Goal: Navigation & Orientation: Find specific page/section

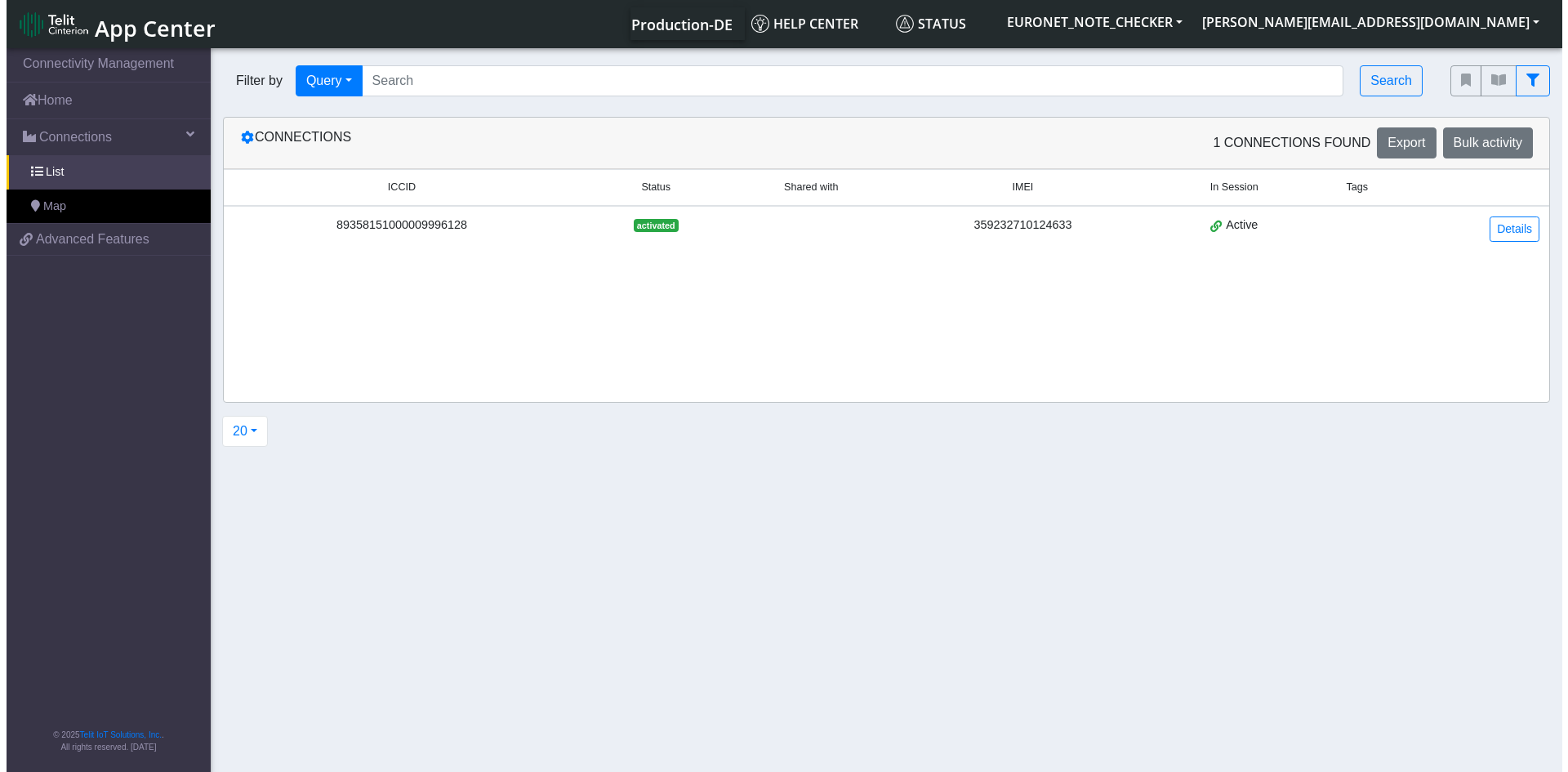
scroll to position [2, 0]
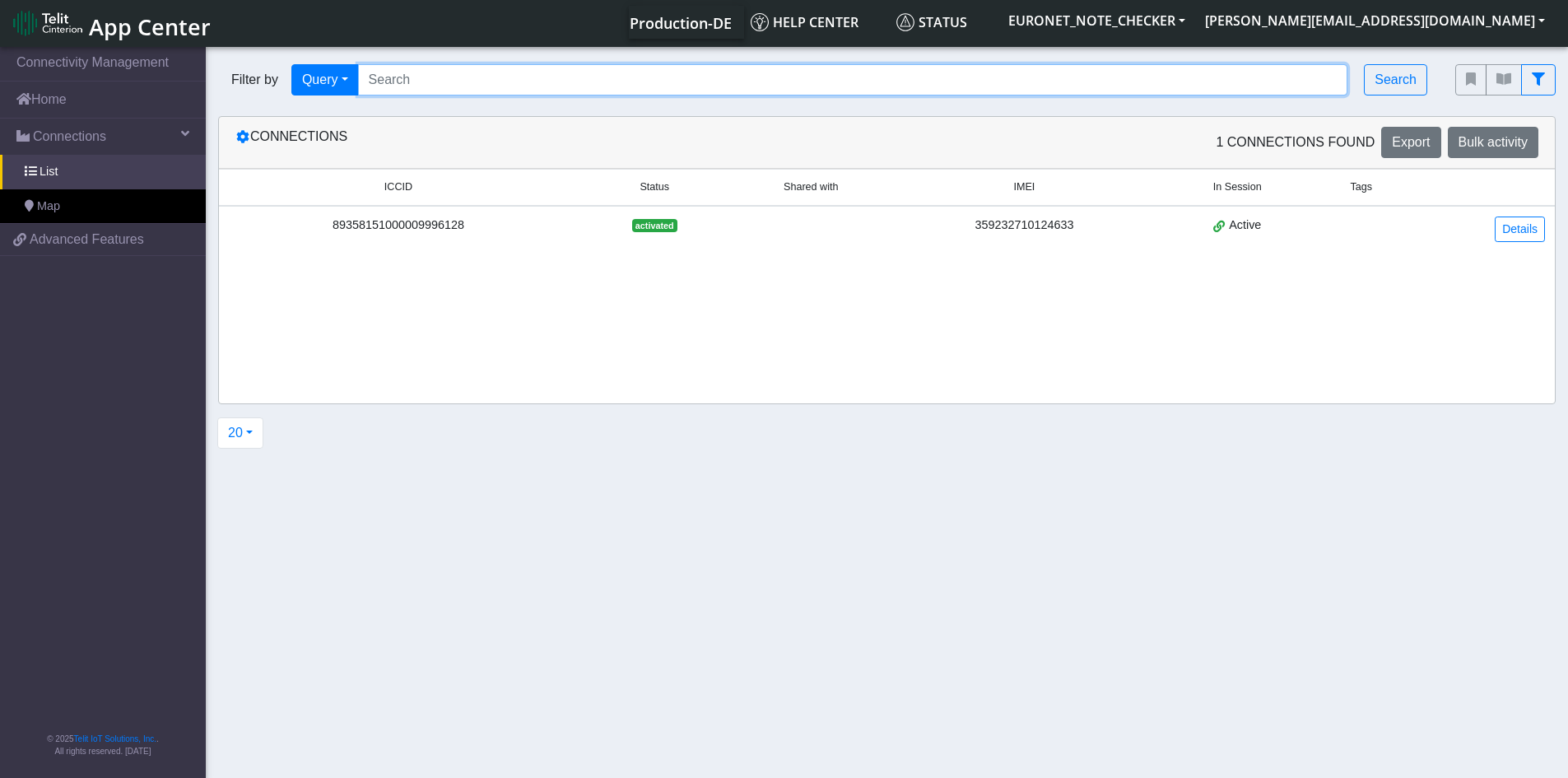
click at [469, 91] on input "Search..." at bounding box center [853, 80] width 991 height 32
click at [831, 605] on section "Connectivity Management Home Connections List Map 21d4f4b7bbcb060af6d28a0d3e3e0…" at bounding box center [784, 413] width 1568 height 738
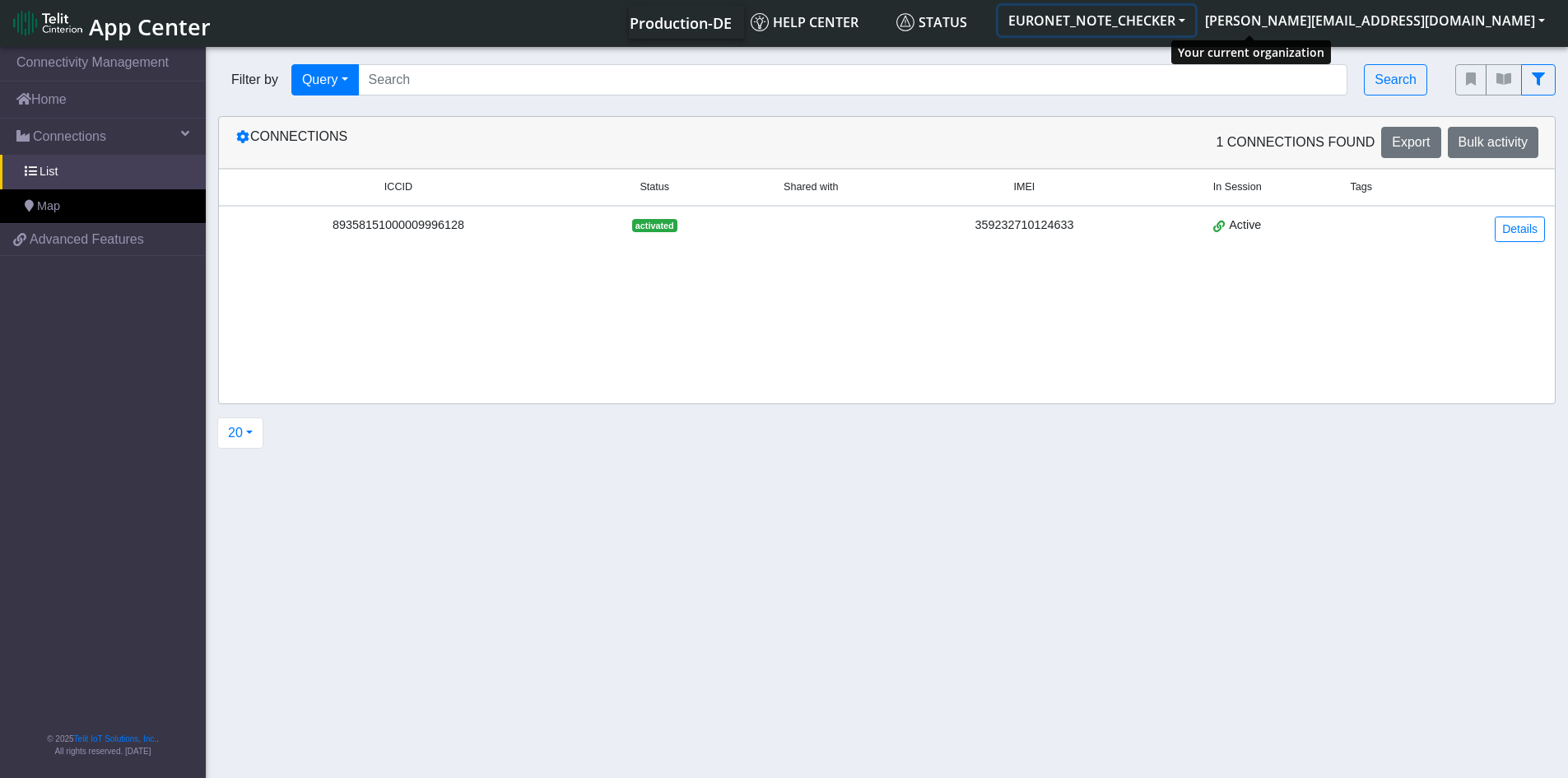
click at [1195, 18] on button "EURONET_NOTE_CHECKER" at bounding box center [1097, 21] width 197 height 30
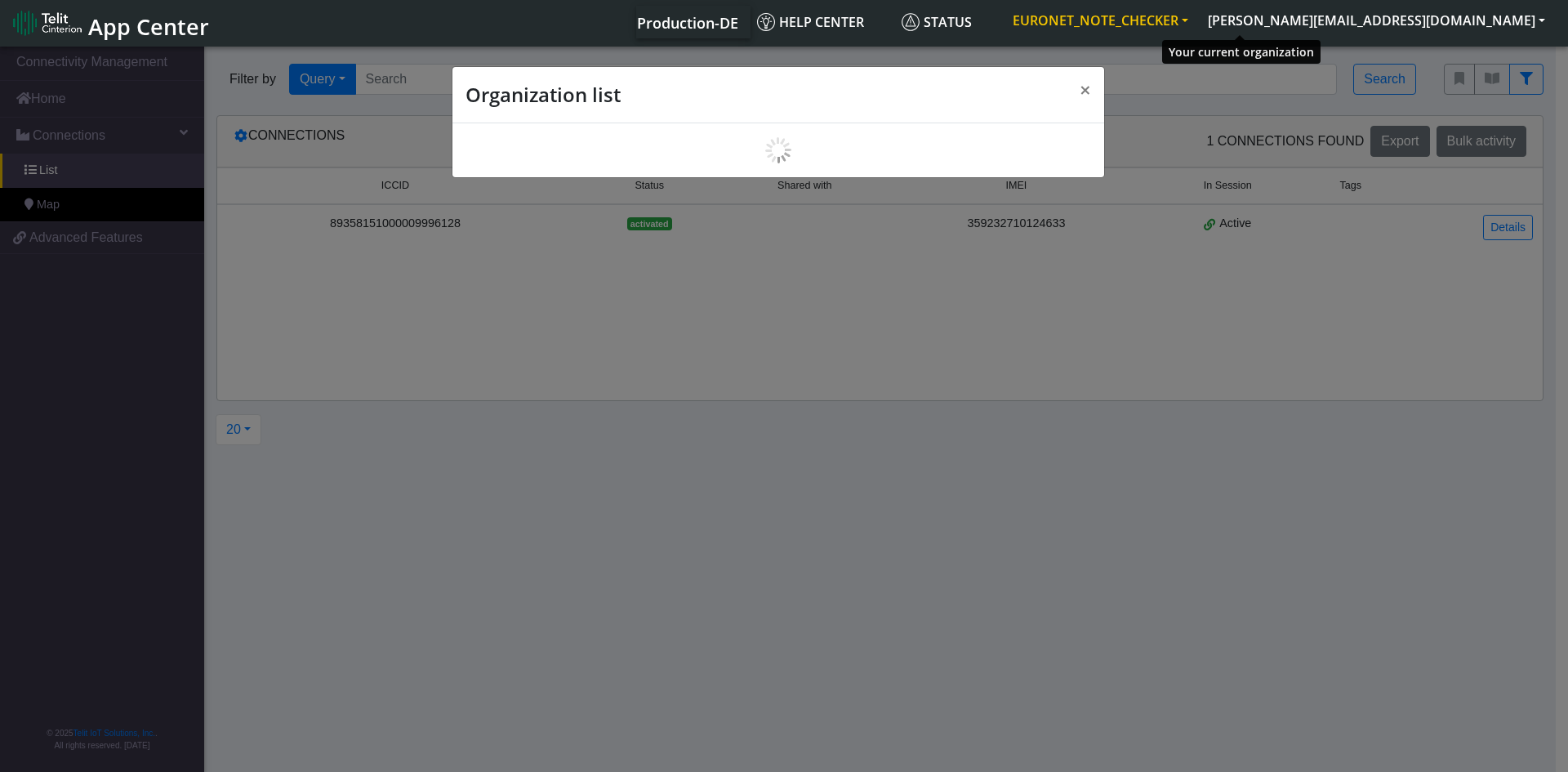
scroll to position [6, 0]
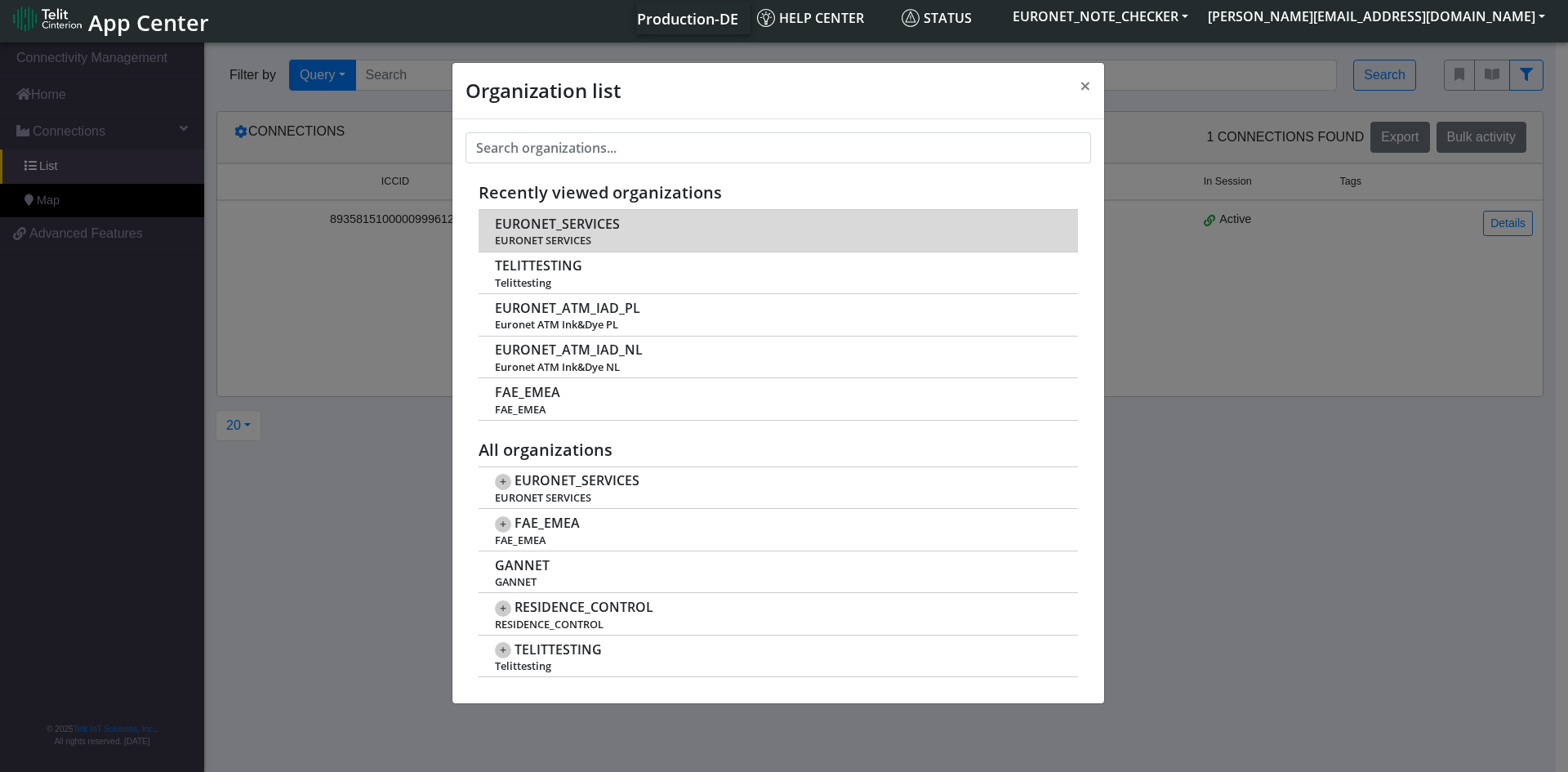
click at [576, 222] on span "EURONET_SERVICES" at bounding box center [557, 224] width 125 height 16
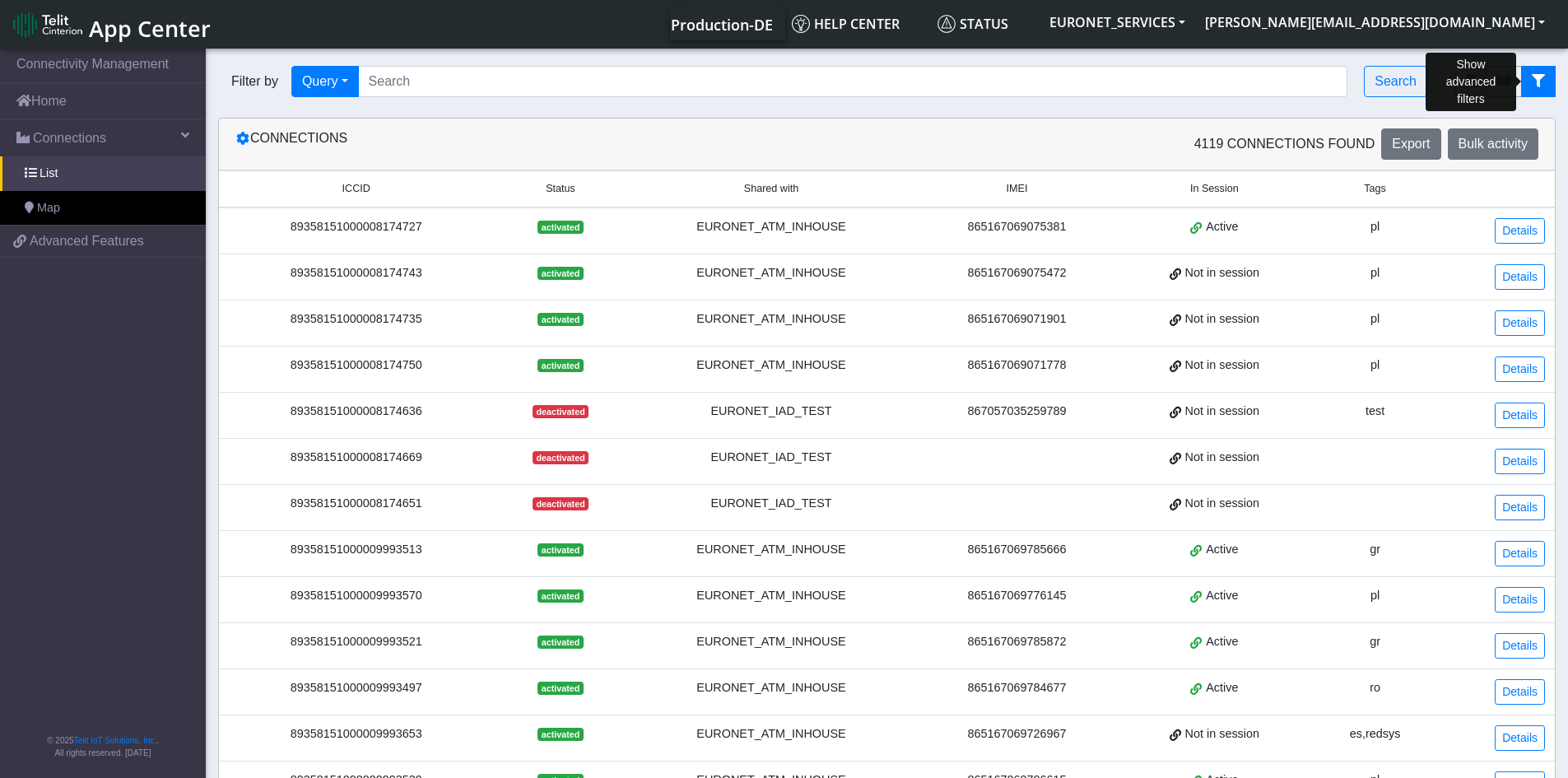
click at [1536, 81] on icon "fitlers menu" at bounding box center [1538, 80] width 13 height 13
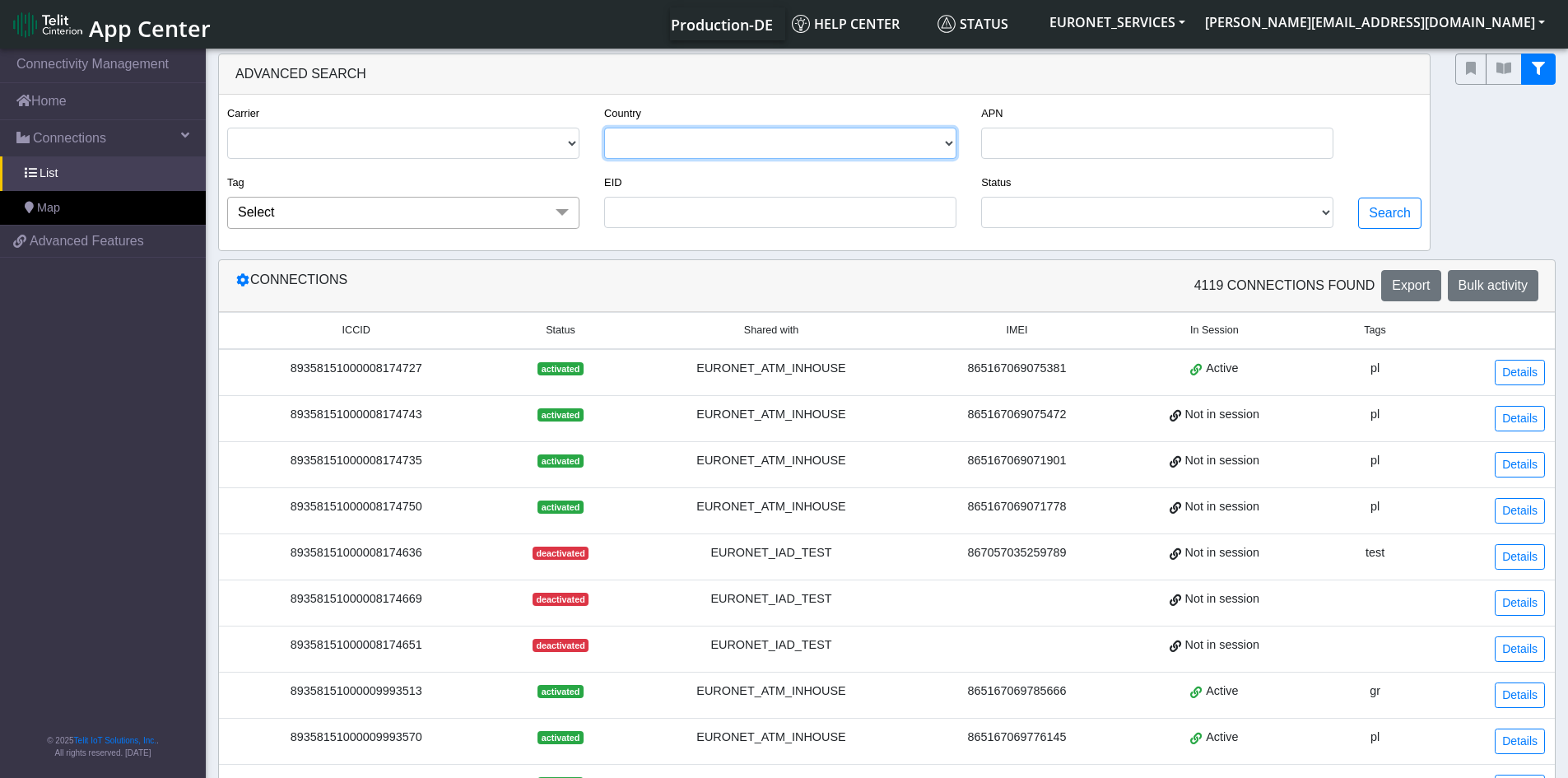
click at [945, 144] on select "[GEOGRAPHIC_DATA] [GEOGRAPHIC_DATA] [GEOGRAPHIC_DATA] [GEOGRAPHIC_DATA] [GEOGRA…" at bounding box center [780, 143] width 352 height 32
select select "do"
click at [605, 127] on select "[GEOGRAPHIC_DATA] [GEOGRAPHIC_DATA] [GEOGRAPHIC_DATA] [GEOGRAPHIC_DATA] [GEOGRA…" at bounding box center [780, 143] width 352 height 32
click at [1391, 207] on button "Search" at bounding box center [1390, 214] width 63 height 32
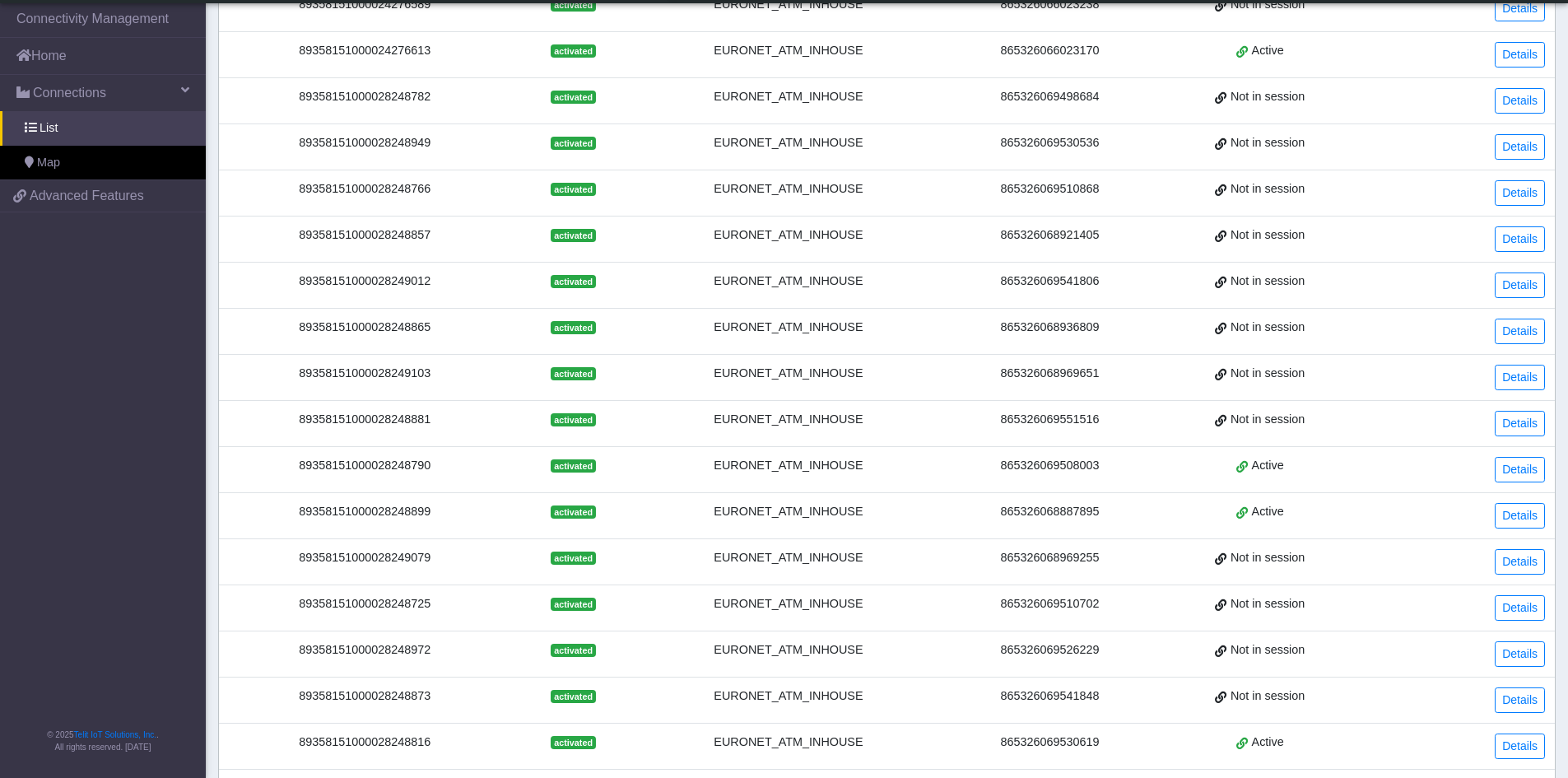
scroll to position [552, 0]
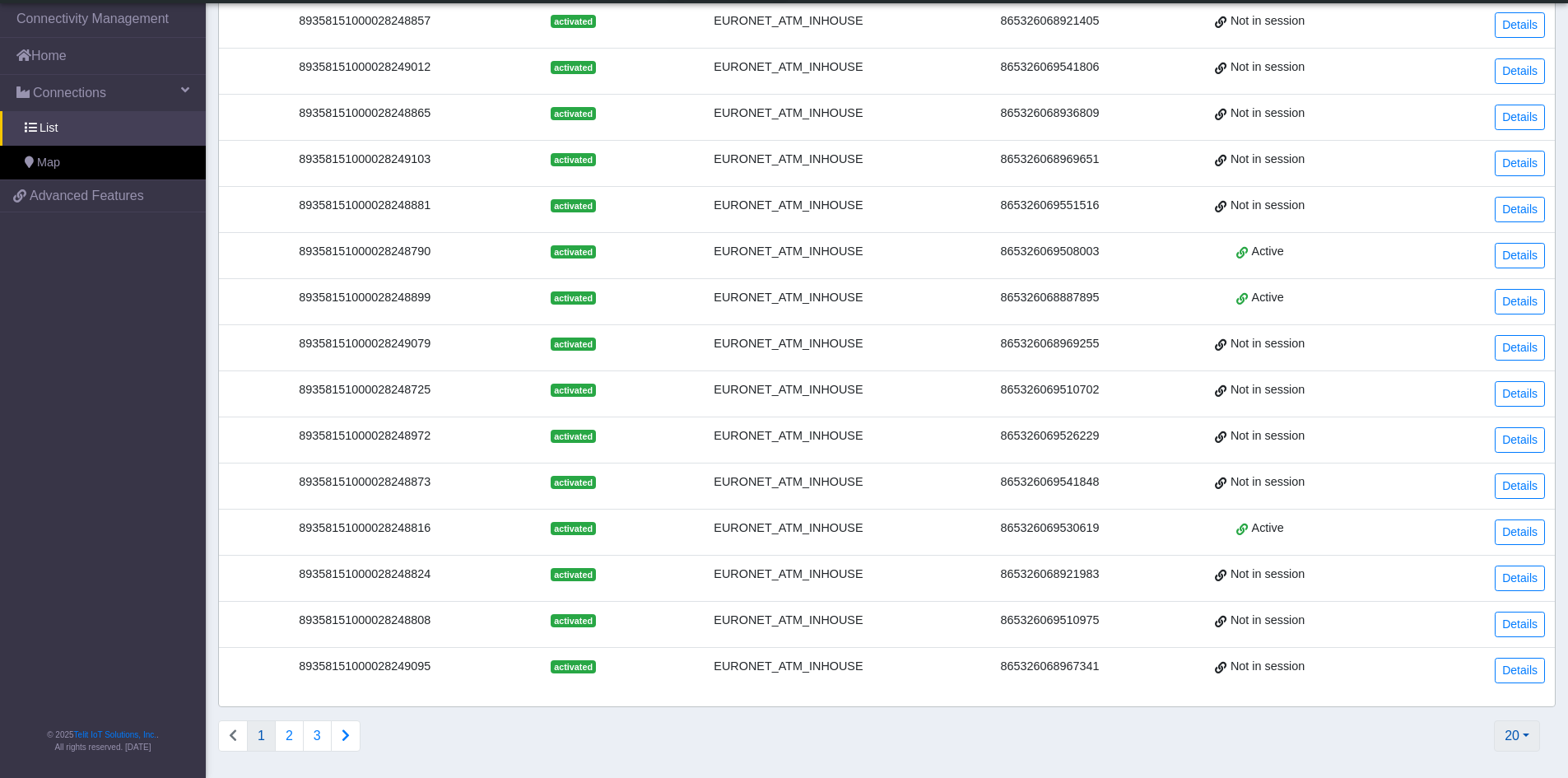
click at [1512, 741] on button "20" at bounding box center [1517, 736] width 46 height 32
click at [1469, 693] on button "2000" at bounding box center [1473, 698] width 130 height 26
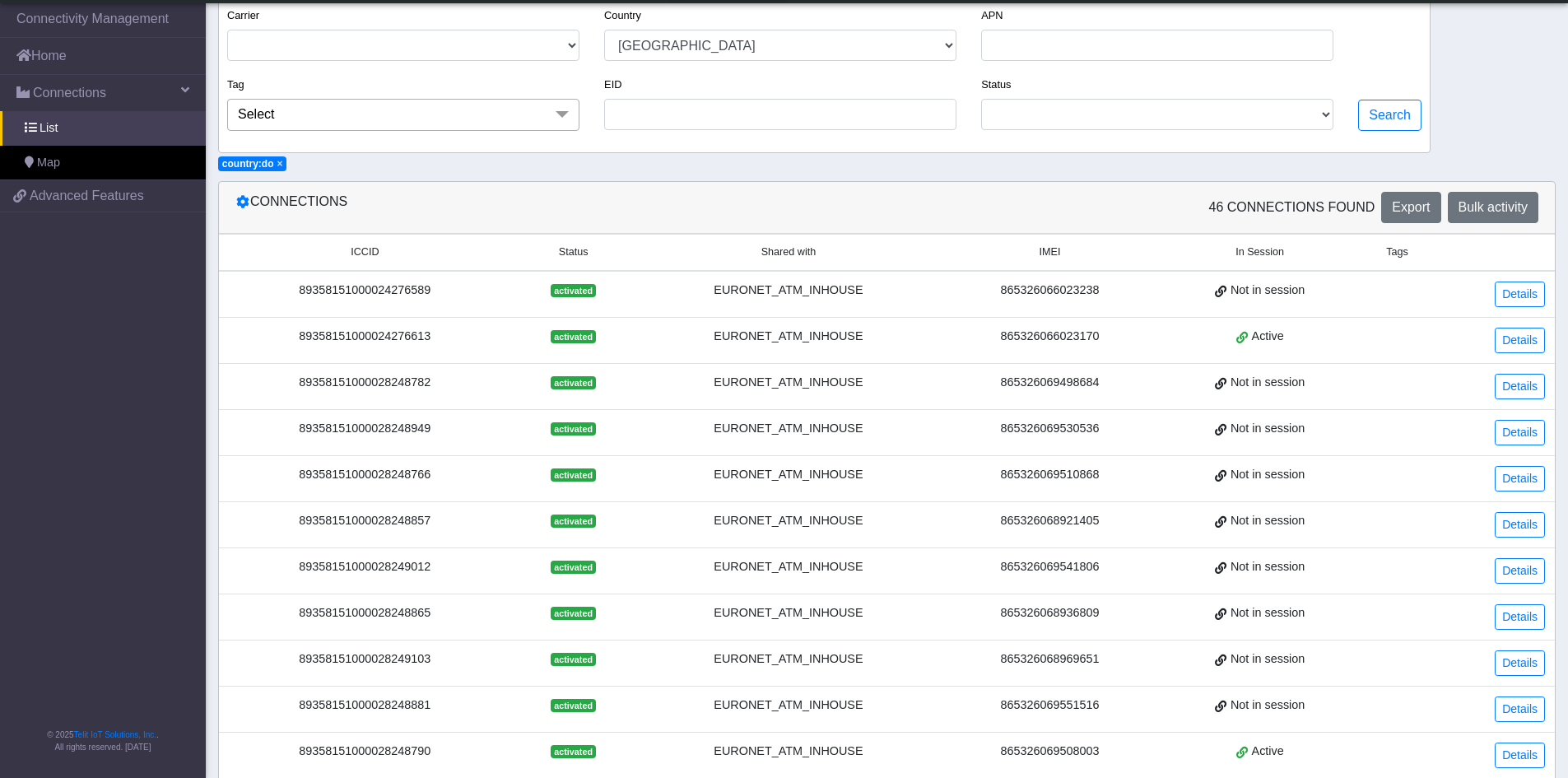
scroll to position [8, 0]
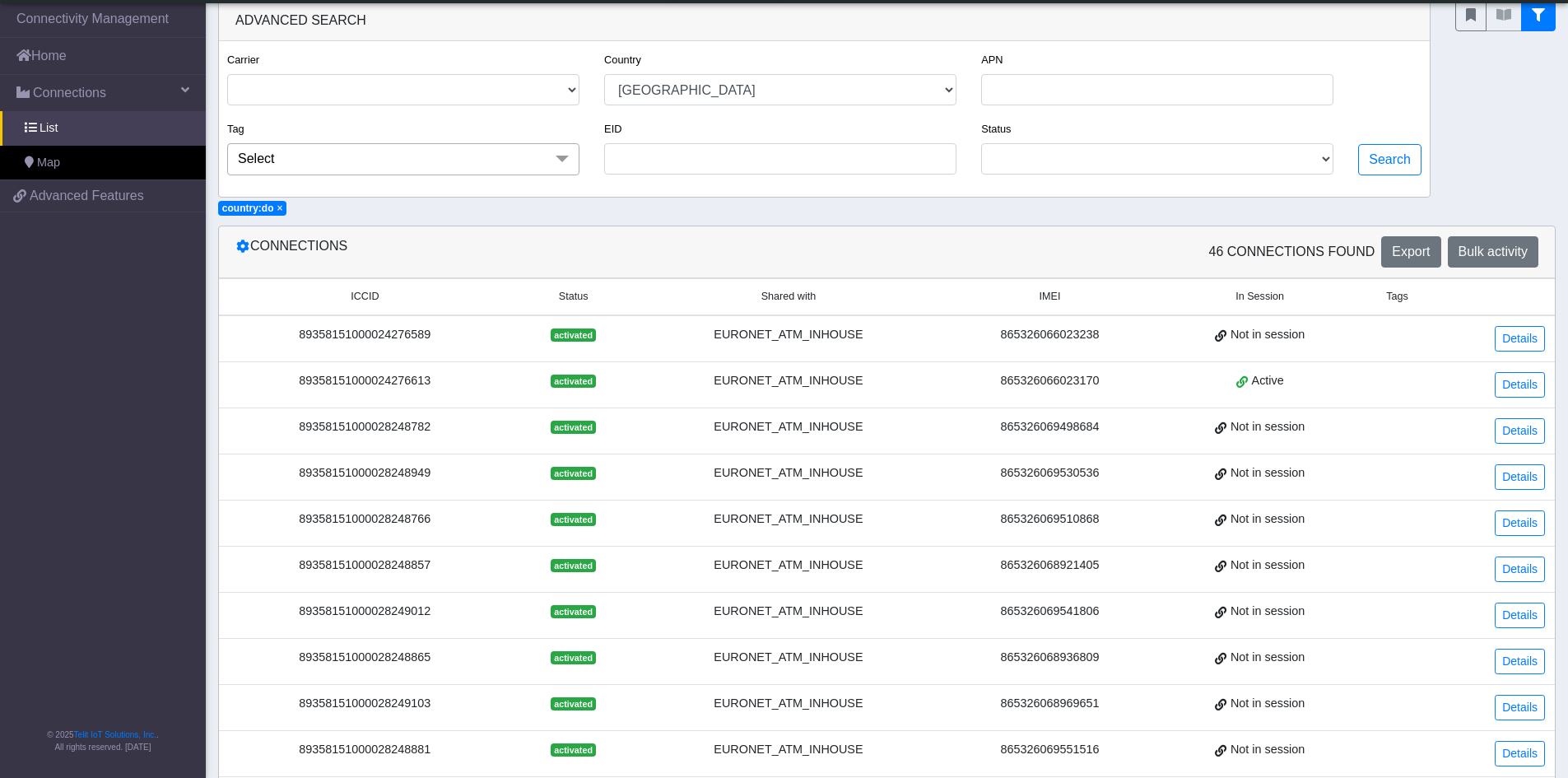
click at [399, 334] on div "89358151000024276589" at bounding box center [365, 335] width 272 height 18
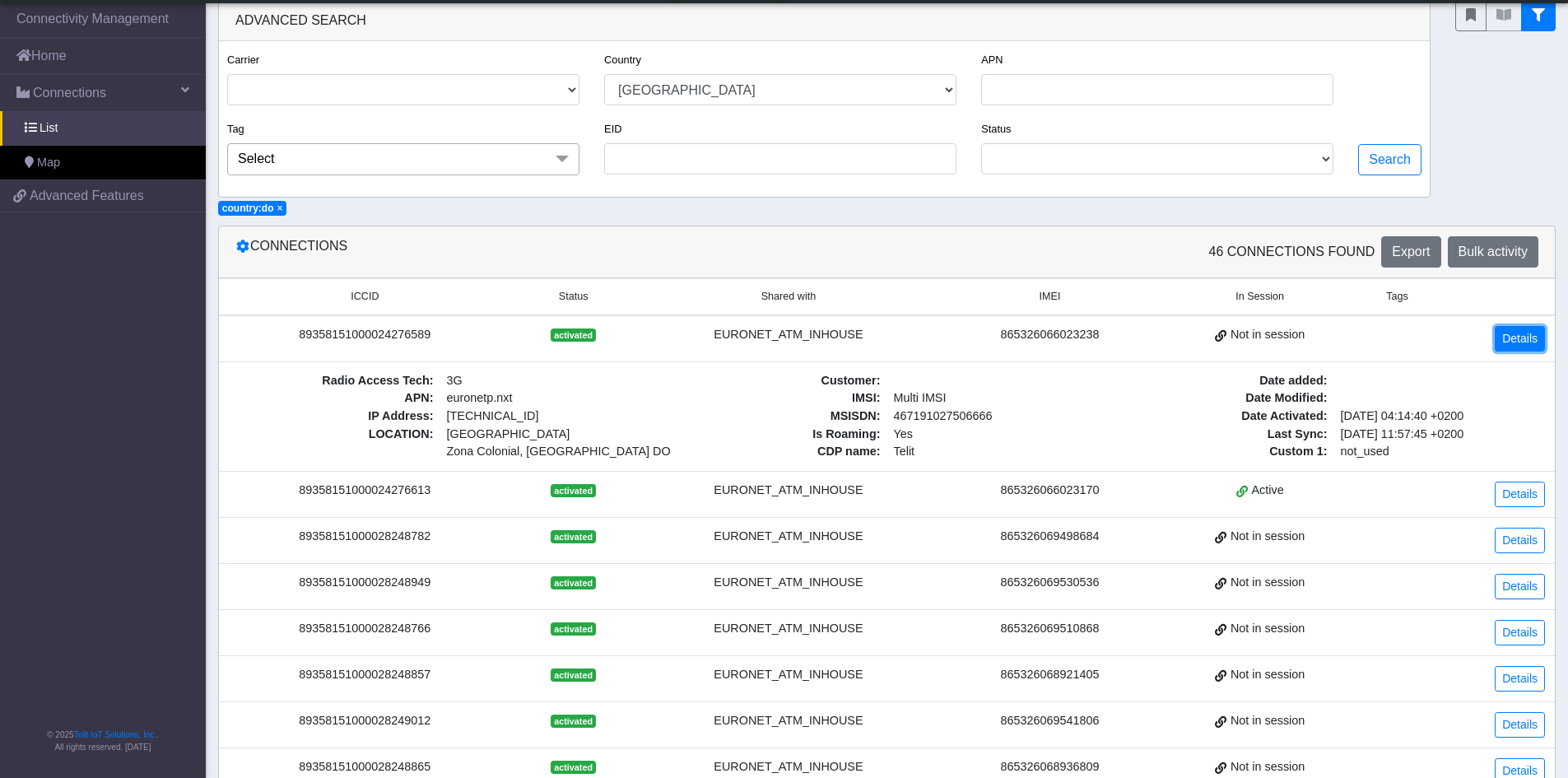
click at [1506, 345] on link "Details" at bounding box center [1520, 338] width 50 height 25
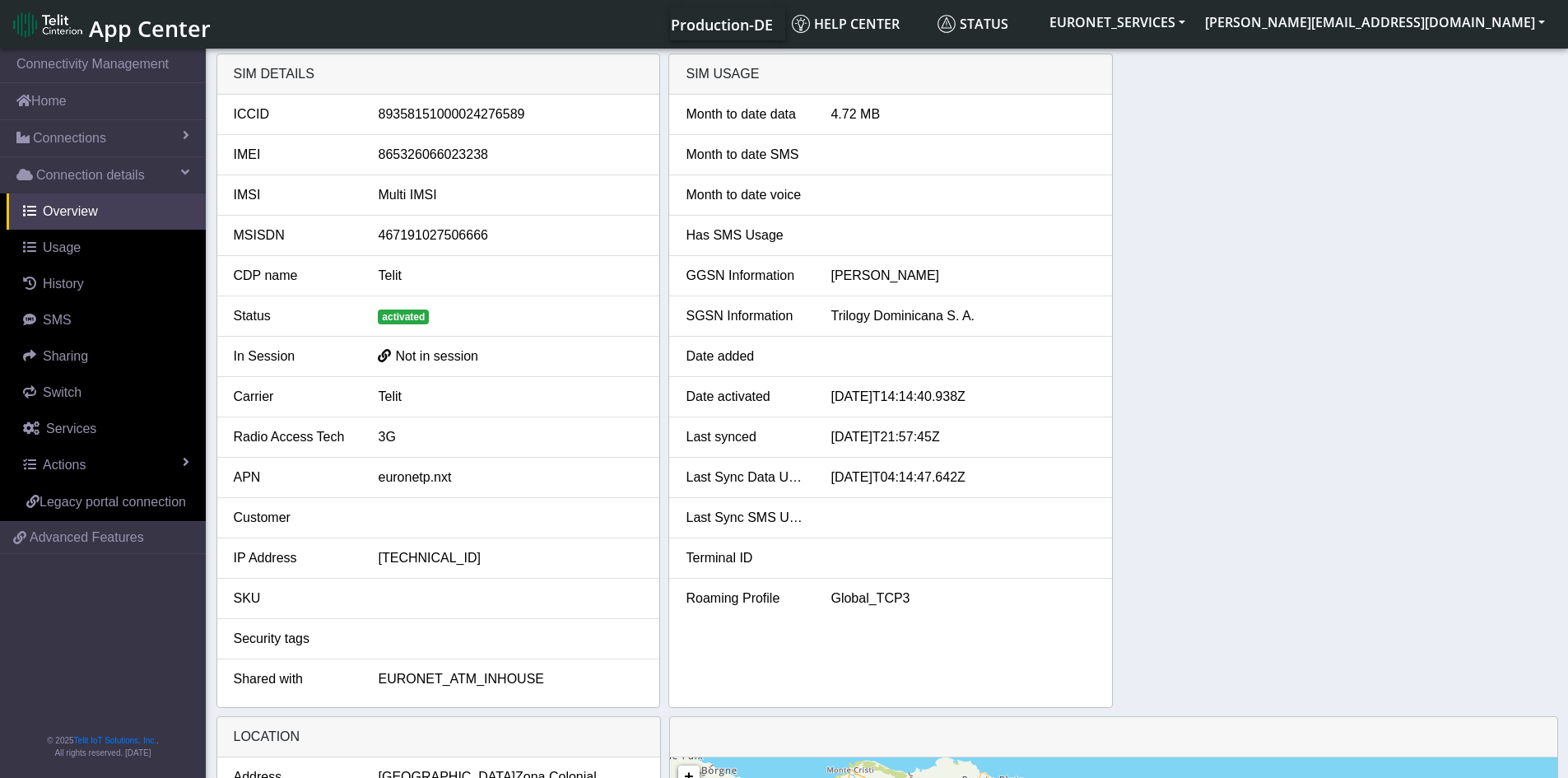
click at [913, 434] on div "[DATE]T21:57:45Z" at bounding box center [963, 437] width 290 height 19
click at [163, 140] on link "Connections" at bounding box center [103, 138] width 206 height 36
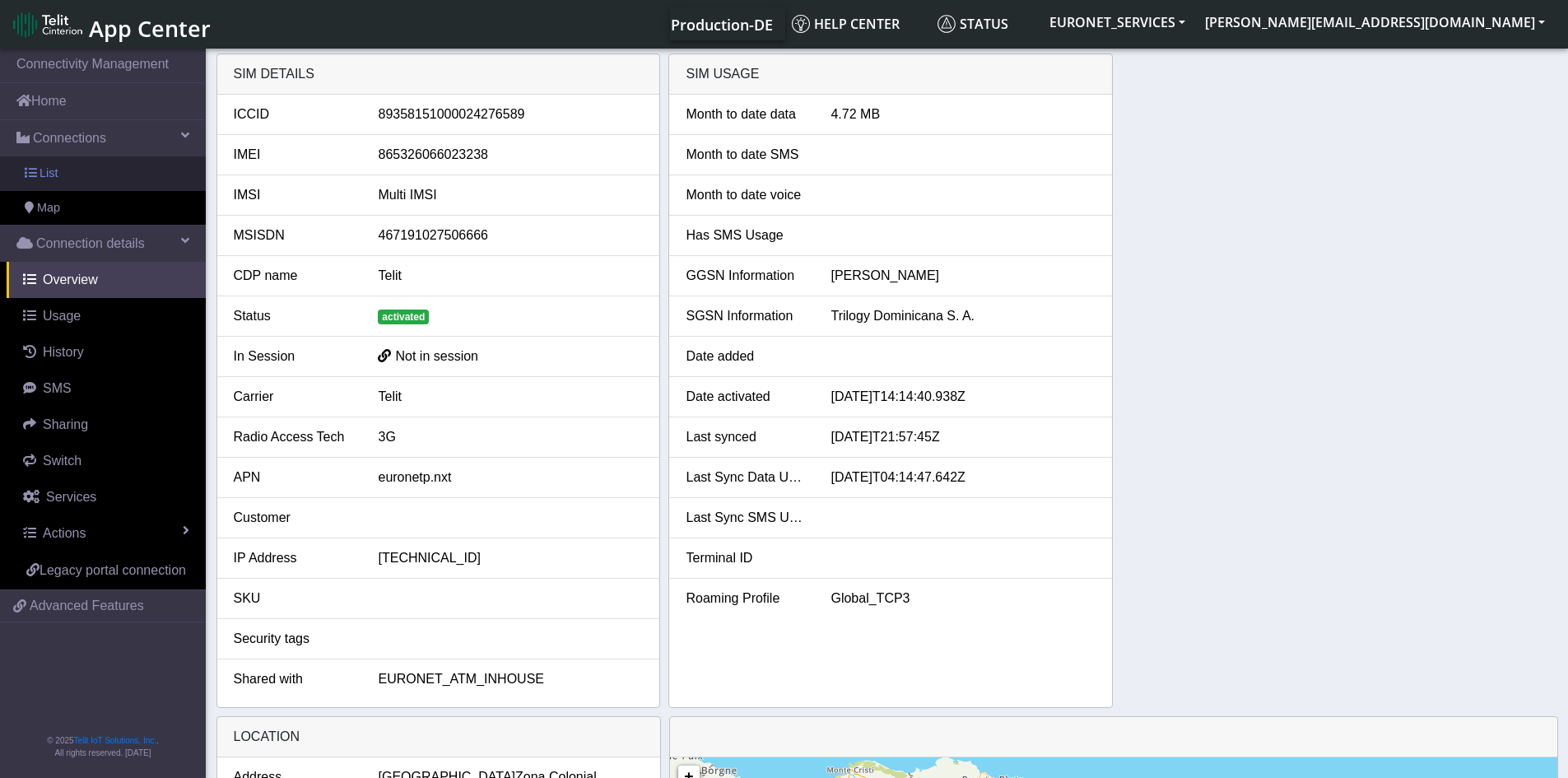
click at [50, 180] on span "List" at bounding box center [48, 173] width 18 height 18
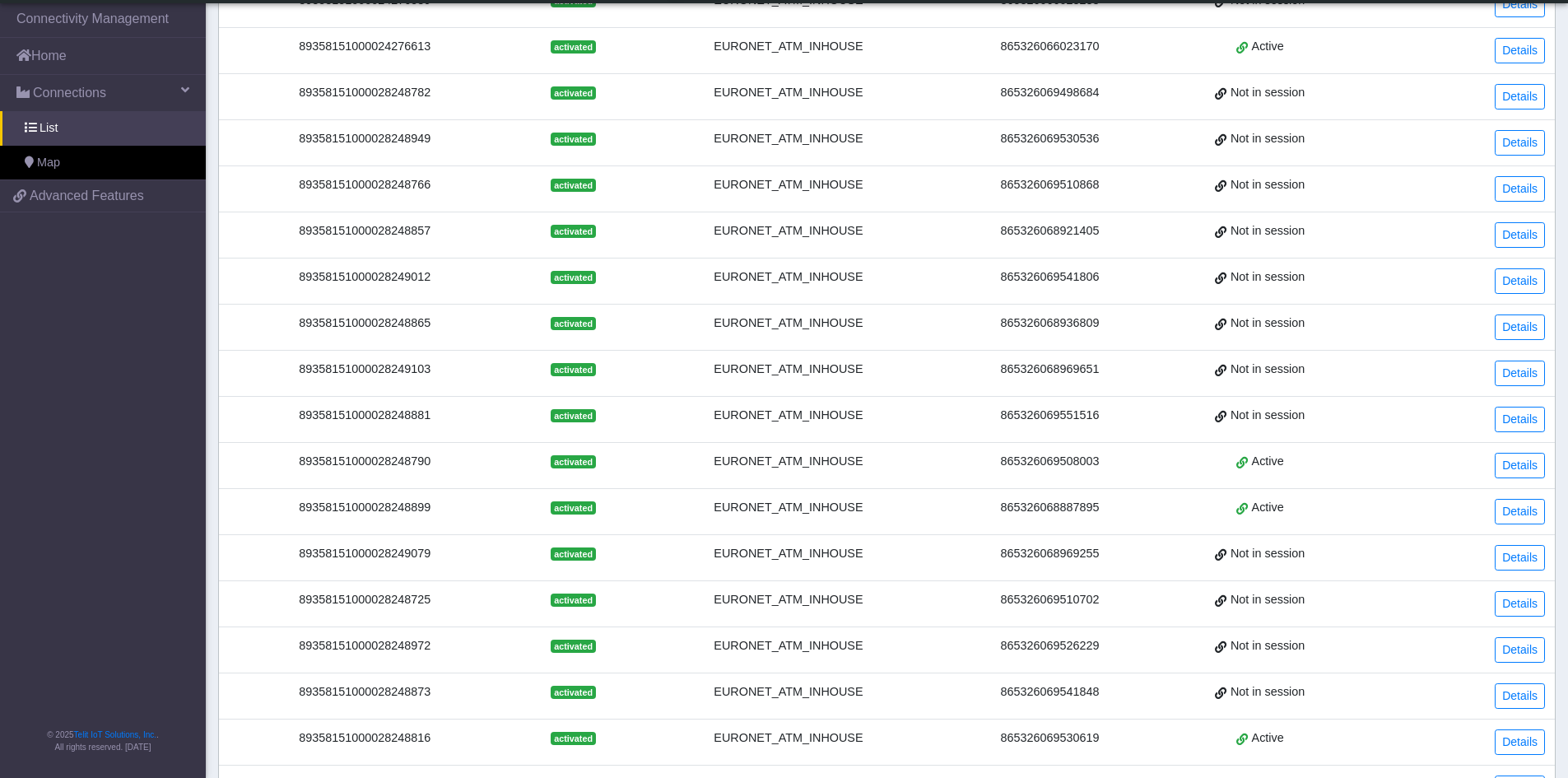
scroll to position [552, 0]
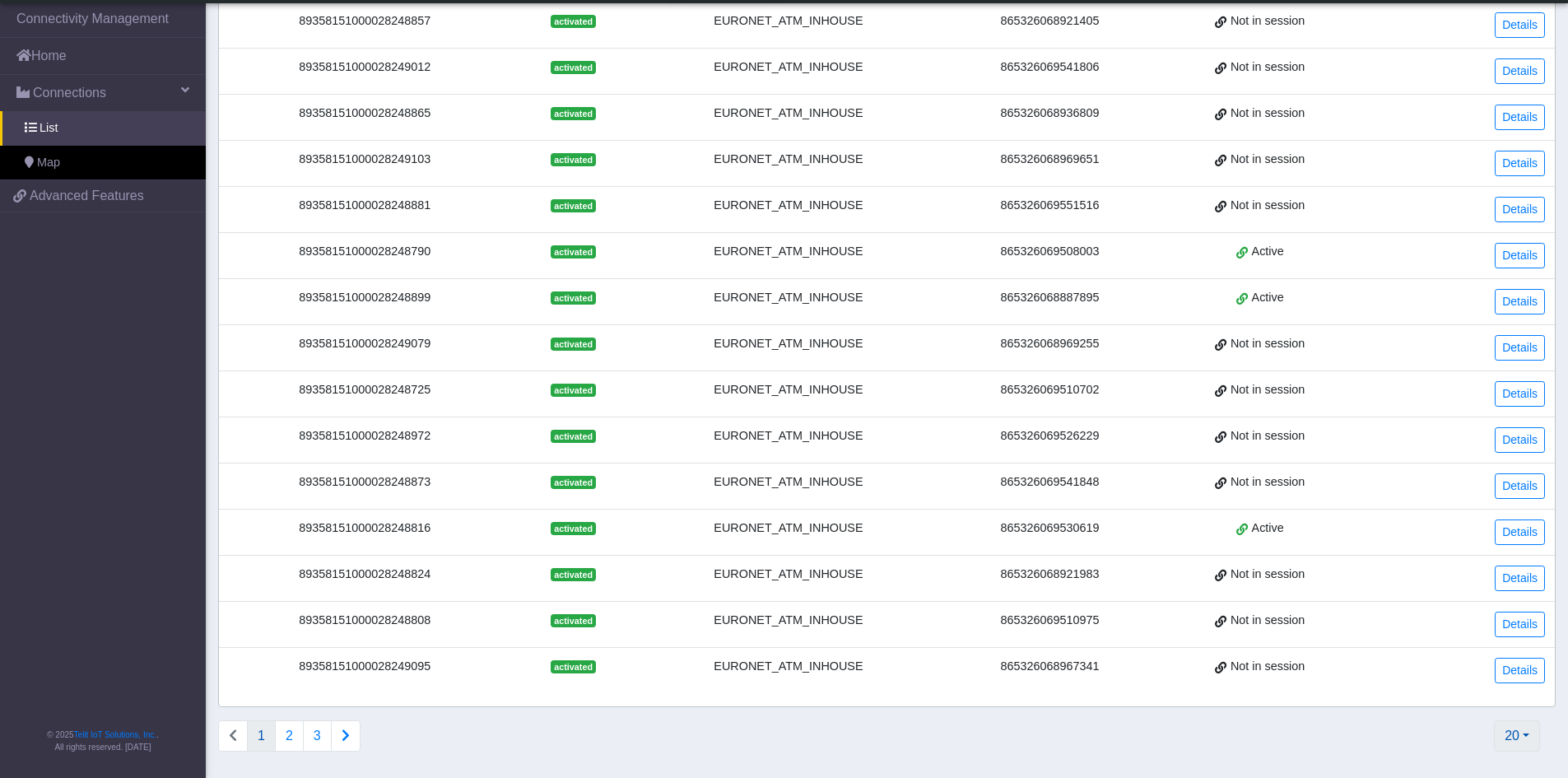
click at [1516, 736] on button "20" at bounding box center [1517, 736] width 46 height 32
click at [1472, 654] on button "500" at bounding box center [1473, 645] width 130 height 26
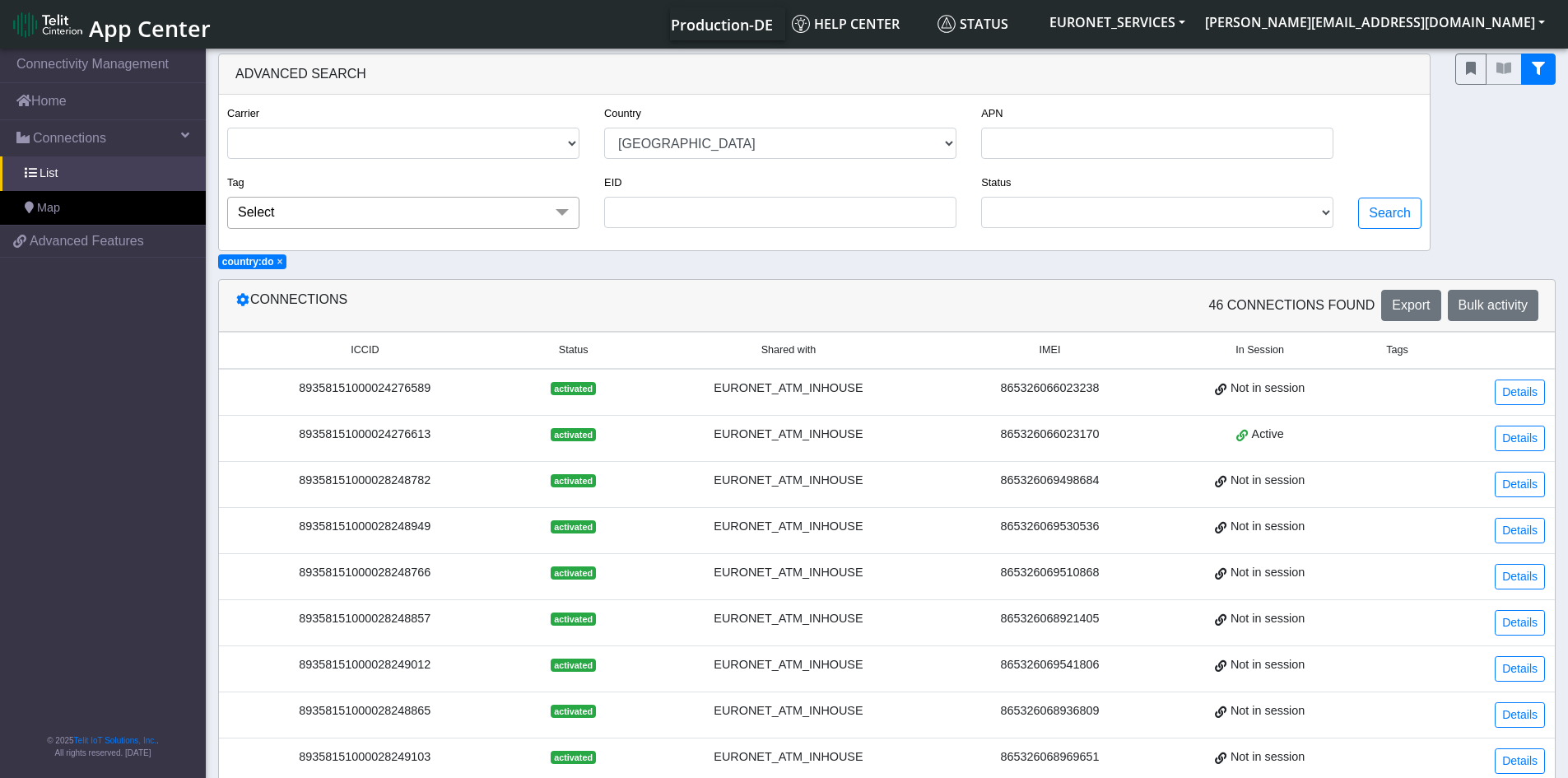
click at [1260, 353] on span "In Session" at bounding box center [1259, 351] width 48 height 16
click at [1508, 383] on link "Details" at bounding box center [1520, 392] width 50 height 25
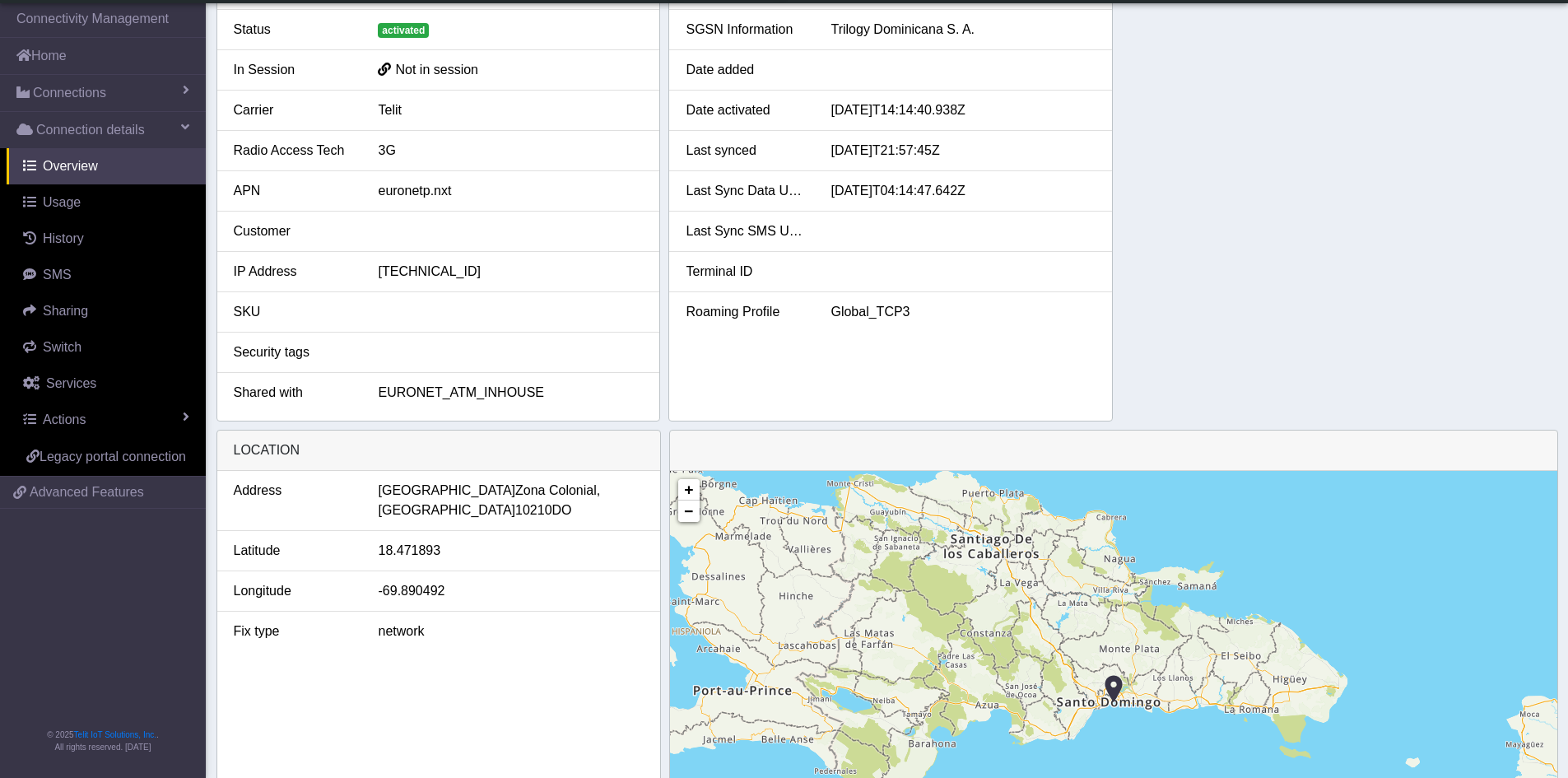
scroll to position [245, 0]
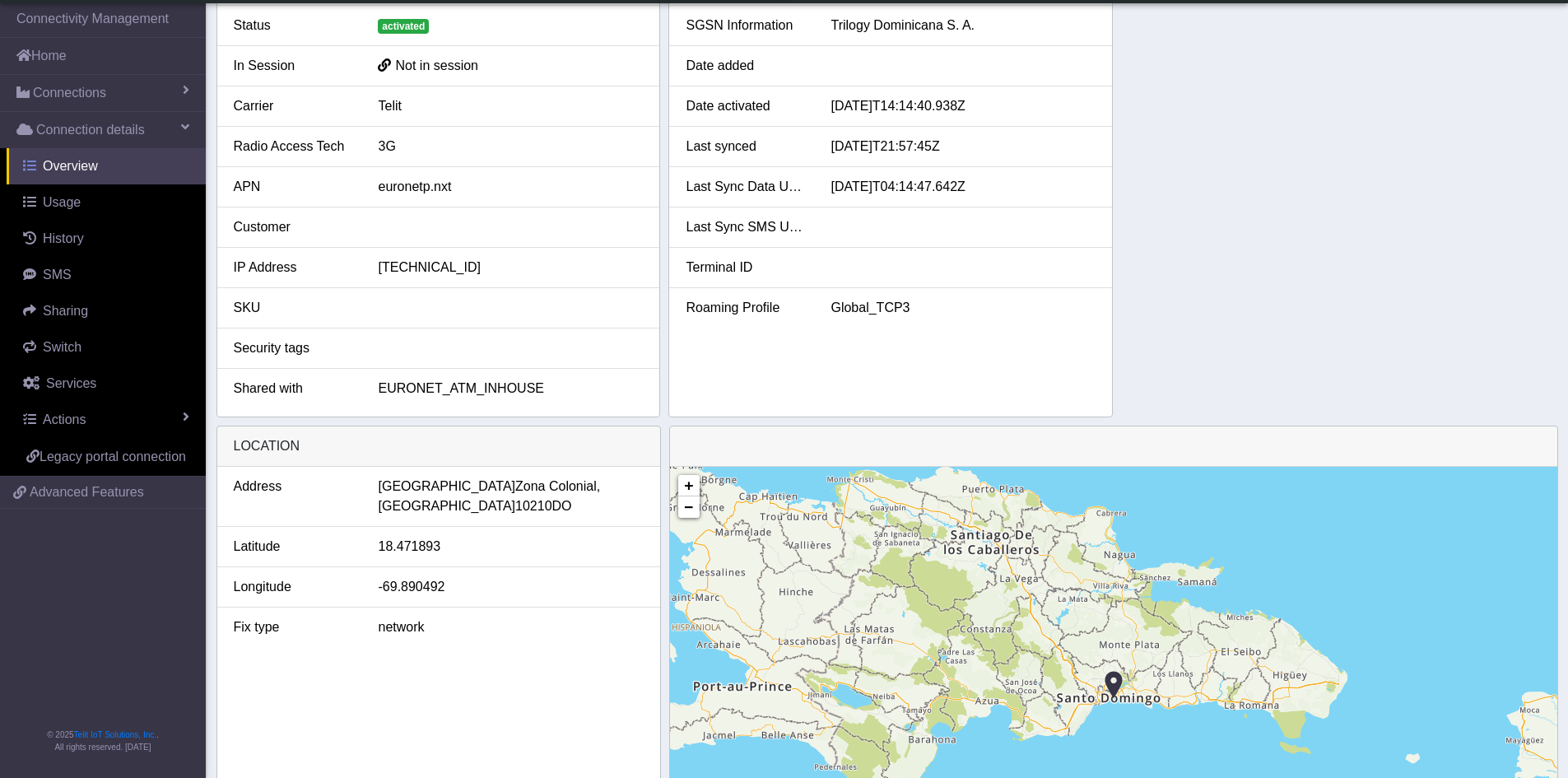
click at [64, 165] on span "Overview" at bounding box center [70, 166] width 55 height 14
click at [78, 89] on span "Connections" at bounding box center [69, 93] width 73 height 19
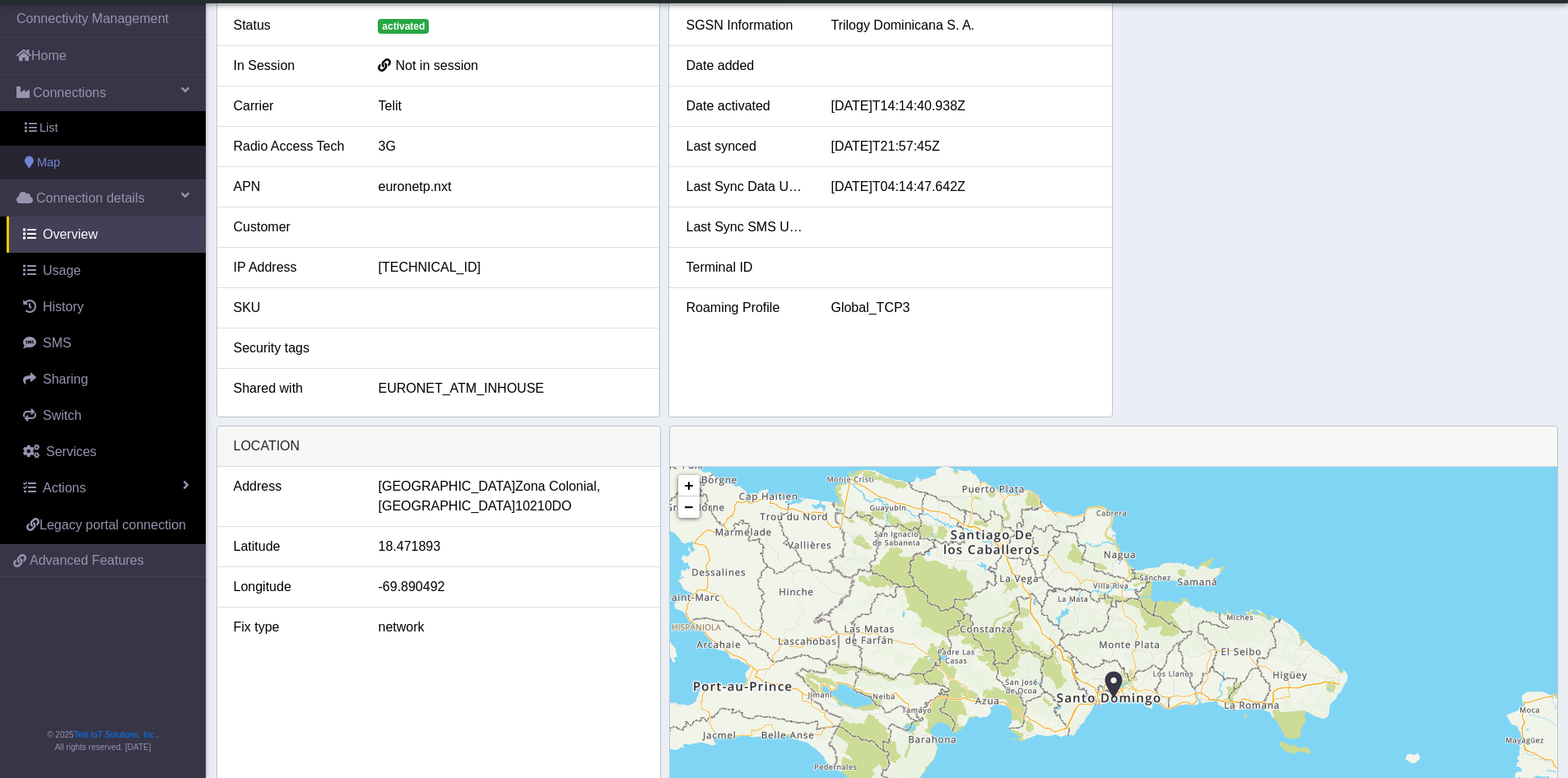
click at [50, 163] on span "Map" at bounding box center [48, 163] width 23 height 18
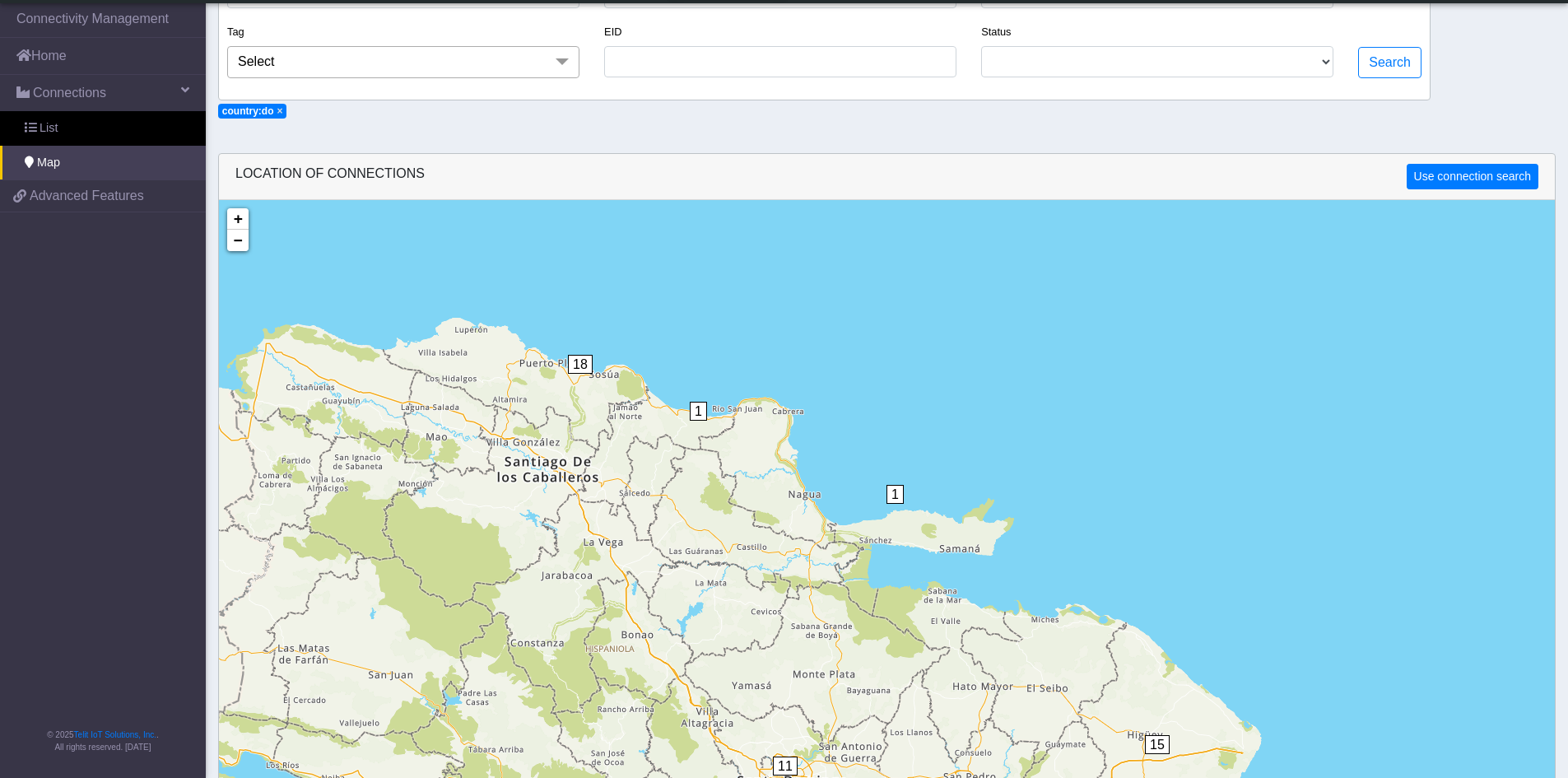
scroll to position [164, 0]
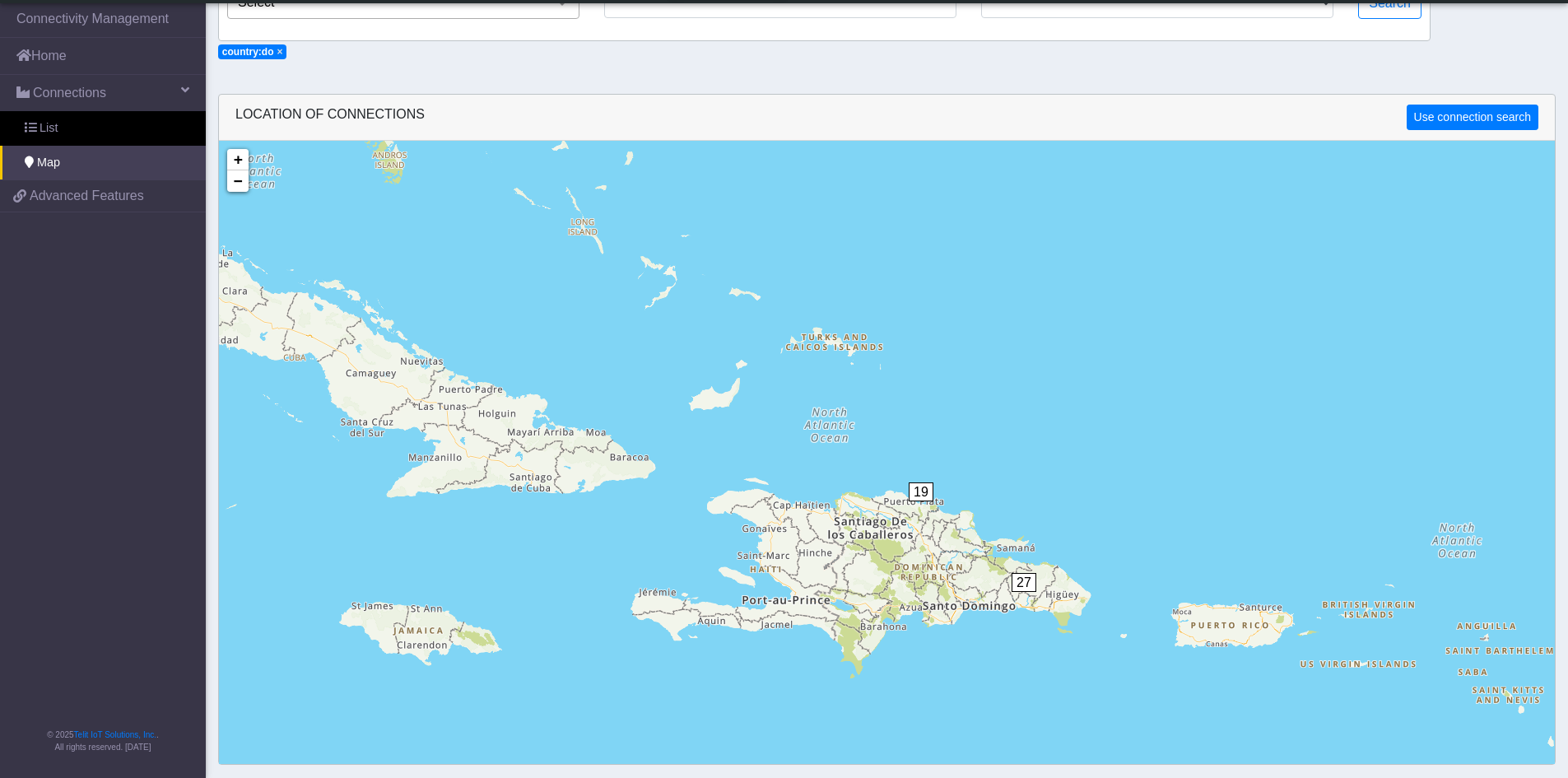
click at [1034, 566] on div "19 27 + − ©2025 MapQuest, | Terms" at bounding box center [887, 529] width 1336 height 778
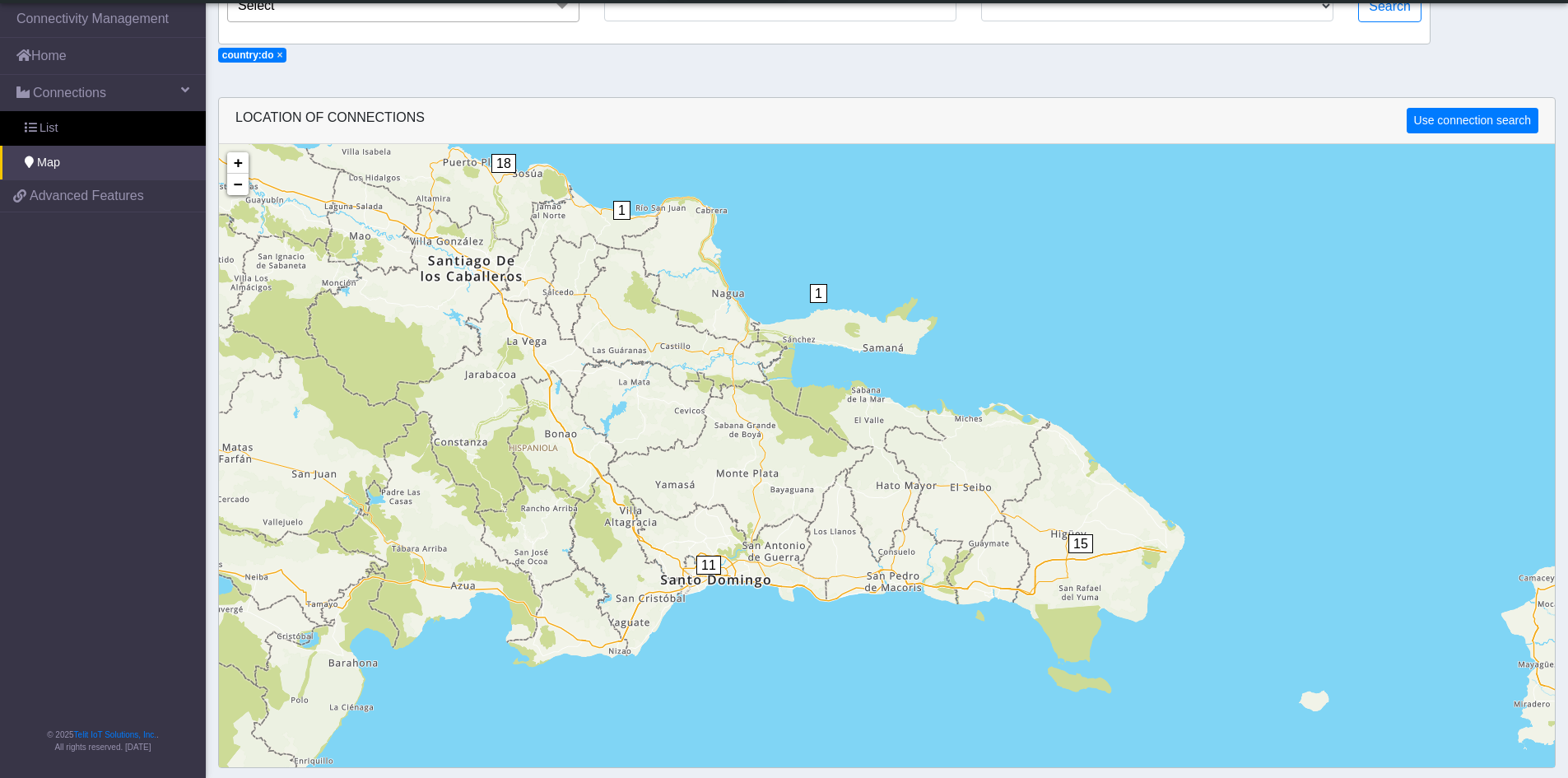
scroll to position [163, 0]
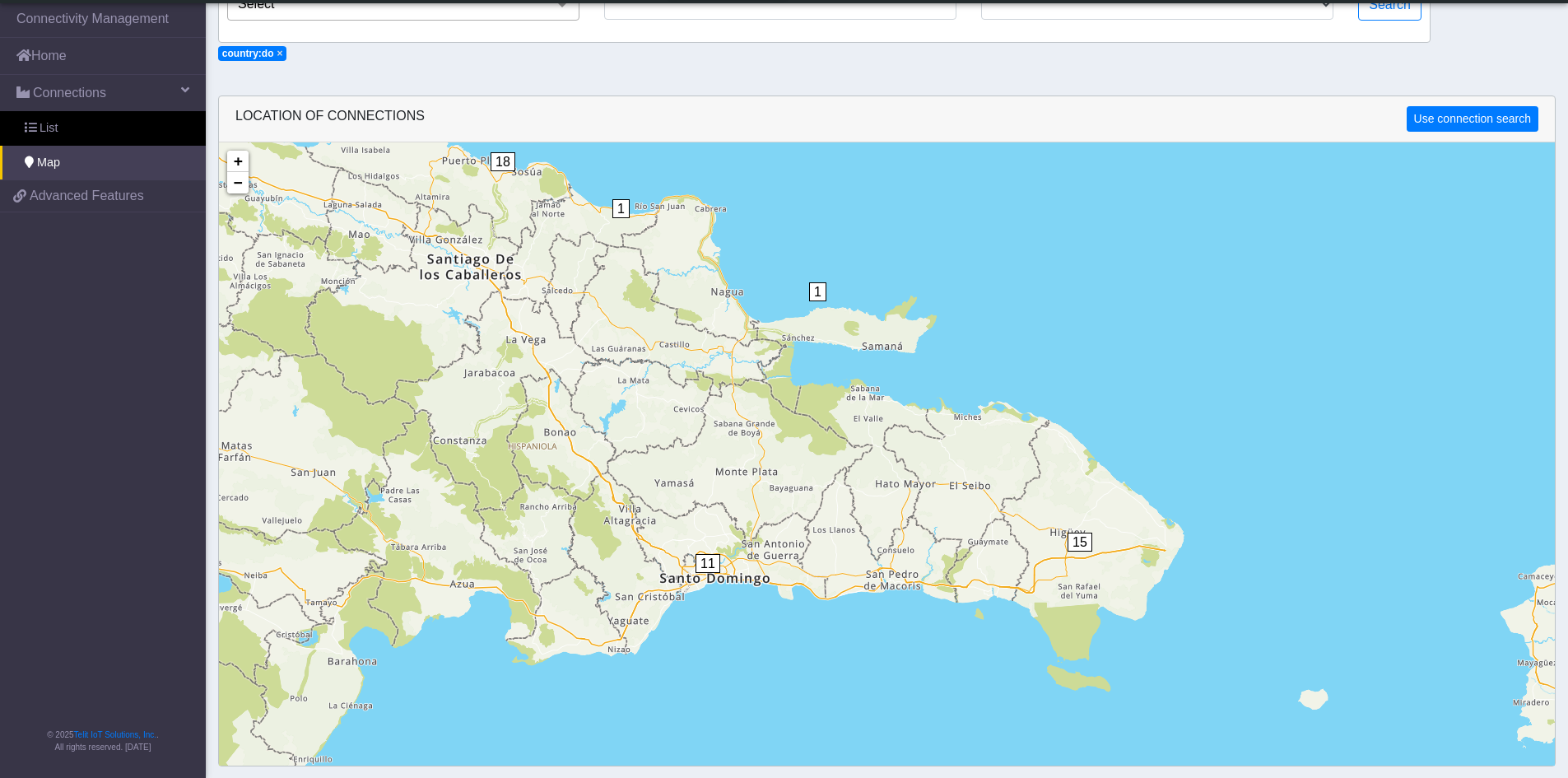
click at [936, 457] on div "1 1 18 11 15 + − ©2025 MapQuest, | Terms" at bounding box center [887, 531] width 1336 height 778
drag, startPoint x: 936, startPoint y: 457, endPoint x: 908, endPoint y: 404, distance: 59.9
click at [911, 400] on div "1 1 18 11 15 + − ©2025 MapQuest, | Terms" at bounding box center [887, 531] width 1336 height 778
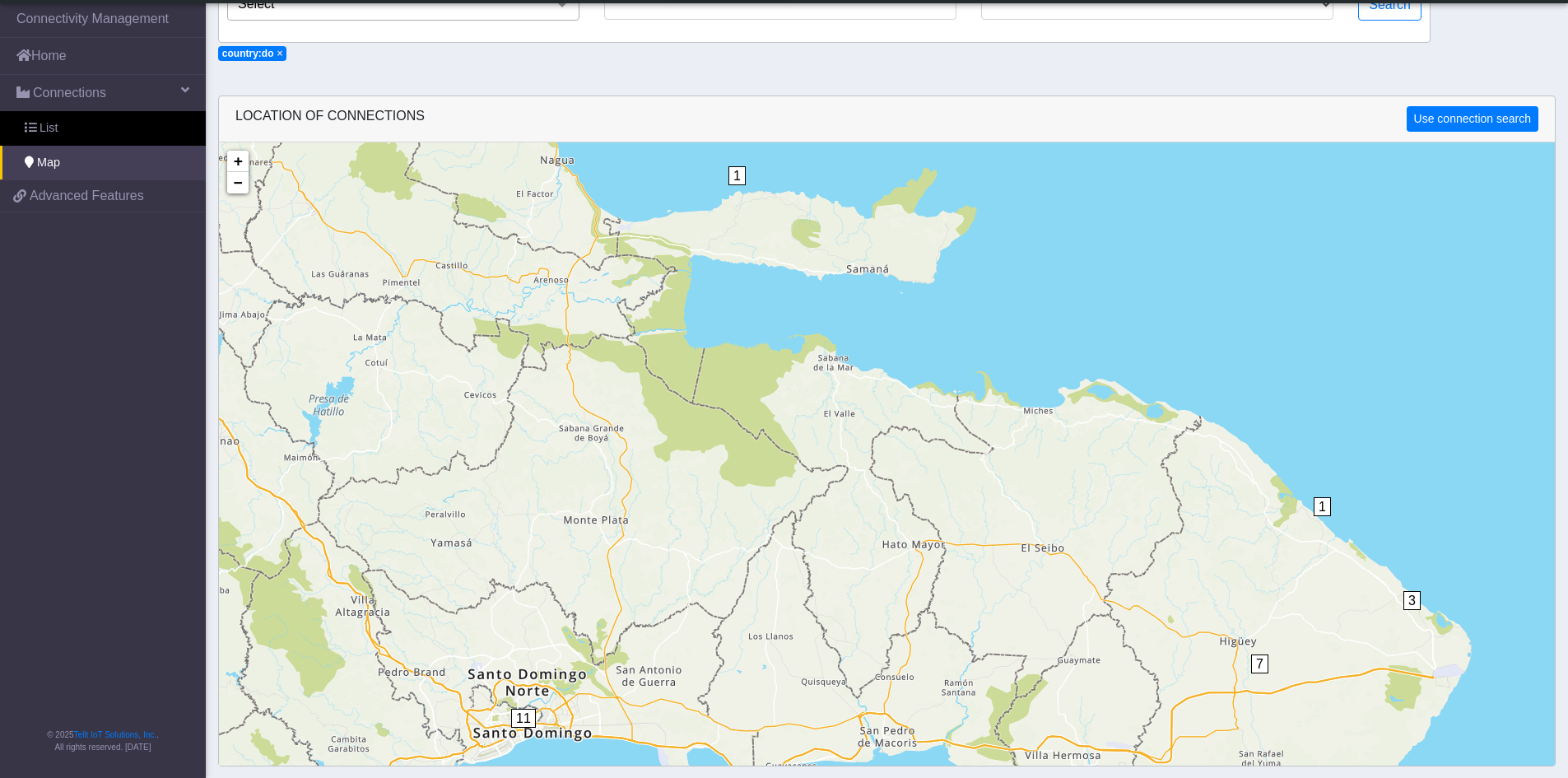
click at [735, 178] on span "1" at bounding box center [737, 176] width 18 height 19
click at [735, 178] on span "1" at bounding box center [737, 177] width 18 height 19
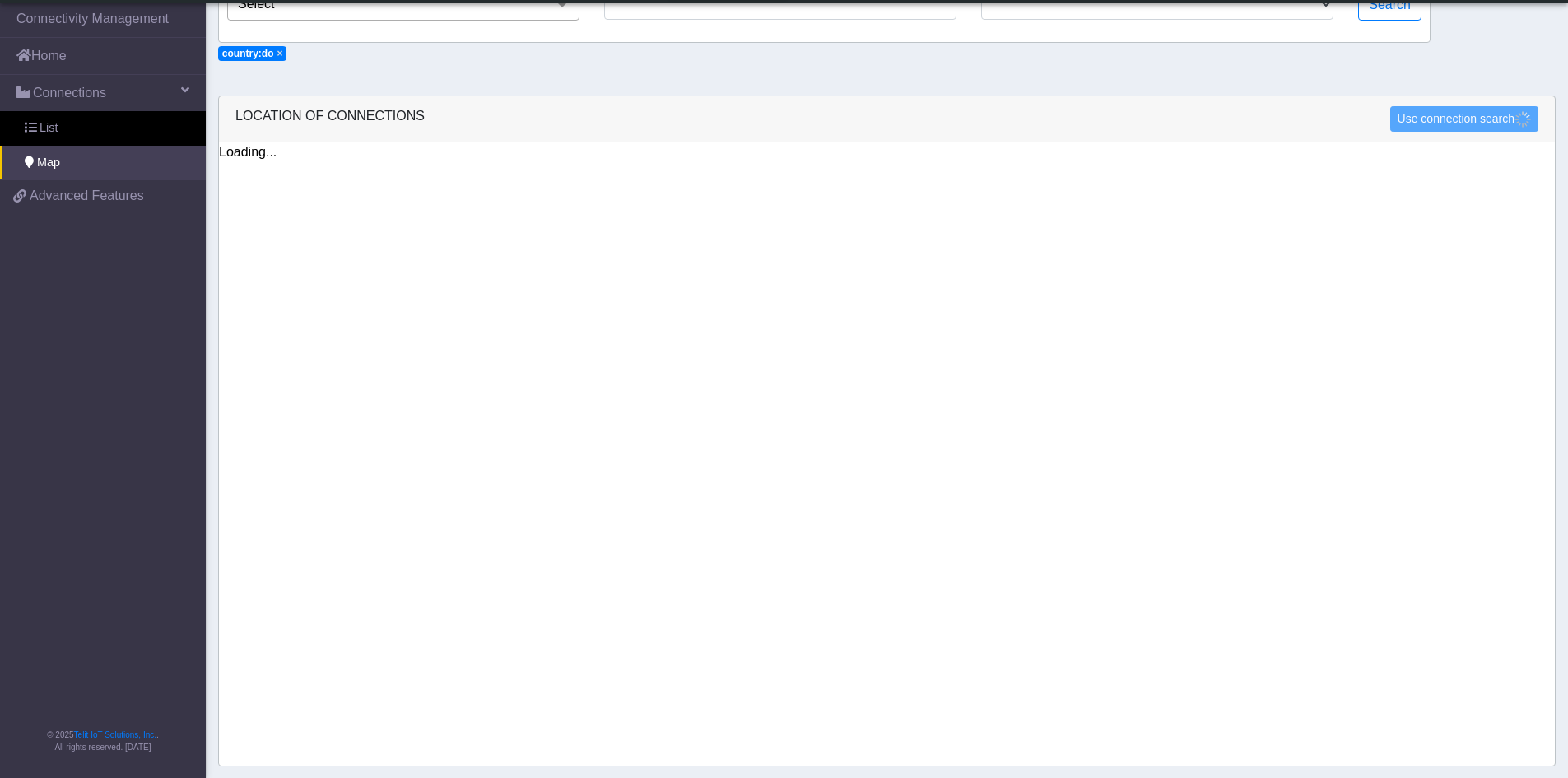
click at [735, 178] on div "Loading... + − ©2025 MapQuest, | Terms" at bounding box center [887, 454] width 1336 height 623
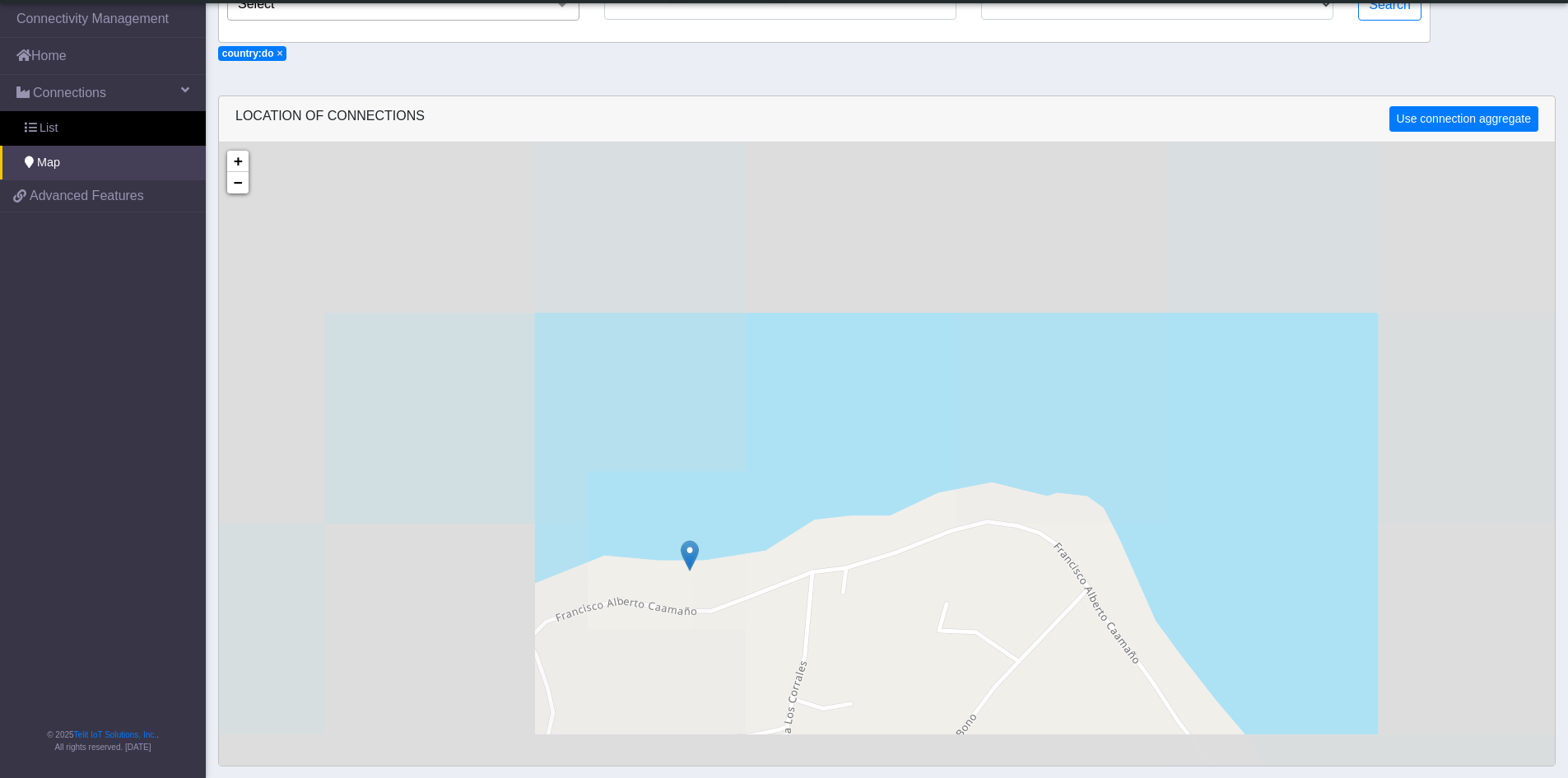
click at [663, 573] on div "+ − ©2025 MapQuest, | Terms" at bounding box center [887, 531] width 1336 height 778
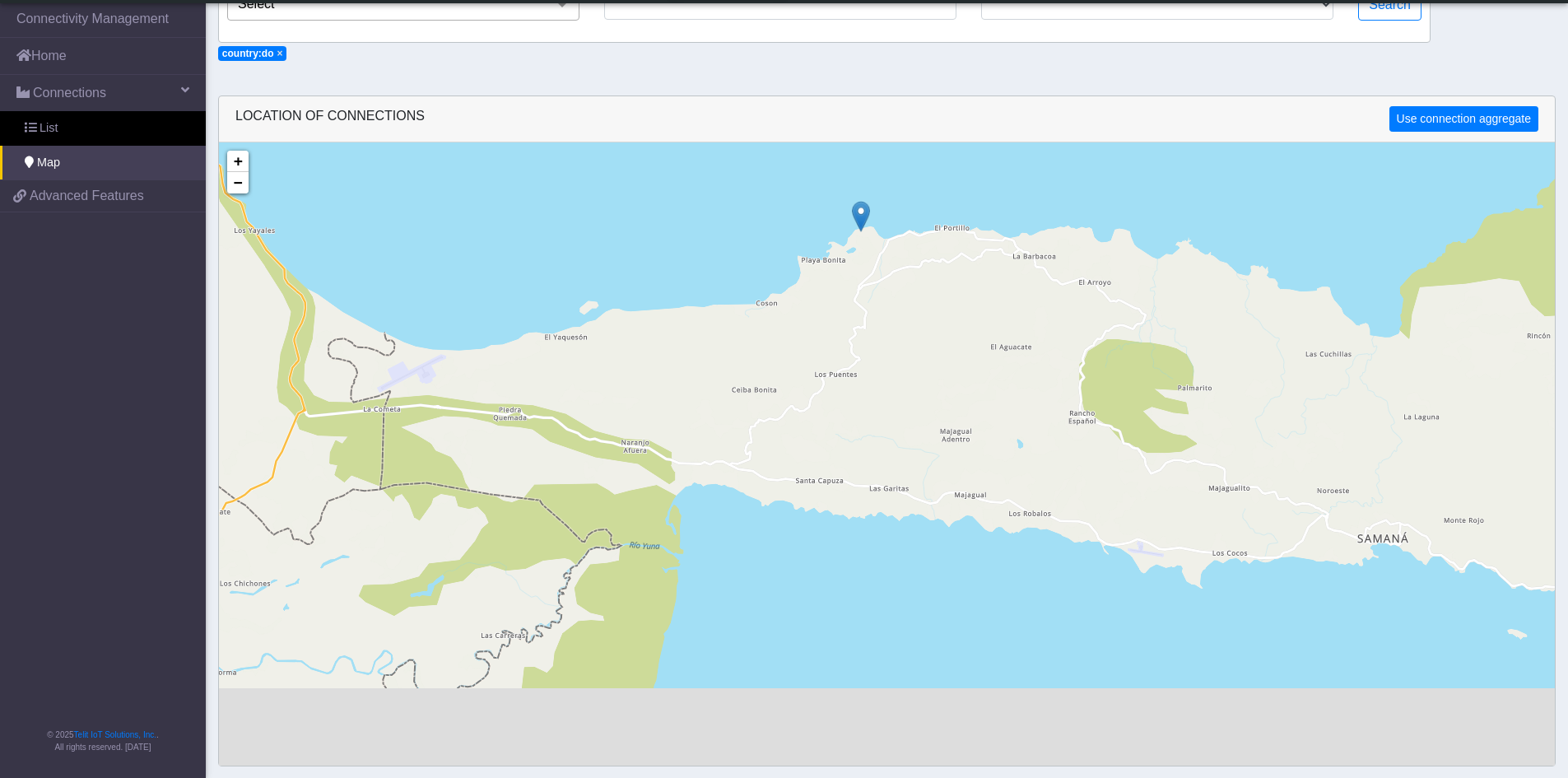
drag, startPoint x: 1034, startPoint y: 679, endPoint x: 985, endPoint y: 360, distance: 322.7
click at [985, 360] on div "+ − ©2025 MapQuest, | Terms" at bounding box center [887, 531] width 1336 height 778
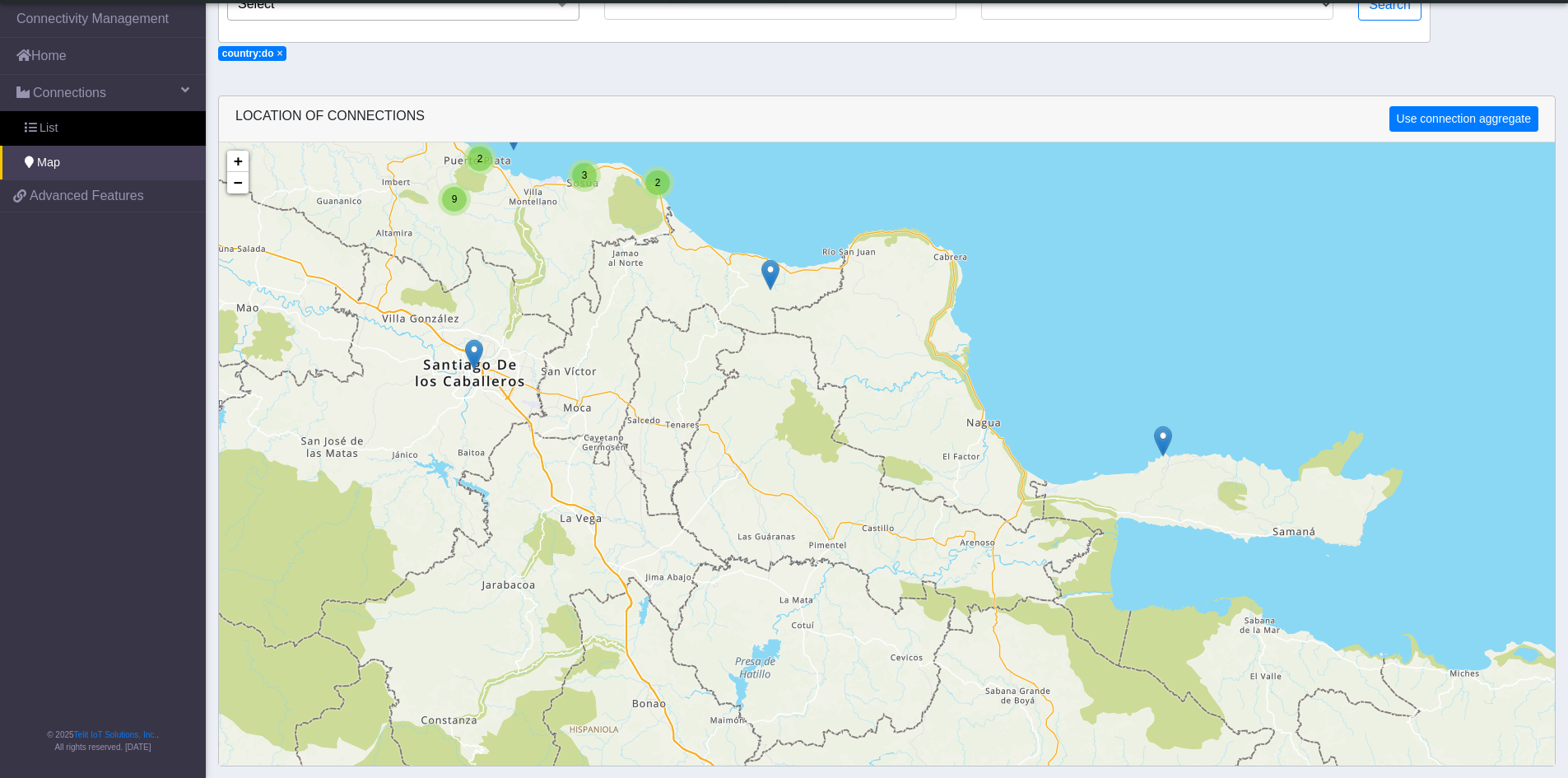
drag, startPoint x: 643, startPoint y: 573, endPoint x: 897, endPoint y: 527, distance: 258.1
click at [897, 527] on div "3 2 2 9 2 8 4 2 5 2 + − ©2025 MapQuest, | Terms" at bounding box center [887, 531] width 1336 height 778
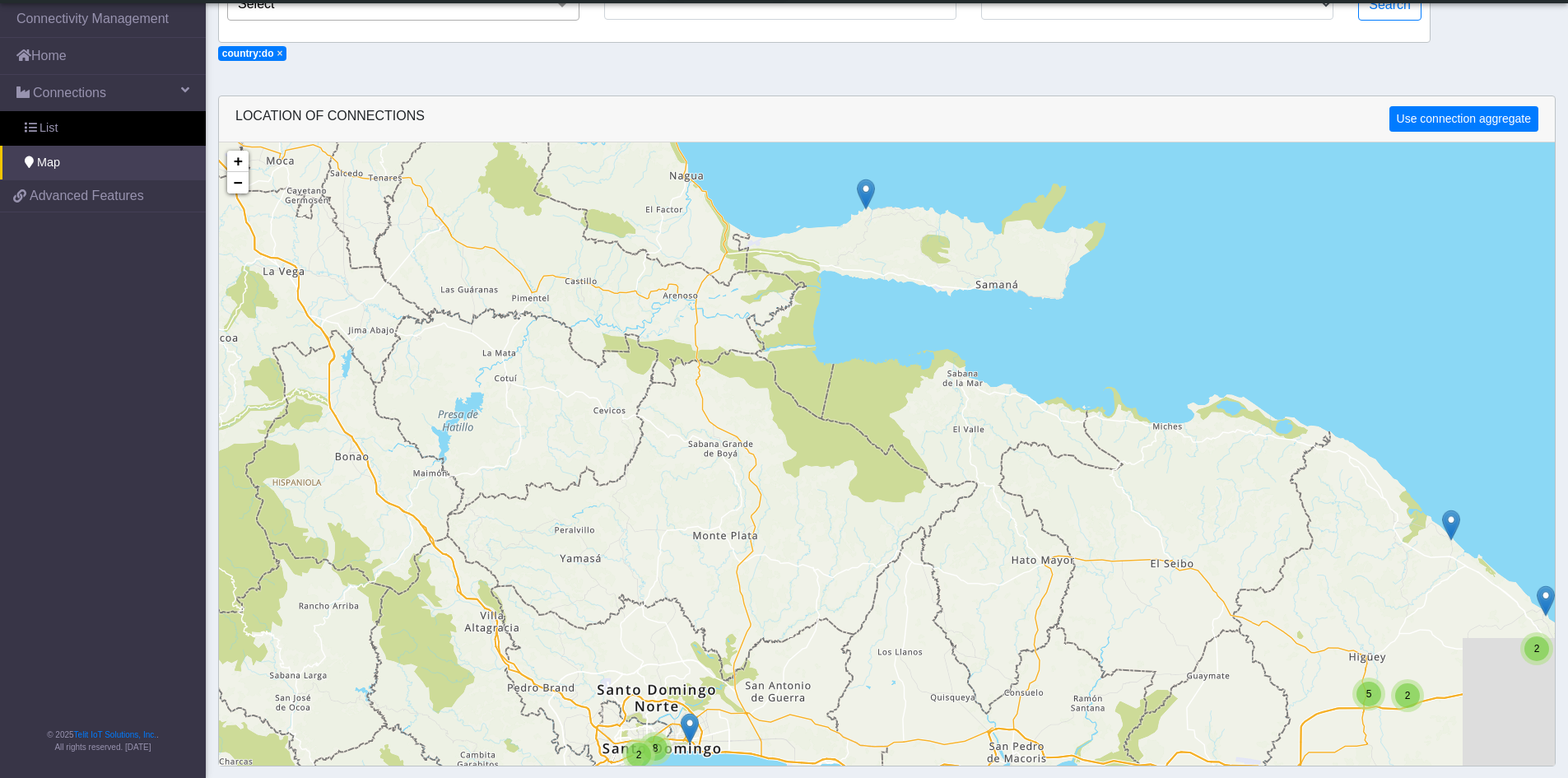
drag, startPoint x: 1007, startPoint y: 651, endPoint x: 705, endPoint y: 383, distance: 403.8
click at [705, 383] on div "3 2 2 9 2 8 4 2 5 2 + − ©2025 MapQuest, | Terms" at bounding box center [887, 531] width 1336 height 778
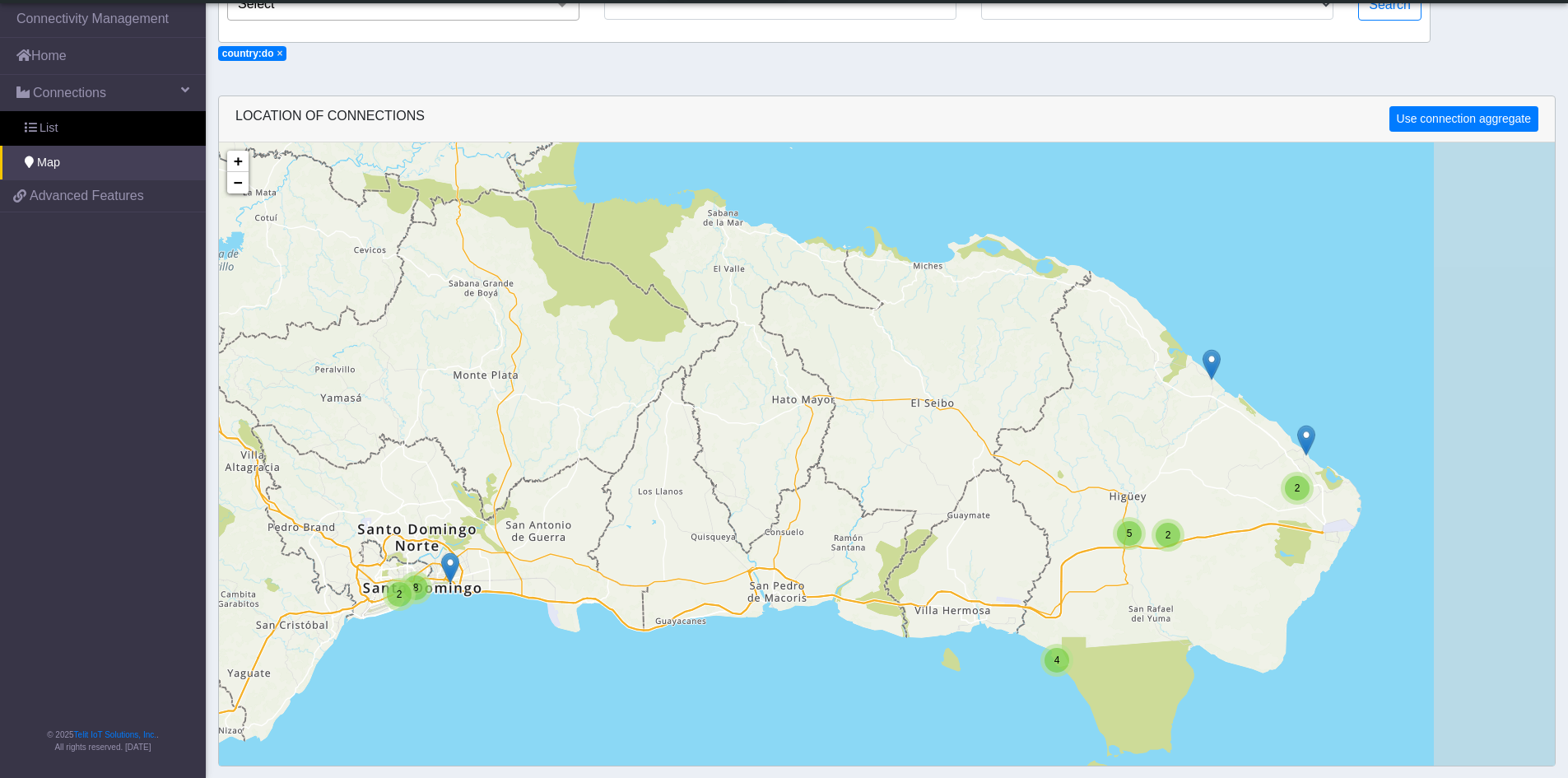
drag, startPoint x: 788, startPoint y: 542, endPoint x: 549, endPoint y: 449, distance: 256.5
click at [549, 449] on div "3 2 2 9 2 8 4 2 5 2 + − ©2025 MapQuest, | Terms" at bounding box center [887, 531] width 1336 height 778
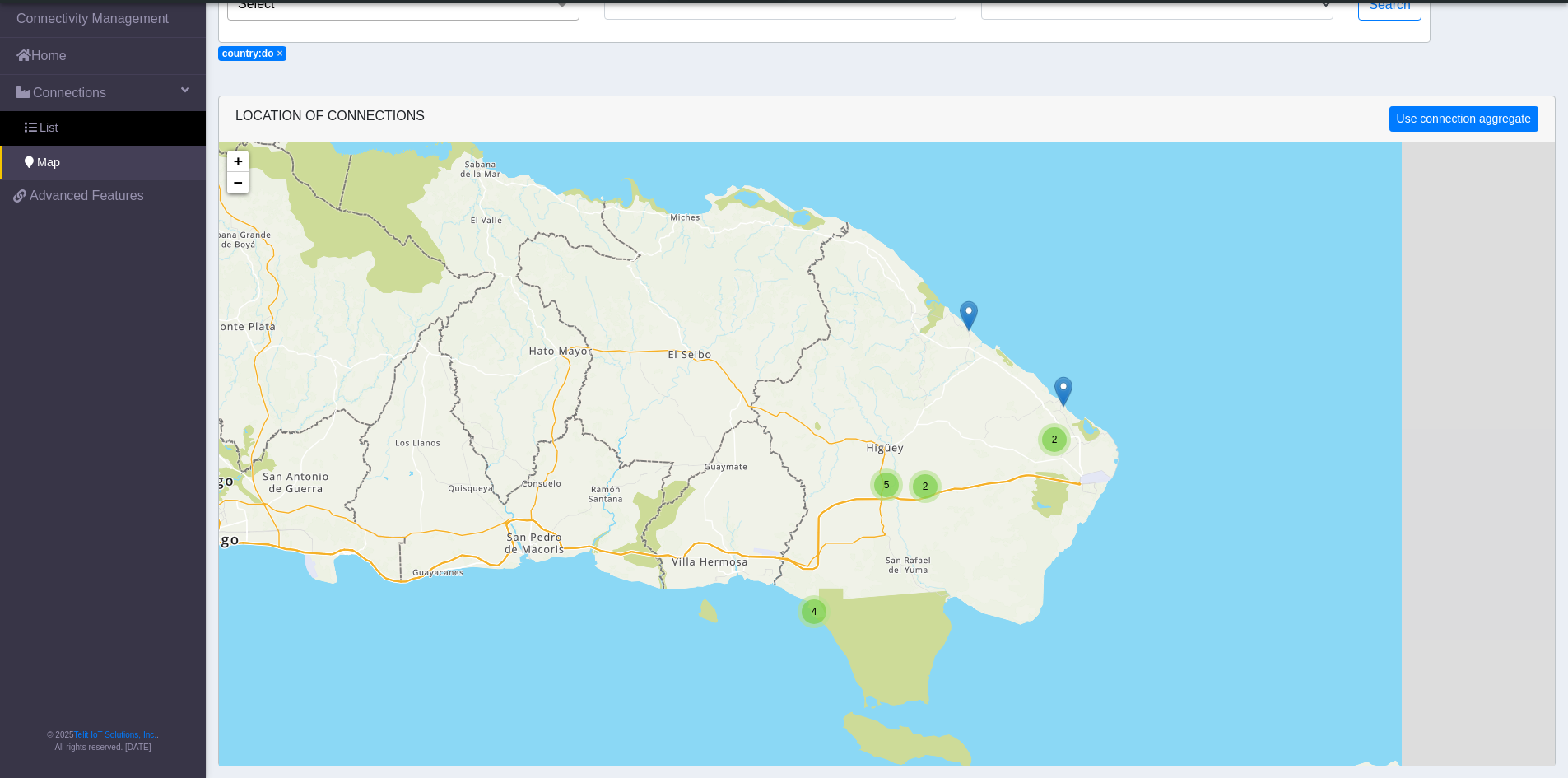
drag, startPoint x: 824, startPoint y: 491, endPoint x: 600, endPoint y: 451, distance: 227.5
click at [600, 451] on div "3 2 2 9 2 8 4 2 5 2 + − ©2025 MapQuest, | Terms" at bounding box center [887, 531] width 1336 height 778
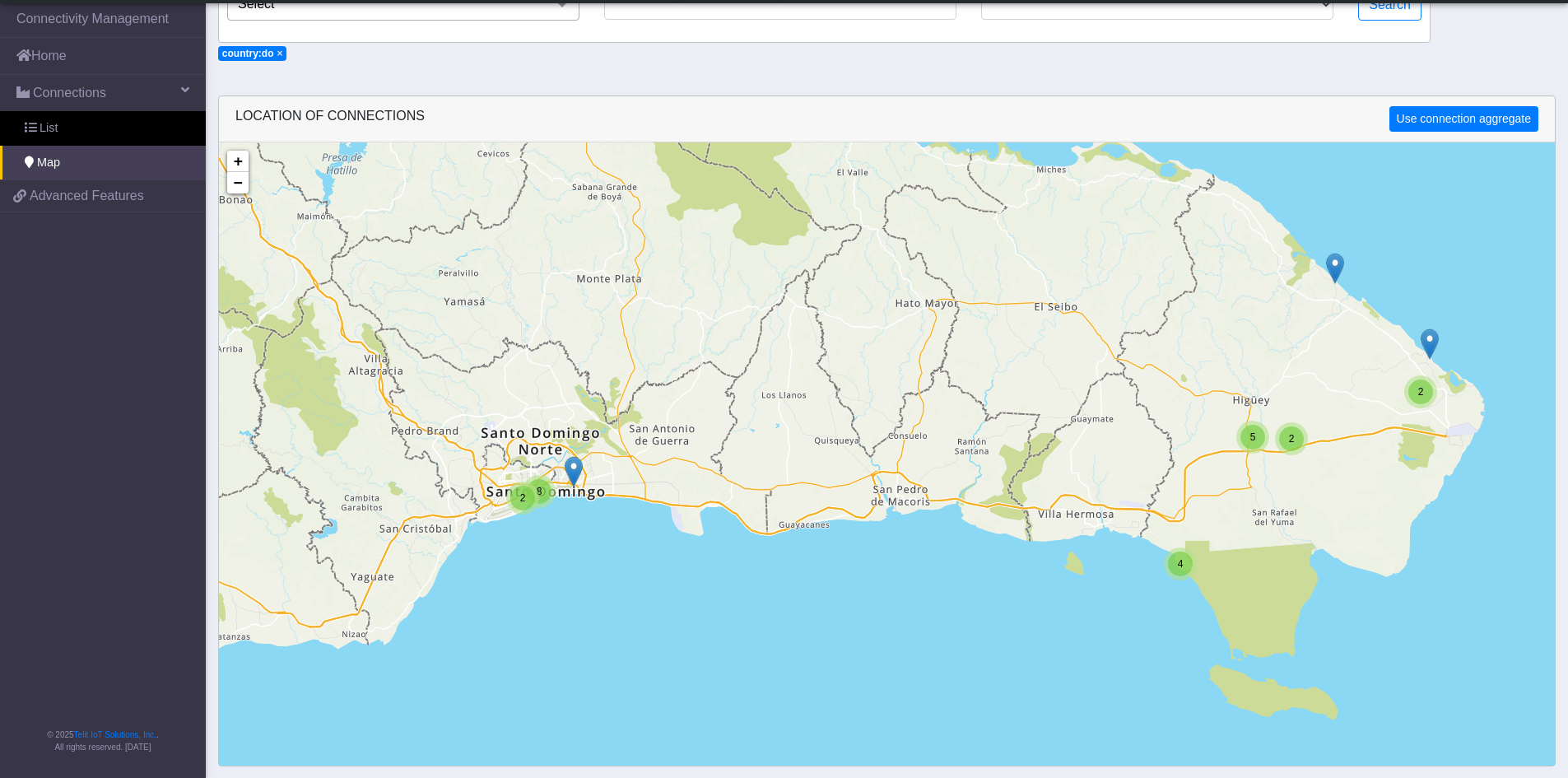
drag, startPoint x: 642, startPoint y: 498, endPoint x: 1011, endPoint y: 451, distance: 372.0
click at [1011, 451] on div "3 2 2 9 2 8 4 2 5 2 + − ©2025 MapQuest, | Terms" at bounding box center [887, 531] width 1336 height 778
click at [577, 539] on div "3 2 2 9 2 8 4 2 5 2 + − ©2025 MapQuest, | Terms" at bounding box center [887, 531] width 1336 height 778
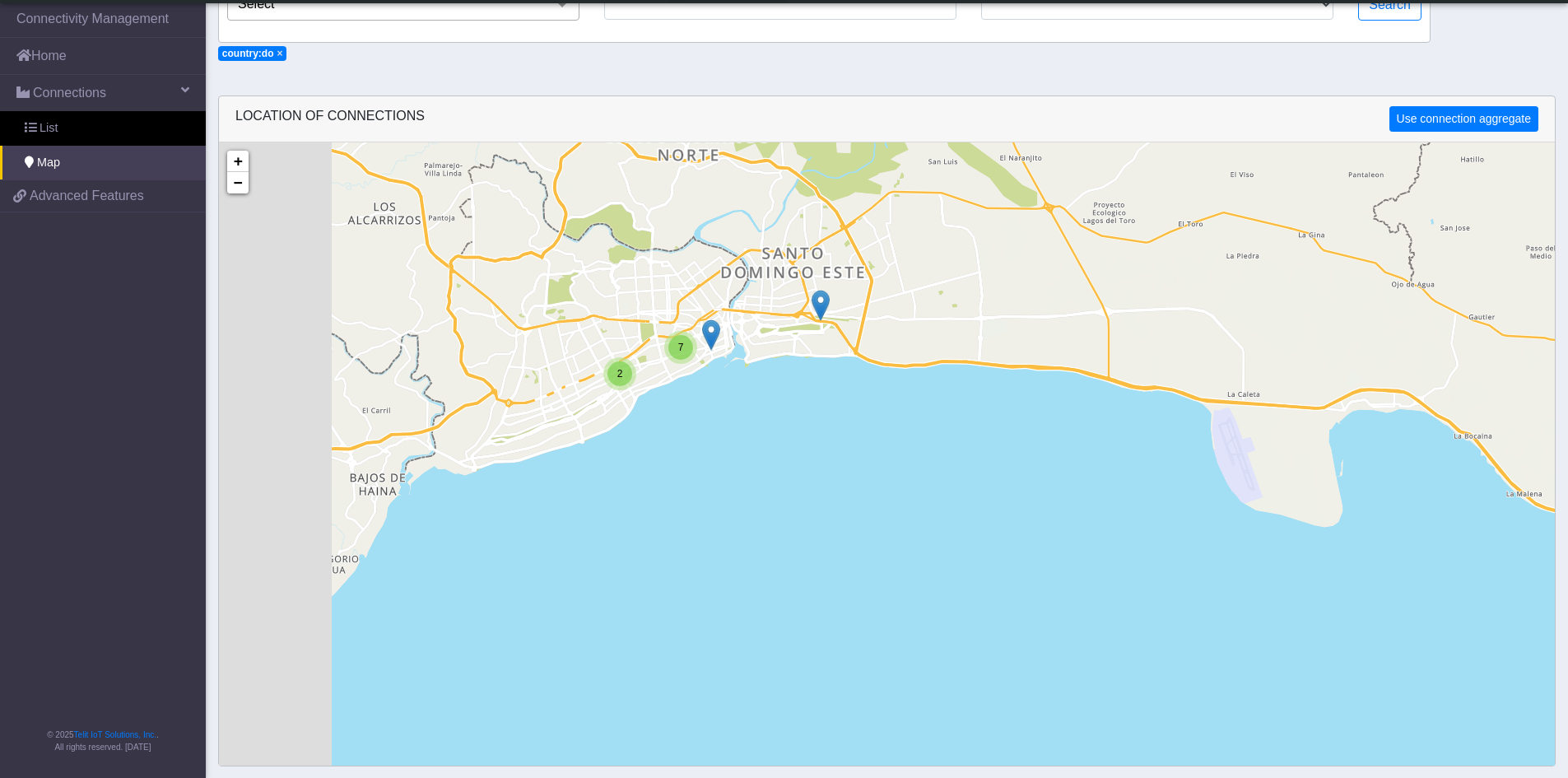
drag, startPoint x: 645, startPoint y: 428, endPoint x: 802, endPoint y: 438, distance: 157.3
click at [802, 438] on div "2 7 + − ©2025 MapQuest, | Terms" at bounding box center [887, 531] width 1336 height 778
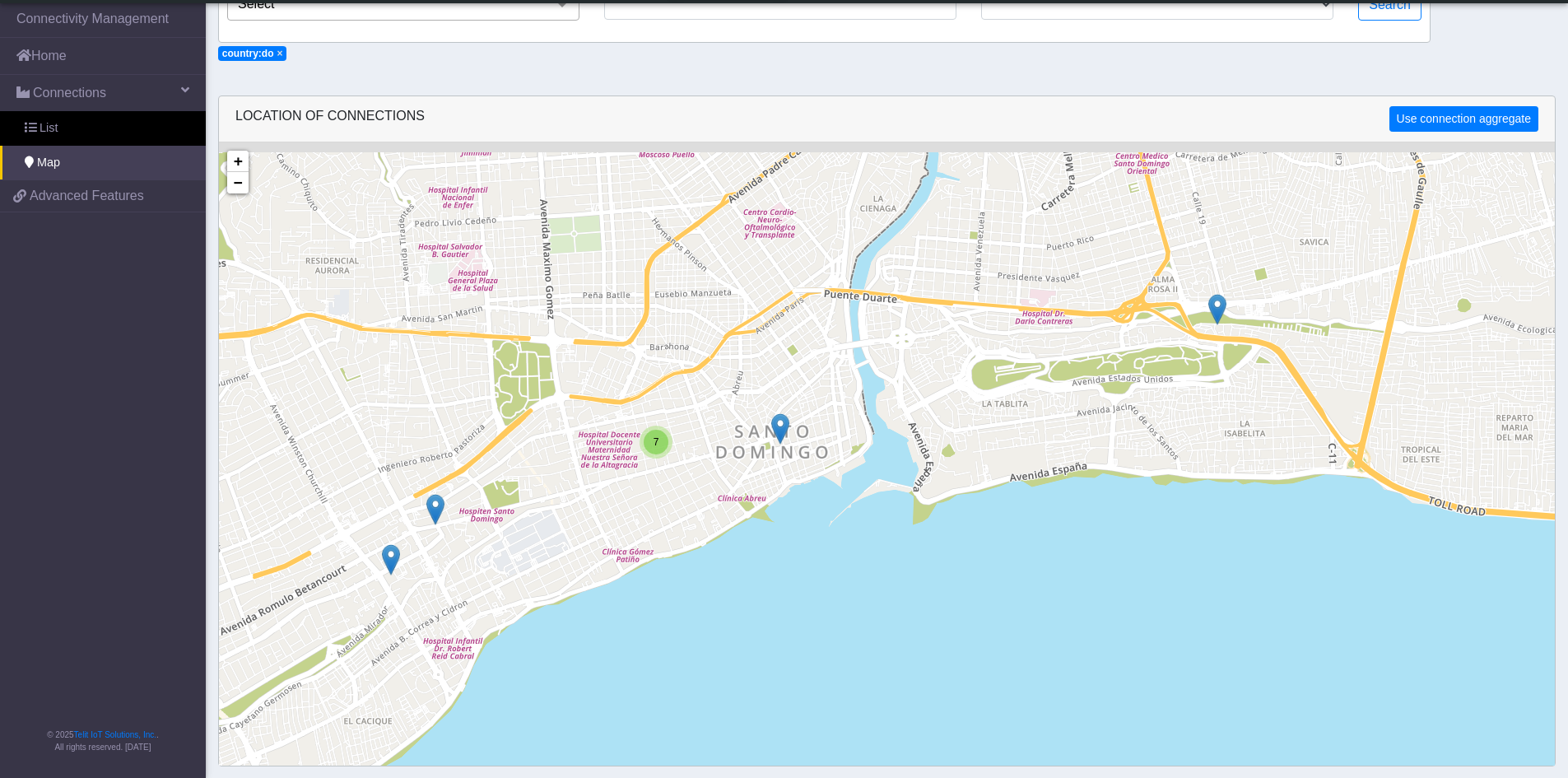
drag, startPoint x: 784, startPoint y: 290, endPoint x: 1091, endPoint y: 646, distance: 470.1
click at [1091, 646] on div "7 + − ©2025 MapQuest, | Terms" at bounding box center [887, 531] width 1336 height 778
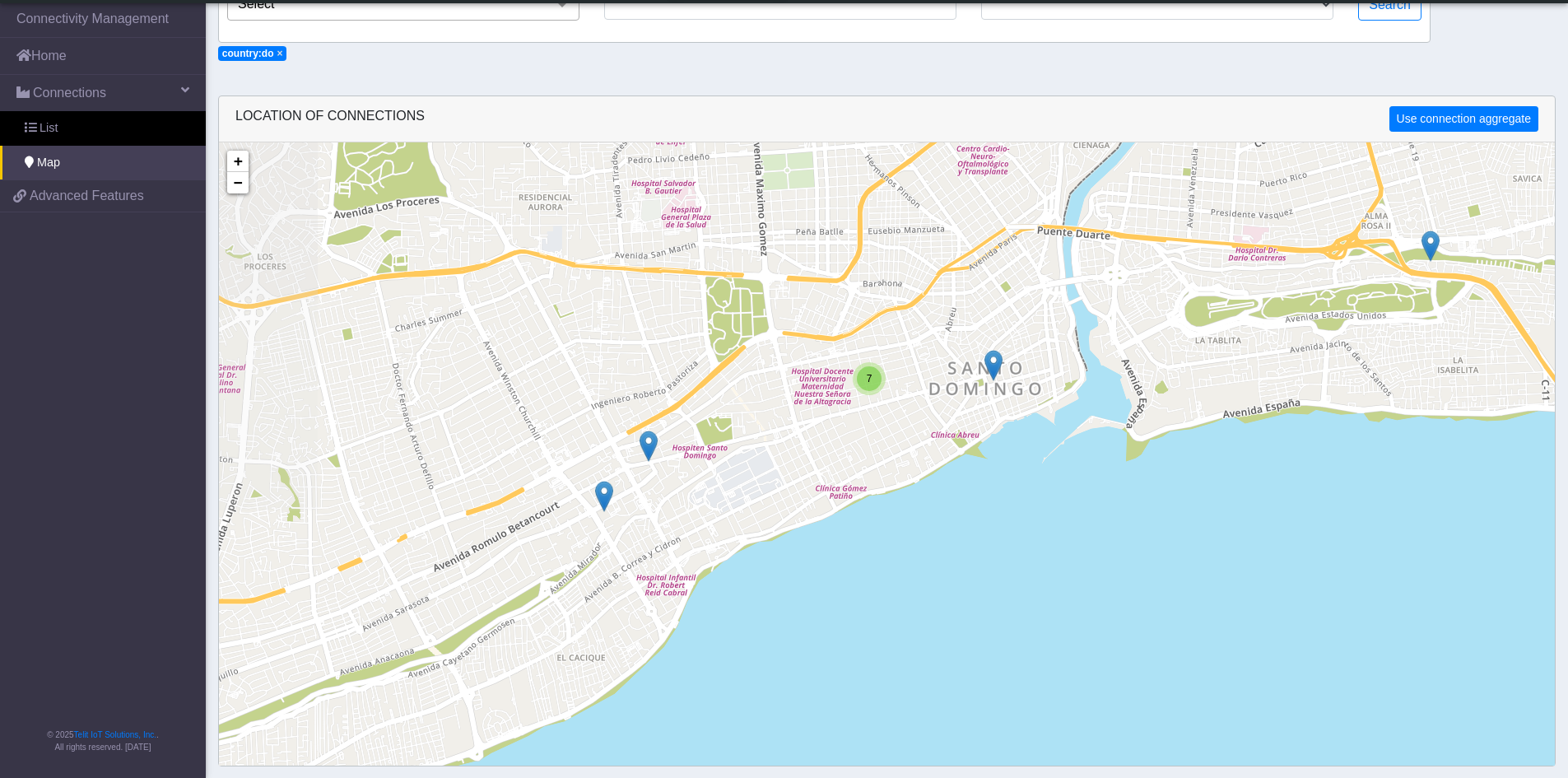
drag, startPoint x: 629, startPoint y: 465, endPoint x: 849, endPoint y: 402, distance: 228.8
click at [849, 402] on div "7 + − ©2025 MapQuest, | Terms" at bounding box center [887, 531] width 1336 height 778
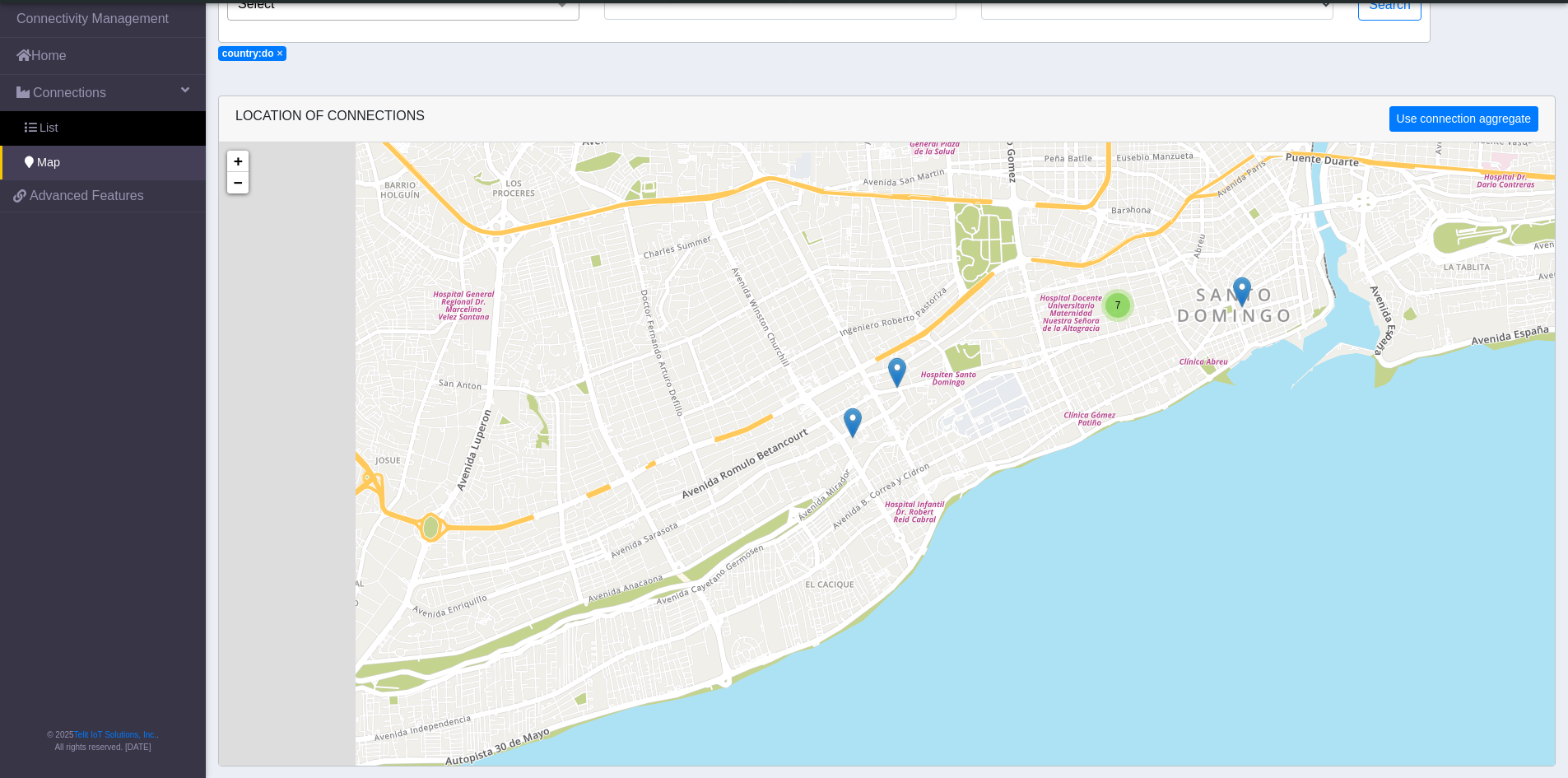
drag, startPoint x: 668, startPoint y: 387, endPoint x: 924, endPoint y: 310, distance: 267.3
click at [924, 310] on div "7 + − ©2025 MapQuest, | Terms" at bounding box center [887, 531] width 1336 height 778
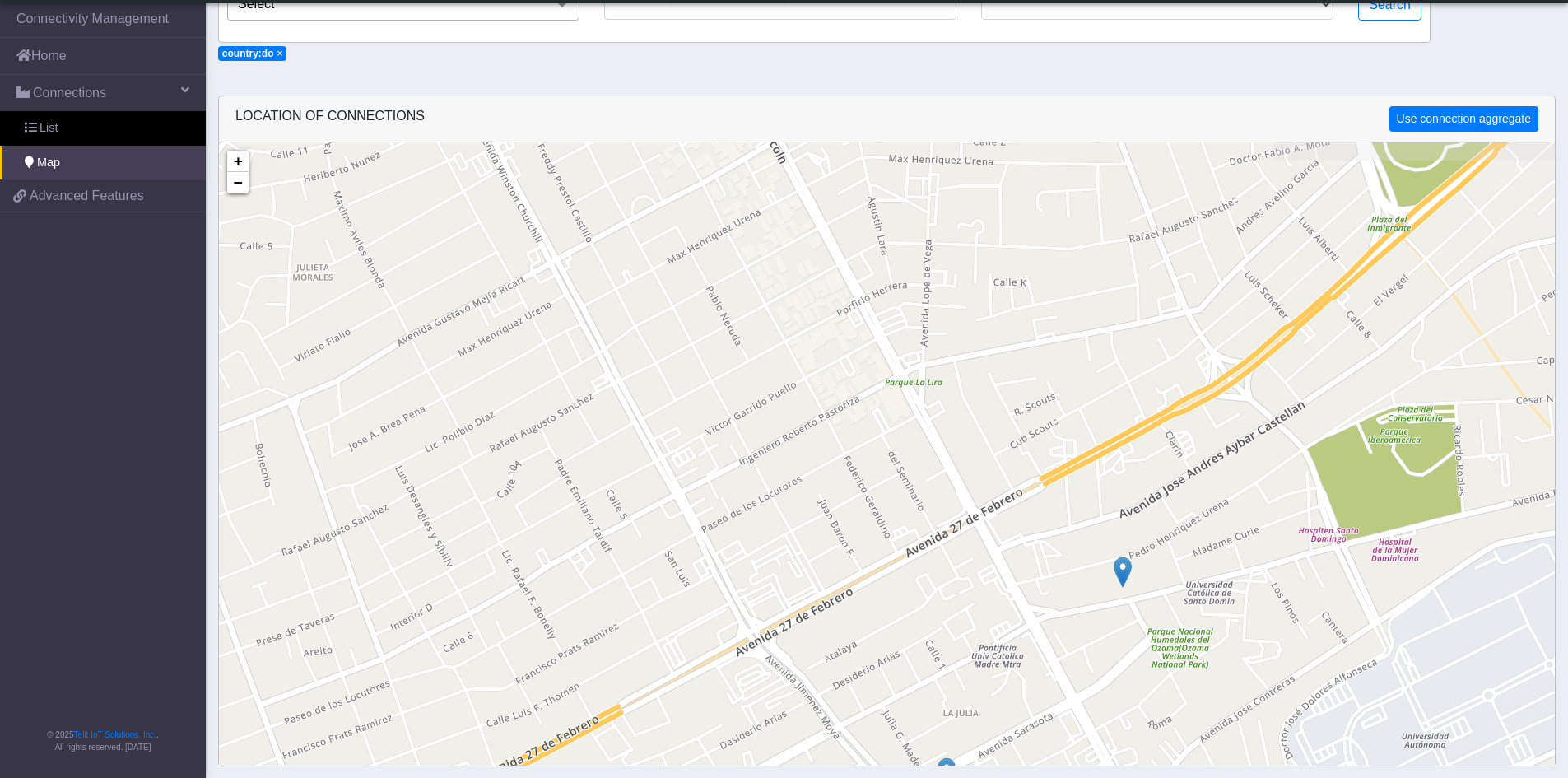
drag, startPoint x: 1019, startPoint y: 450, endPoint x: 810, endPoint y: 662, distance: 297.7
click at [810, 662] on div "7 + − ©2025 MapQuest, | Terms" at bounding box center [887, 531] width 1336 height 778
click at [827, 491] on div "7 + − ©2025 MapQuest, | Terms" at bounding box center [887, 531] width 1336 height 778
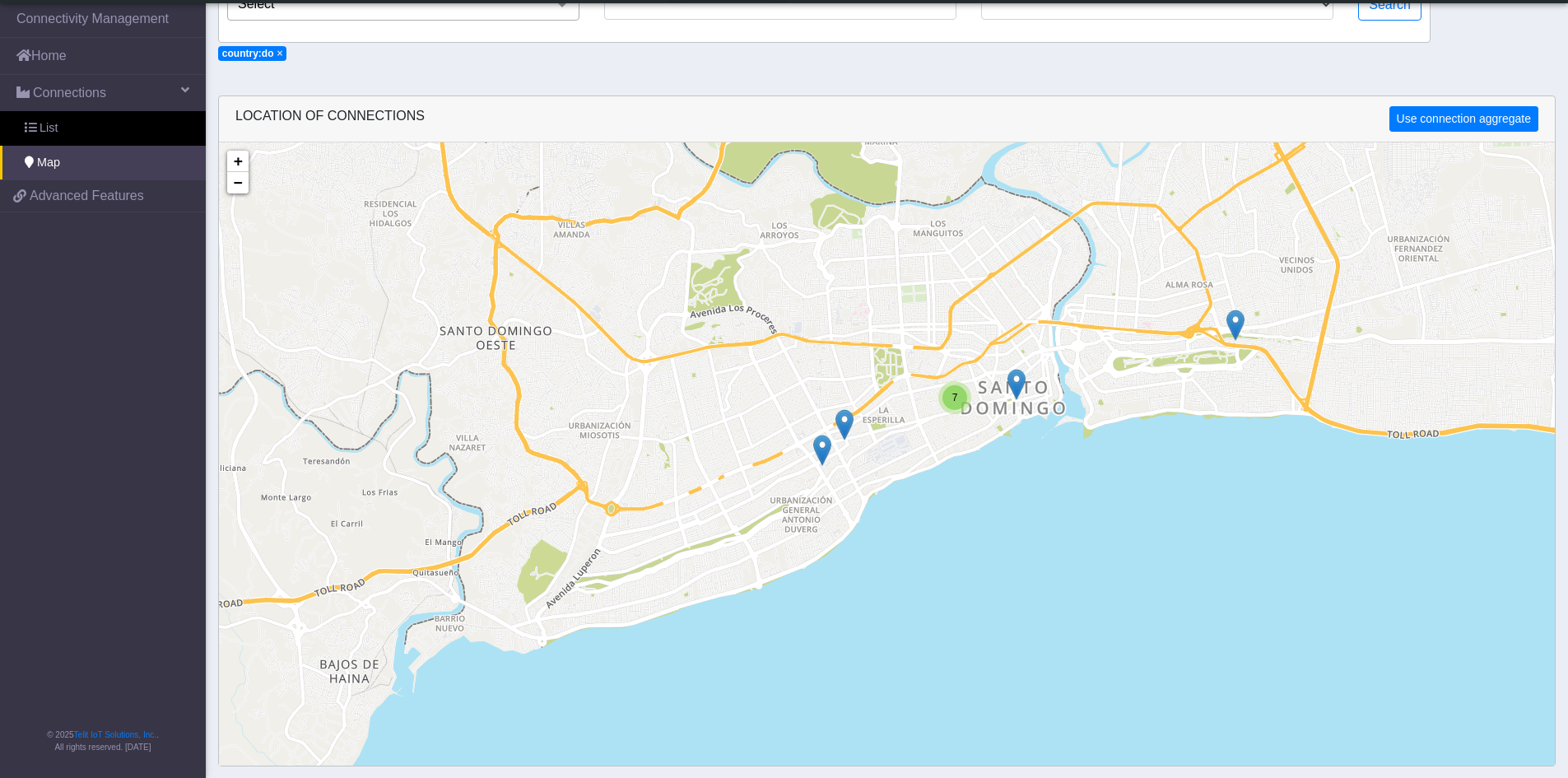
drag, startPoint x: 809, startPoint y: 629, endPoint x: 789, endPoint y: 588, distance: 45.6
click at [789, 588] on div "7 + − ©2025 MapQuest, | Terms" at bounding box center [887, 531] width 1336 height 778
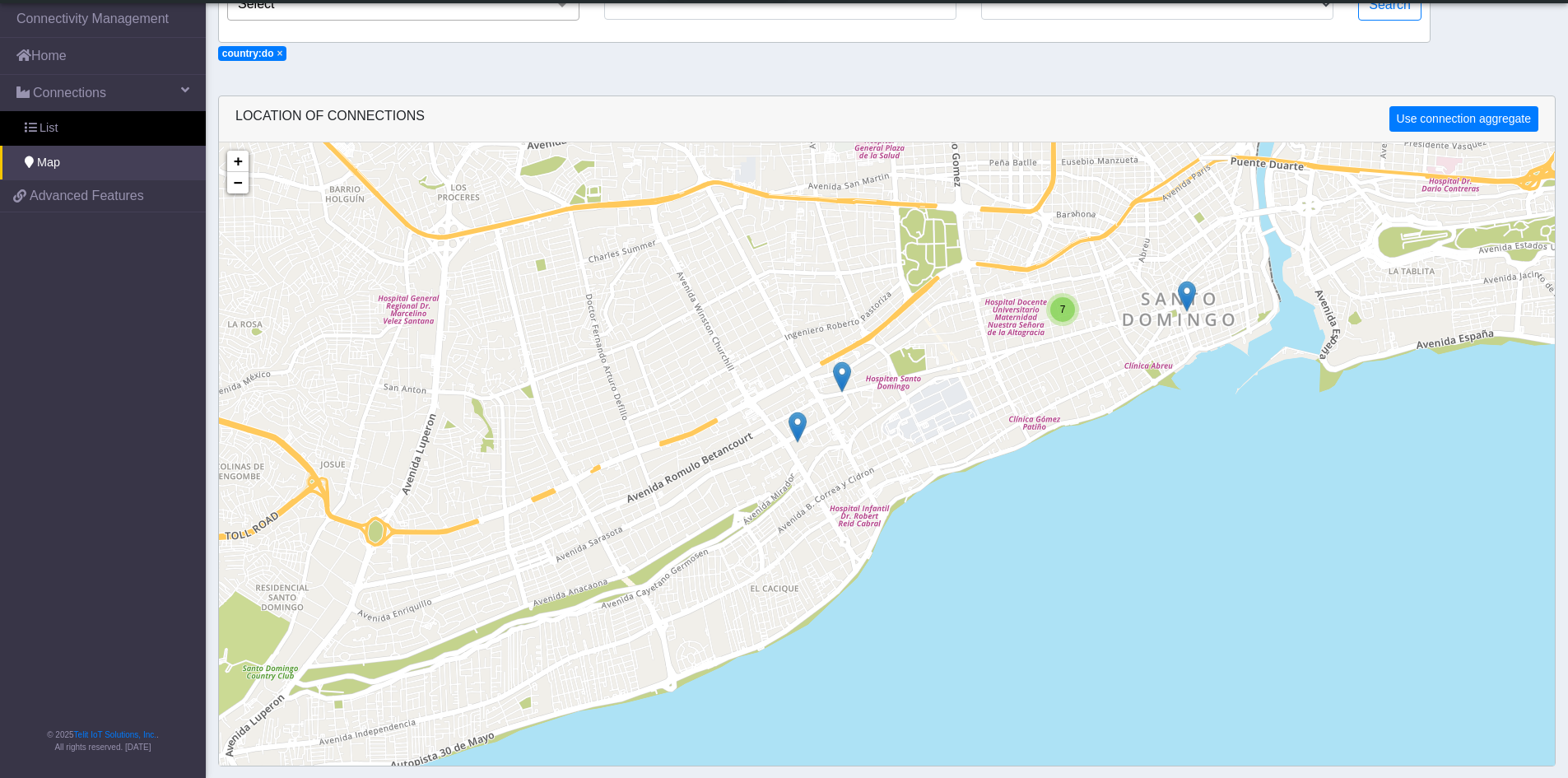
drag, startPoint x: 955, startPoint y: 404, endPoint x: 859, endPoint y: 463, distance: 112.7
click at [859, 463] on div "7 + − ©2025 MapQuest, | Terms" at bounding box center [887, 531] width 1336 height 778
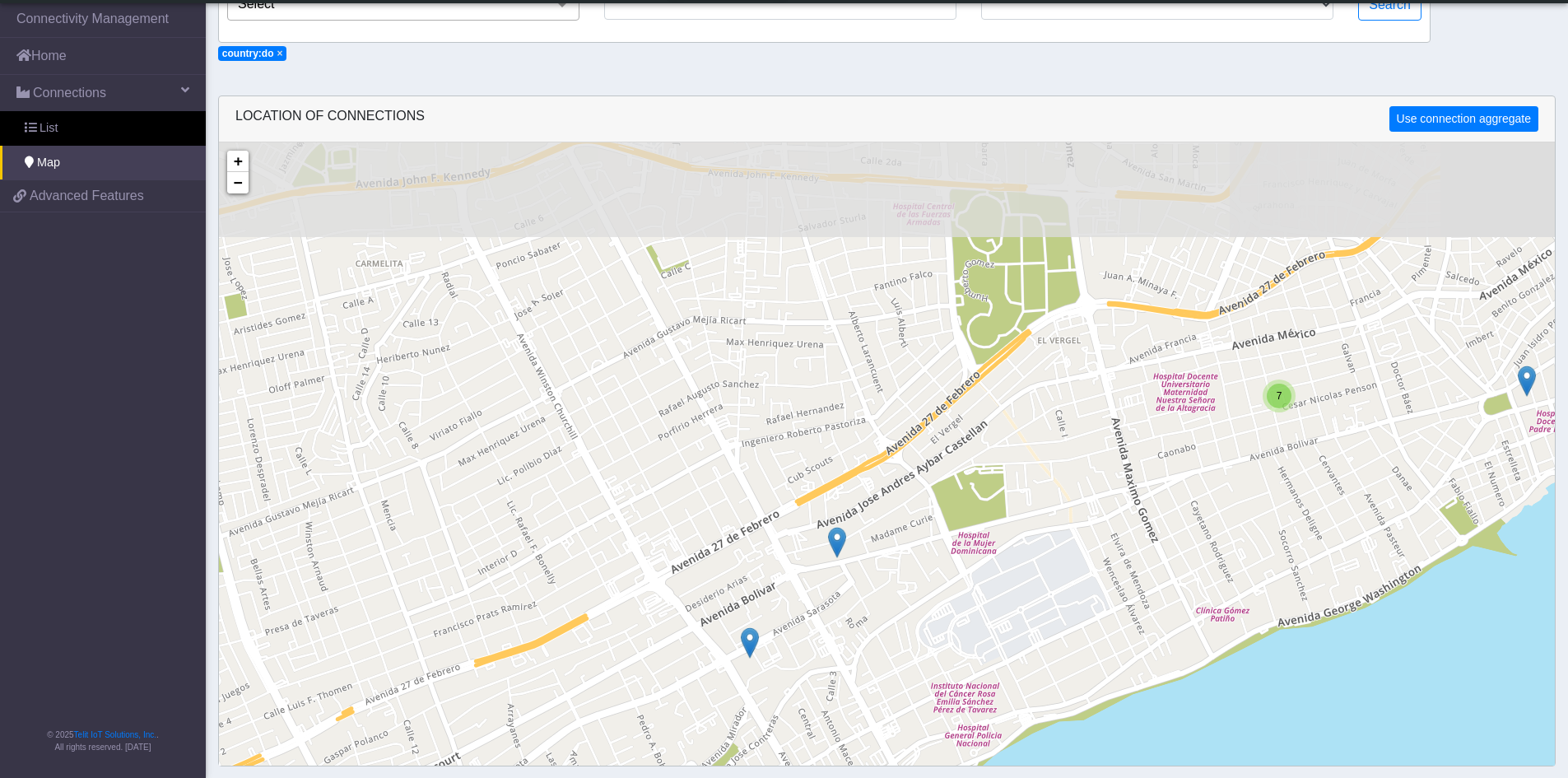
drag, startPoint x: 902, startPoint y: 360, endPoint x: 1021, endPoint y: 555, distance: 228.4
click at [1024, 560] on div "7 + − ©2025 MapQuest, | Terms" at bounding box center [887, 531] width 1336 height 778
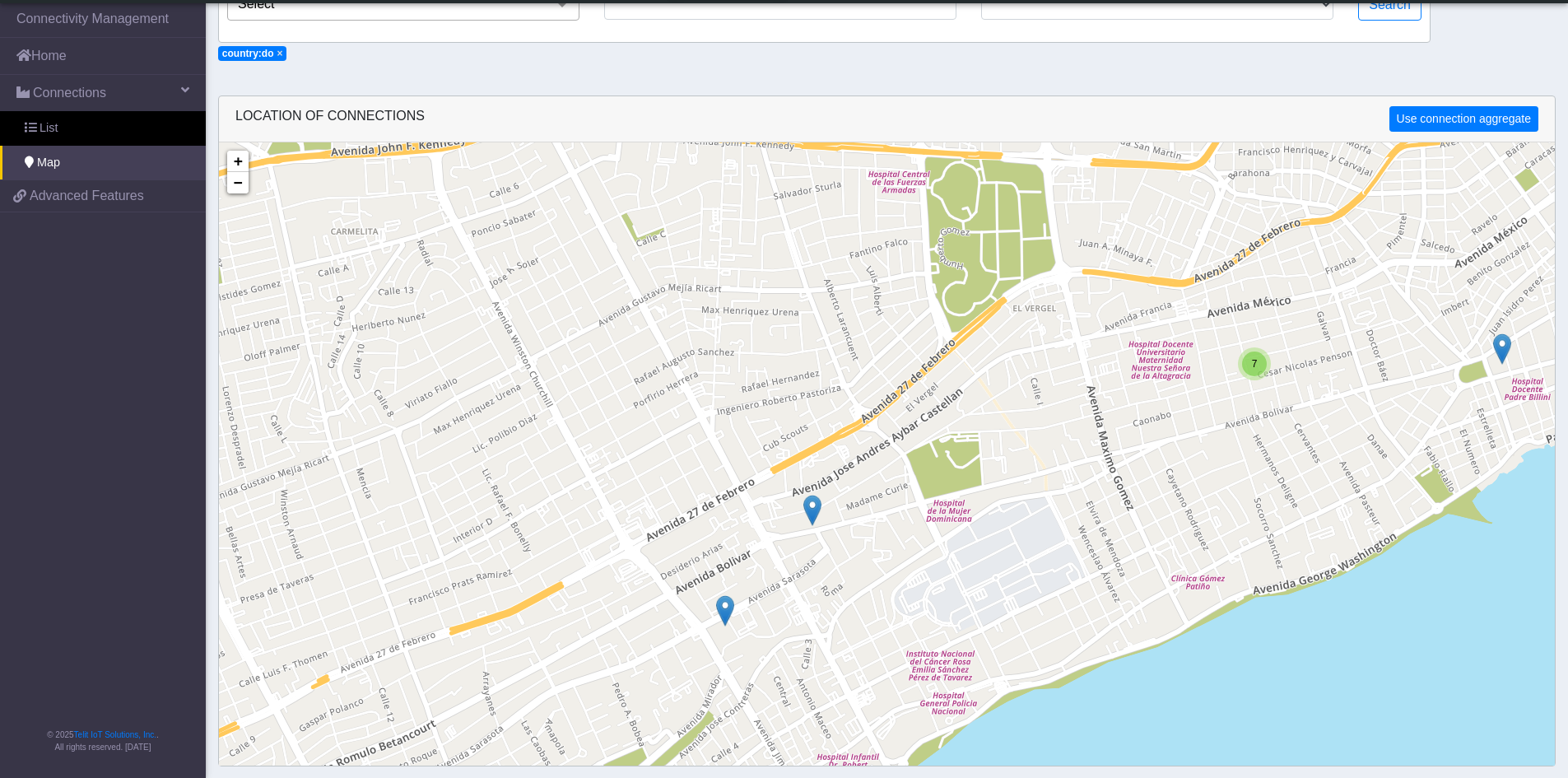
drag, startPoint x: 1021, startPoint y: 555, endPoint x: 1005, endPoint y: 528, distance: 31.4
click at [1005, 528] on div "7 + − ©2025 MapQuest, | Terms" at bounding box center [887, 531] width 1336 height 778
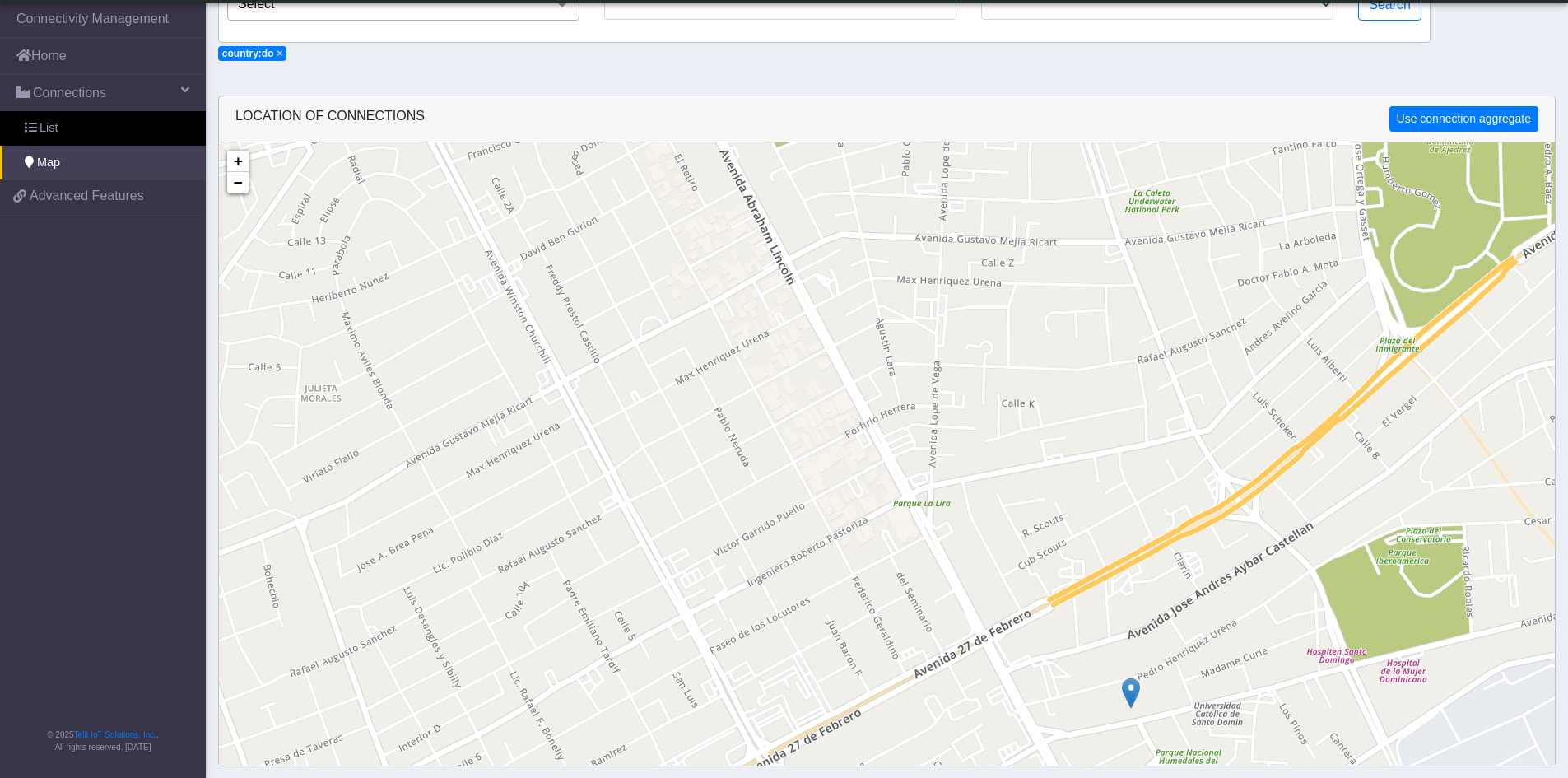
drag, startPoint x: 722, startPoint y: 579, endPoint x: 1234, endPoint y: 668, distance: 519.7
click at [1234, 668] on div "7 + − ©2025 MapQuest, | Terms" at bounding box center [887, 531] width 1336 height 778
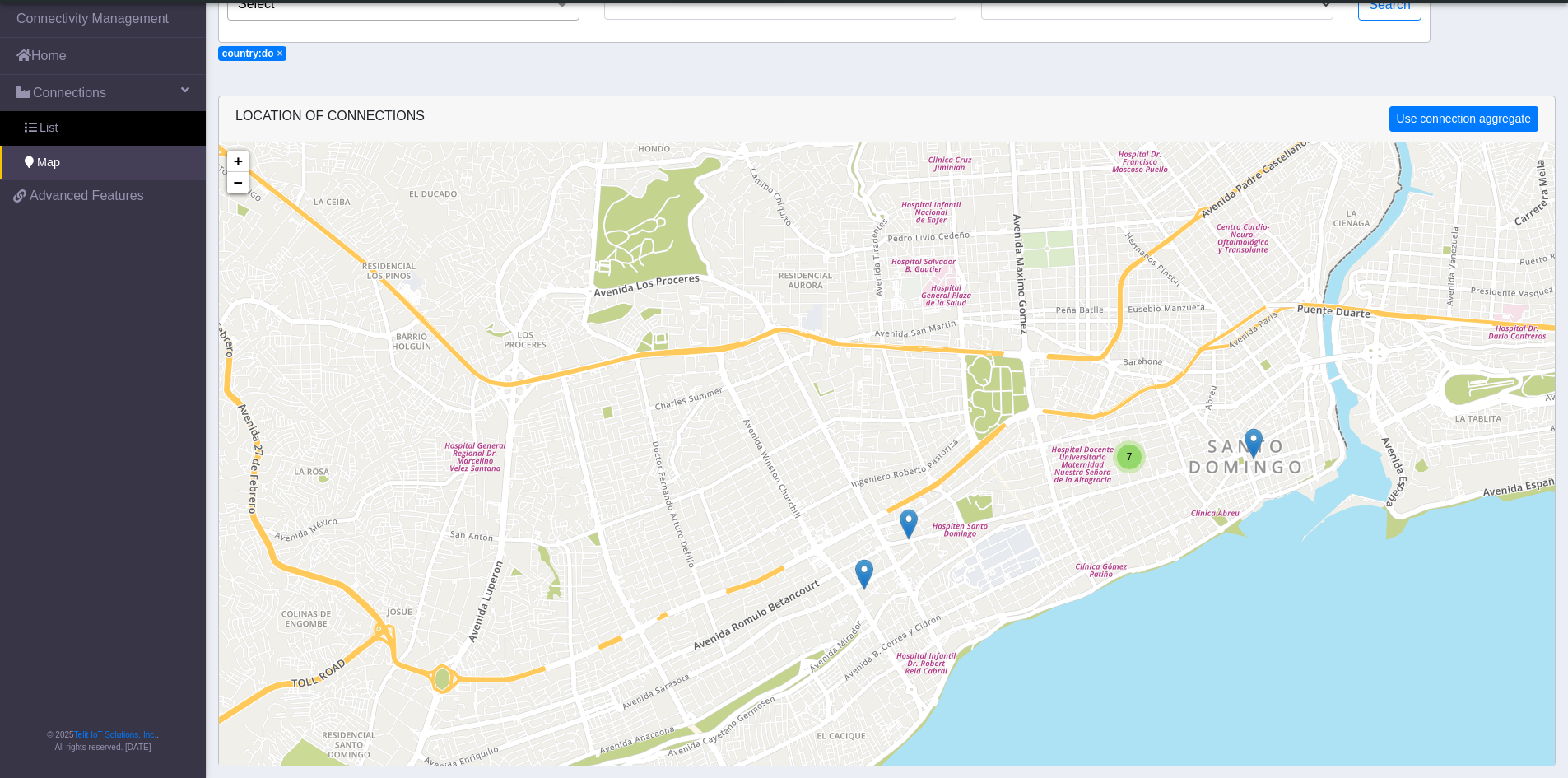
drag, startPoint x: 1055, startPoint y: 545, endPoint x: 978, endPoint y: 428, distance: 140.1
click at [978, 428] on div "7 + − ©2025 MapQuest, | Terms" at bounding box center [887, 531] width 1336 height 778
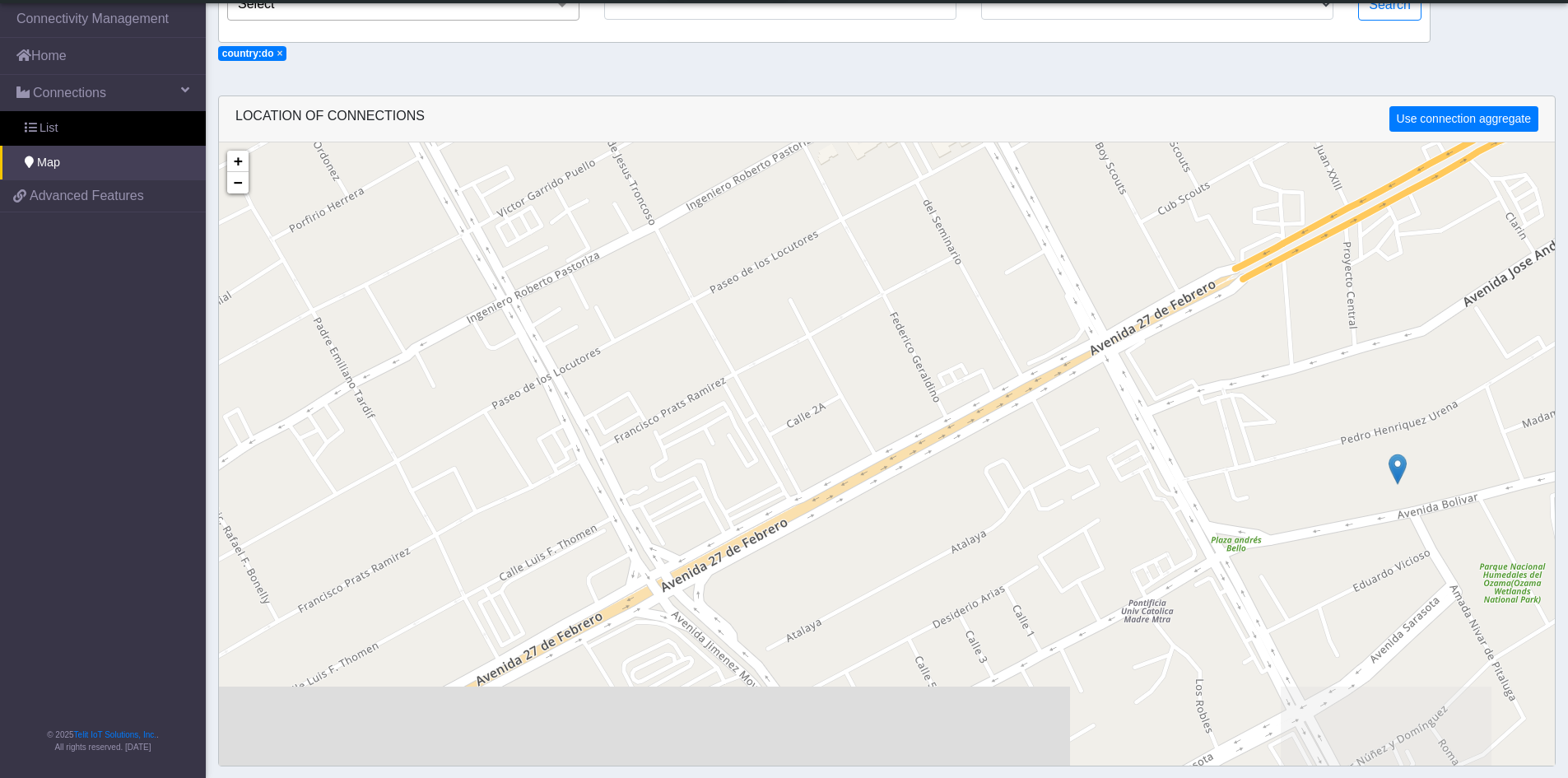
drag, startPoint x: 1013, startPoint y: 551, endPoint x: 875, endPoint y: 251, distance: 330.2
click at [875, 251] on div "+ − ©2025 MapQuest, | Terms" at bounding box center [887, 531] width 1336 height 778
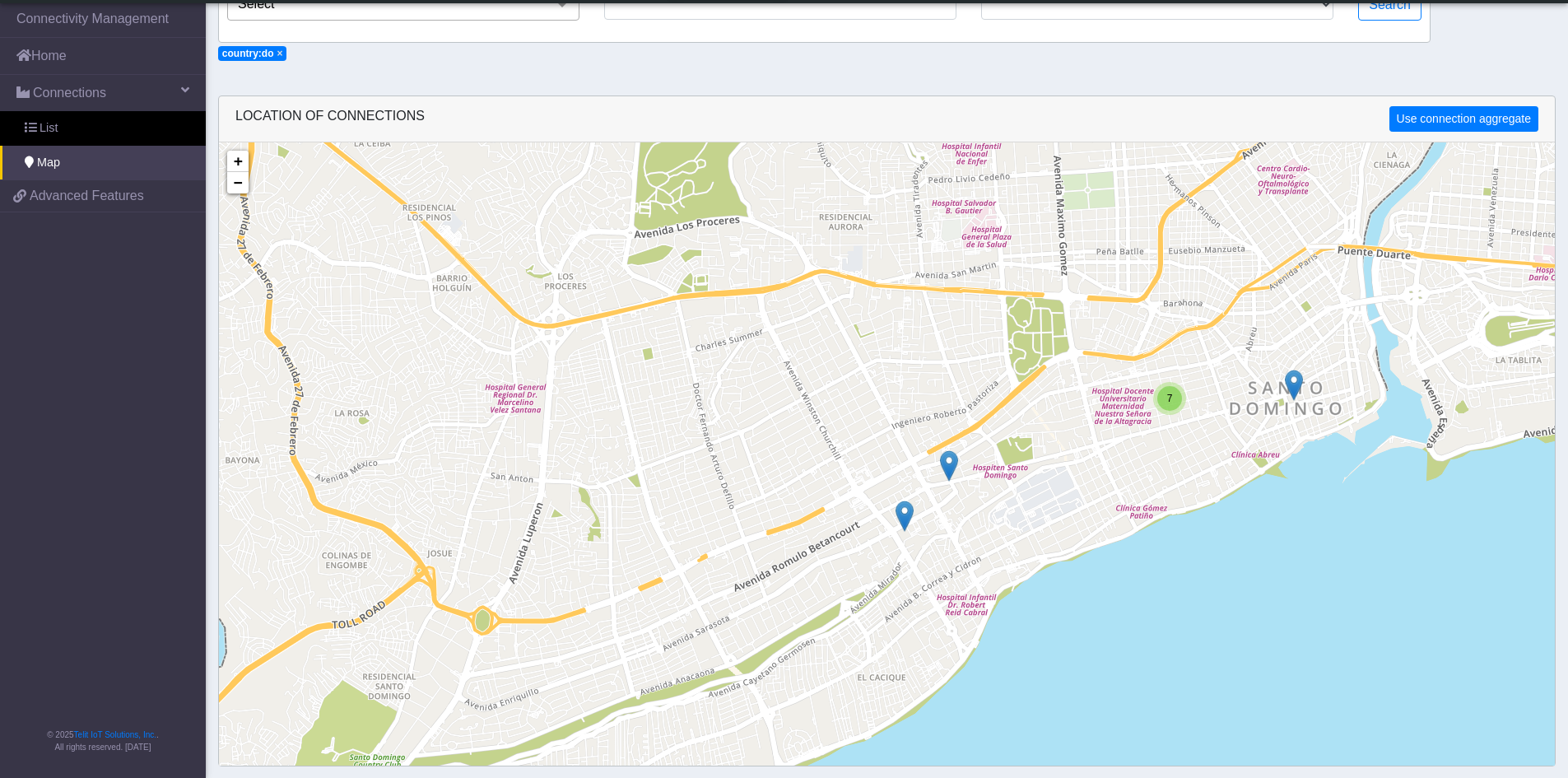
drag, startPoint x: 1041, startPoint y: 255, endPoint x: 1051, endPoint y: 455, distance: 200.2
click at [1051, 455] on div "7 + − ©2025 MapQuest, | Terms" at bounding box center [887, 531] width 1336 height 778
click at [907, 513] on img at bounding box center [904, 516] width 18 height 32
click at [883, 502] on link "Click here" at bounding box center [878, 498] width 44 height 11
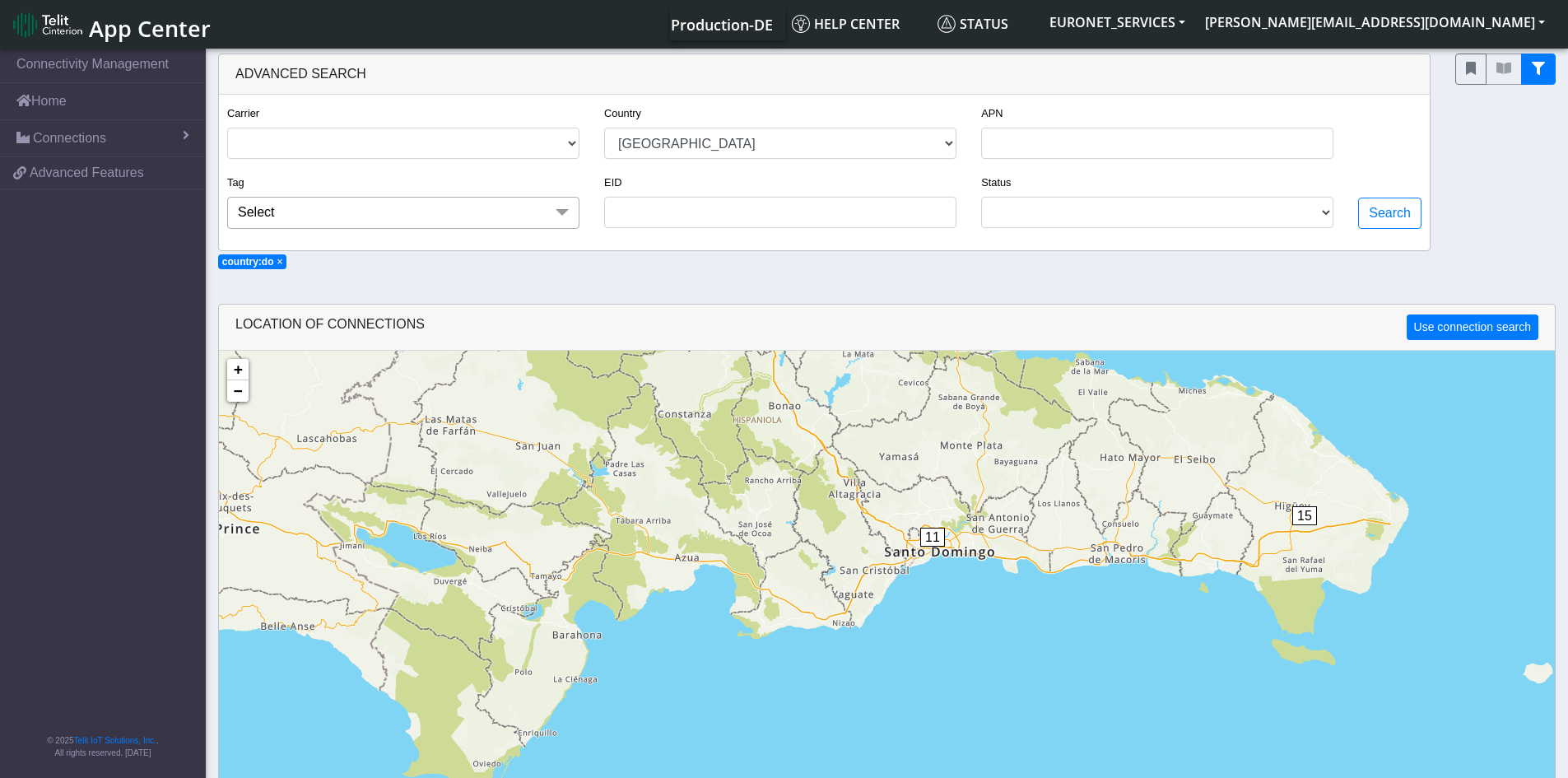
drag, startPoint x: 737, startPoint y: 706, endPoint x: 889, endPoint y: 314, distance: 420.4
click at [889, 314] on div "LOCATION OF CONNECTIONS Use connection search Loading... 1 18 1 11 15 + − ©2025…" at bounding box center [887, 639] width 1338 height 671
click at [930, 536] on span "11" at bounding box center [932, 537] width 25 height 19
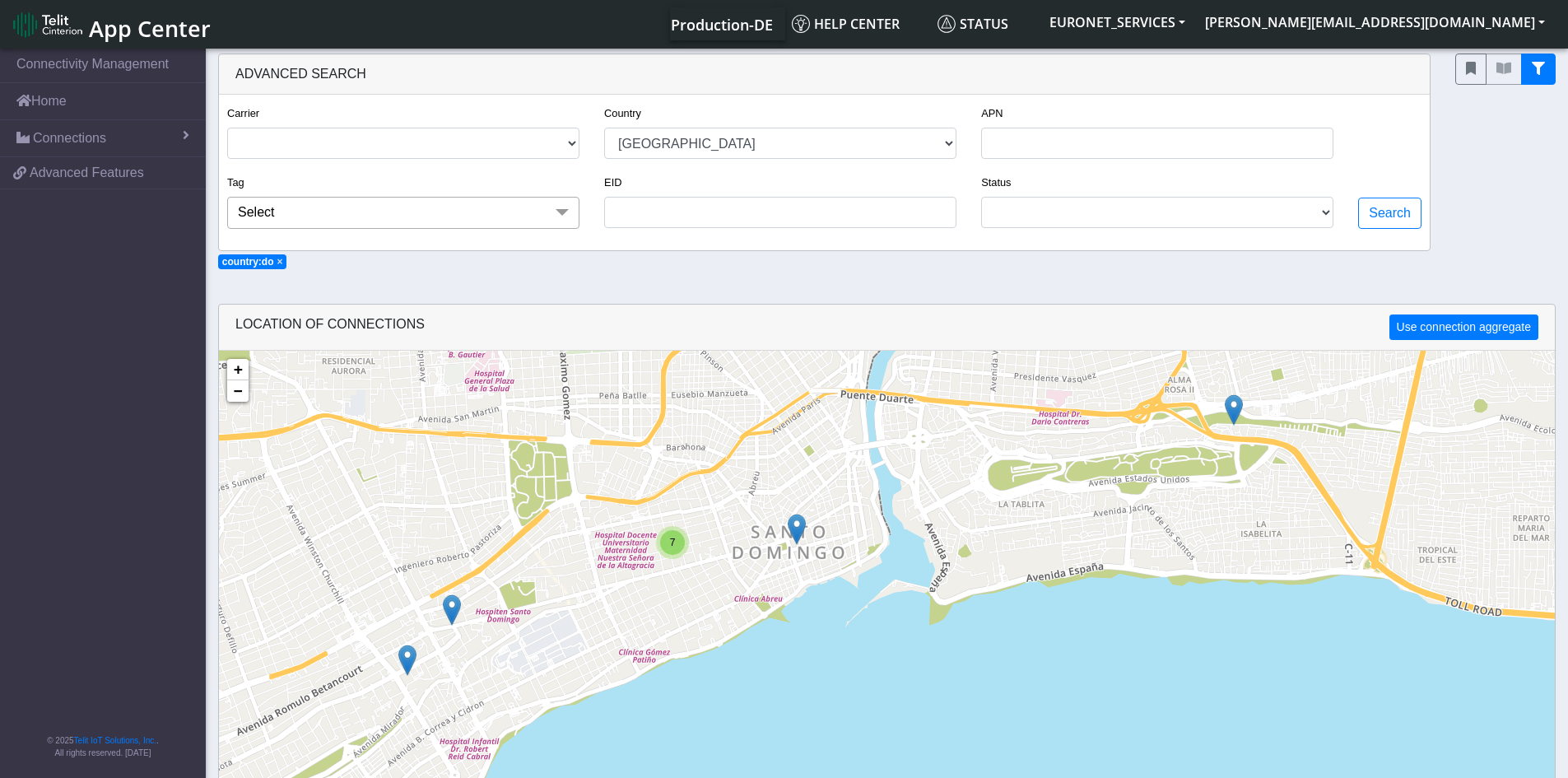
drag, startPoint x: 928, startPoint y: 629, endPoint x: 861, endPoint y: 421, distance: 218.5
click at [861, 421] on div "7 + − ©2025 MapQuest, | Terms" at bounding box center [887, 739] width 1336 height 778
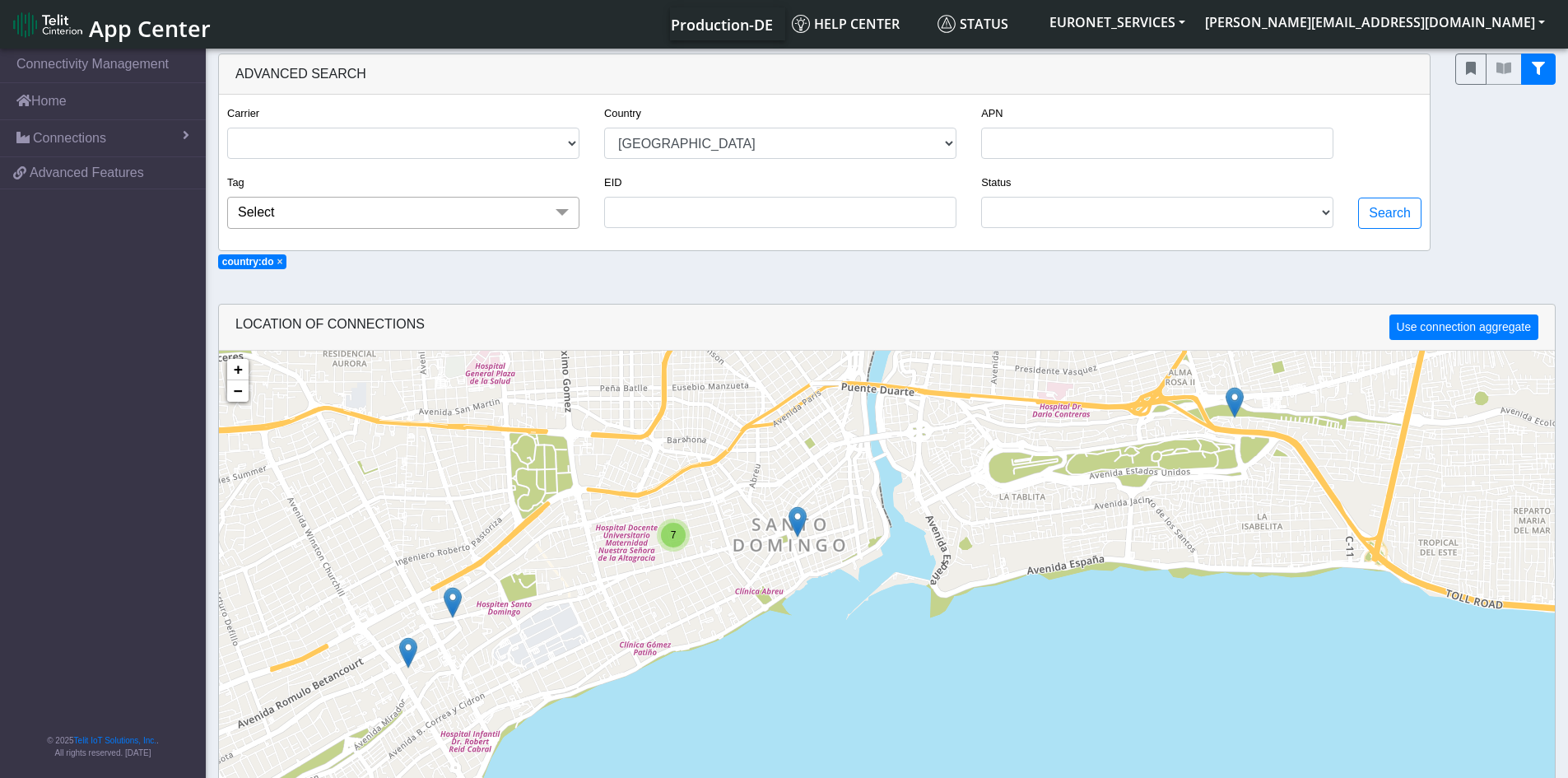
click at [453, 609] on img at bounding box center [453, 603] width 18 height 32
click at [432, 588] on link "Click here" at bounding box center [425, 585] width 44 height 11
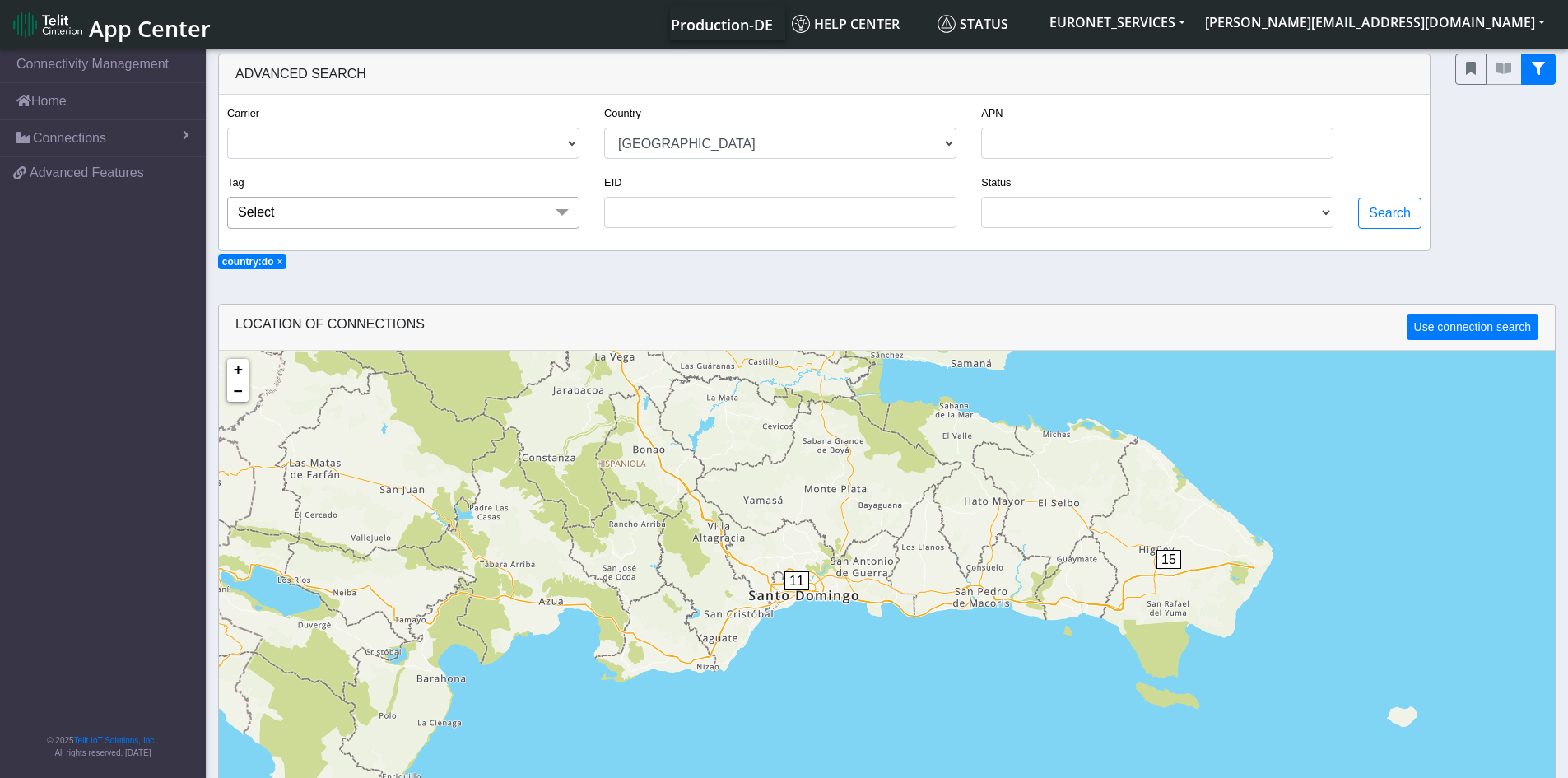
drag, startPoint x: 605, startPoint y: 645, endPoint x: 603, endPoint y: 290, distance: 355.0
click at [603, 290] on section "Connectivity Management Home Connections List Map 21d4f4b7bbcb060af6d28a0d3e3e0…" at bounding box center [784, 517] width 1568 height 942
click at [796, 585] on span "11" at bounding box center [797, 580] width 25 height 19
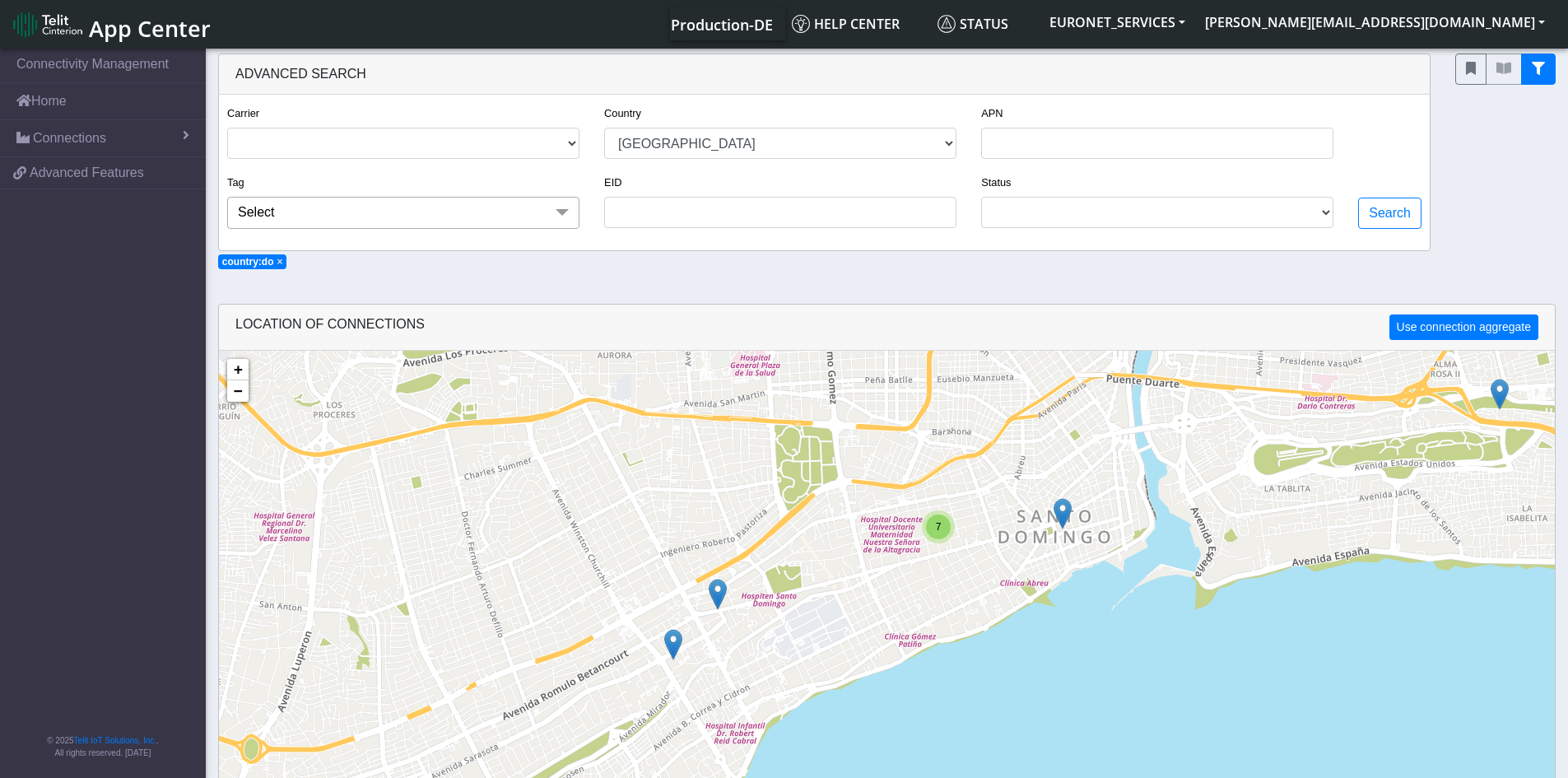
drag, startPoint x: 860, startPoint y: 621, endPoint x: 1060, endPoint y: 410, distance: 290.7
click at [1060, 410] on div "7 + − ©2025 MapQuest, | Terms" at bounding box center [887, 739] width 1336 height 778
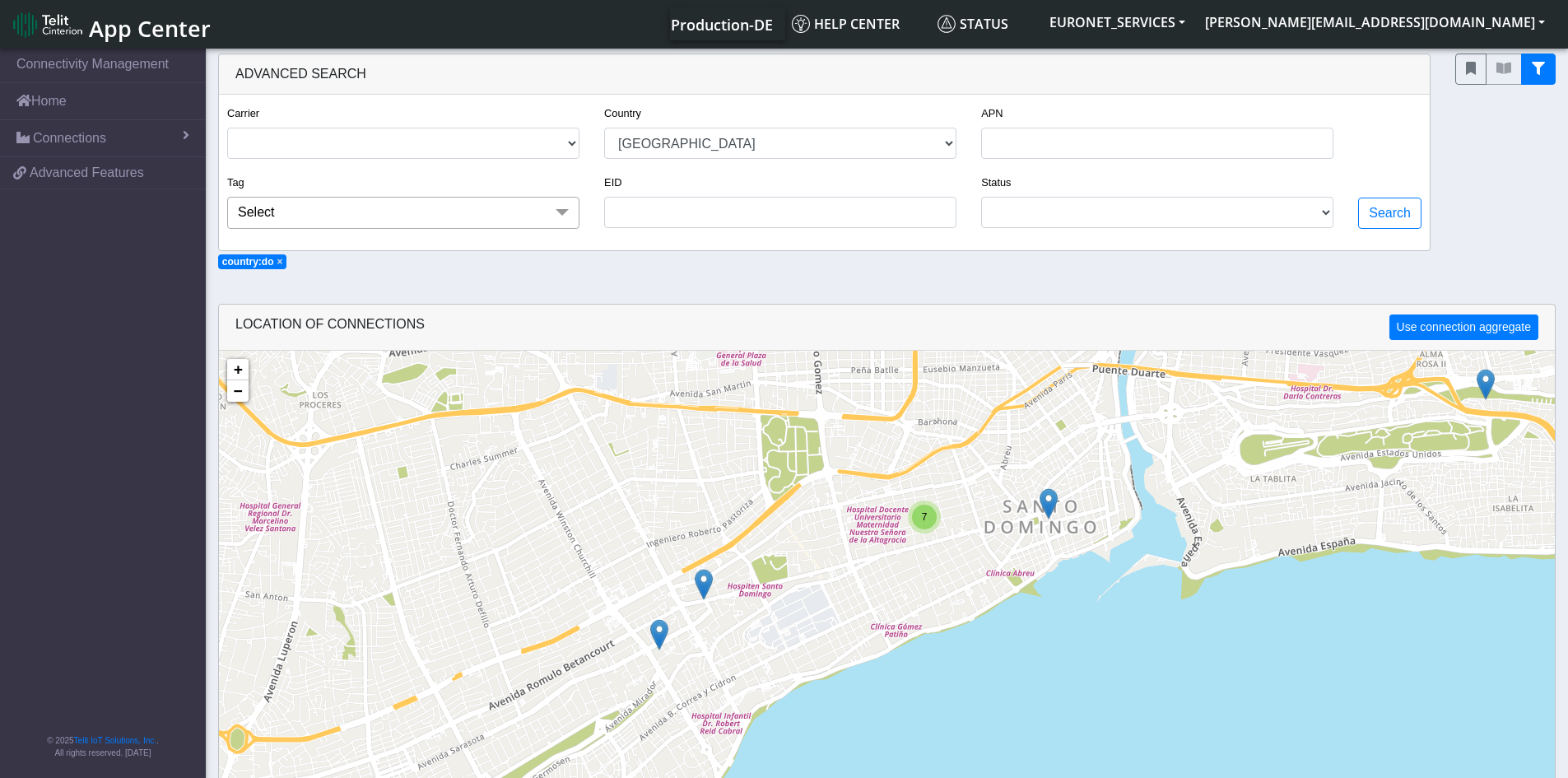
drag, startPoint x: 935, startPoint y: 595, endPoint x: 923, endPoint y: 583, distance: 17.0
click at [923, 583] on div "7 + − ©2025 MapQuest, | Terms" at bounding box center [887, 739] width 1336 height 778
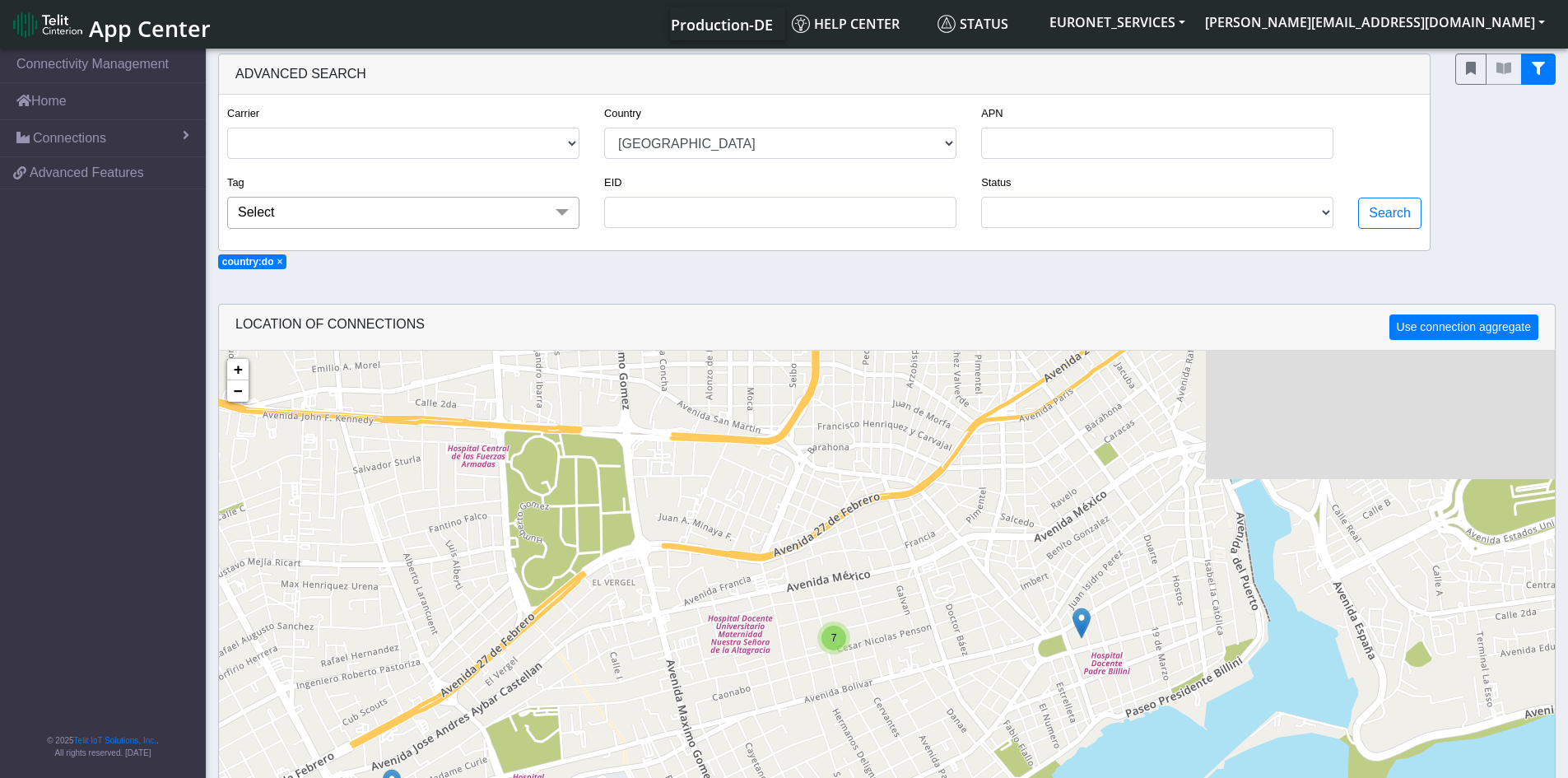
drag, startPoint x: 998, startPoint y: 499, endPoint x: 912, endPoint y: 698, distance: 216.8
click at [912, 698] on div "7 + − ©2025 MapQuest, | Terms" at bounding box center [887, 739] width 1336 height 778
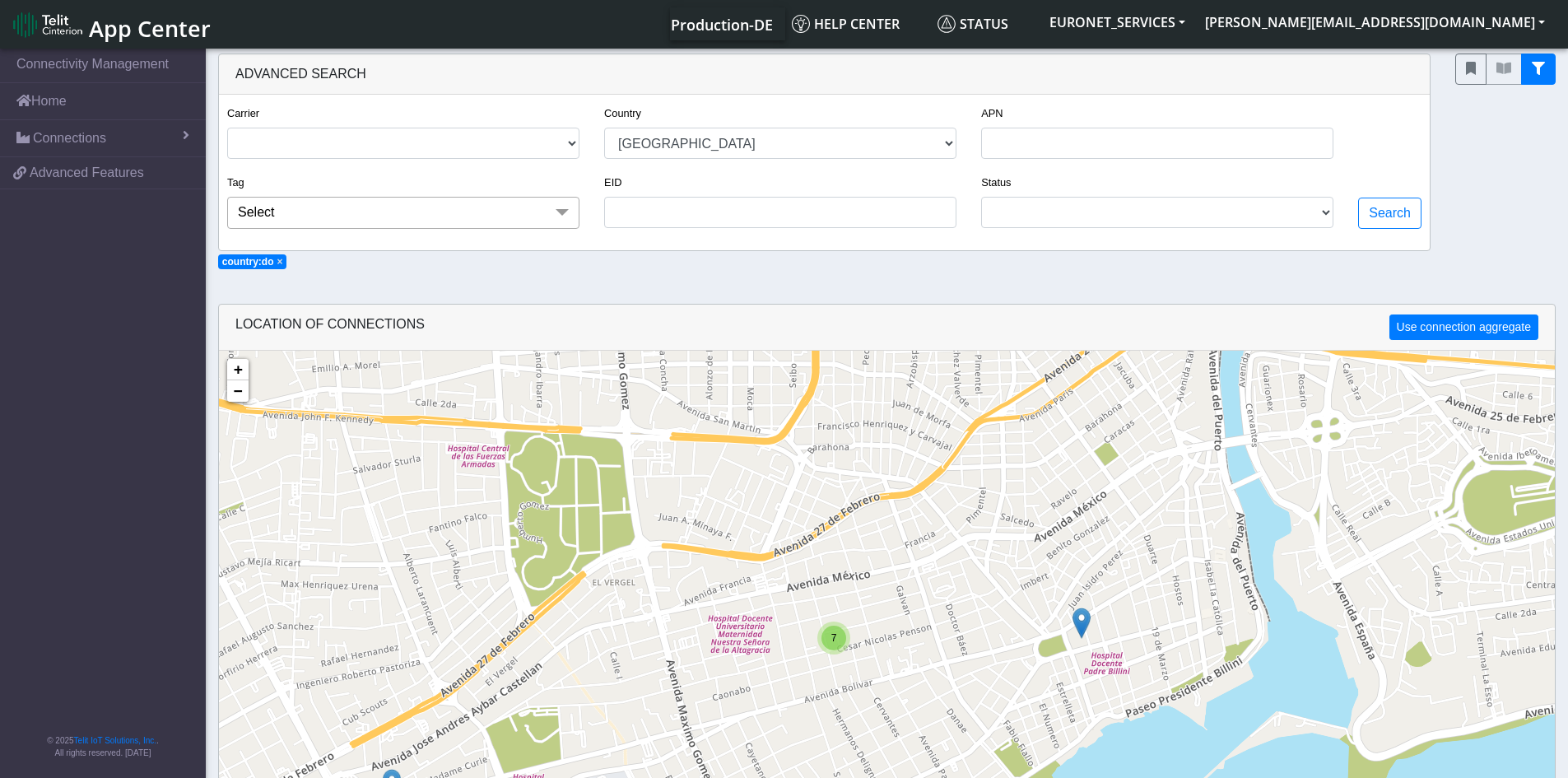
click at [832, 634] on span "7" at bounding box center [834, 637] width 6 height 11
click at [889, 688] on div "7 + − ©2025 MapQuest, | Terms" at bounding box center [887, 739] width 1336 height 778
click at [867, 666] on div "7 + − ©2025 MapQuest, | Terms" at bounding box center [887, 739] width 1336 height 778
click at [829, 643] on div "7" at bounding box center [834, 639] width 25 height 25
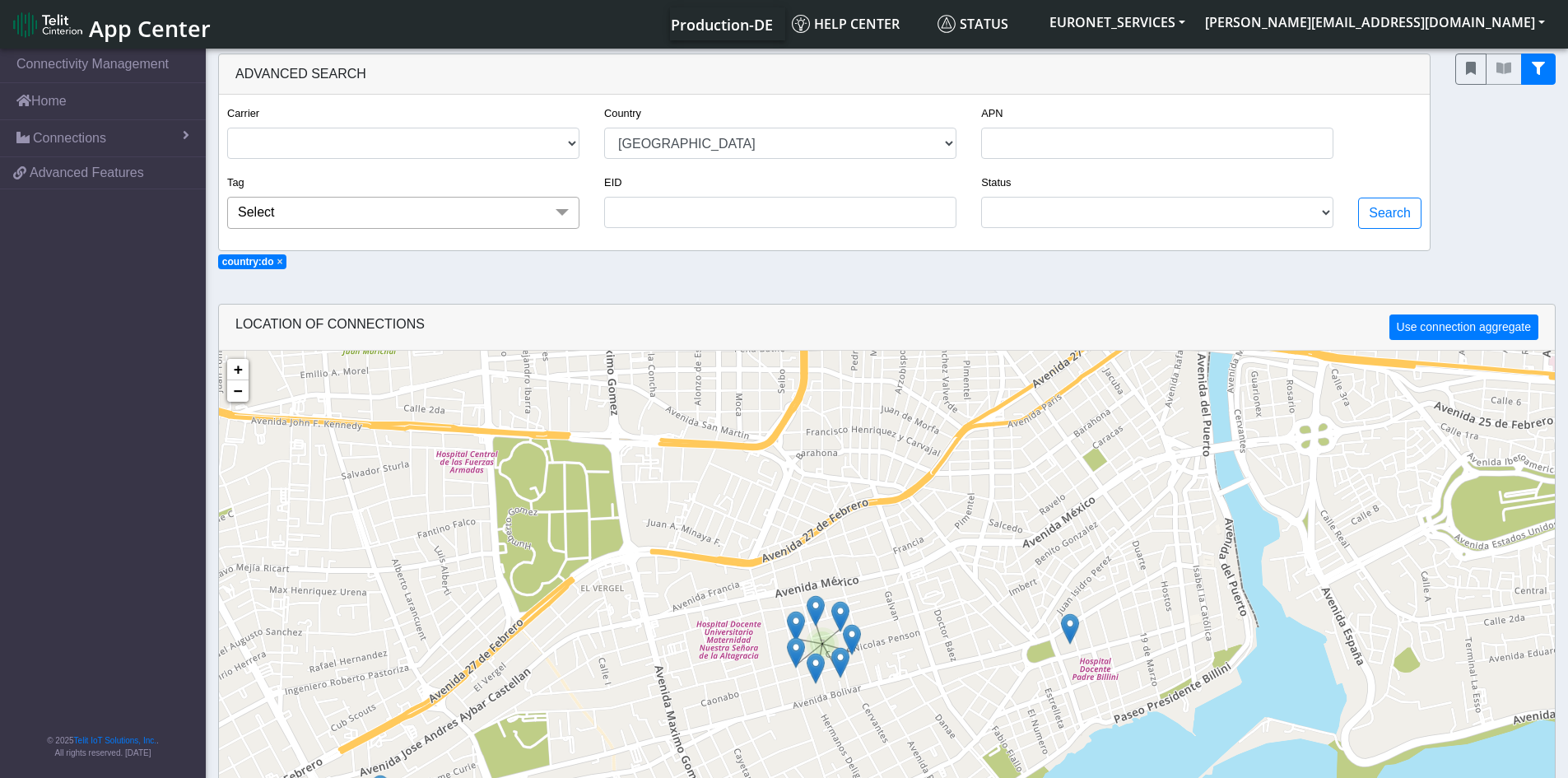
drag, startPoint x: 825, startPoint y: 599, endPoint x: 1151, endPoint y: 511, distance: 337.7
click at [1151, 510] on div "7 + − ©2025 MapQuest, | Terms" at bounding box center [887, 739] width 1336 height 778
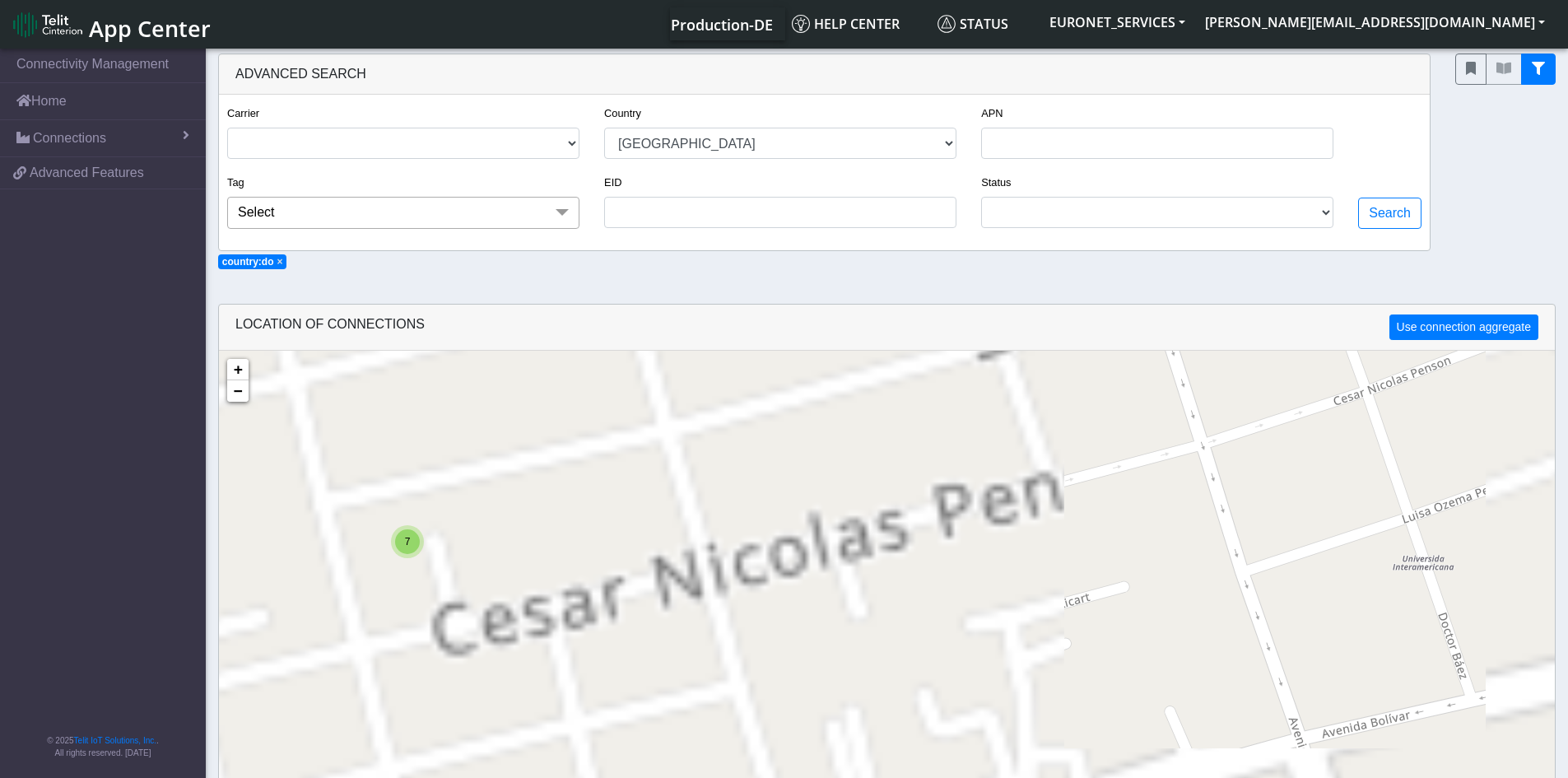
drag, startPoint x: 908, startPoint y: 527, endPoint x: 1281, endPoint y: 254, distance: 462.2
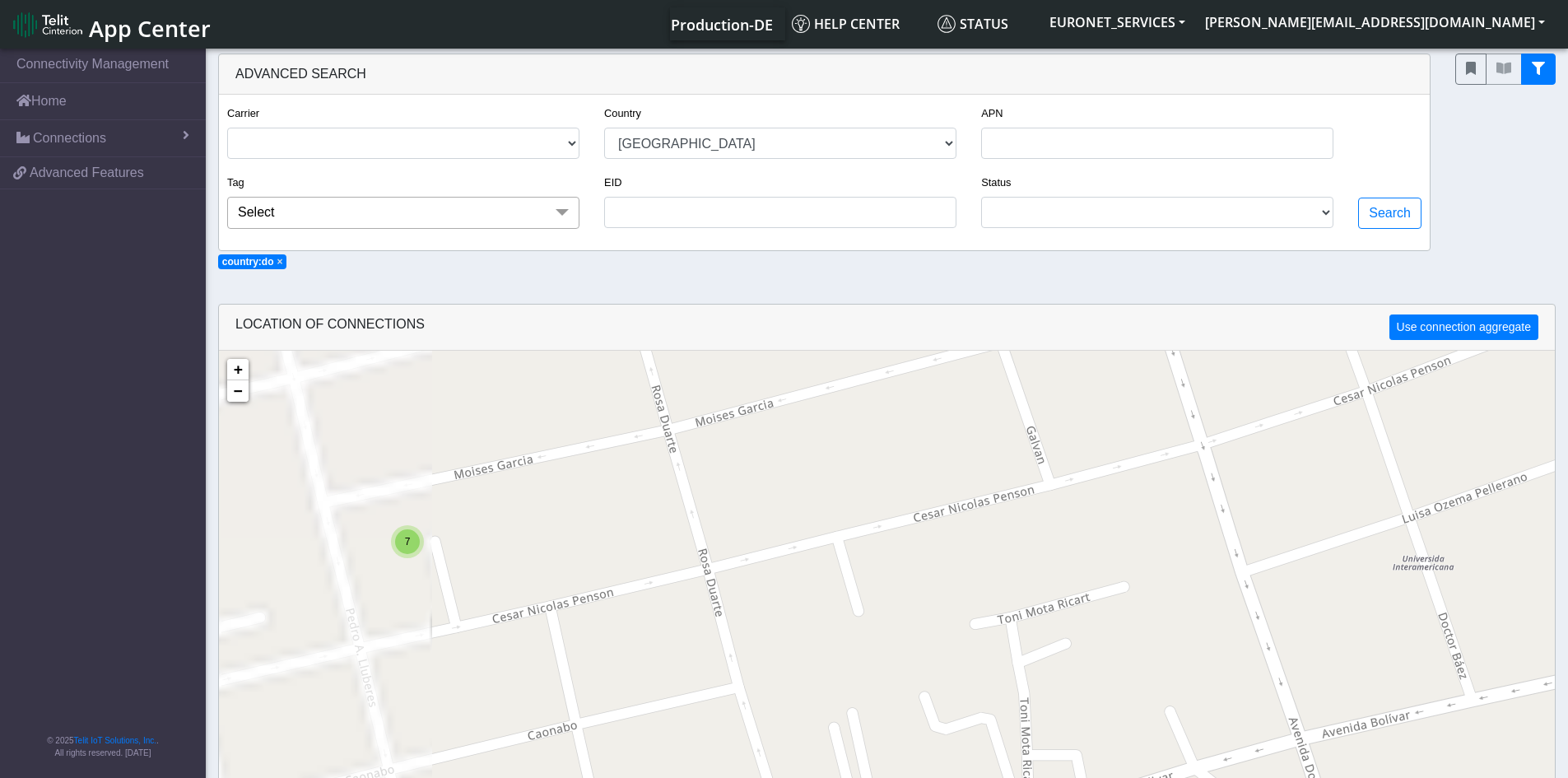
click at [1281, 254] on section "Connectivity Management Home Connections List Map 21d4f4b7bbcb060af6d28a0d3e3e0…" at bounding box center [784, 517] width 1568 height 942
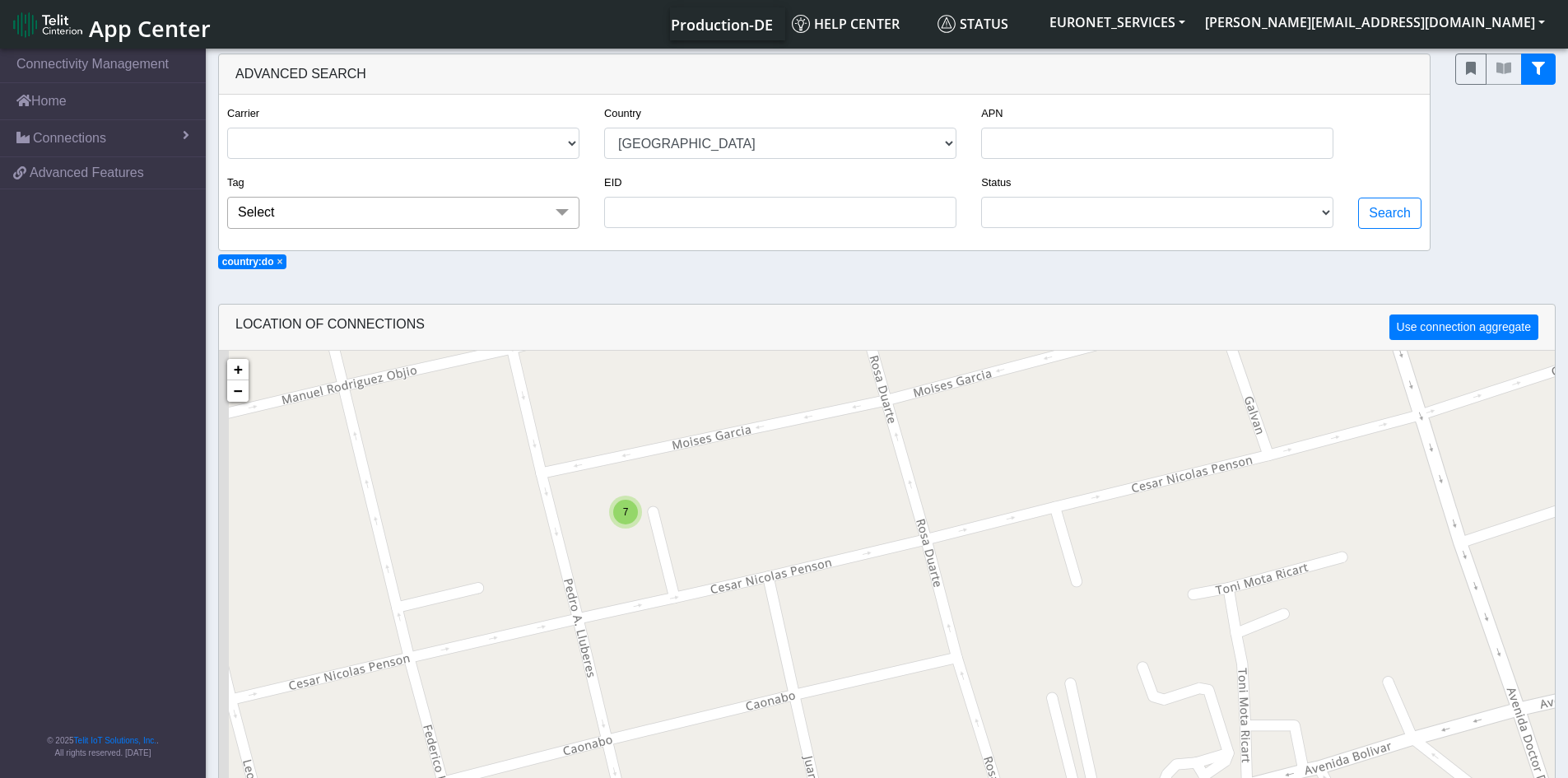
drag, startPoint x: 638, startPoint y: 625, endPoint x: 862, endPoint y: 601, distance: 225.3
click at [862, 601] on div "7 + − ©2025 MapQuest, | Terms" at bounding box center [887, 739] width 1336 height 778
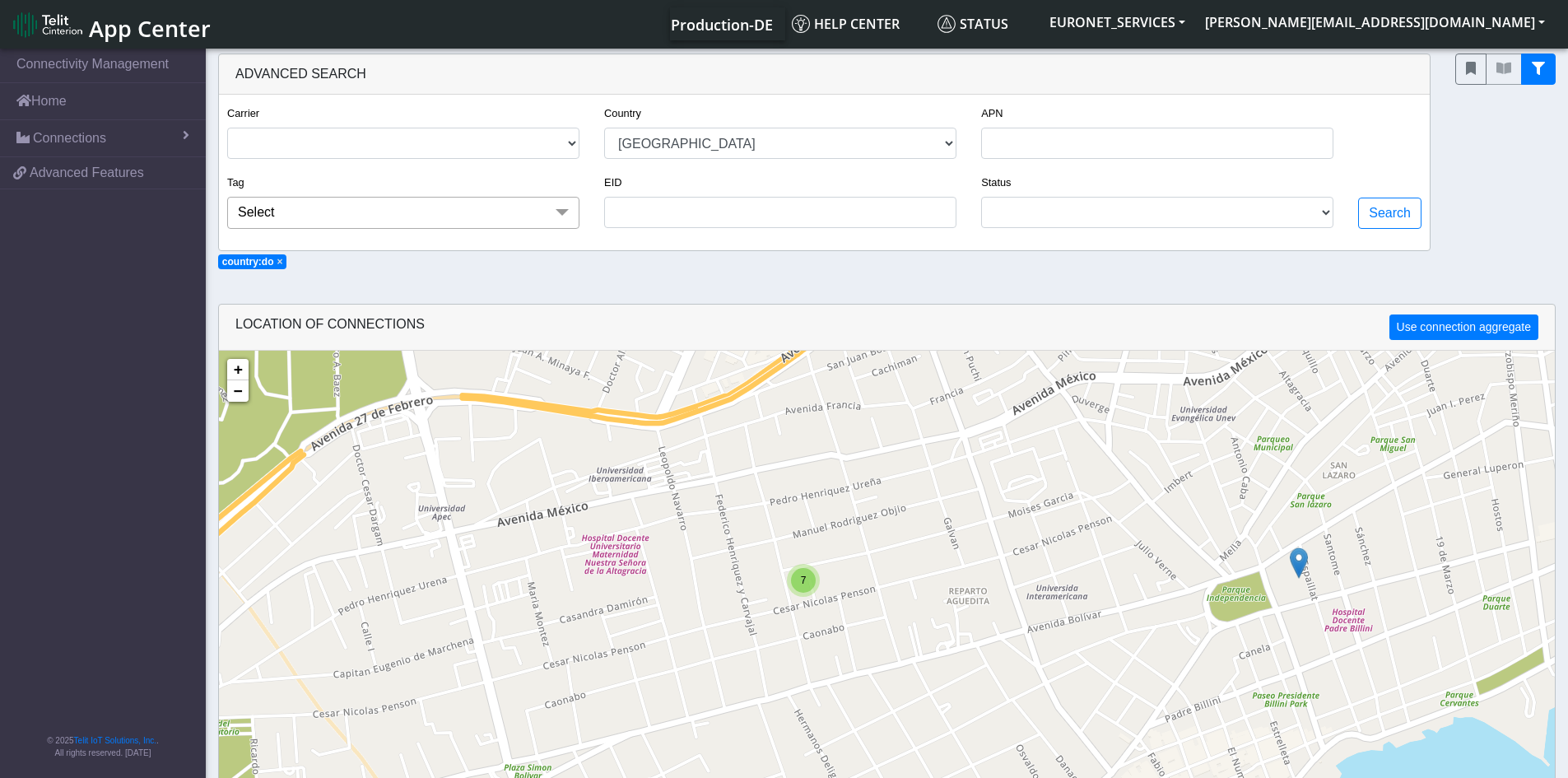
click at [806, 587] on div "7" at bounding box center [803, 580] width 25 height 25
click at [794, 541] on img at bounding box center [796, 548] width 18 height 32
click at [774, 532] on link "Click here" at bounding box center [770, 530] width 44 height 11
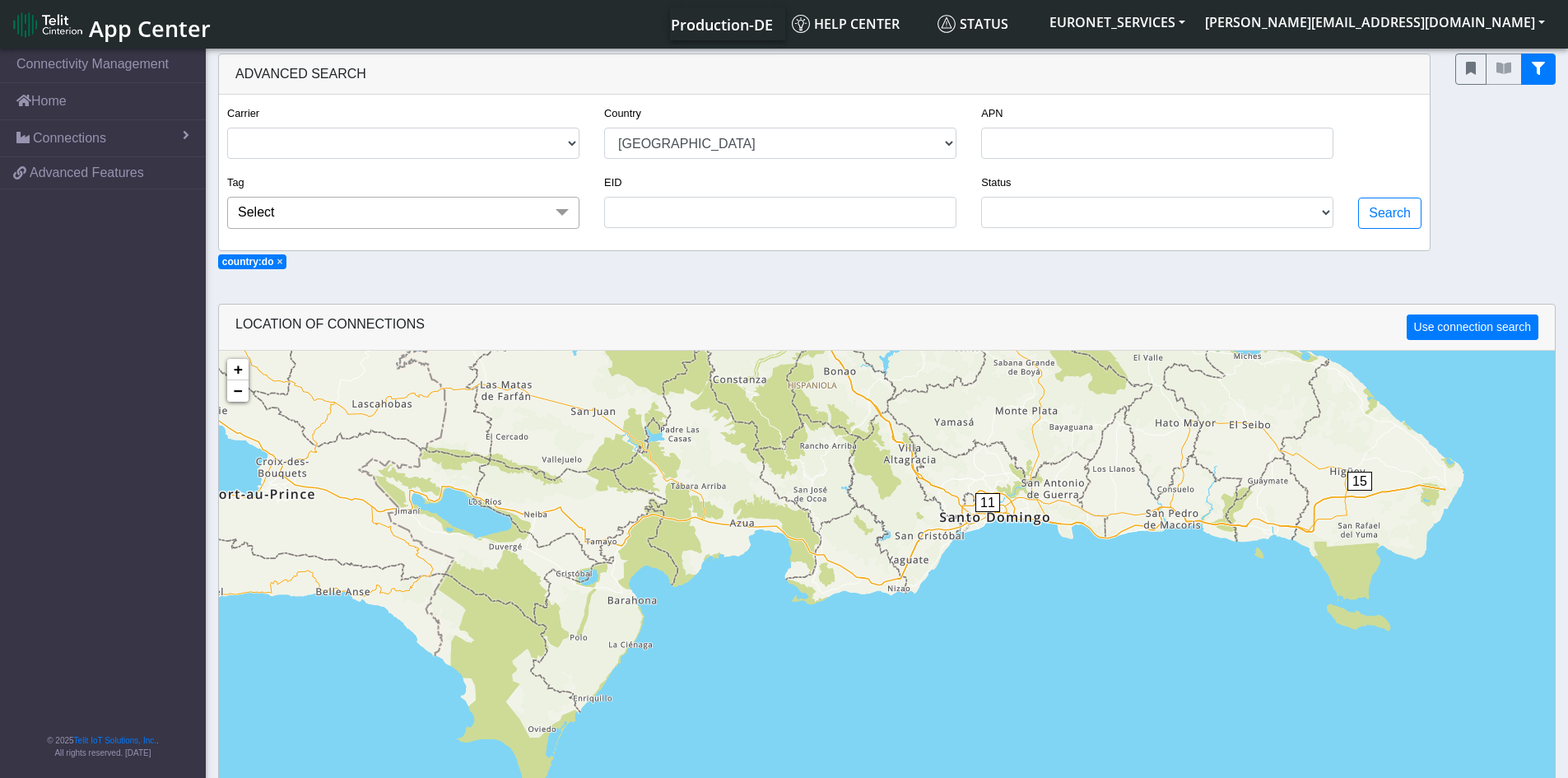
drag, startPoint x: 615, startPoint y: 756, endPoint x: 815, endPoint y: 338, distance: 463.4
click at [815, 338] on div "LOCATION OF CONNECTIONS Use connection search Loading... 1 18 1 11 15 + − ©2025…" at bounding box center [887, 639] width 1338 height 671
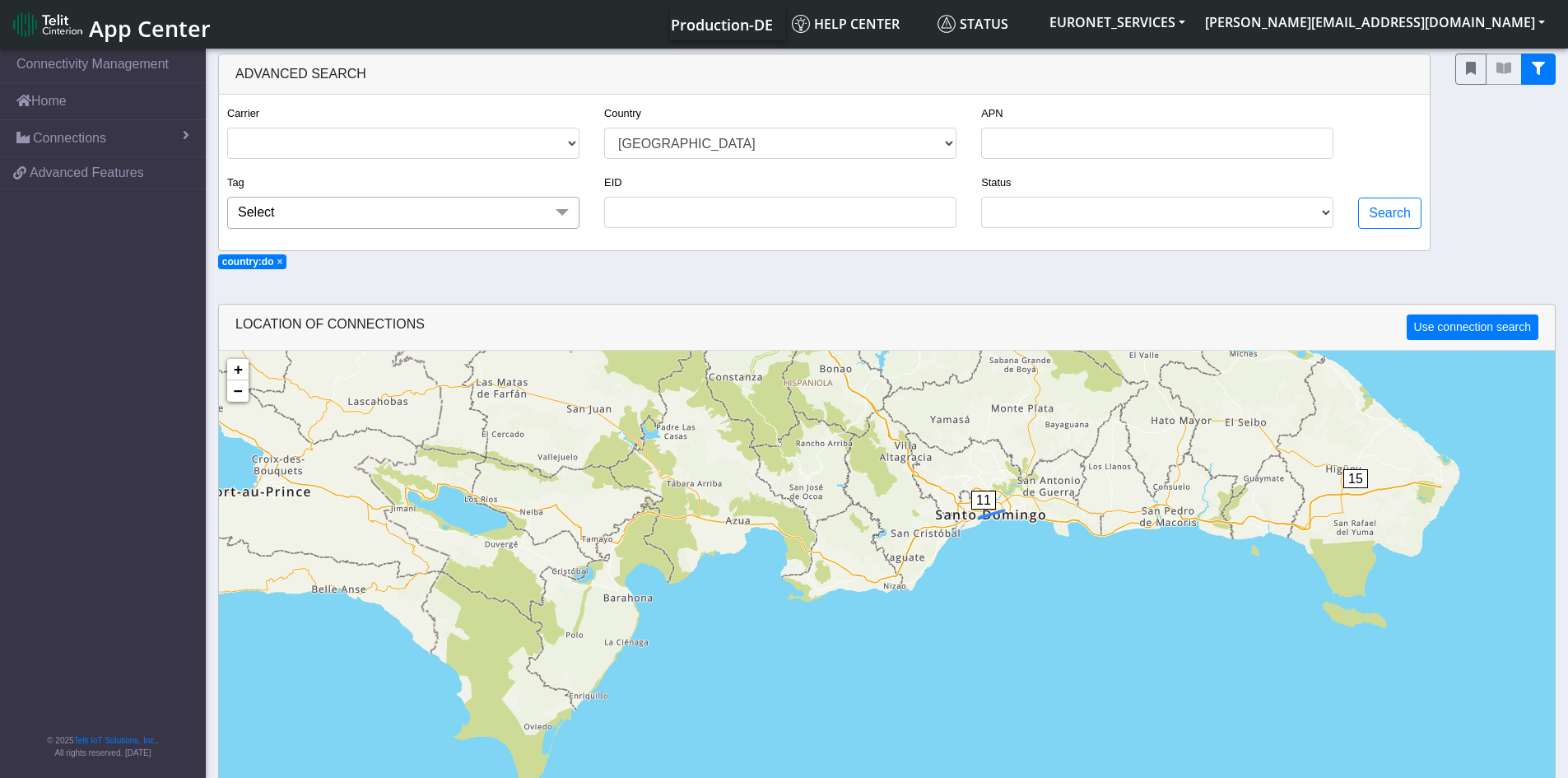
click at [984, 504] on span "11" at bounding box center [984, 500] width 25 height 19
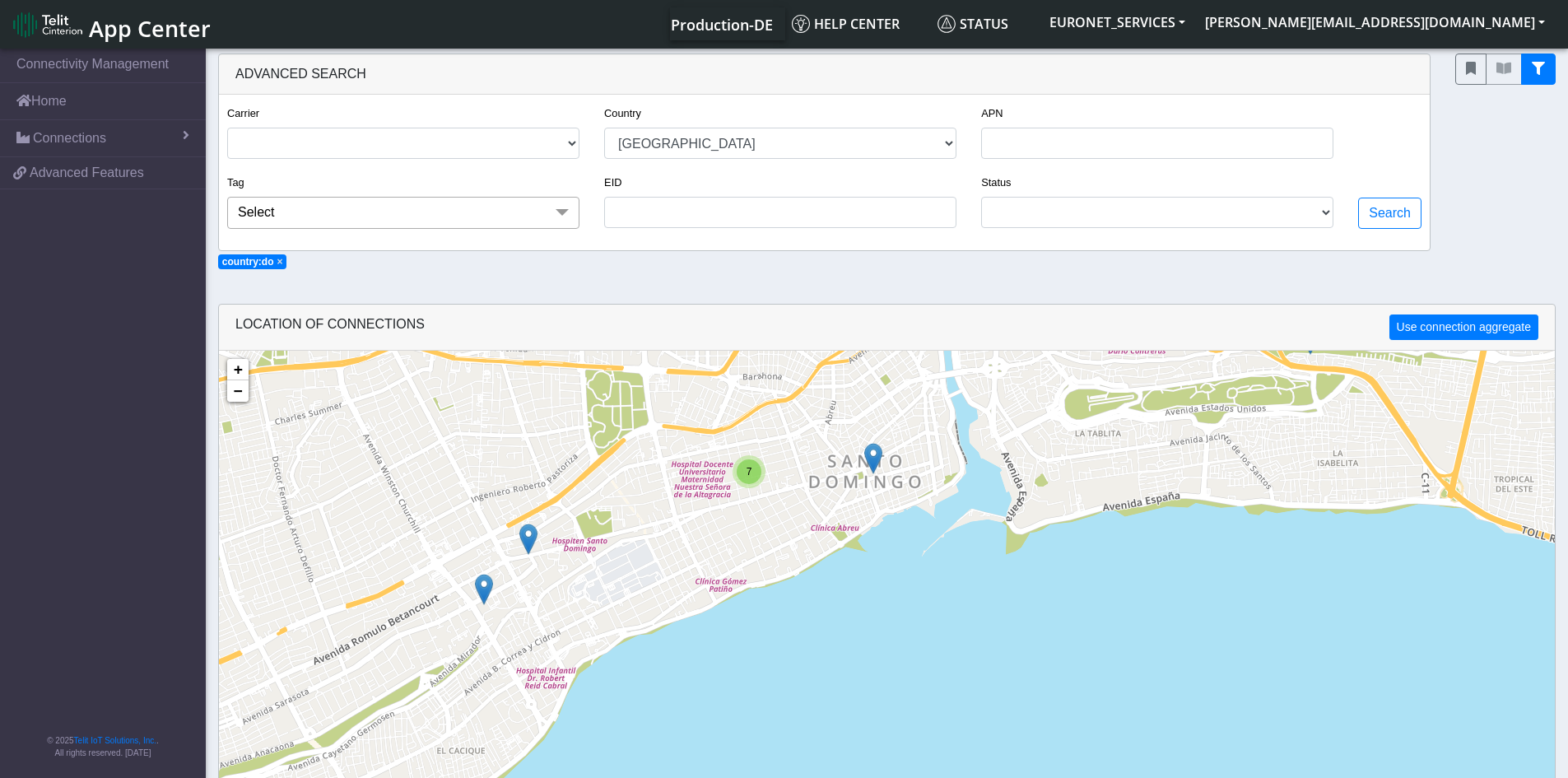
drag, startPoint x: 995, startPoint y: 600, endPoint x: 1018, endPoint y: 449, distance: 152.7
click at [1018, 449] on div "7 + − ©2025 MapQuest, | Terms" at bounding box center [887, 739] width 1336 height 778
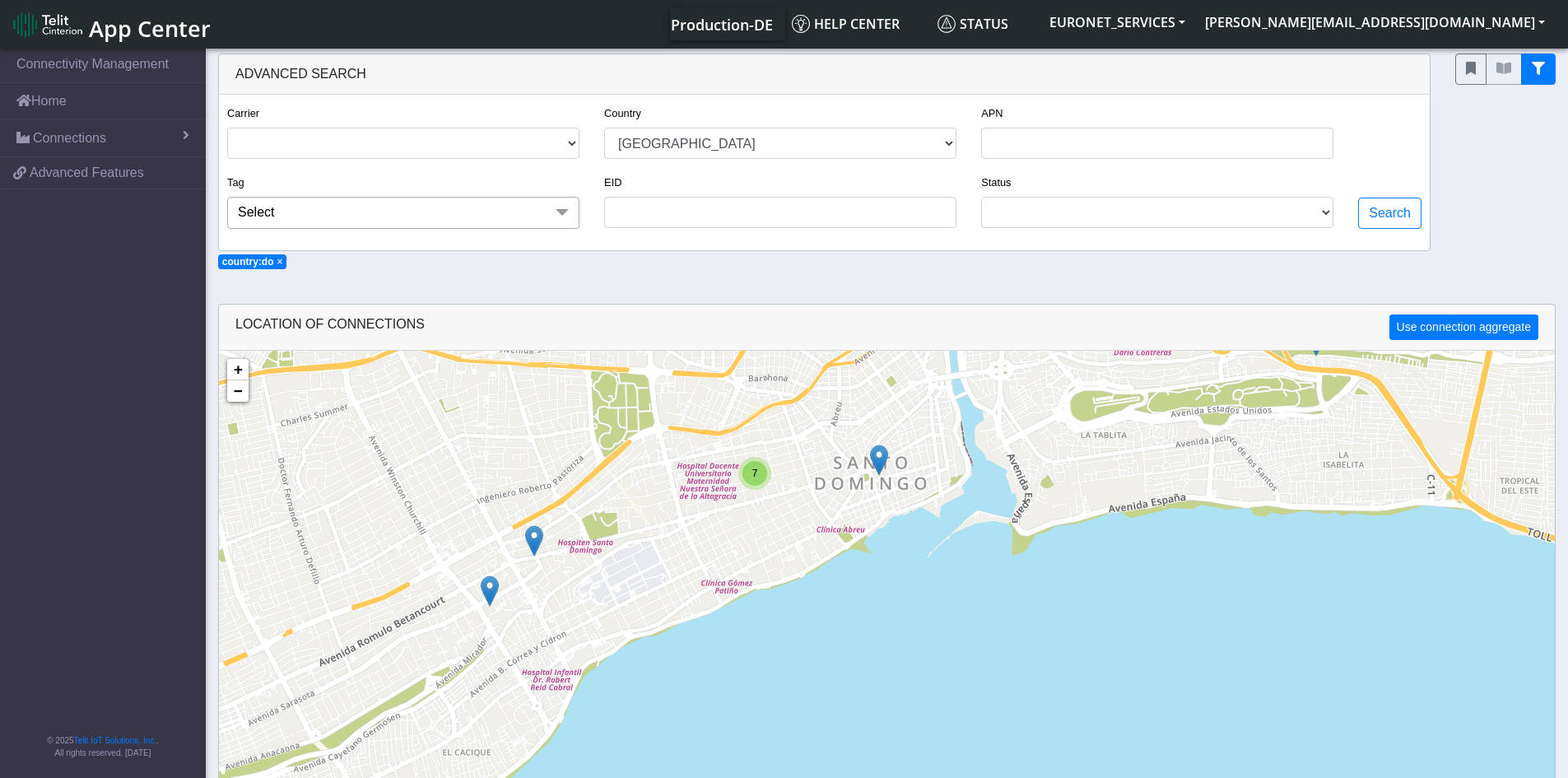
click at [757, 476] on span "7" at bounding box center [755, 473] width 6 height 11
click at [746, 496] on img at bounding box center [748, 498] width 18 height 32
click at [736, 482] on link "Click here" at bounding box center [722, 480] width 44 height 11
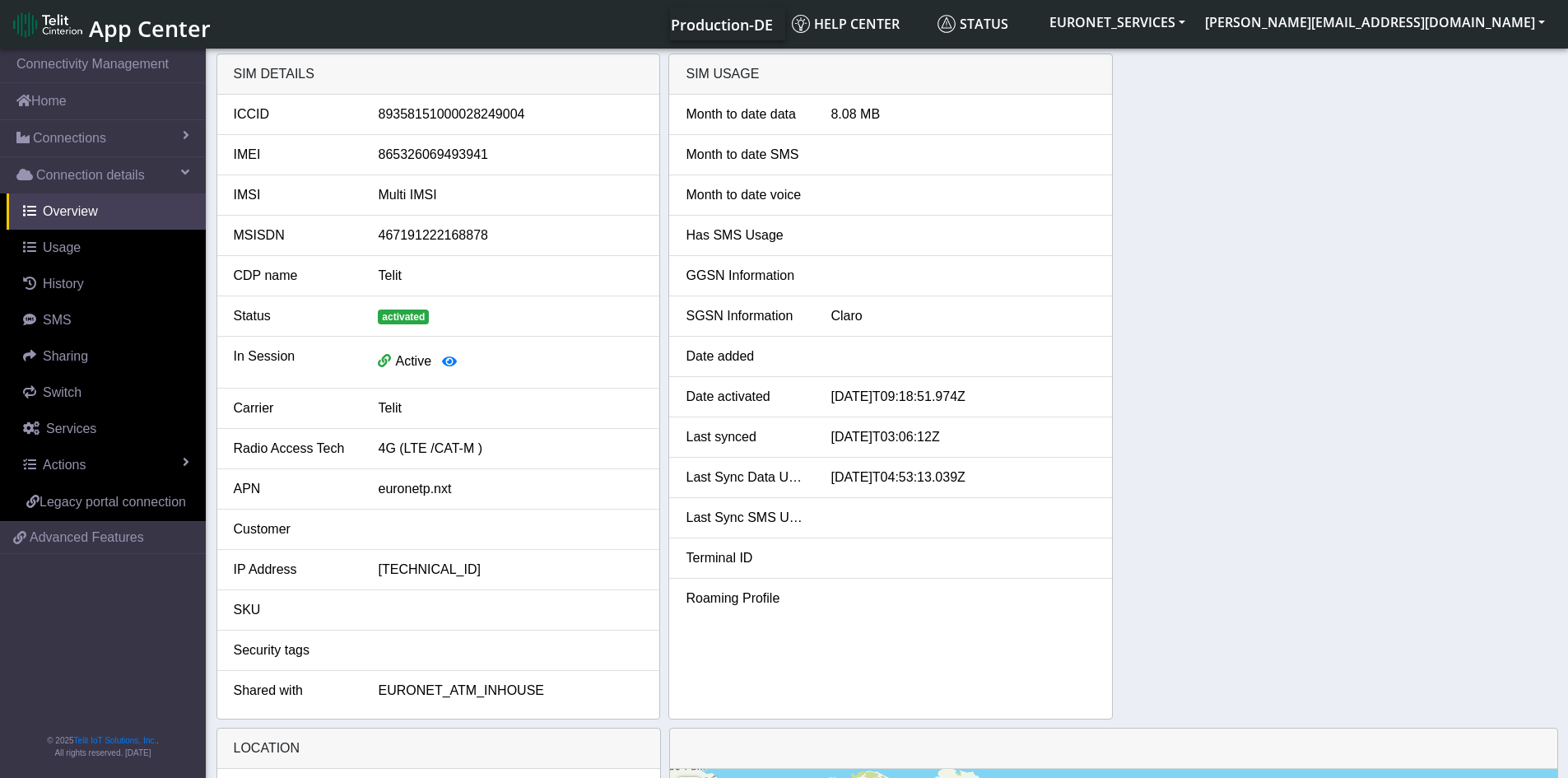
click at [1203, 275] on div "SIM details ICCID [TECHNICAL_ID] IMEI [TECHNICAL_ID] IMSI Multi IMSI MSISDN 467…" at bounding box center [887, 387] width 1342 height 666
click at [68, 209] on span "Overview" at bounding box center [70, 211] width 55 height 14
drag, startPoint x: 1264, startPoint y: 336, endPoint x: 1552, endPoint y: 155, distance: 340.2
click at [1270, 336] on div "SIM details ICCID [TECHNICAL_ID] IMEI [TECHNICAL_ID] IMSI Multi IMSI MSISDN 467…" at bounding box center [887, 387] width 1342 height 666
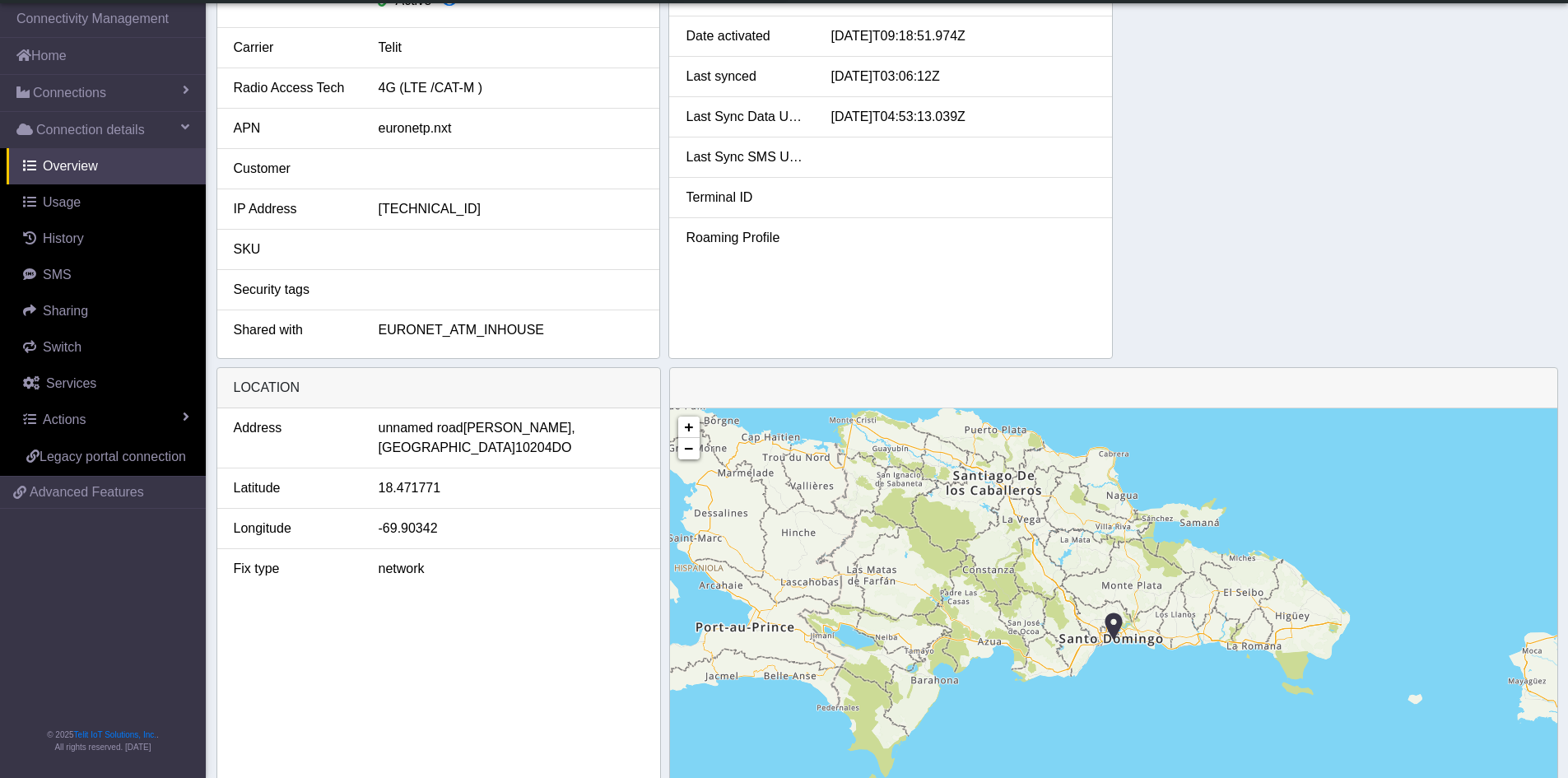
scroll to position [318, 0]
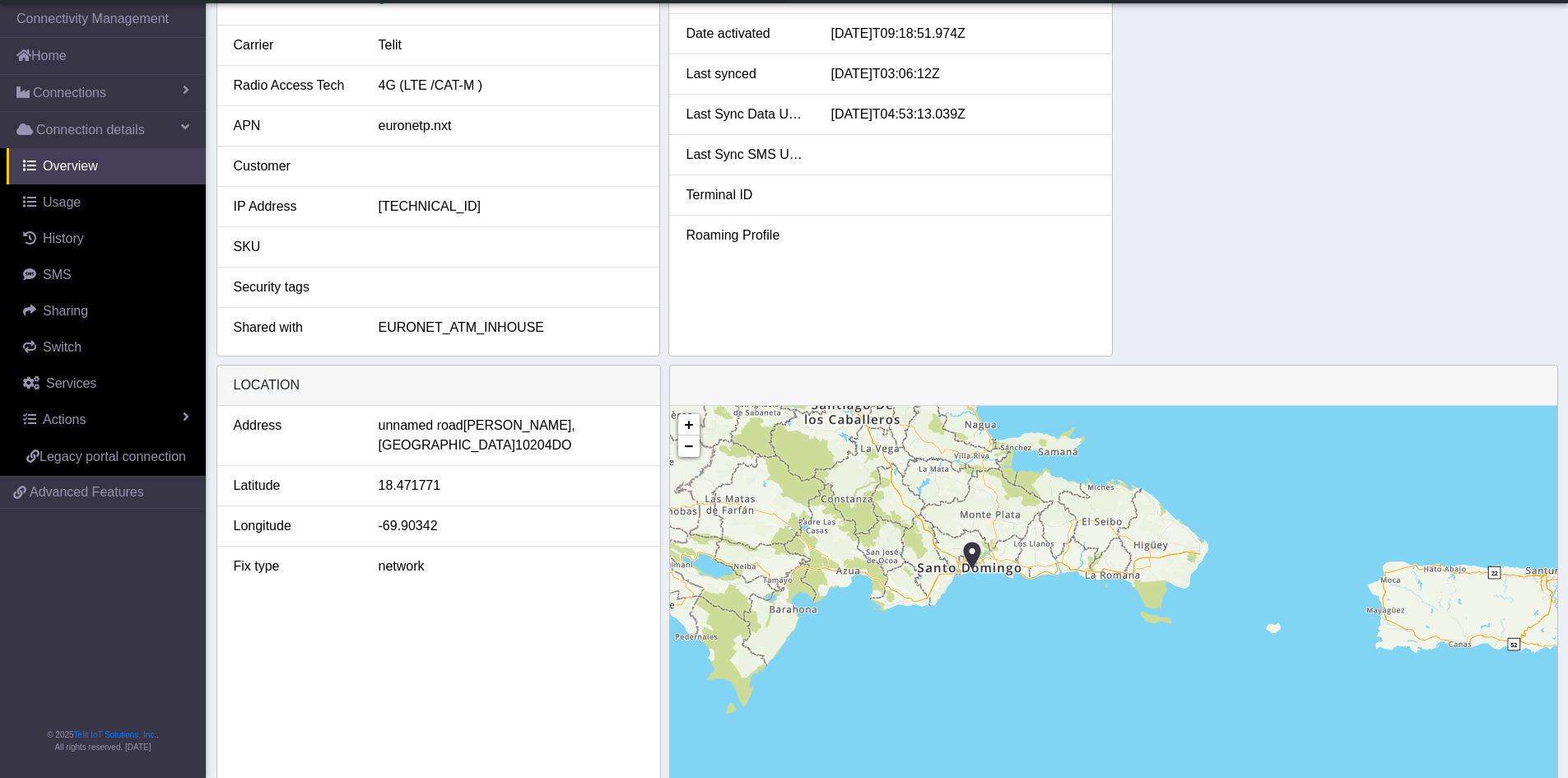
drag, startPoint x: 1086, startPoint y: 637, endPoint x: 944, endPoint y: 571, distance: 156.6
click at [944, 571] on div "+ − ©2025 MapQuest, | Terms" at bounding box center [1114, 636] width 888 height 461
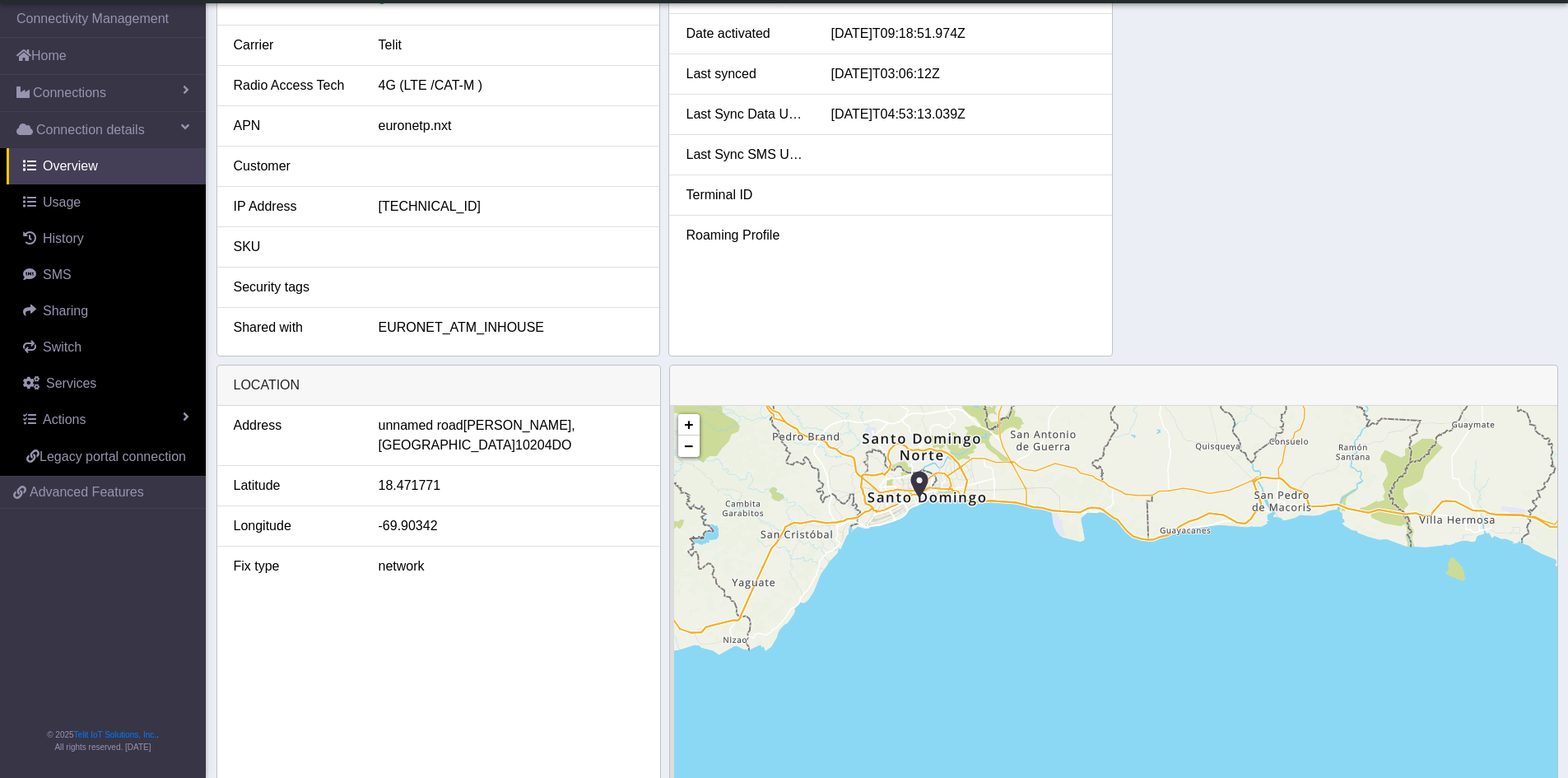
drag, startPoint x: 910, startPoint y: 498, endPoint x: 1032, endPoint y: 614, distance: 168.3
click at [1032, 614] on div "+ − ©2025 MapQuest, | Terms" at bounding box center [1114, 636] width 888 height 461
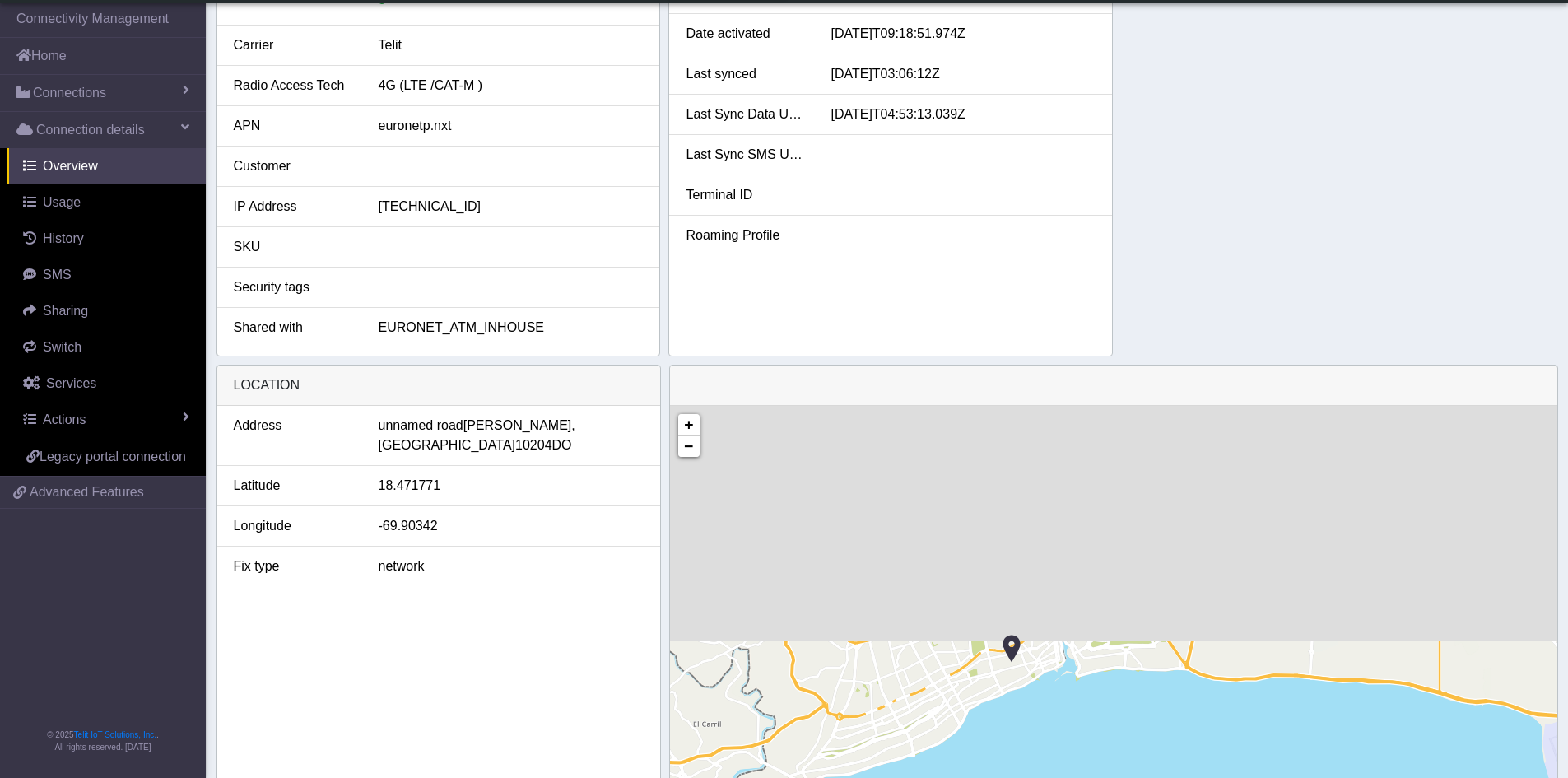
drag, startPoint x: 962, startPoint y: 526, endPoint x: 1178, endPoint y: 817, distance: 362.4
click at [1178, 461] on html "App Center Production-DE Help center Status EURONET_SERVICES [PERSON_NAME][EMAI…" at bounding box center [784, 70] width 1568 height 778
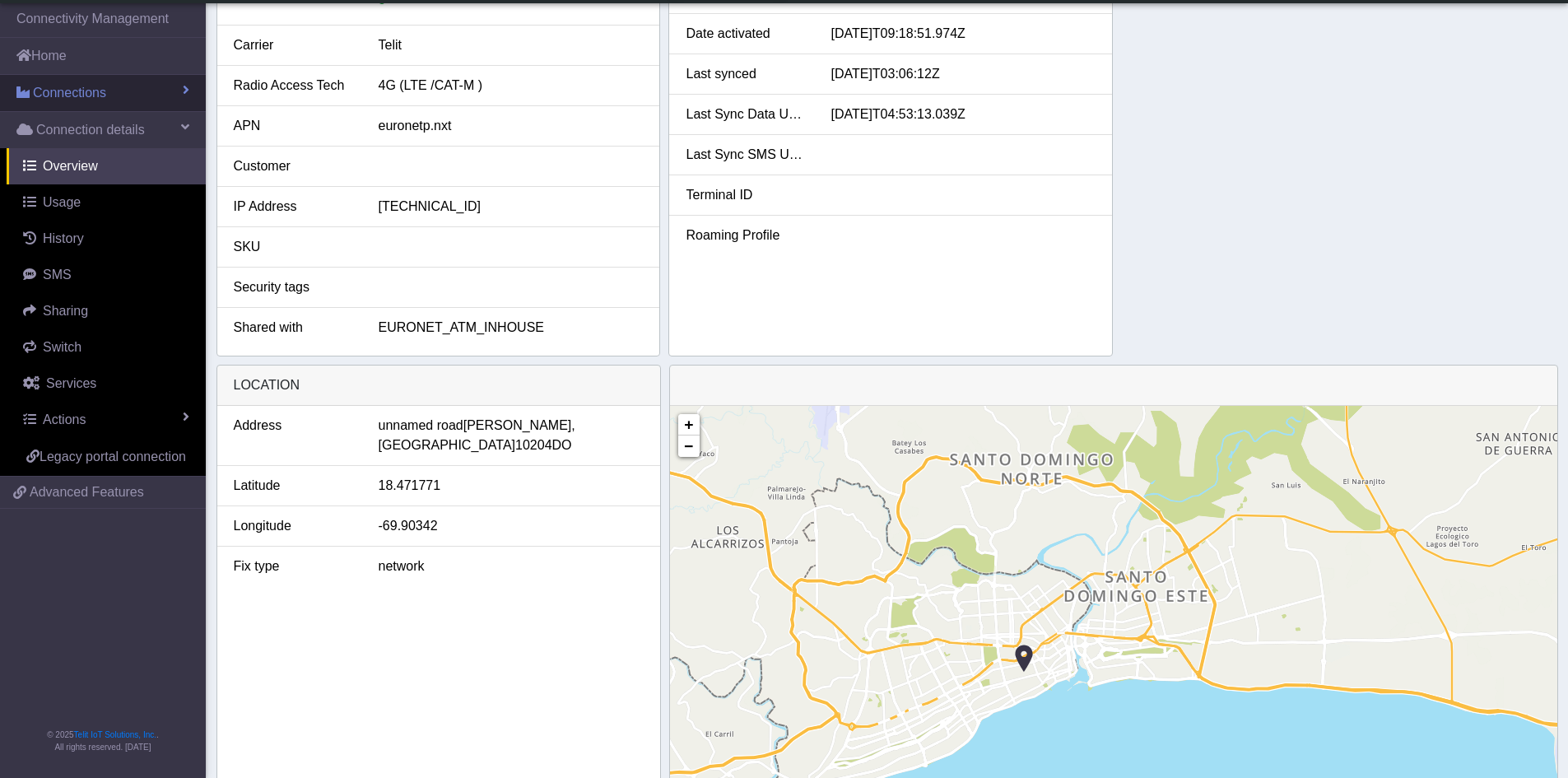
click at [71, 98] on span "Connections" at bounding box center [69, 93] width 73 height 19
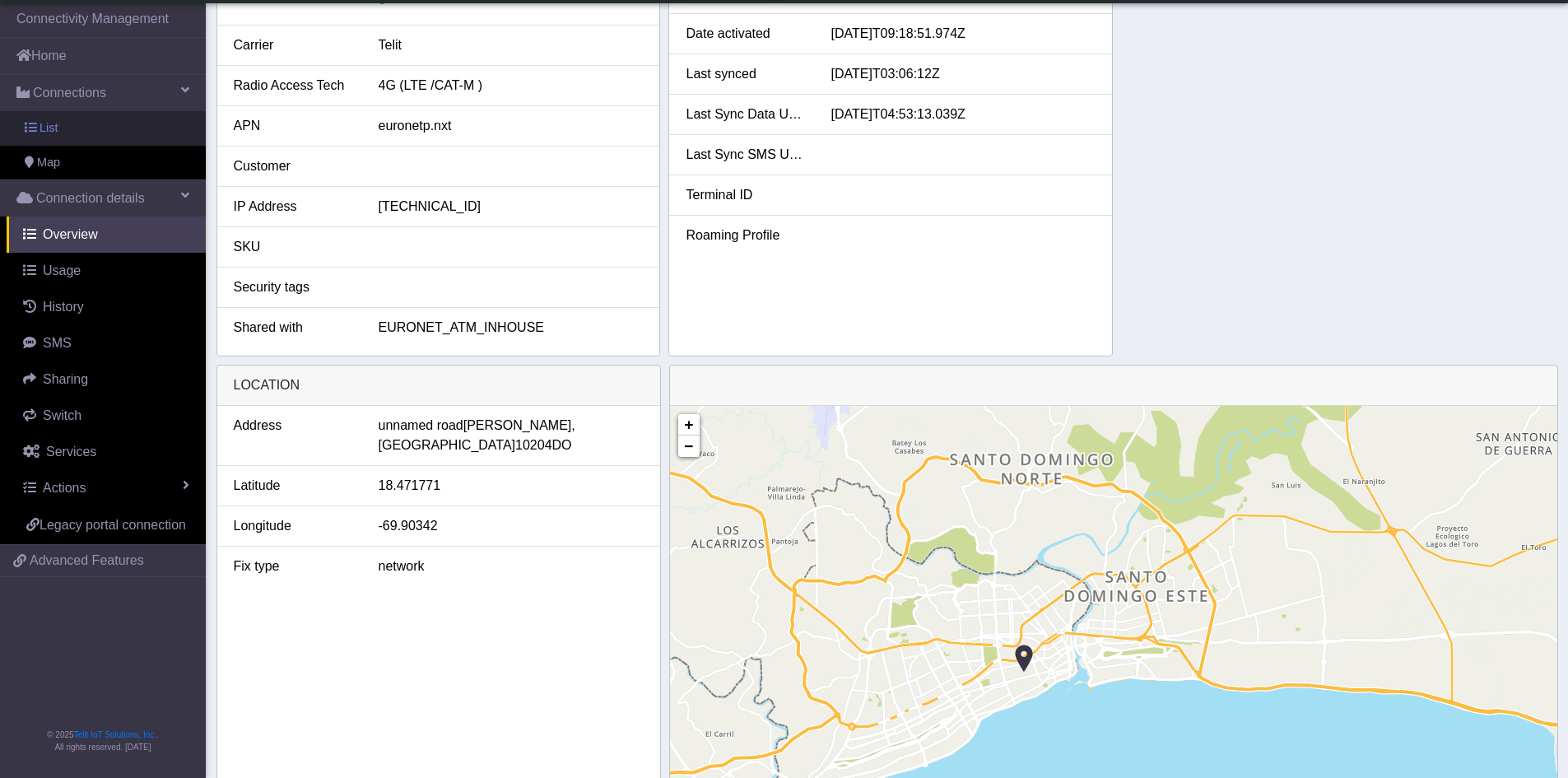
click at [45, 120] on span "List" at bounding box center [48, 128] width 18 height 18
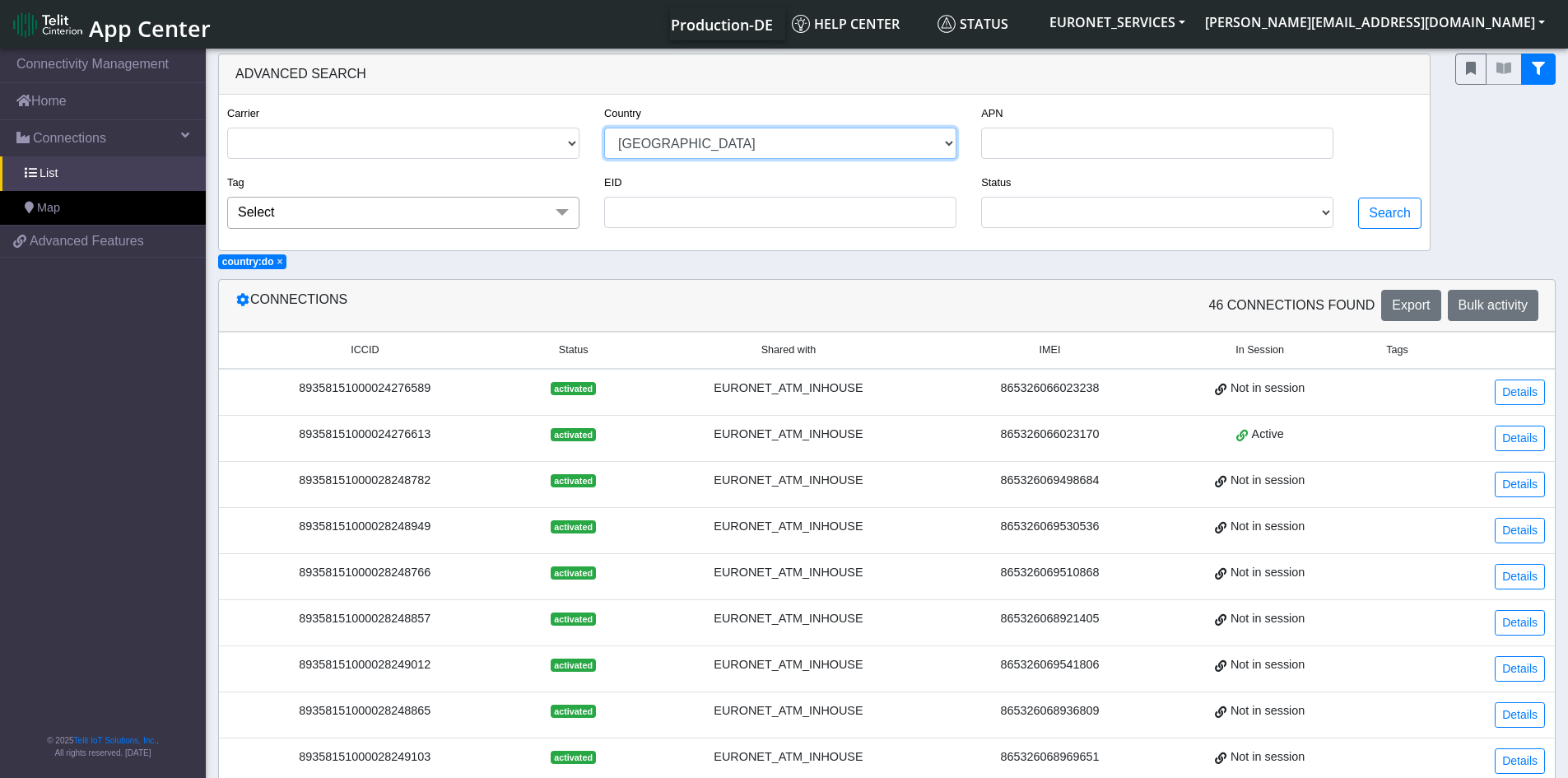
click at [952, 142] on select "[GEOGRAPHIC_DATA] [GEOGRAPHIC_DATA] [GEOGRAPHIC_DATA] [GEOGRAPHIC_DATA] [GEOGRA…" at bounding box center [780, 143] width 352 height 32
click at [1326, 212] on select "ACTIVATED DEACTIVATED" at bounding box center [1157, 213] width 352 height 32
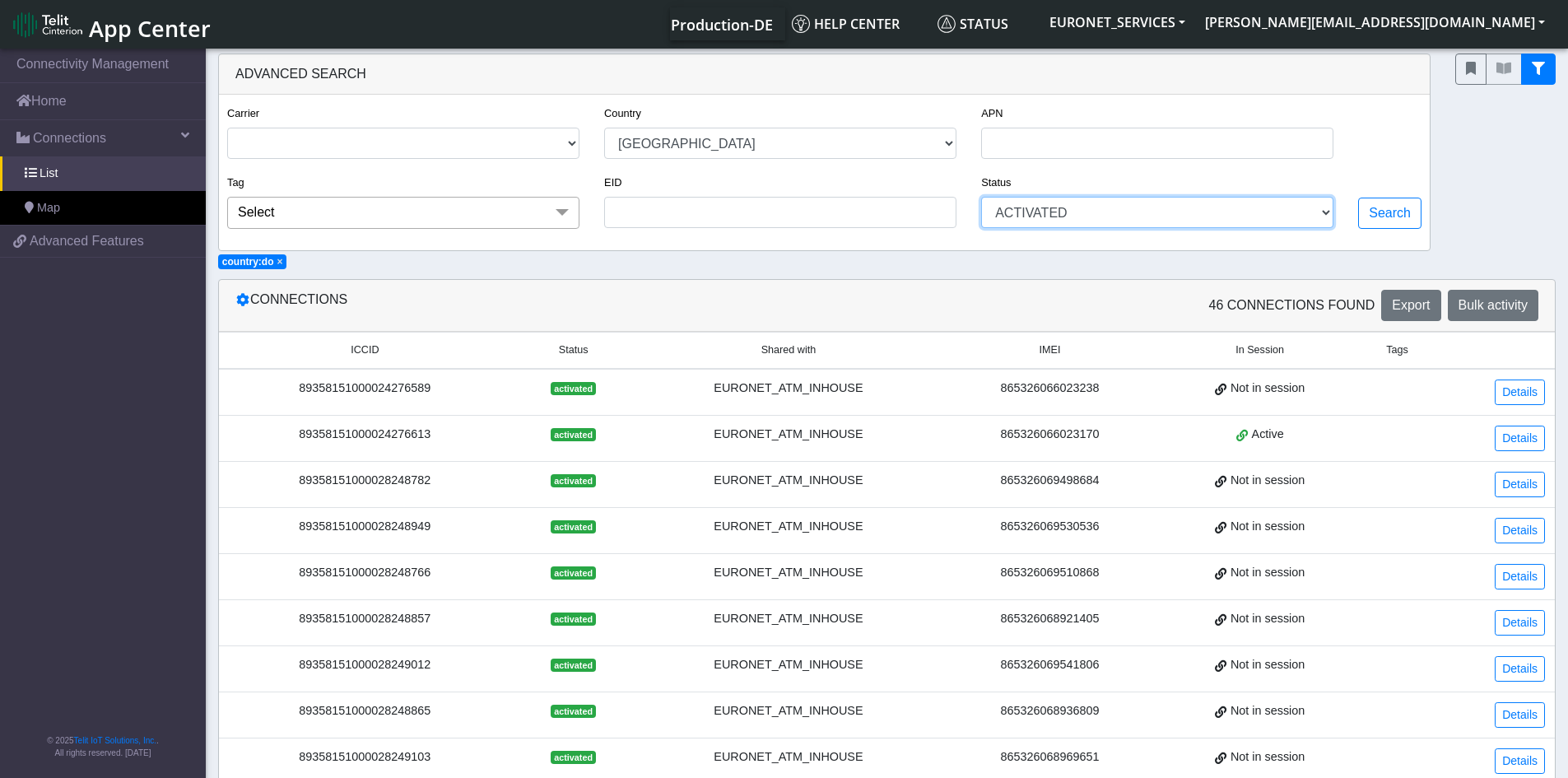
click at [983, 197] on select "ACTIVATED DEACTIVATED" at bounding box center [1157, 213] width 352 height 32
click at [1373, 219] on button "Search" at bounding box center [1390, 214] width 63 height 32
click at [1337, 211] on div "Status ACTIVATED DEACTIVATED" at bounding box center [1157, 207] width 377 height 70
click at [1325, 214] on select "ACTIVATED DEACTIVATED" at bounding box center [1157, 213] width 352 height 32
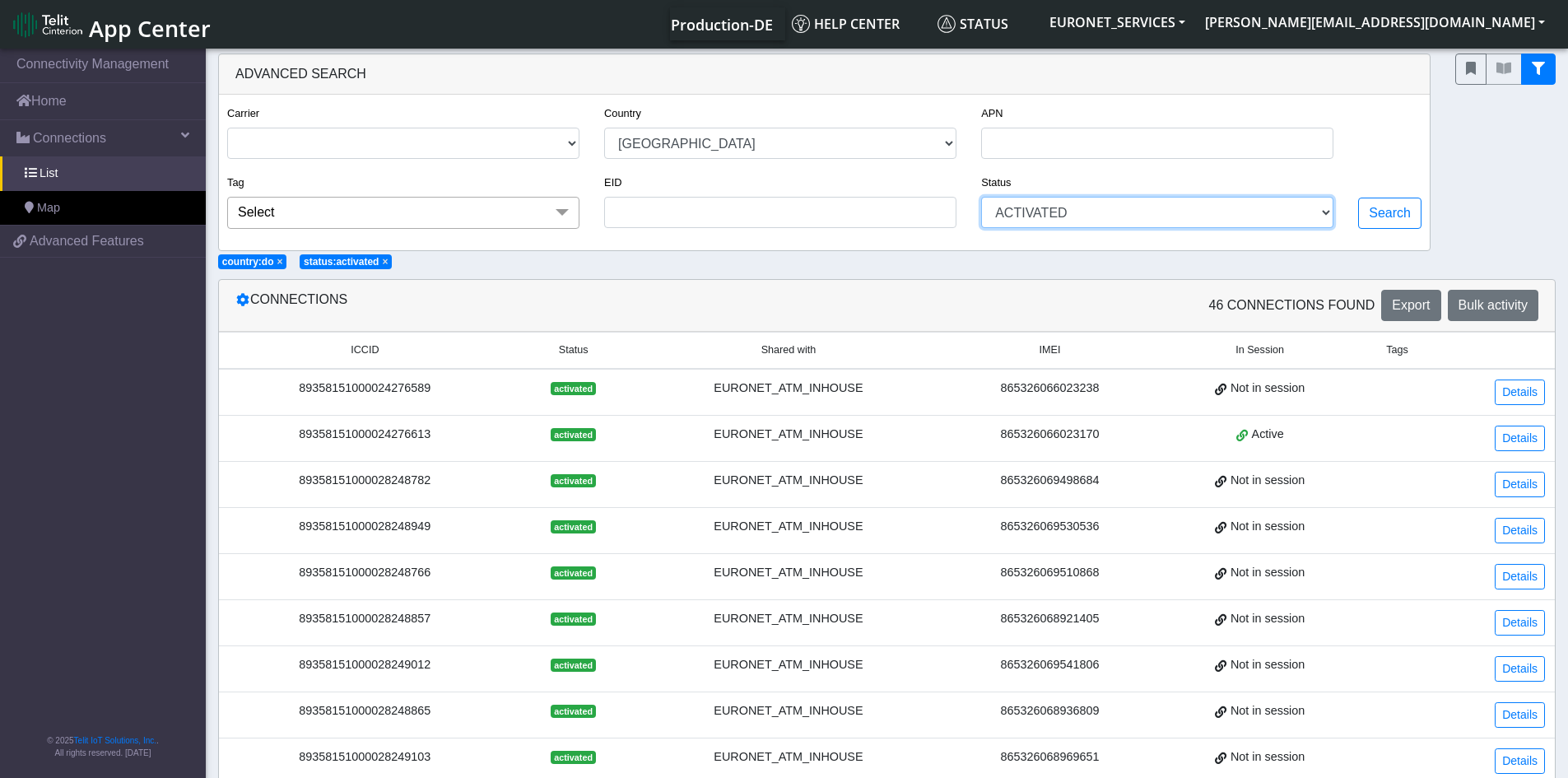
select select "deactivated"
click at [983, 197] on select "ACTIVATED DEACTIVATED" at bounding box center [1157, 213] width 352 height 32
click at [1085, 287] on div "Connections 46 Connections found Export Bulk activity" at bounding box center [887, 305] width 1336 height 52
click at [1333, 207] on select "ACTIVATED DEACTIVATED" at bounding box center [1157, 213] width 352 height 32
click at [1324, 212] on select "ACTIVATED DEACTIVATED" at bounding box center [1157, 213] width 352 height 32
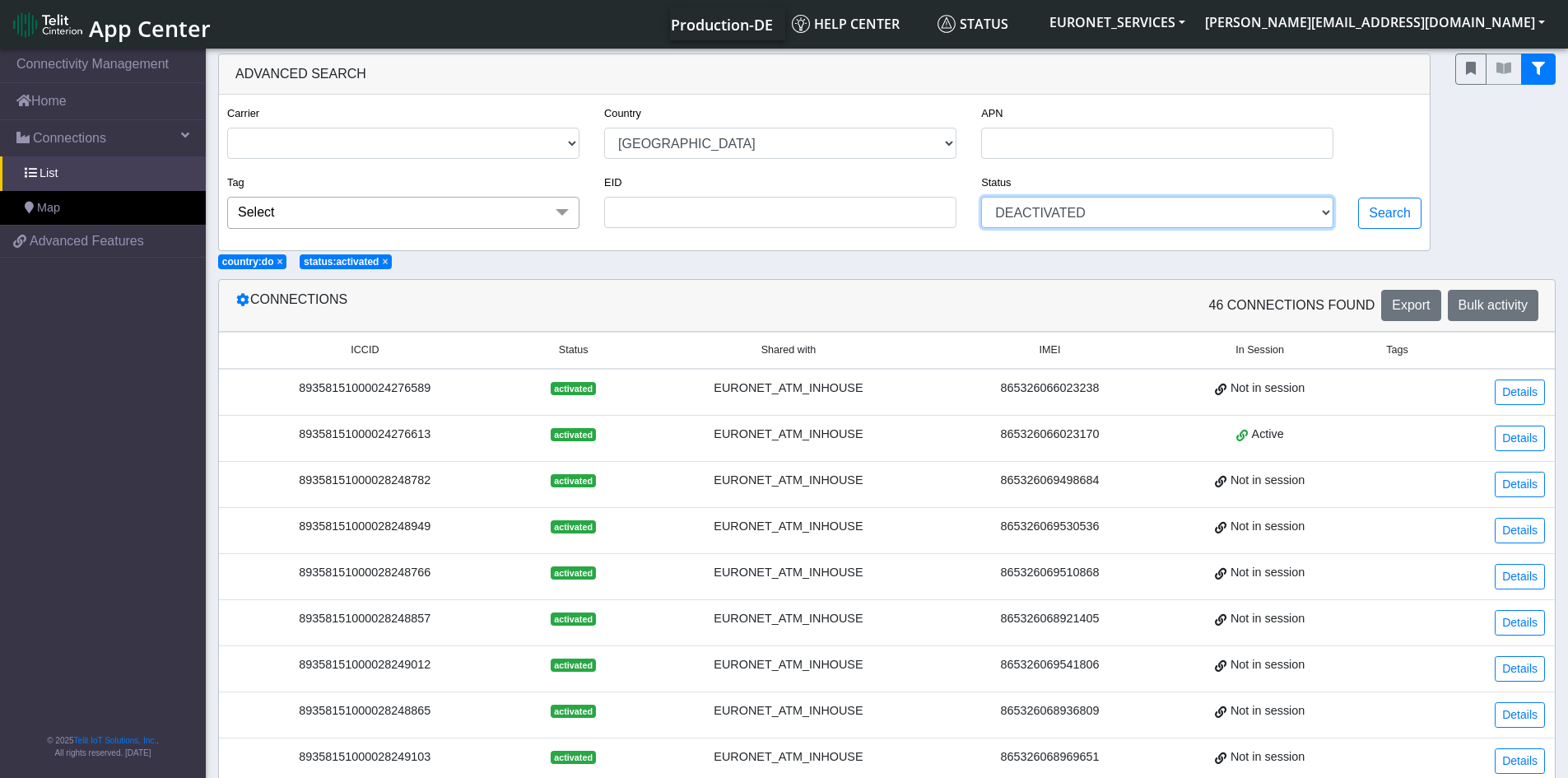
click at [1324, 212] on select "ACTIVATED DEACTIVATED" at bounding box center [1157, 213] width 352 height 32
click at [983, 197] on select "ACTIVATED DEACTIVATED" at bounding box center [1157, 213] width 352 height 32
click at [1405, 212] on button "Search" at bounding box center [1390, 214] width 63 height 32
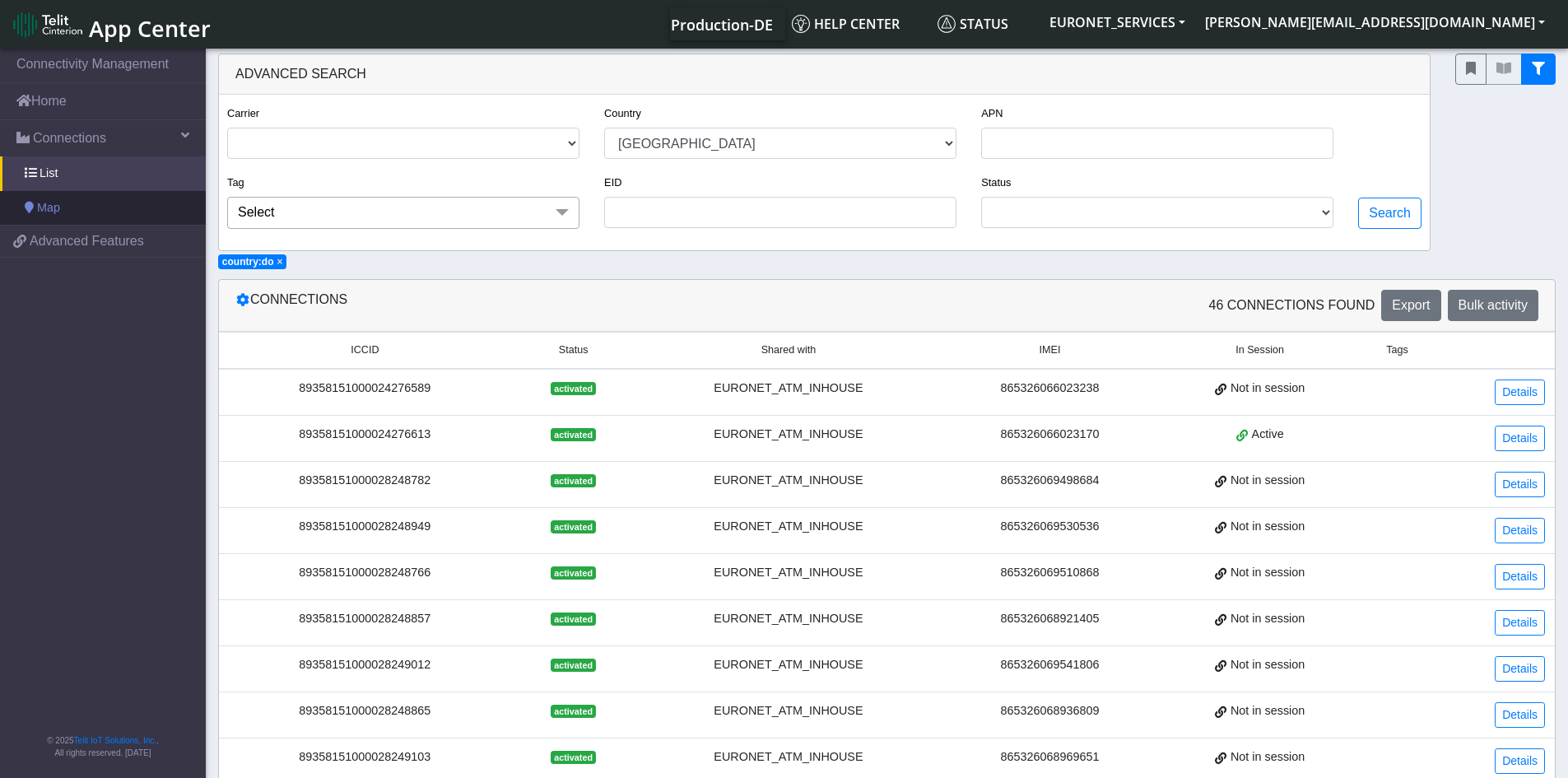
click at [46, 204] on span "Map" at bounding box center [48, 208] width 23 height 18
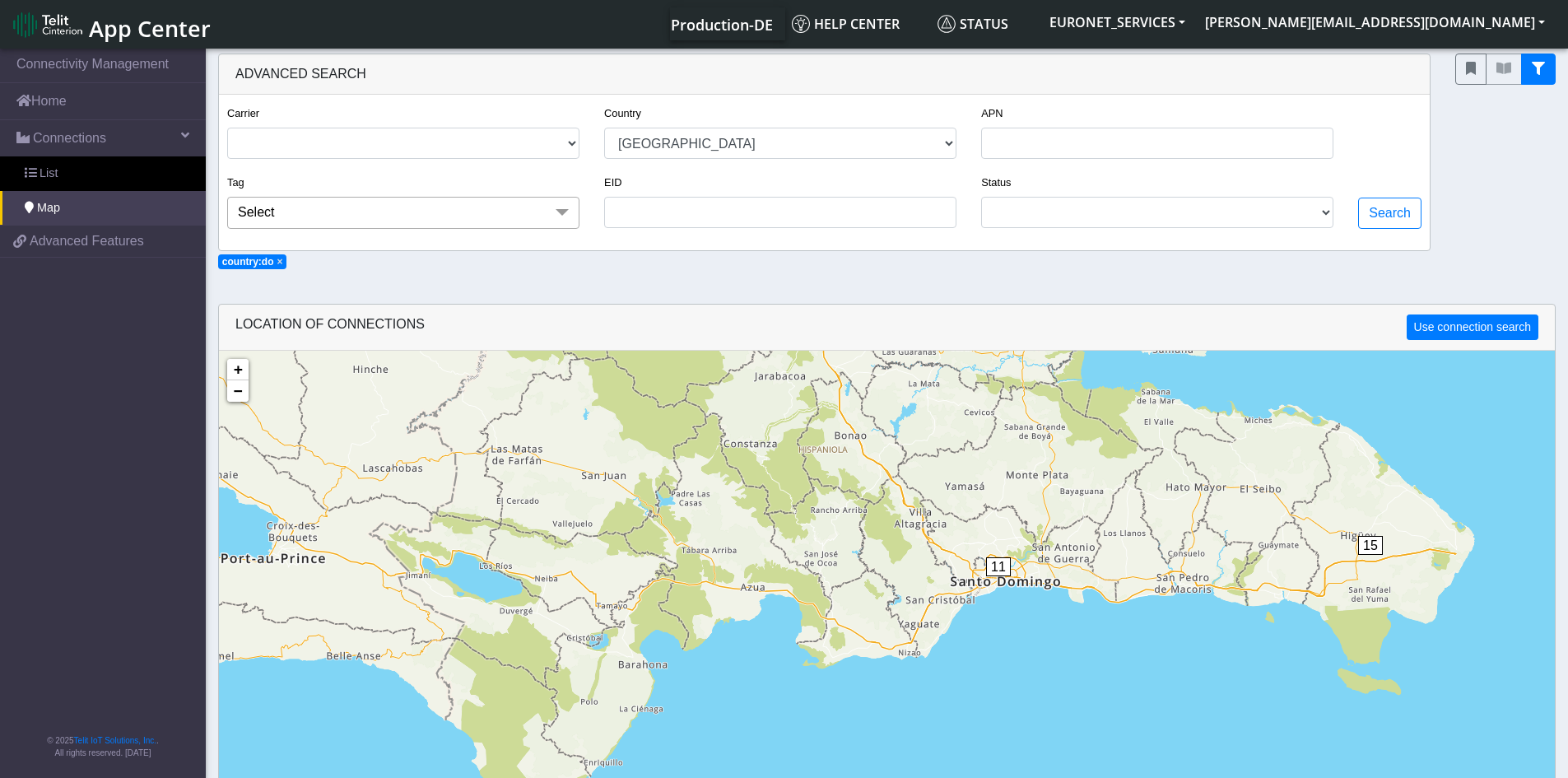
drag, startPoint x: 610, startPoint y: 660, endPoint x: 821, endPoint y: 312, distance: 407.0
click at [821, 312] on div "LOCATION OF CONNECTIONS Use connection search Loading... 1 18 1 11 15 + − ©2025…" at bounding box center [887, 639] width 1338 height 671
click at [1005, 567] on span "11" at bounding box center [998, 567] width 25 height 19
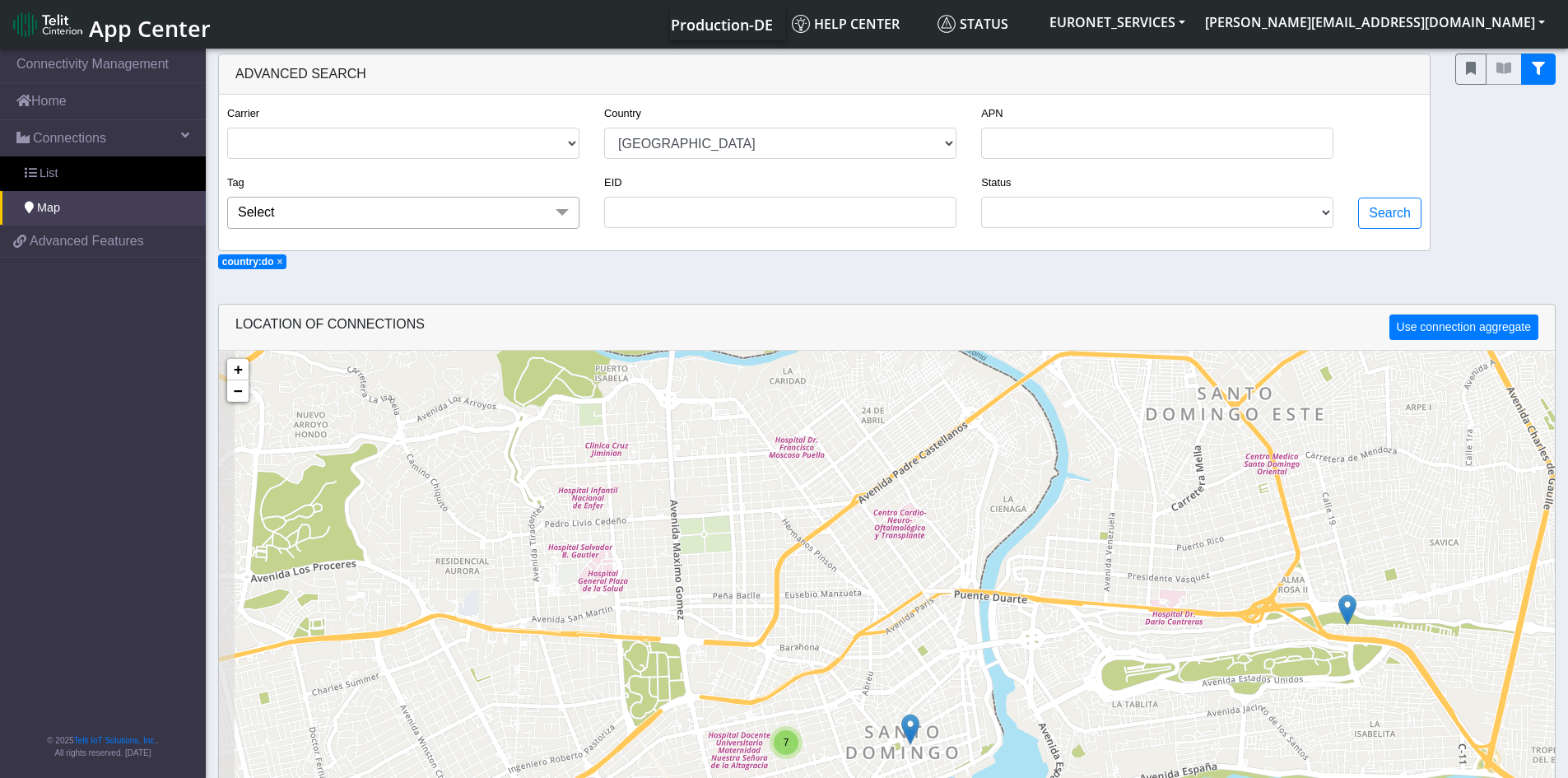
drag, startPoint x: 1151, startPoint y: 658, endPoint x: 1196, endPoint y: 661, distance: 45.1
click at [1196, 661] on div "7 + − ©2025 MapQuest, | Terms" at bounding box center [887, 739] width 1336 height 778
click at [1331, 214] on select "ACTIVATED DEACTIVATED" at bounding box center [1157, 213] width 352 height 32
select select "activated"
click at [983, 197] on select "ACTIVATED DEACTIVATED" at bounding box center [1157, 213] width 352 height 32
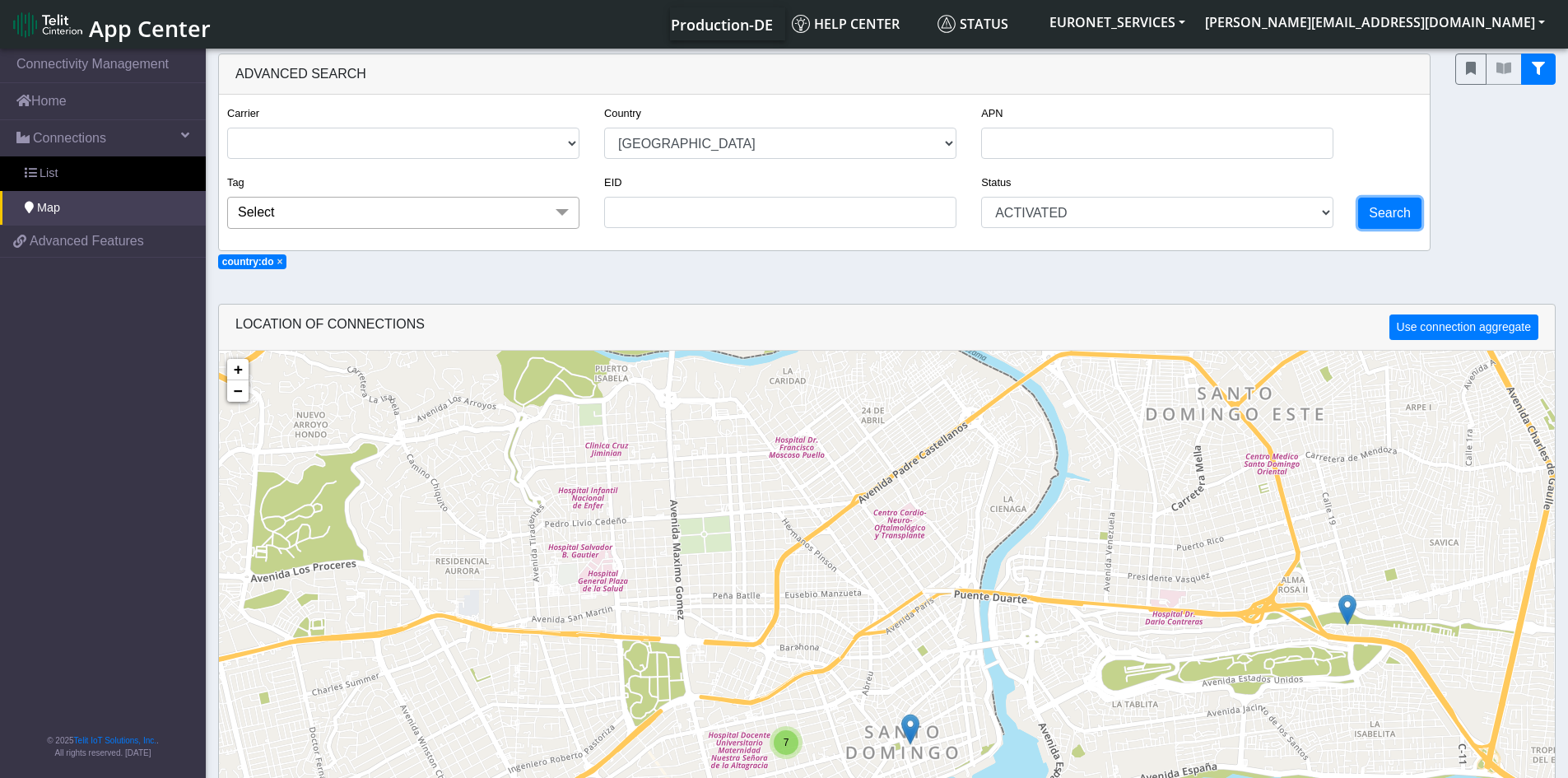
click at [1392, 218] on button "Search" at bounding box center [1390, 214] width 63 height 32
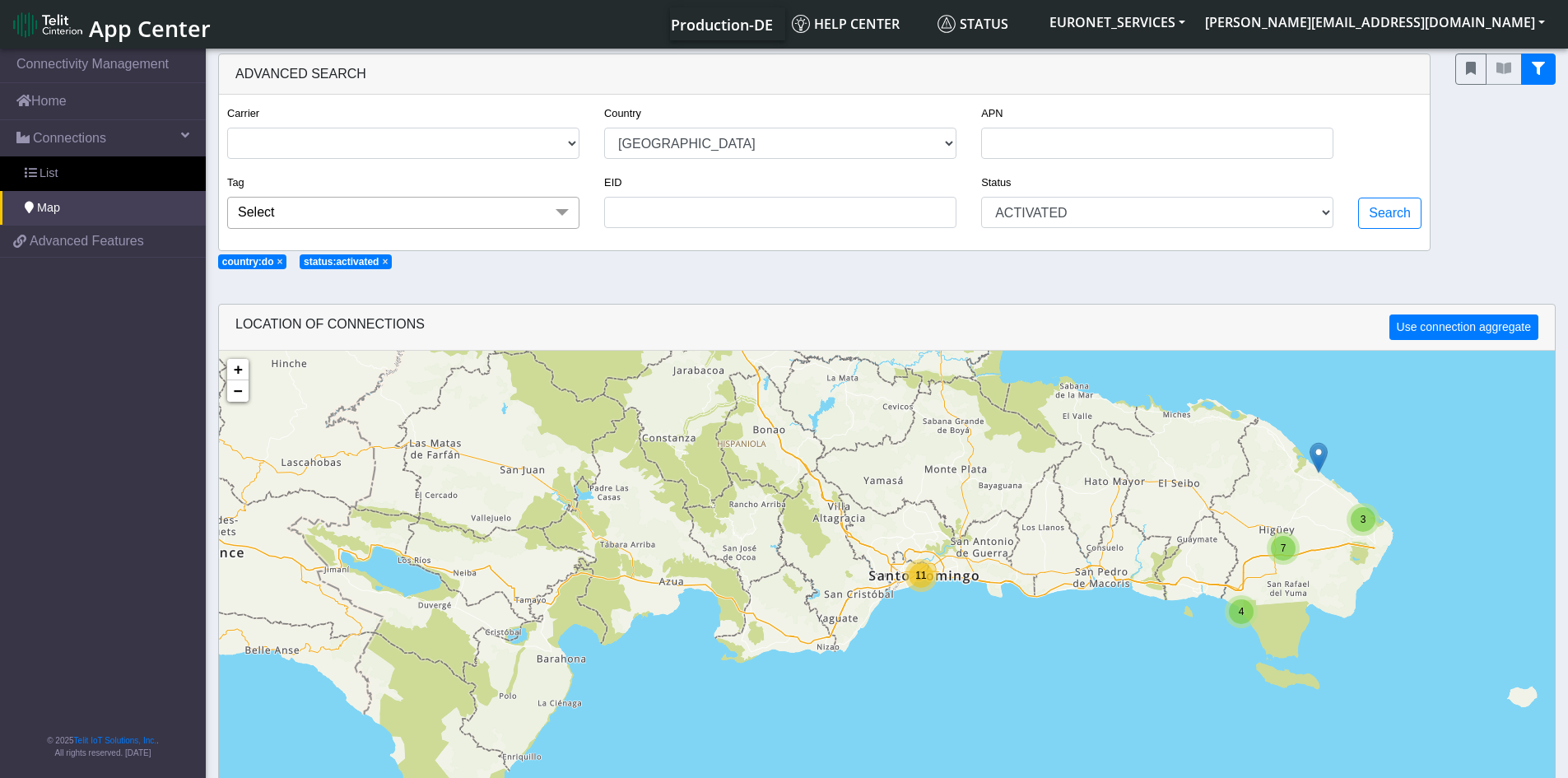
drag, startPoint x: 809, startPoint y: 681, endPoint x: 960, endPoint y: 280, distance: 428.5
click at [960, 280] on section "Connectivity Management Home Connections List Map 21d4f4b7bbcb060af6d28a0d3e3e0…" at bounding box center [784, 517] width 1568 height 942
click at [939, 628] on div "3 2 3 9 11 4 7 3 + − ©2025 MapQuest, | Terms" at bounding box center [887, 739] width 1336 height 778
click at [926, 588] on div "11" at bounding box center [920, 575] width 33 height 33
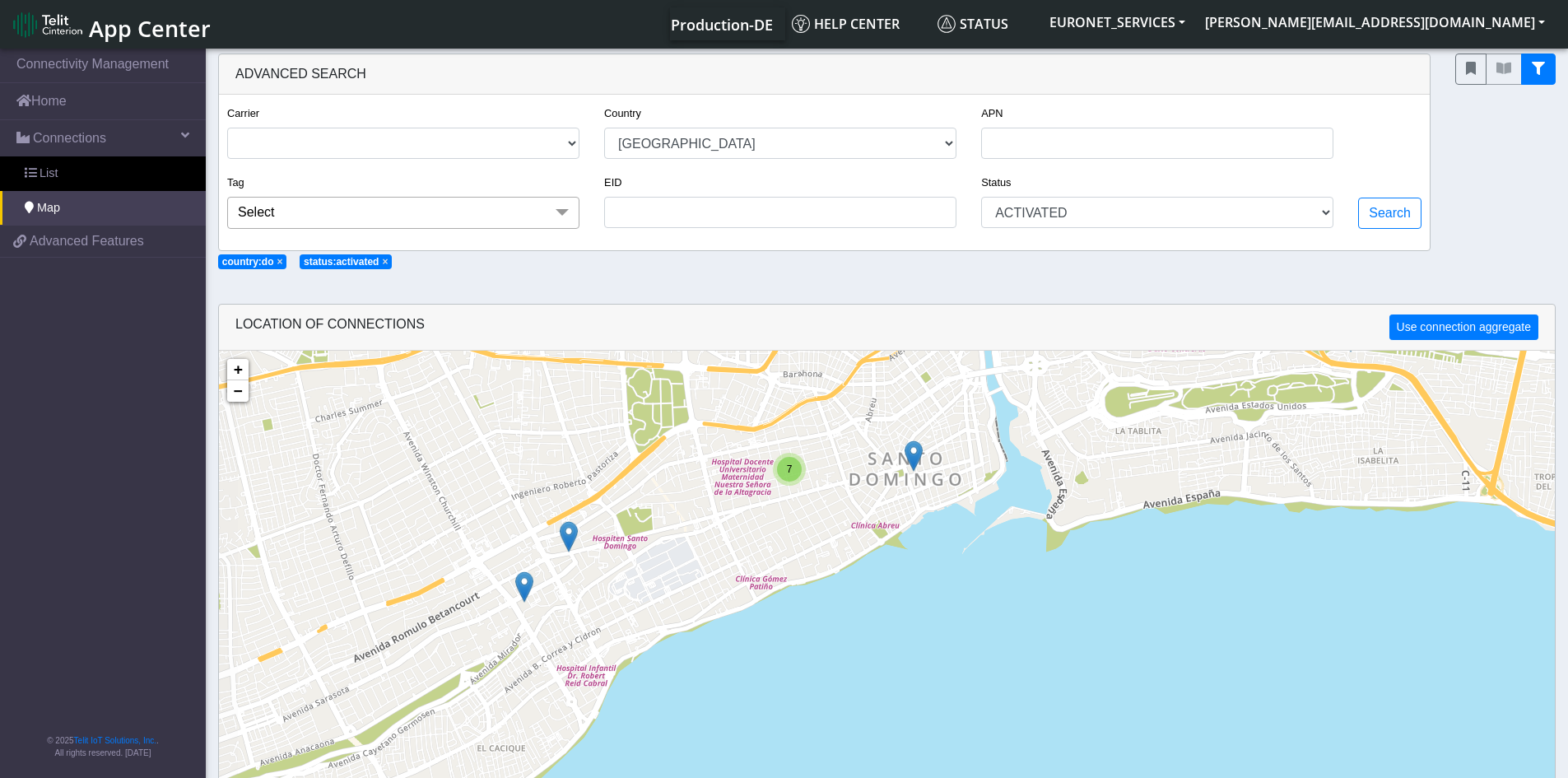
drag, startPoint x: 992, startPoint y: 655, endPoint x: 1038, endPoint y: 455, distance: 205.2
click at [1038, 455] on div "7 + − ©2025 MapQuest, | Terms" at bounding box center [887, 739] width 1336 height 778
drag, startPoint x: 1317, startPoint y: 220, endPoint x: 1325, endPoint y: 202, distance: 19.7
click at [1317, 219] on select "ACTIVATED DEACTIVATED" at bounding box center [1157, 213] width 352 height 32
click at [1325, 201] on select "ACTIVATED DEACTIVATED" at bounding box center [1157, 213] width 352 height 32
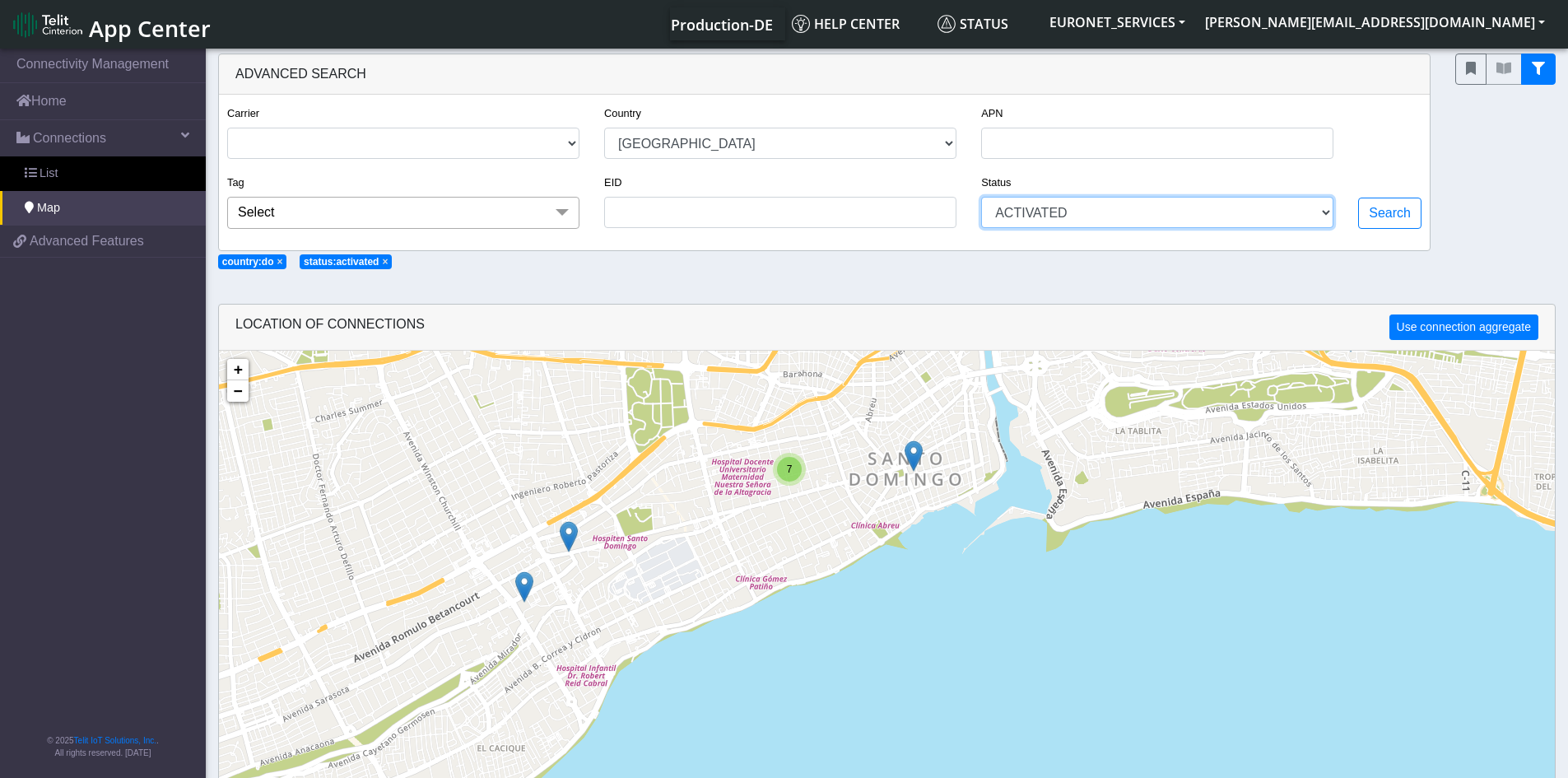
click at [1277, 214] on select "ACTIVATED DEACTIVATED" at bounding box center [1157, 213] width 352 height 32
click at [983, 197] on select "ACTIVATED DEACTIVATED" at bounding box center [1157, 213] width 352 height 32
click at [1307, 125] on div "APN" at bounding box center [1157, 131] width 352 height 56
click at [561, 214] on span at bounding box center [562, 213] width 33 height 32
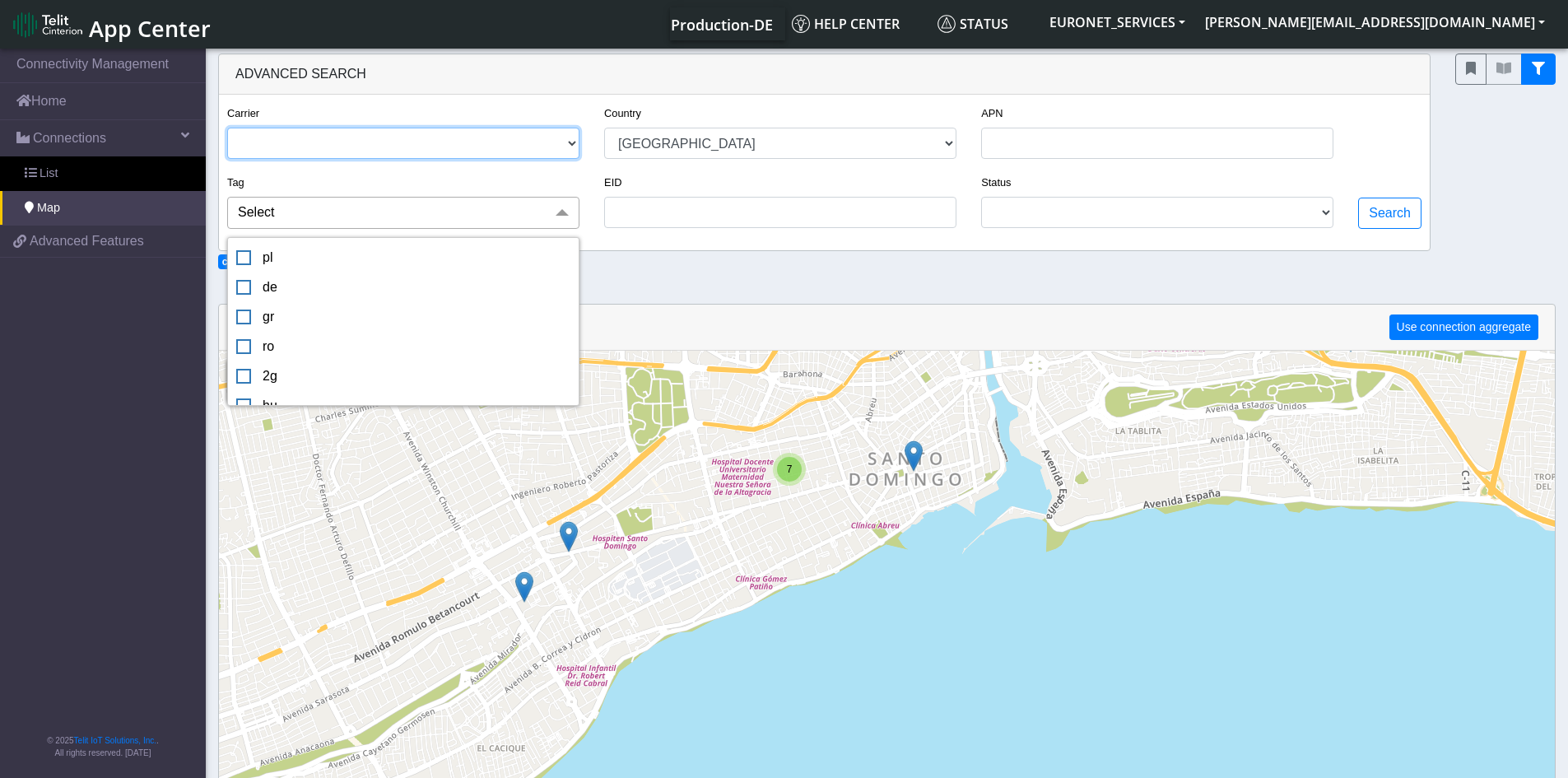
click at [516, 131] on select "TELIT" at bounding box center [403, 143] width 352 height 32
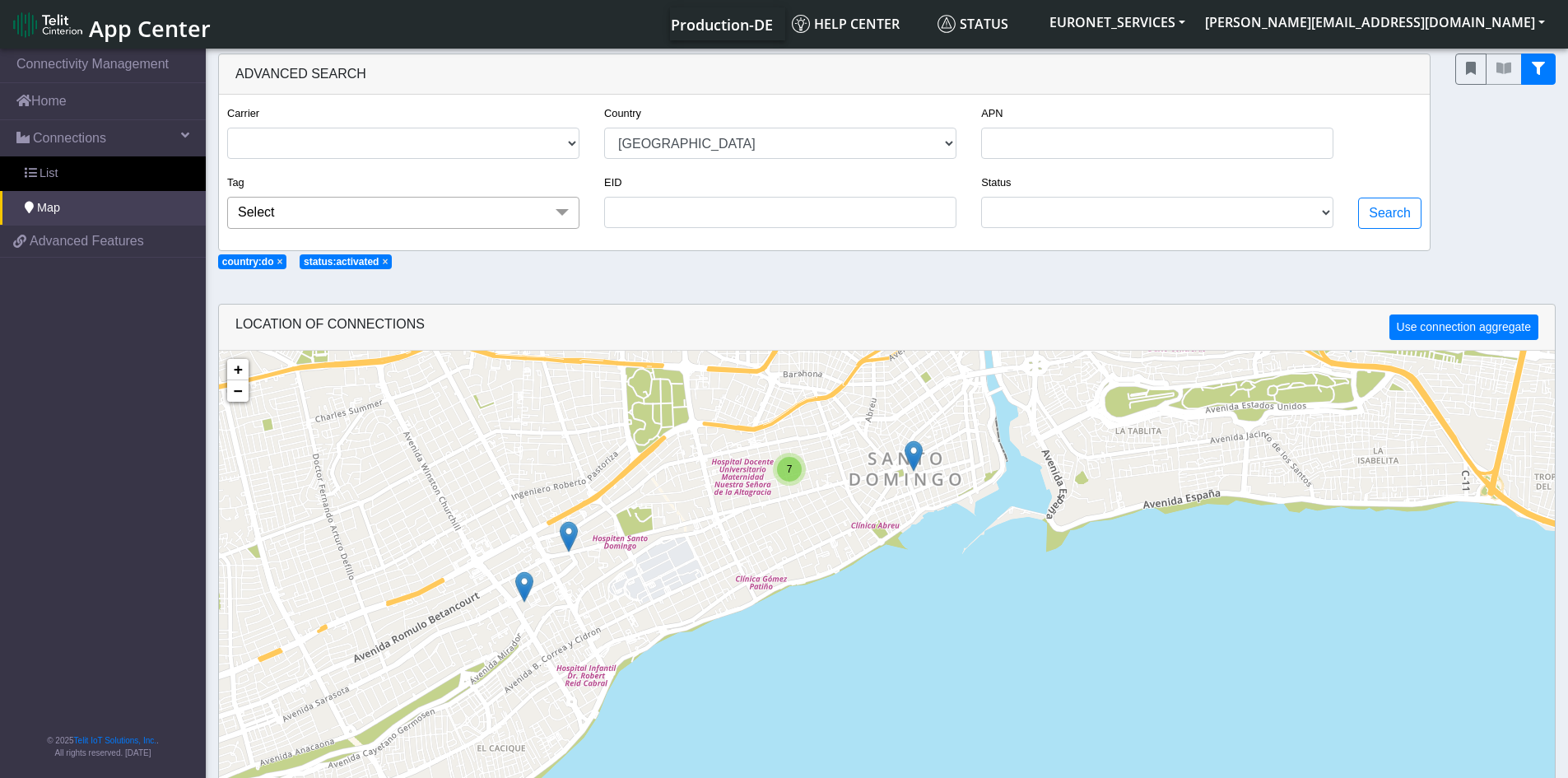
click at [704, 191] on div "EID" at bounding box center [780, 200] width 352 height 56
click at [1330, 219] on select "ACTIVATED DEACTIVATED" at bounding box center [1157, 213] width 352 height 32
click at [1327, 212] on select "ACTIVATED DEACTIVATED" at bounding box center [1157, 213] width 352 height 32
click at [382, 261] on span "×" at bounding box center [385, 261] width 6 height 11
select select
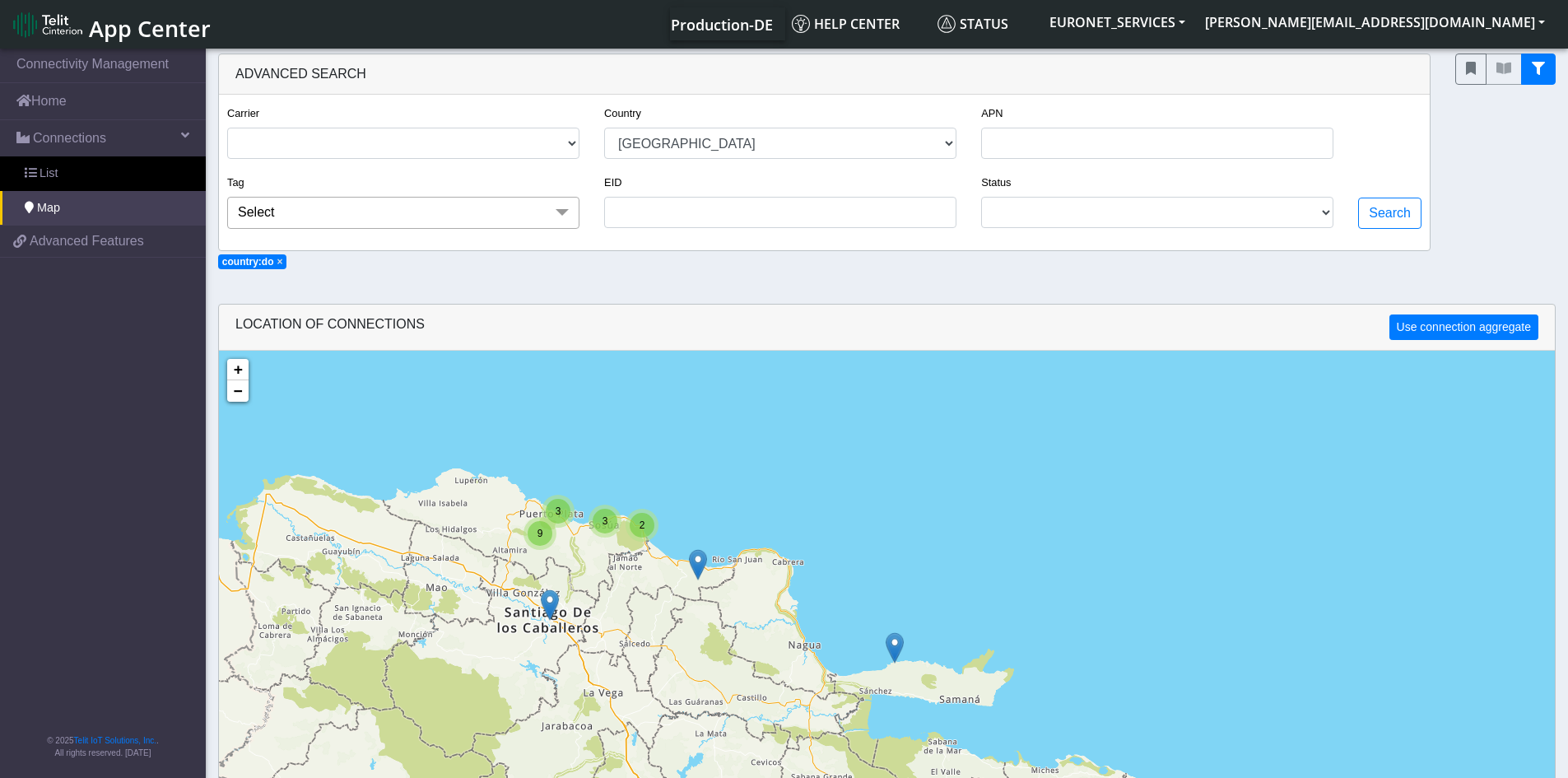
click at [711, 733] on div "3 2 3 9 11 4 7 3 + − ©2025 MapQuest, | Terms" at bounding box center [887, 739] width 1336 height 778
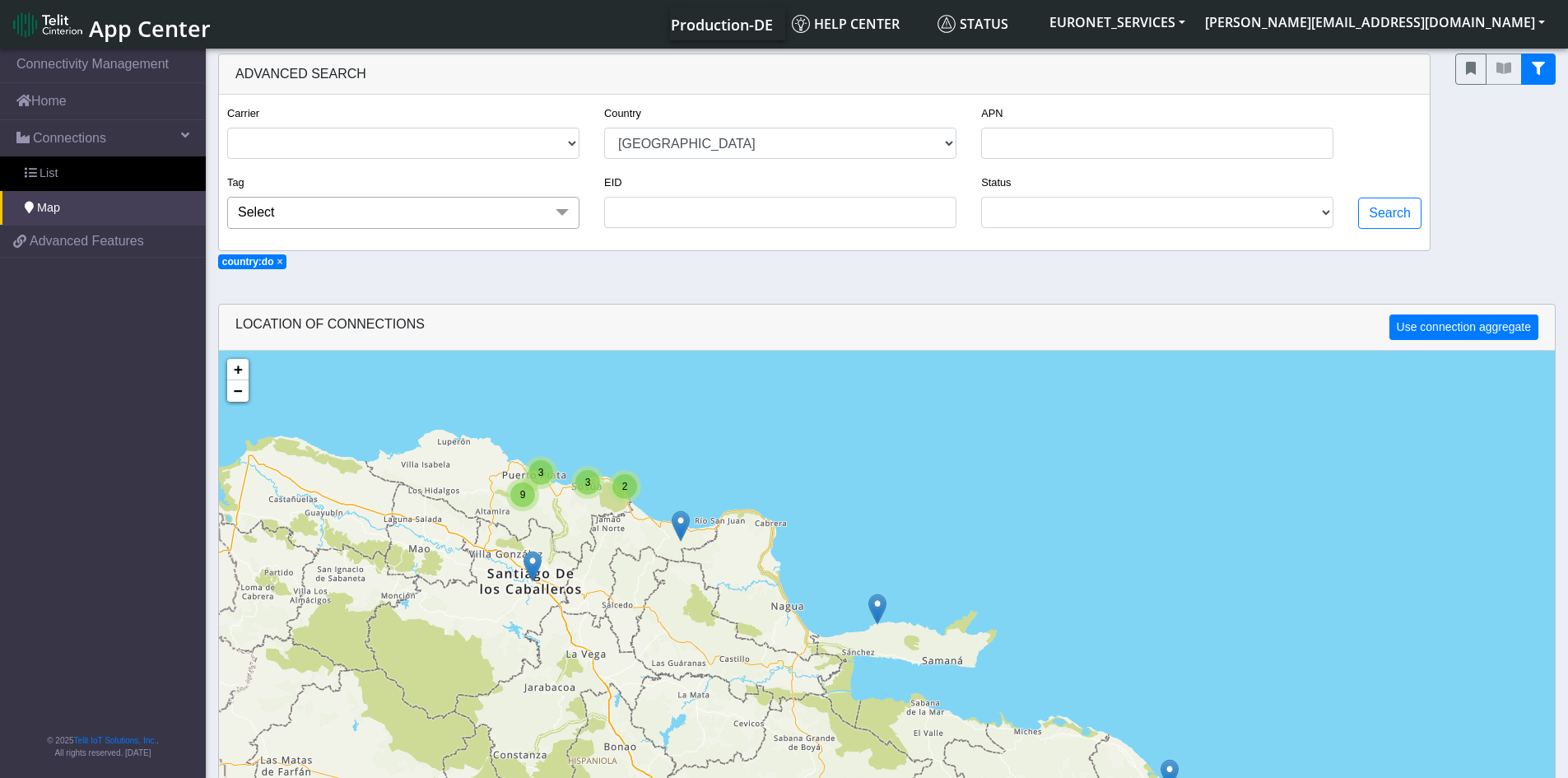
click at [719, 731] on div "3 2 3 9 11 4 7 3 + − ©2025 MapQuest, | Terms" at bounding box center [887, 739] width 1336 height 778
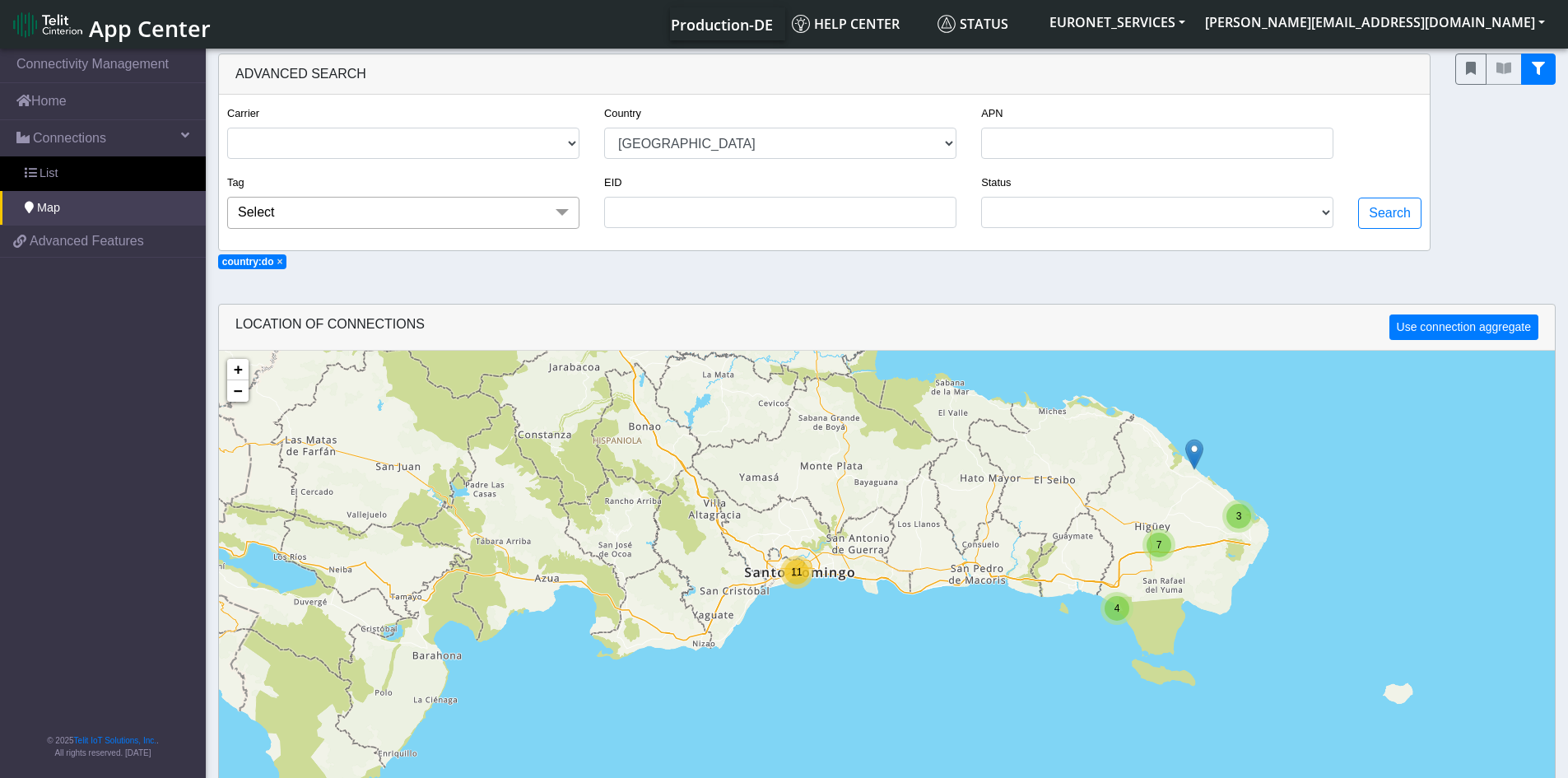
drag, startPoint x: 719, startPoint y: 730, endPoint x: 744, endPoint y: 409, distance: 322.0
click at [744, 409] on div "3 2 3 9 11 4 7 3 + − ©2025 MapQuest, | Terms" at bounding box center [887, 739] width 1336 height 778
click at [794, 584] on div "11" at bounding box center [797, 572] width 25 height 25
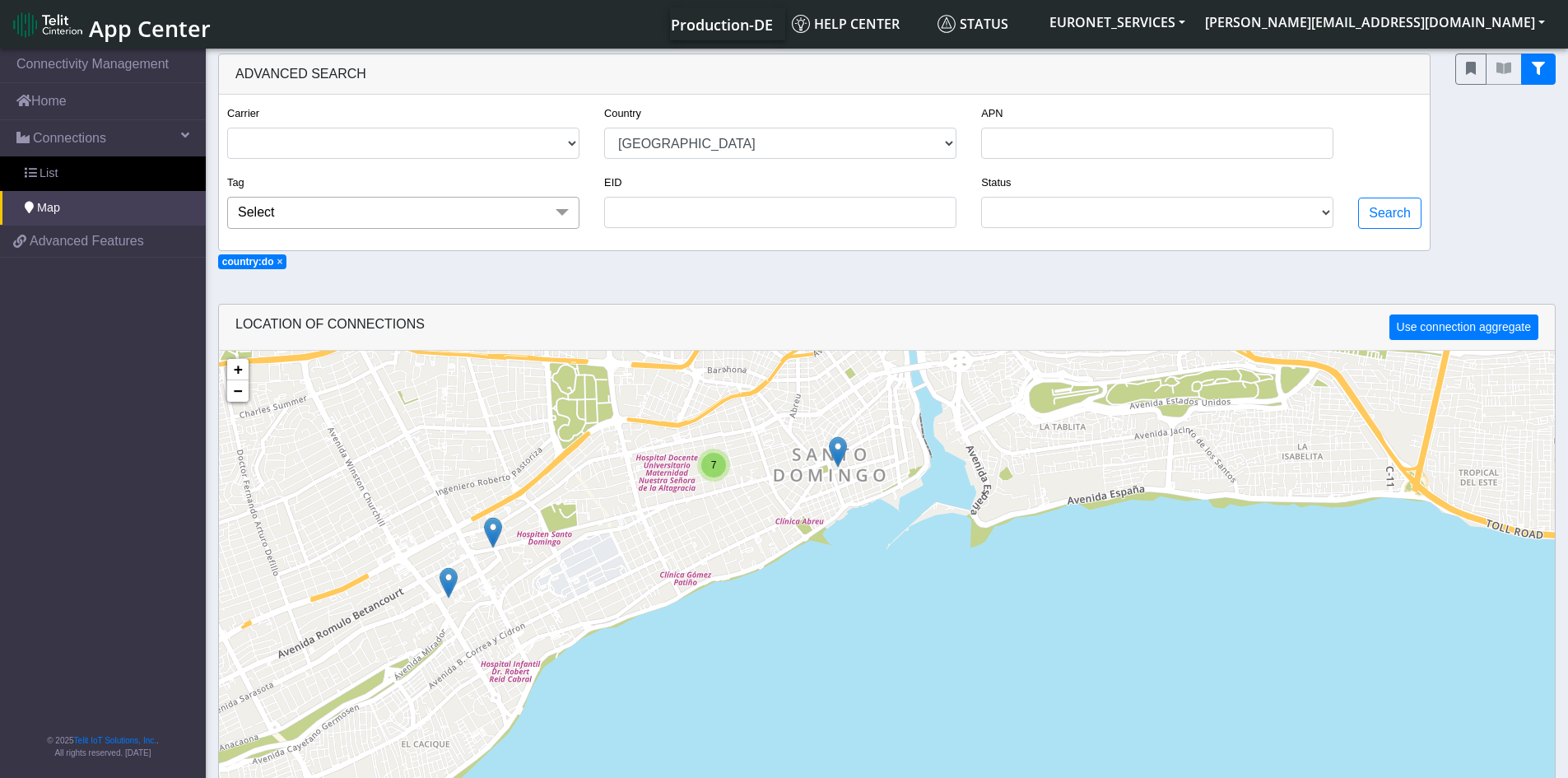
drag, startPoint x: 796, startPoint y: 571, endPoint x: 788, endPoint y: 338, distance: 233.1
click at [788, 338] on div "LOCATION OF CONNECTIONS Use connection aggregate Loading... 7 + − ©2025 MapQues…" at bounding box center [887, 639] width 1338 height 671
click at [717, 465] on div "7" at bounding box center [714, 465] width 25 height 25
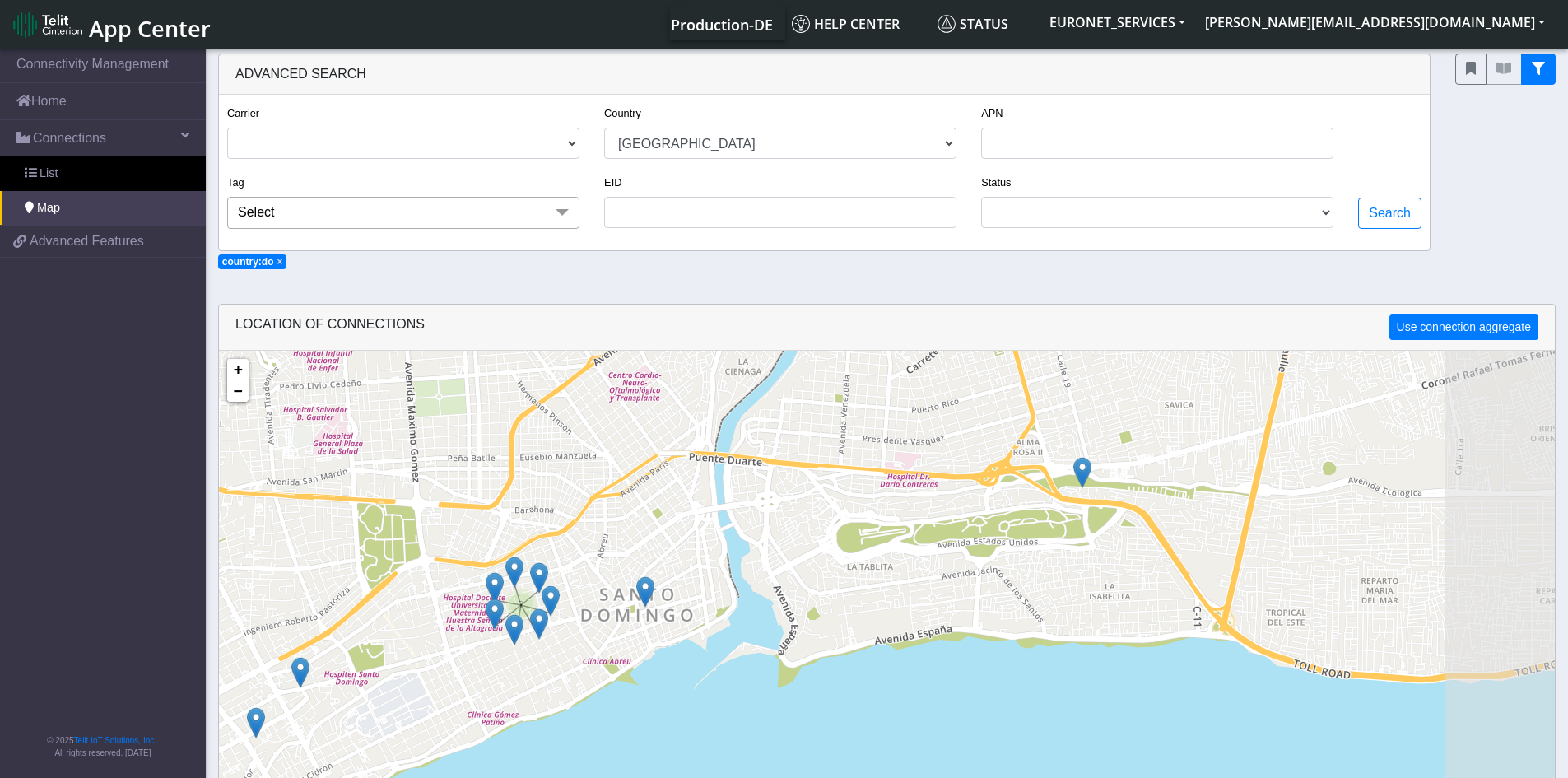
drag, startPoint x: 1093, startPoint y: 443, endPoint x: 1007, endPoint y: 526, distance: 119.5
click at [899, 579] on div "7 + − ©2025 MapQuest, | Terms" at bounding box center [887, 739] width 1336 height 778
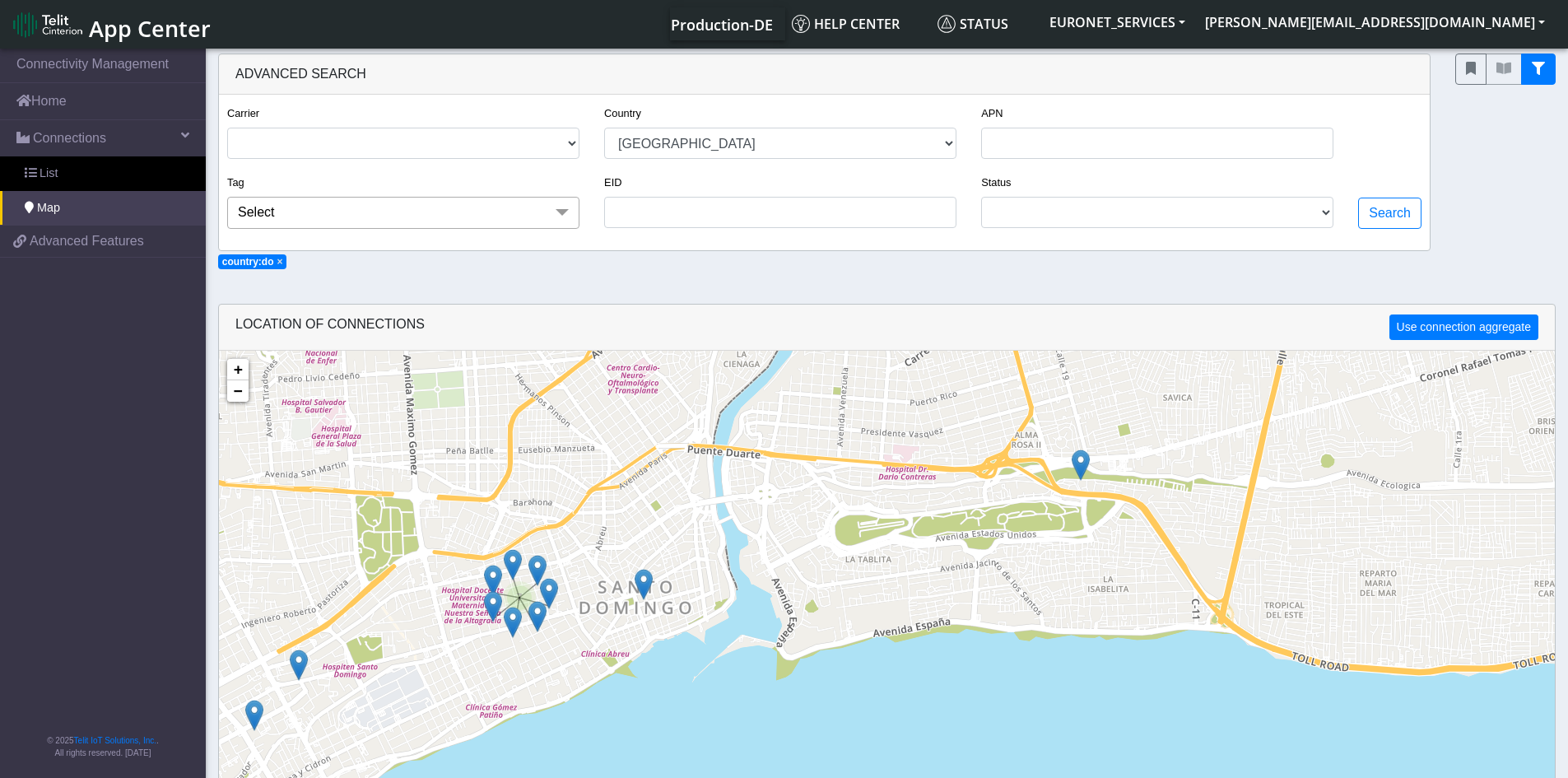
click at [1083, 467] on img at bounding box center [1080, 465] width 18 height 32
click at [1060, 450] on link "Click here" at bounding box center [1054, 447] width 44 height 11
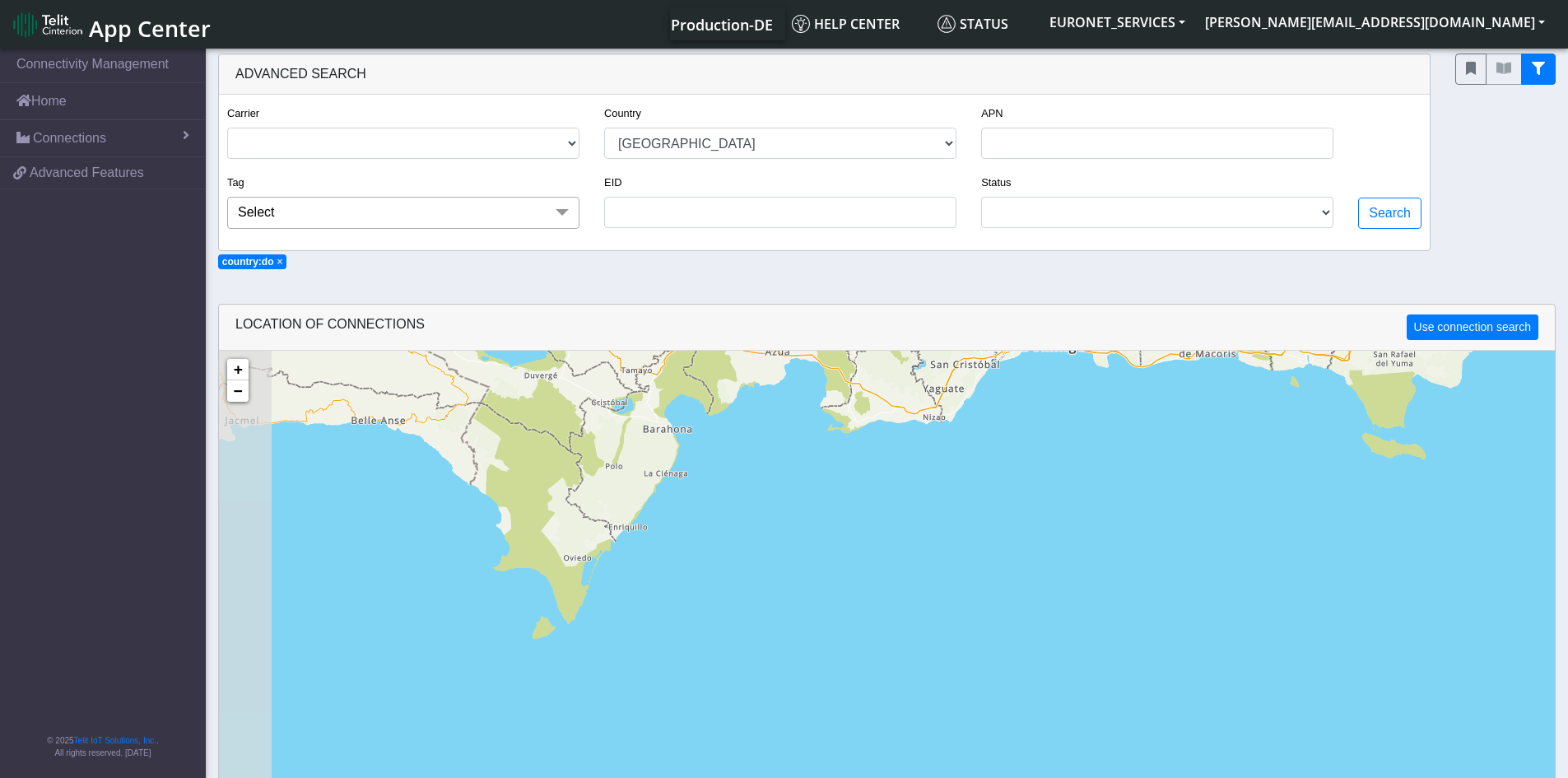
drag, startPoint x: 673, startPoint y: 696, endPoint x: 925, endPoint y: 86, distance: 660.0
click at [925, 86] on section "Connectivity Management Home Connections List Map 21d4f4b7bbcb060af6d28a0d3e3e0…" at bounding box center [784, 517] width 1568 height 942
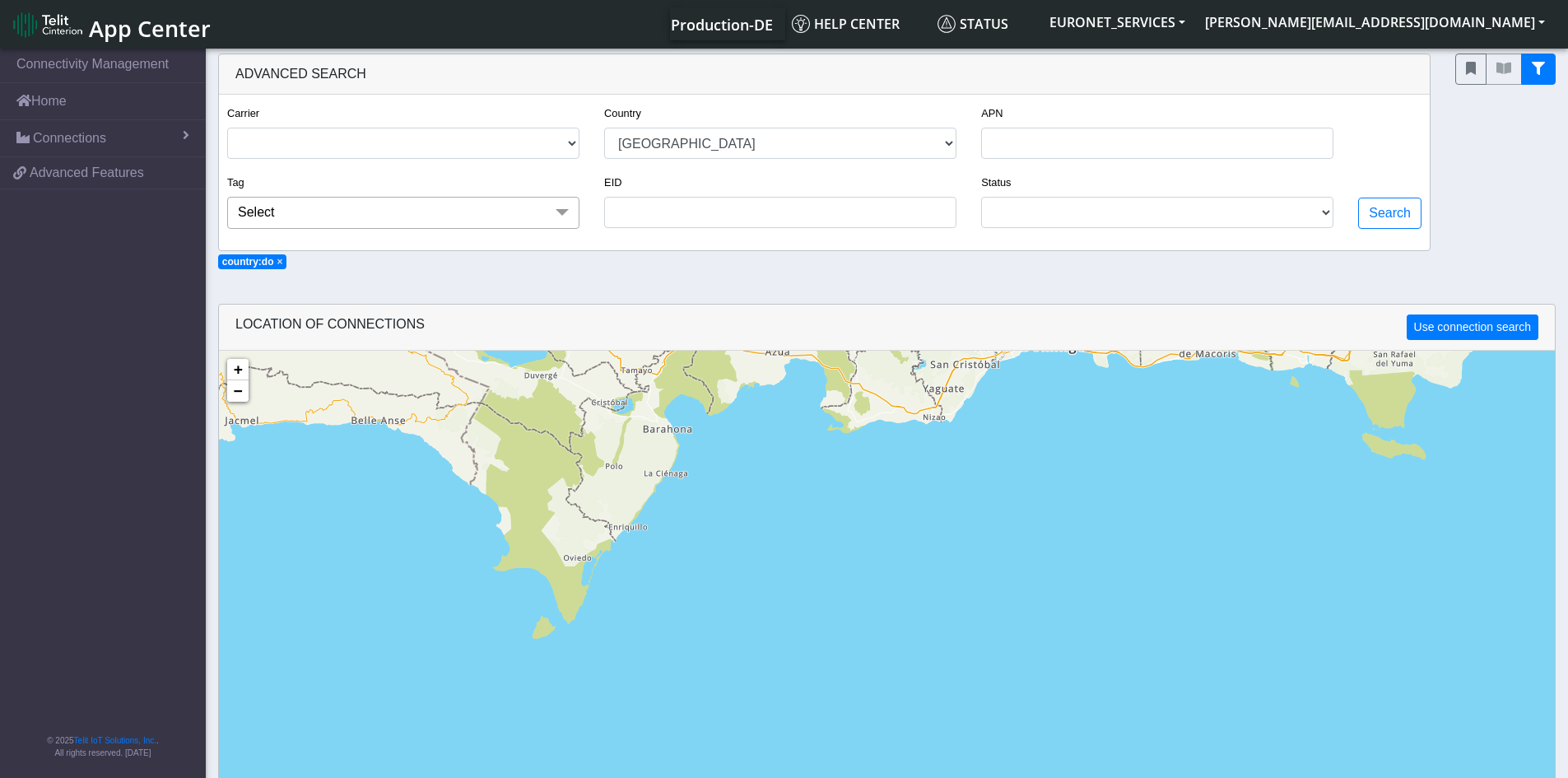
drag, startPoint x: 1054, startPoint y: 435, endPoint x: 940, endPoint y: 552, distance: 163.4
click at [940, 552] on div "LOCATION OF CONNECTIONS Use connection search Loading... 1 18 1 11 15 + − ©2025…" at bounding box center [887, 639] width 1338 height 671
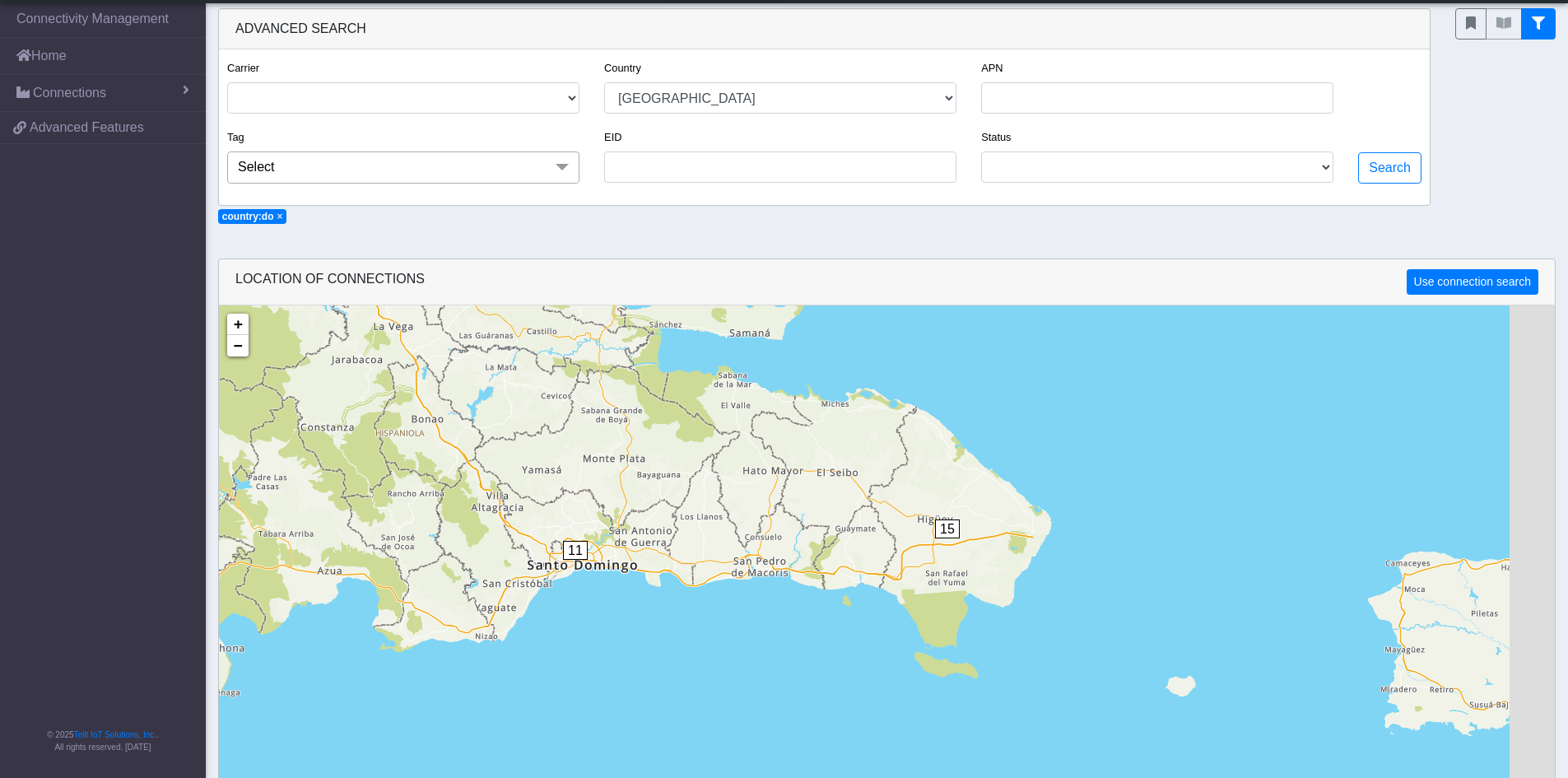
scroll to position [11, 0]
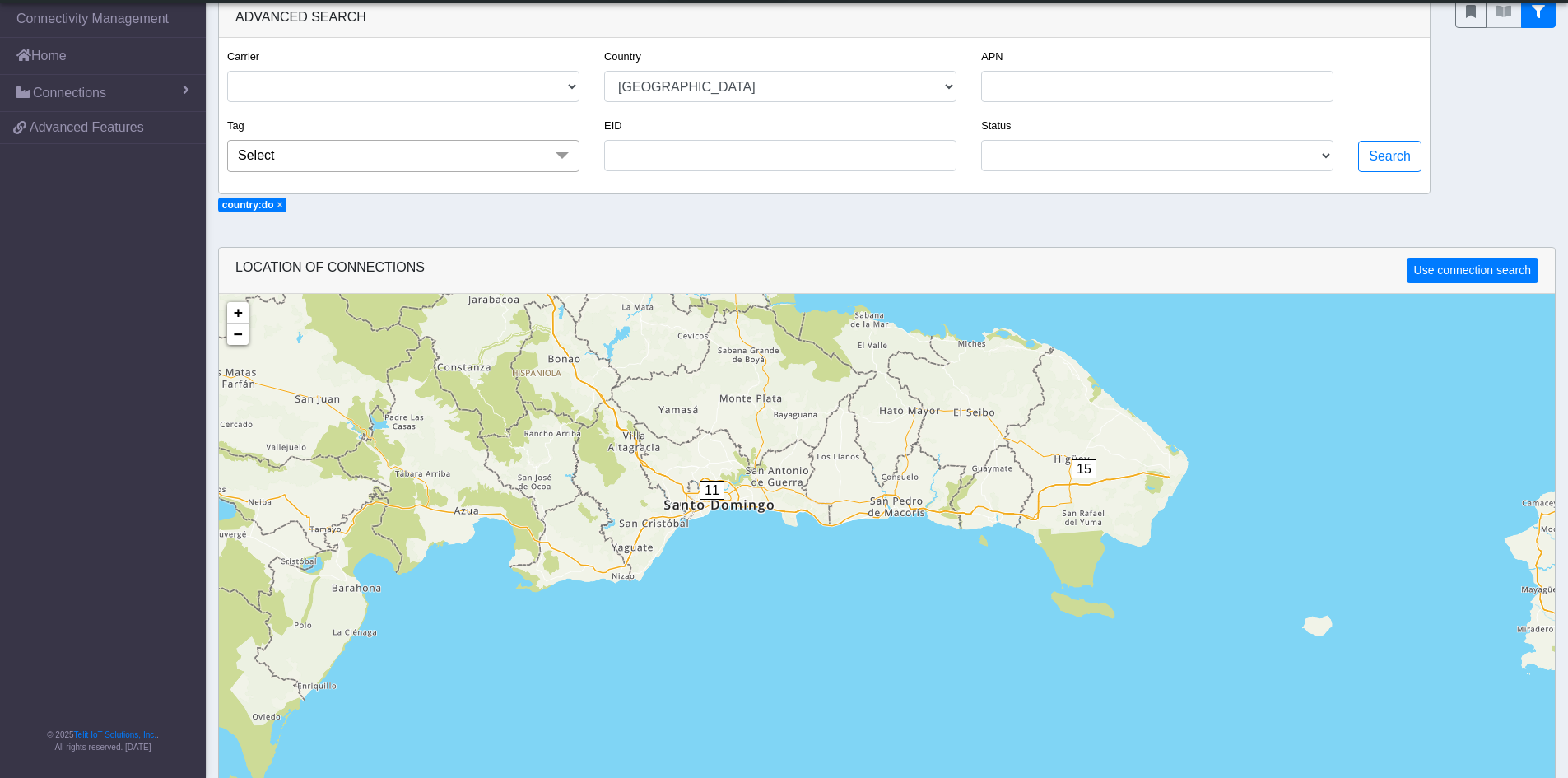
drag, startPoint x: 1098, startPoint y: 517, endPoint x: 909, endPoint y: 697, distance: 261.0
click at [909, 698] on div "1 18 1 11 15 + − ©2025 MapQuest, | Terms" at bounding box center [887, 682] width 1336 height 778
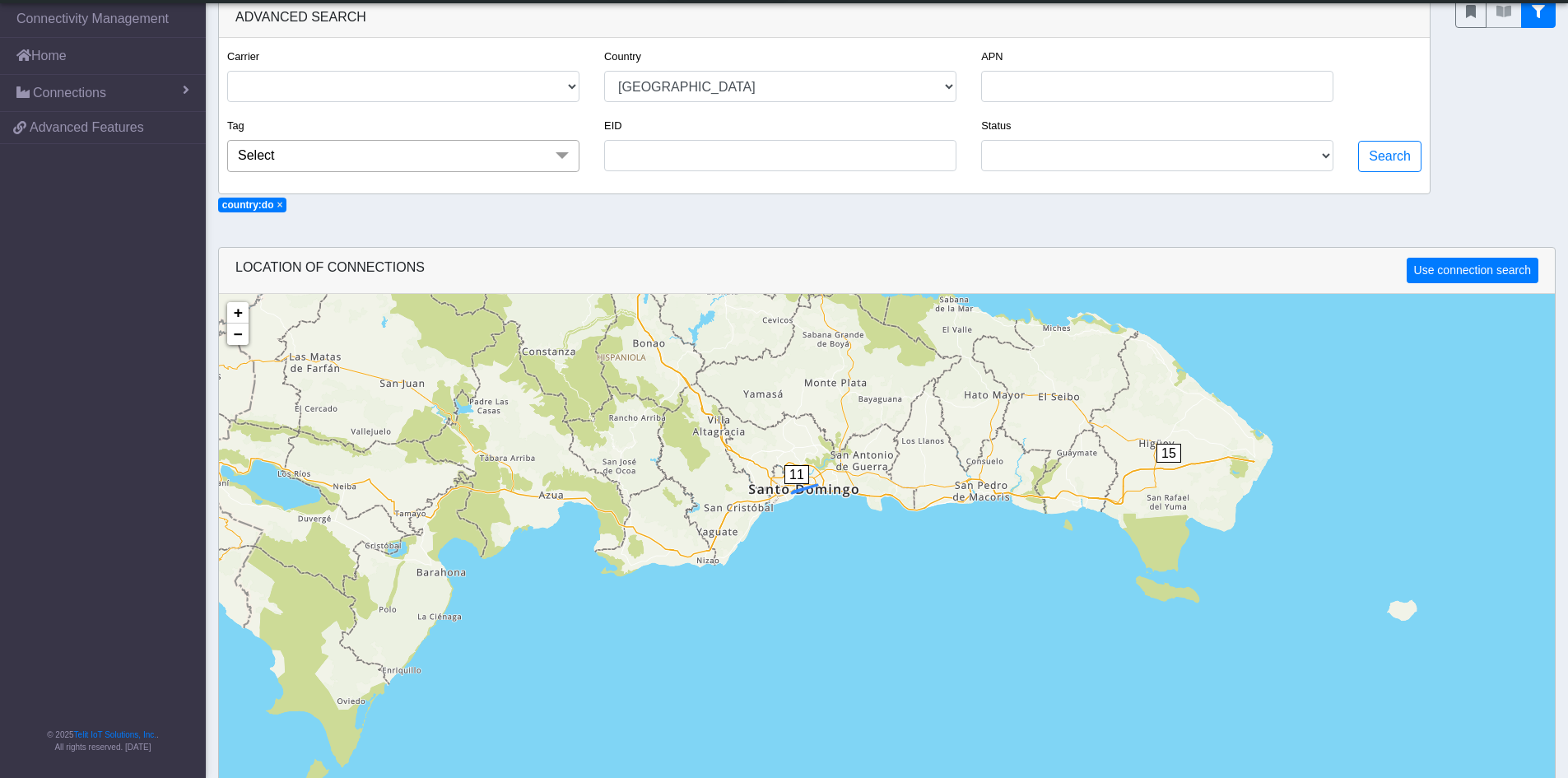
click at [794, 481] on span "11" at bounding box center [797, 475] width 25 height 19
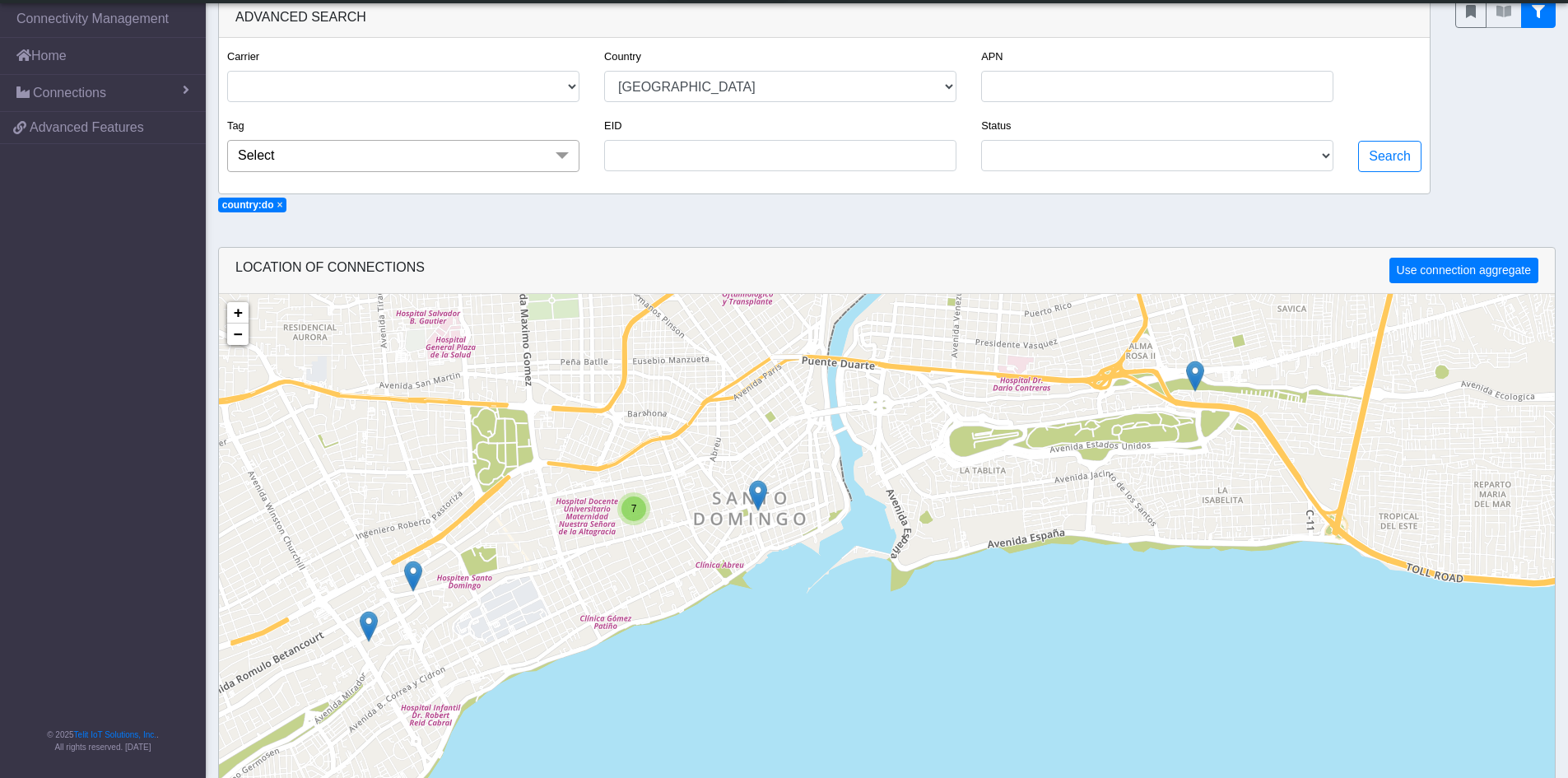
drag, startPoint x: 869, startPoint y: 619, endPoint x: 764, endPoint y: 446, distance: 202.4
click at [764, 446] on div "7 + − ©2025 MapQuest, | Terms" at bounding box center [887, 682] width 1336 height 778
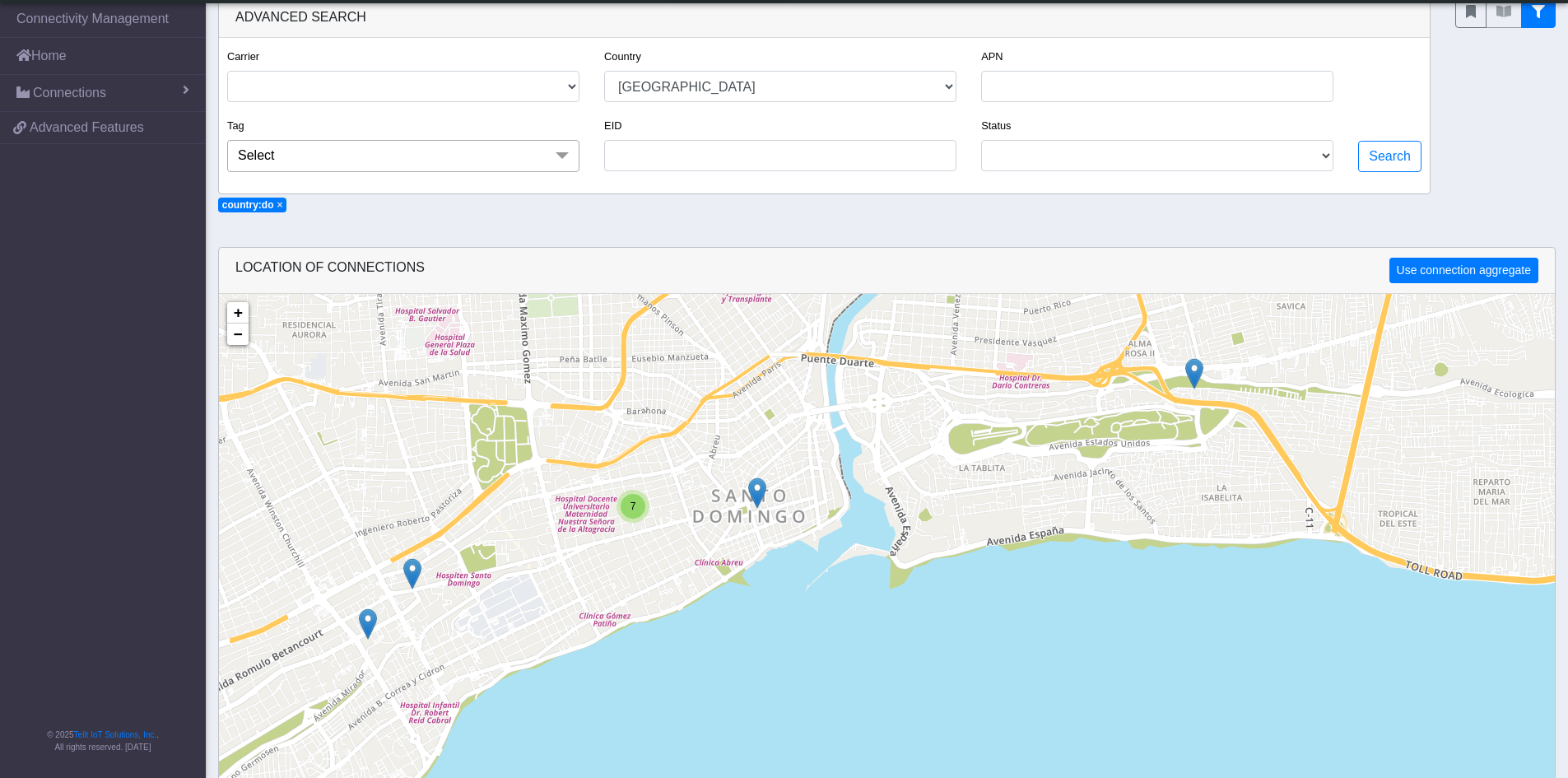
click at [759, 490] on img at bounding box center [757, 493] width 18 height 32
click at [756, 548] on div "7 ID: 66a7a3e9a2fb005f23a70d2e View: Click here × + − ©2025 MapQuest, | Terms" at bounding box center [887, 682] width 1336 height 778
click at [740, 476] on link "Click here" at bounding box center [731, 476] width 44 height 11
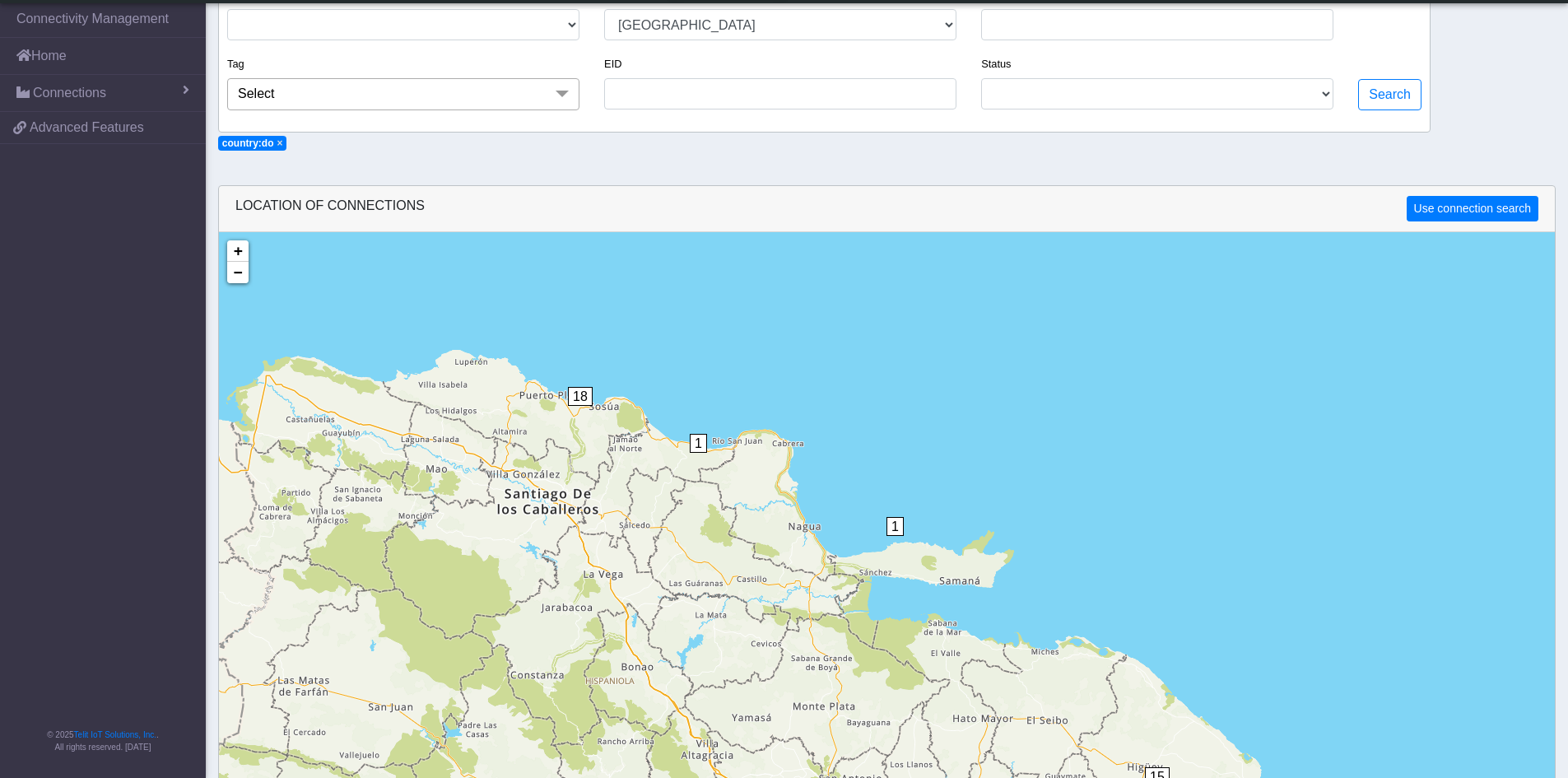
scroll to position [164, 0]
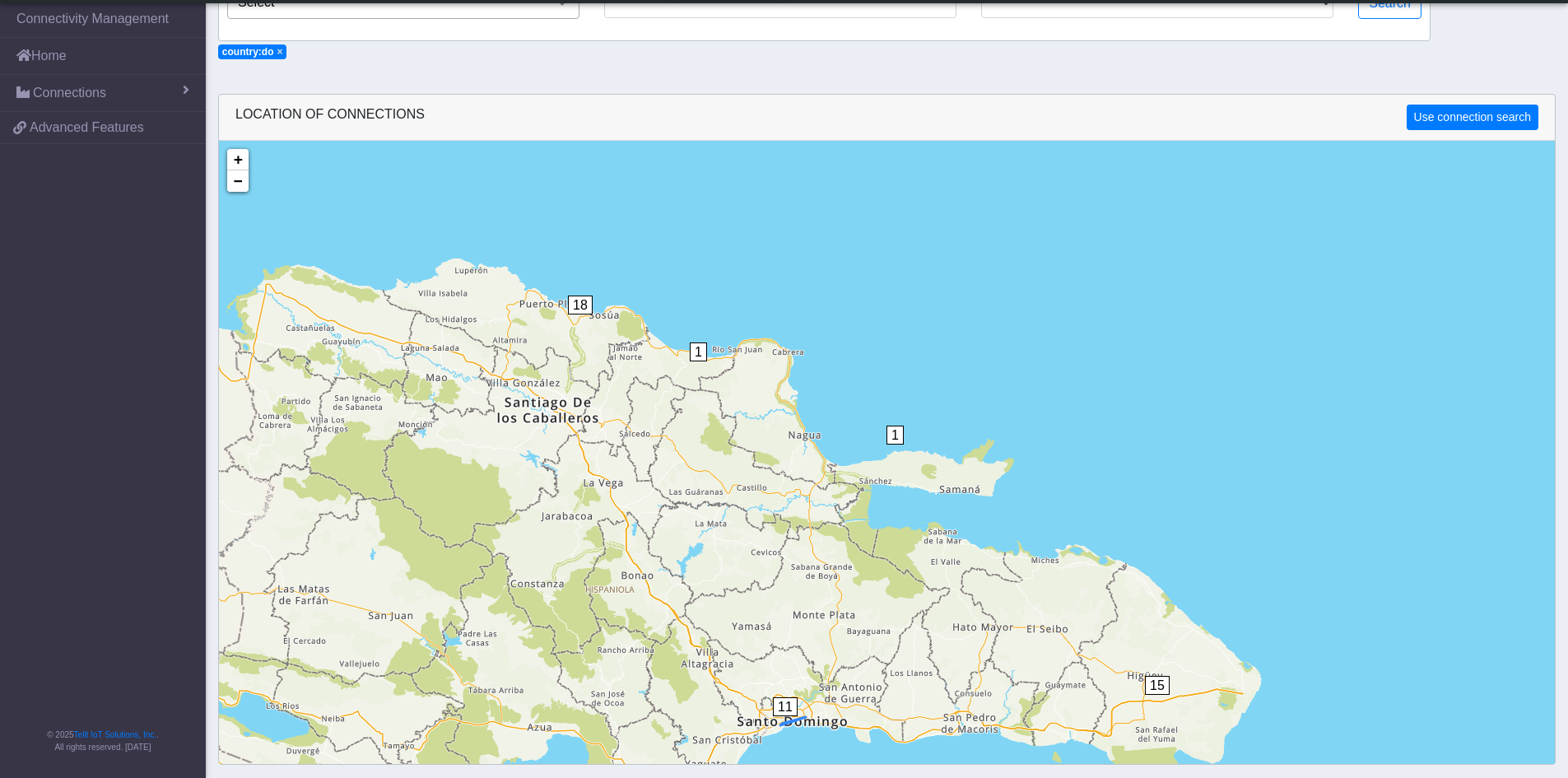
click at [785, 709] on span "11" at bounding box center [785, 707] width 25 height 19
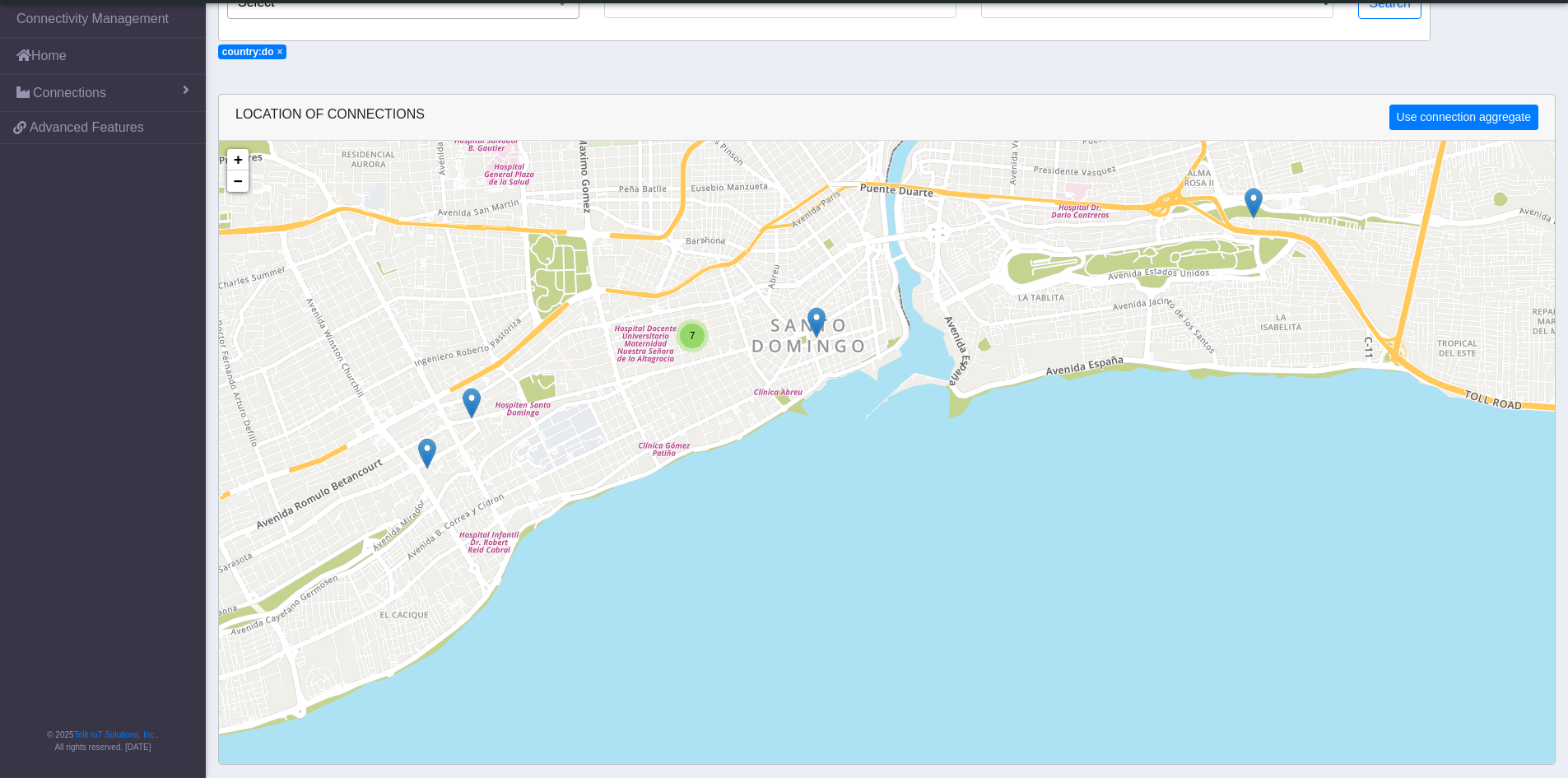
drag, startPoint x: 934, startPoint y: 659, endPoint x: 891, endPoint y: 453, distance: 210.4
click at [891, 453] on div "7 + − ©2025 MapQuest, | Terms" at bounding box center [887, 529] width 1336 height 778
click at [694, 345] on div "7" at bounding box center [693, 336] width 25 height 25
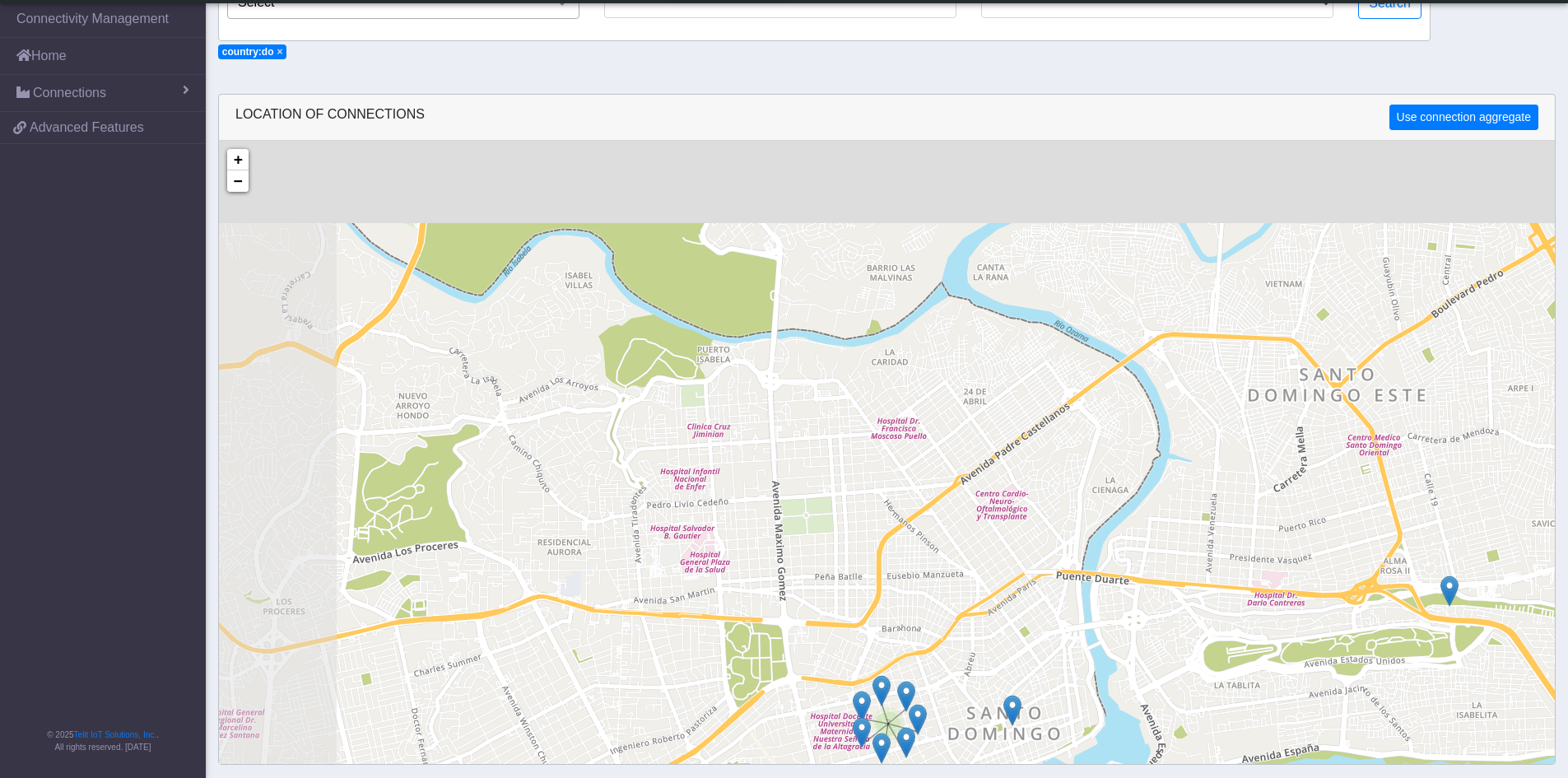
drag, startPoint x: 613, startPoint y: 422, endPoint x: 773, endPoint y: 650, distance: 278.5
click at [812, 614] on html "App Center Production-DE Help center Status EURONET_SERVICES [PERSON_NAME][EMAI…" at bounding box center [784, 224] width 1568 height 778
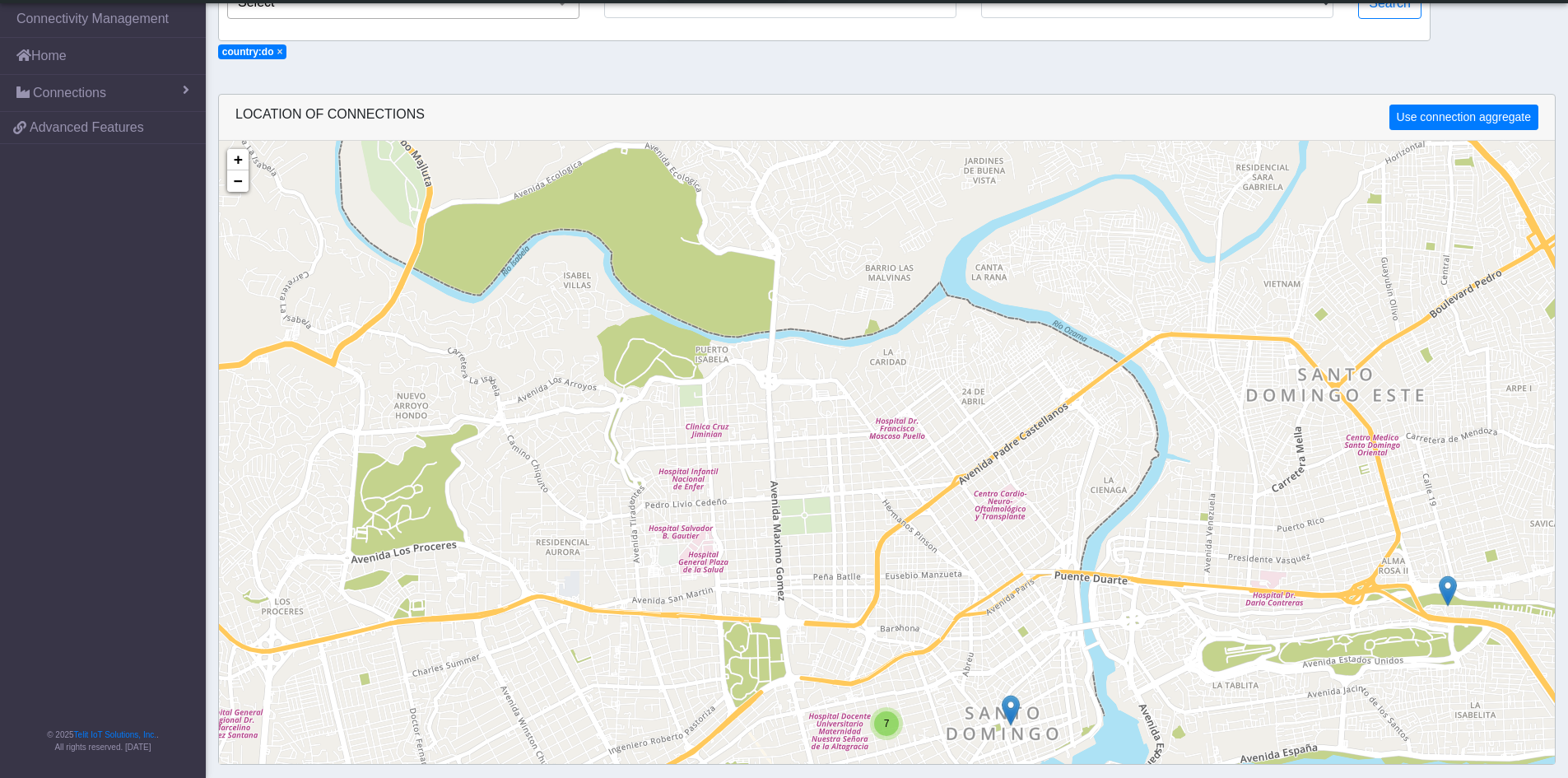
scroll to position [0, 0]
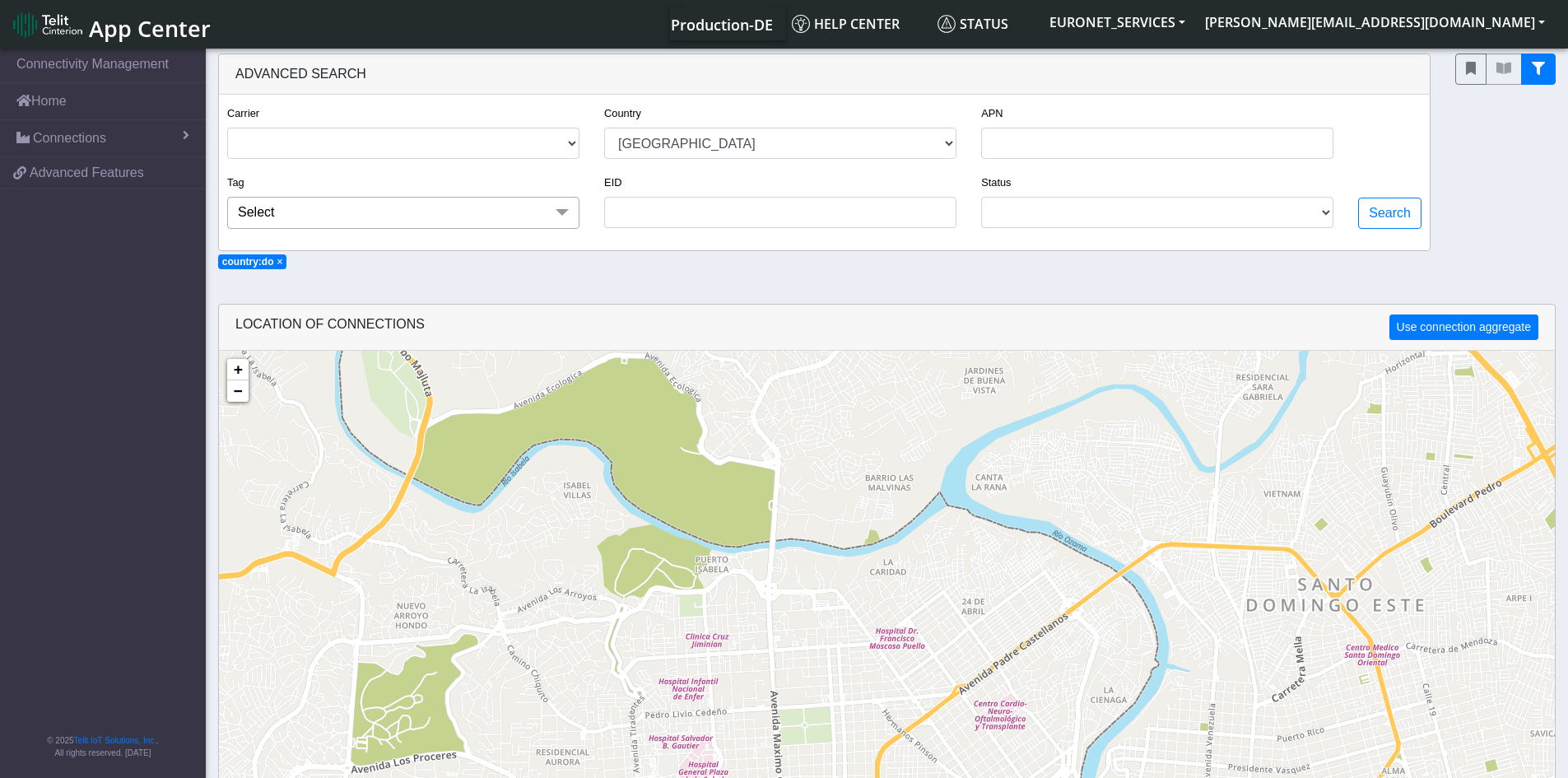
click at [567, 209] on span at bounding box center [562, 213] width 33 height 32
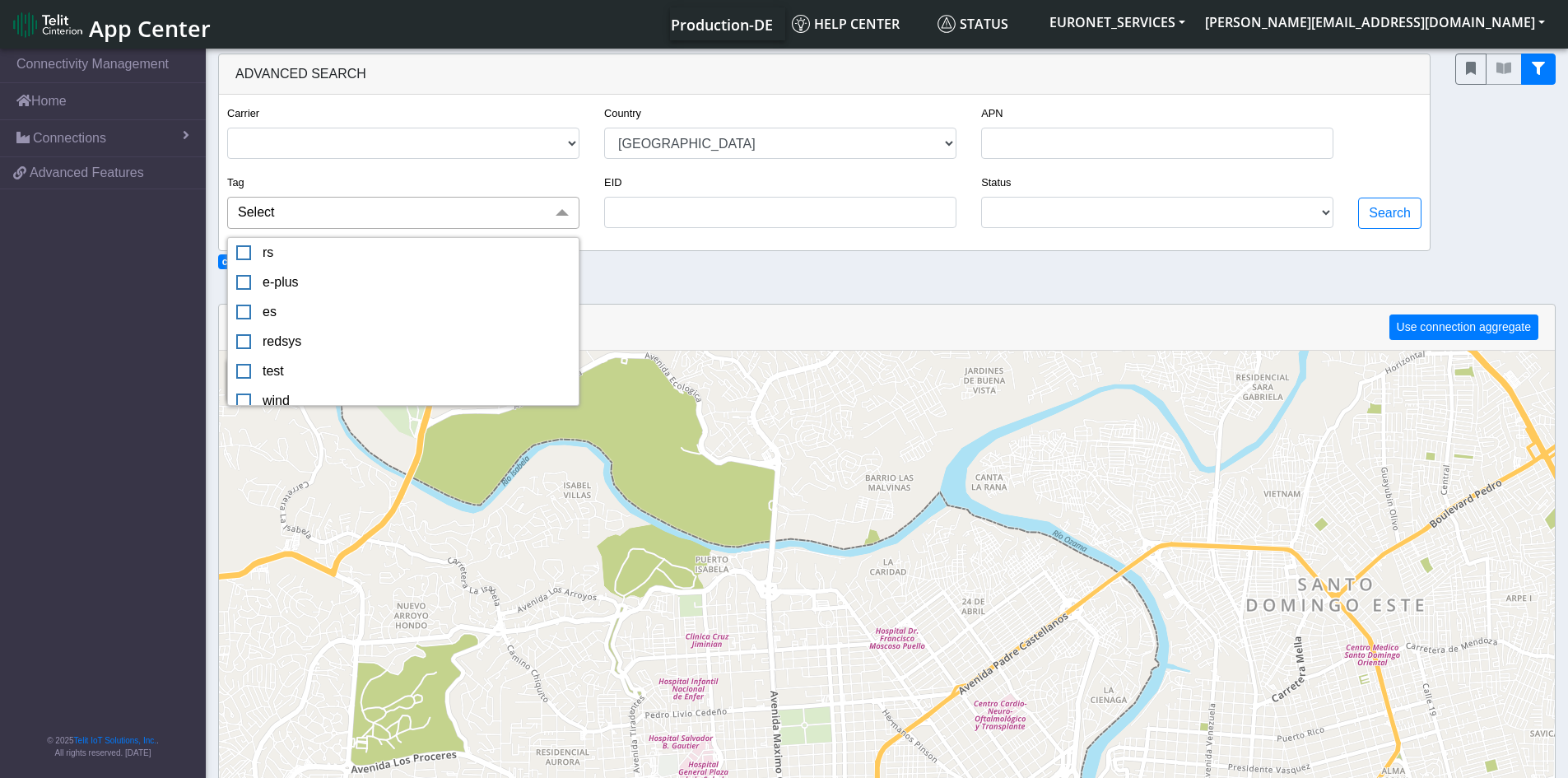
scroll to position [193, 0]
click at [664, 279] on section "Connectivity Management Home Connections List Map 21d4f4b7bbcb060af6d28a0d3e3e0…" at bounding box center [784, 517] width 1568 height 942
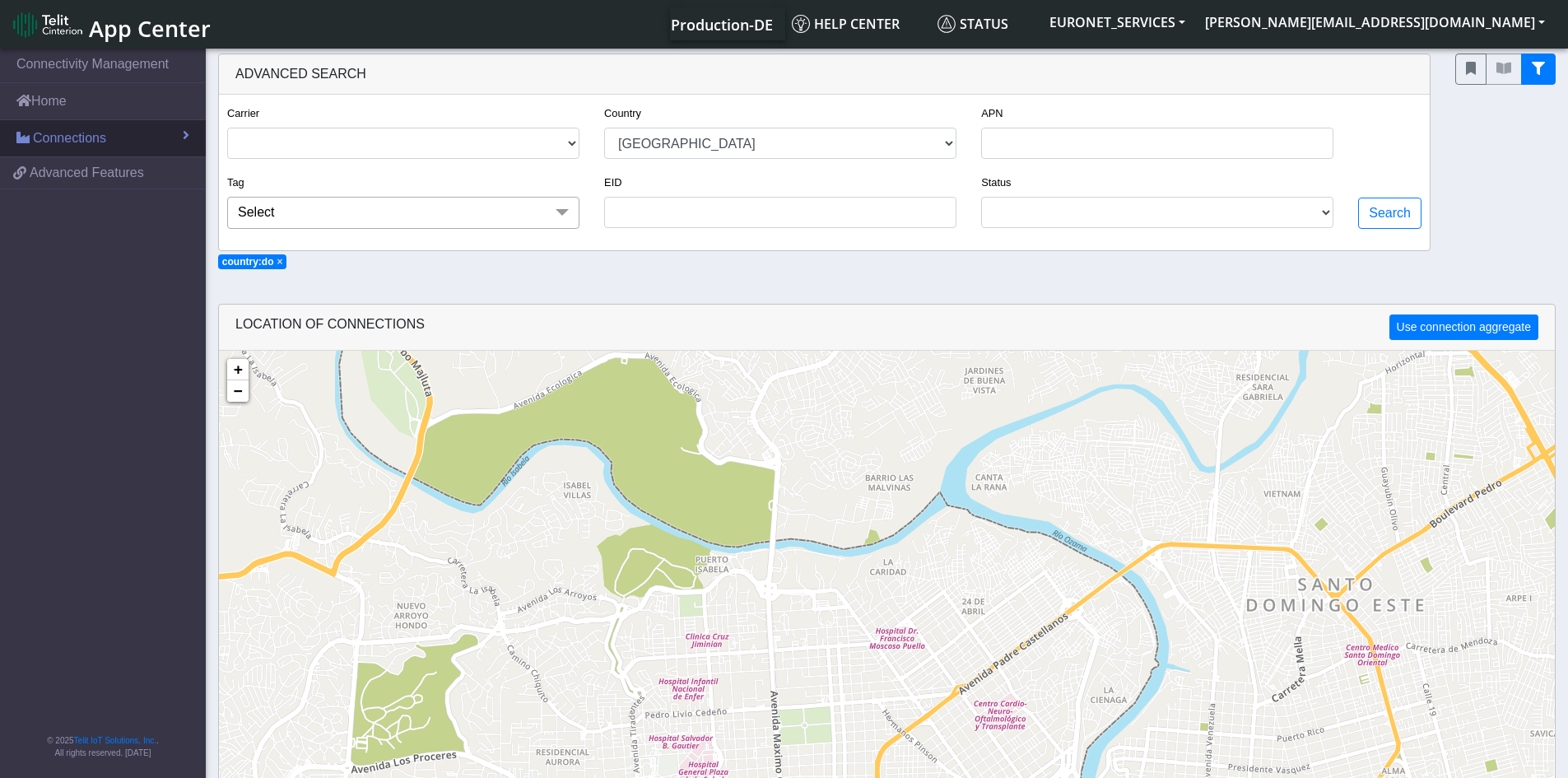
click at [100, 149] on link "Connections" at bounding box center [103, 138] width 206 height 36
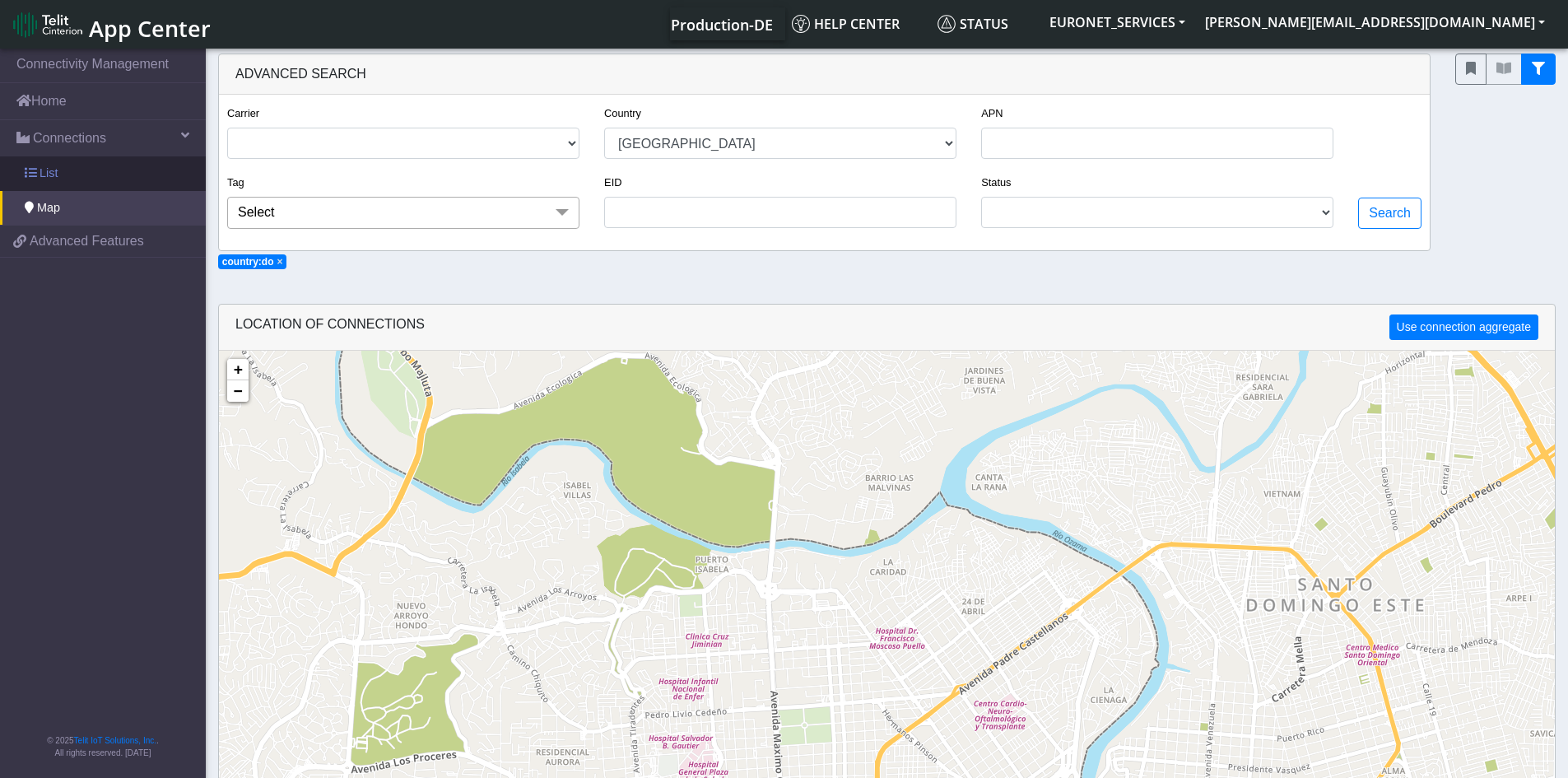
click at [47, 173] on span "List" at bounding box center [48, 173] width 18 height 18
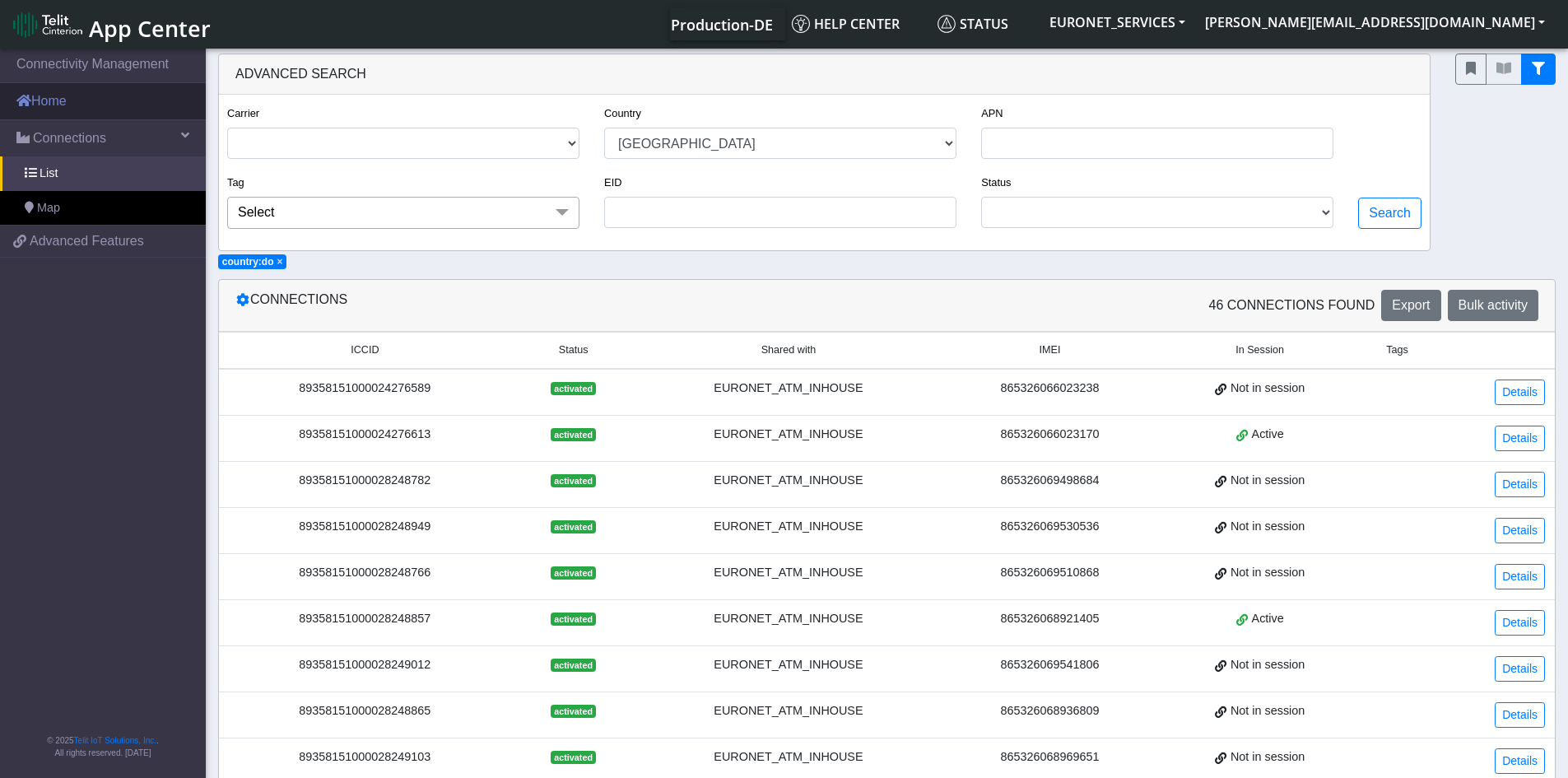
click at [53, 100] on link "Home" at bounding box center [103, 101] width 206 height 36
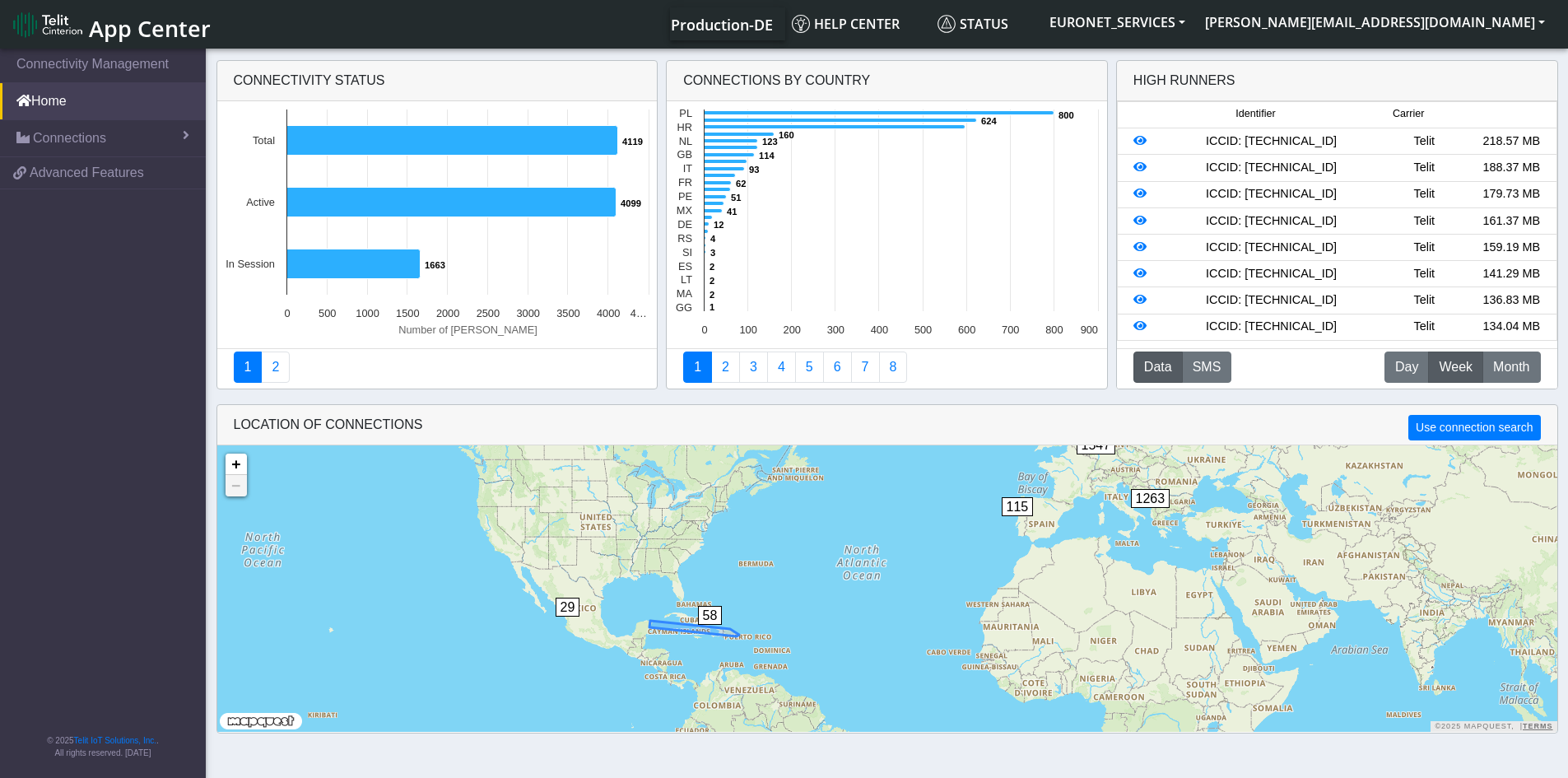
click at [708, 608] on span "58" at bounding box center [710, 615] width 25 height 19
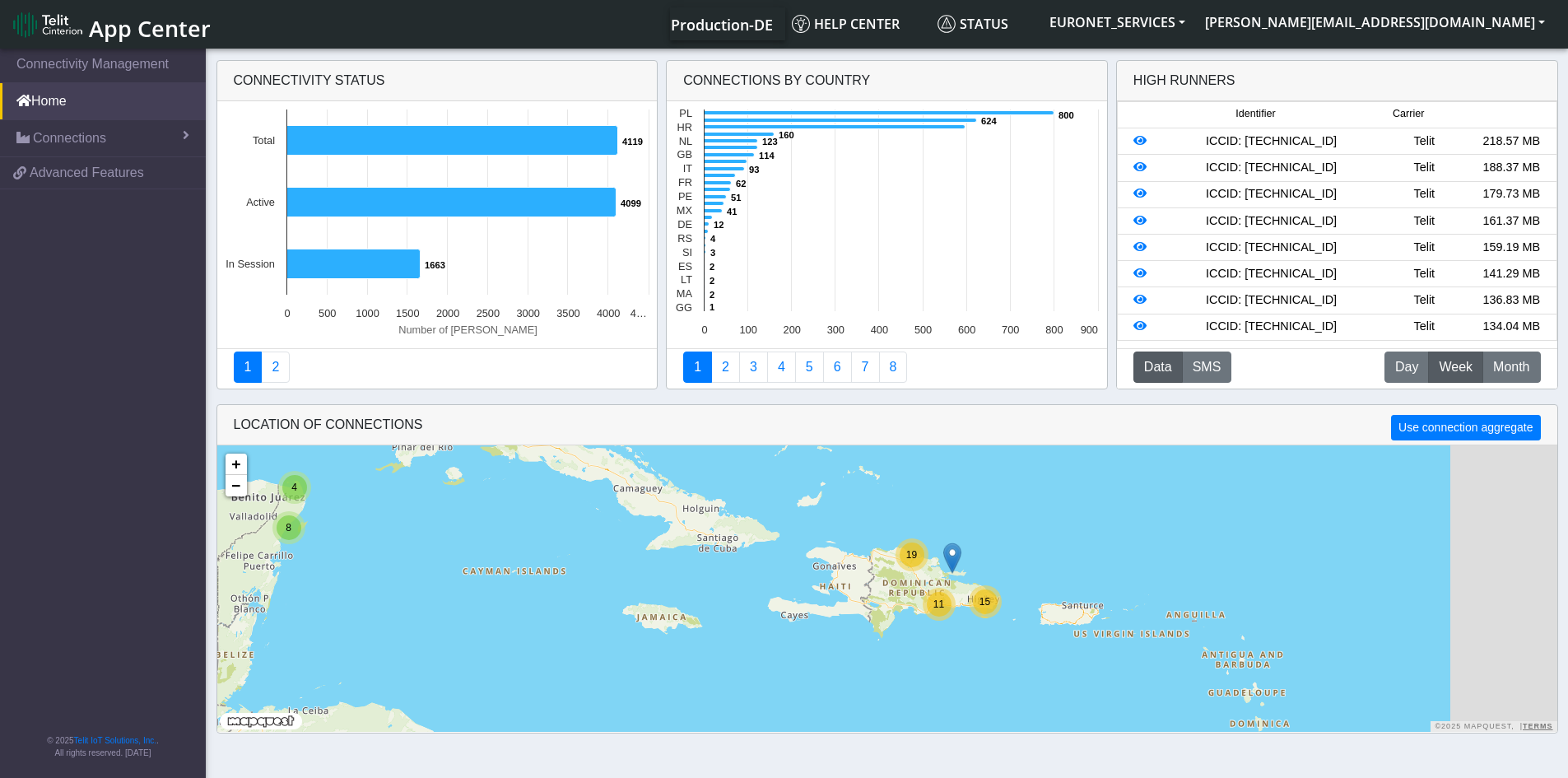
drag, startPoint x: 847, startPoint y: 634, endPoint x: 595, endPoint y: 589, distance: 256.0
click at [595, 589] on div "19 11 15 8 4 + − ©2025 MapQuest, | Terms" at bounding box center [887, 589] width 1340 height 287
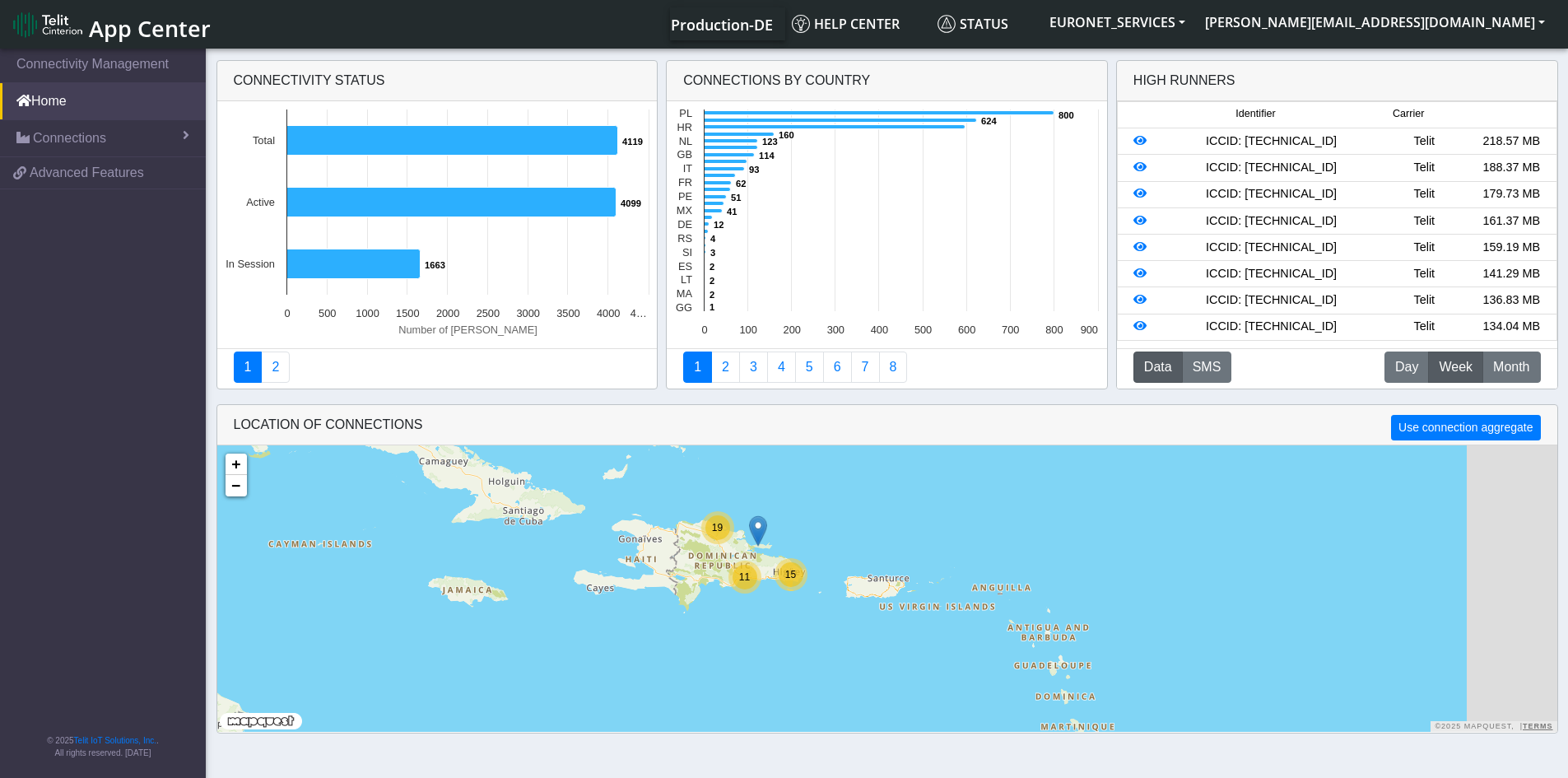
drag, startPoint x: 882, startPoint y: 657, endPoint x: 685, endPoint y: 629, distance: 199.0
click at [685, 629] on div "19 11 15 8 4 + − ©2025 MapQuest, | Terms" at bounding box center [887, 589] width 1340 height 287
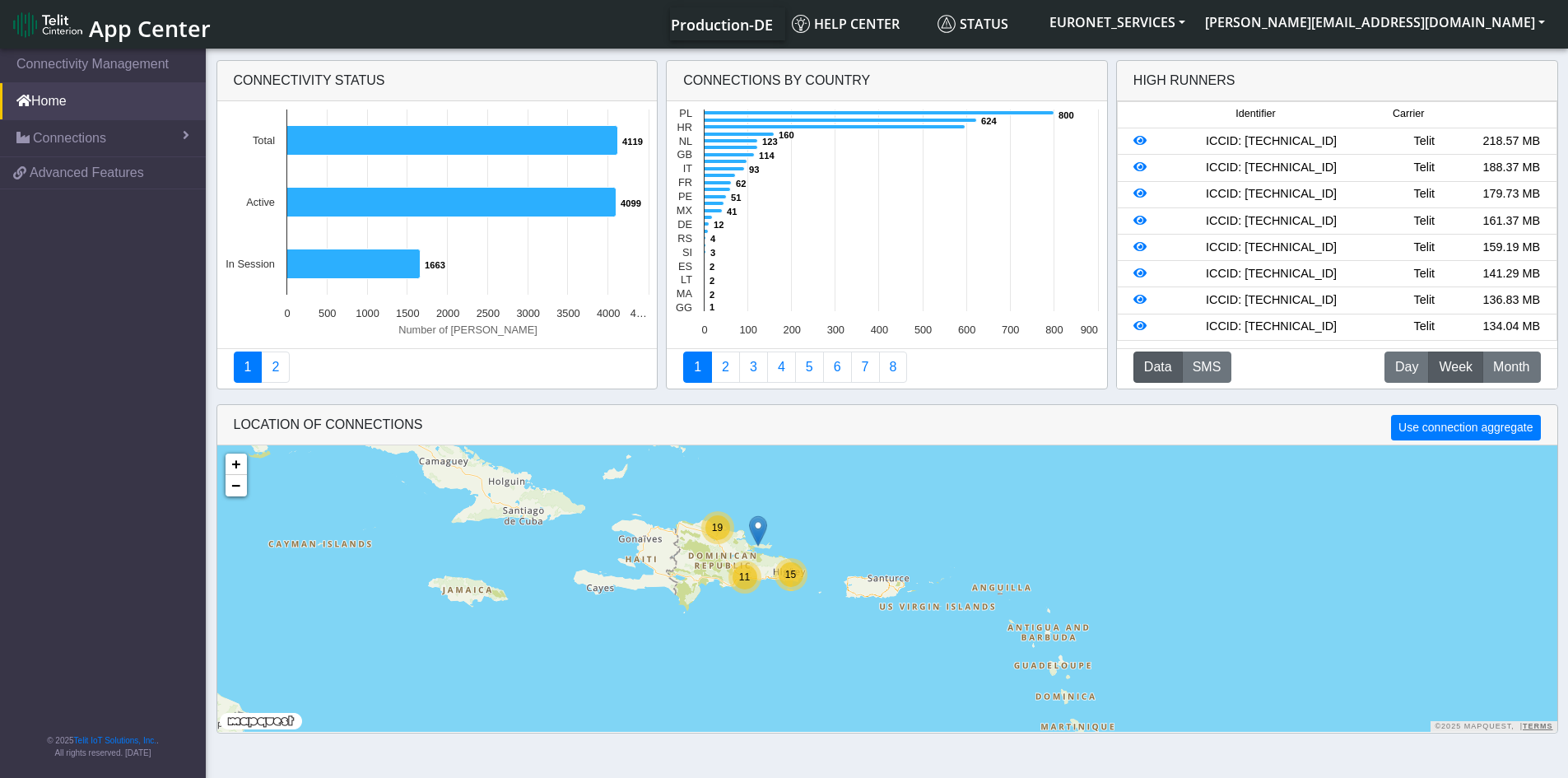
click at [759, 529] on img at bounding box center [758, 531] width 18 height 32
click at [746, 660] on div "19 11 15 ID: 6790b8097de6672f3f5bfa89 View: Click here × + − ©2025 MapQuest, | …" at bounding box center [887, 589] width 1340 height 287
click at [756, 527] on img at bounding box center [758, 531] width 18 height 32
click at [789, 628] on div "19 11 15 ID: 6790b8097de6672f3f5bfa89 View: Click here × + − ©2025 MapQuest, | …" at bounding box center [887, 589] width 1340 height 287
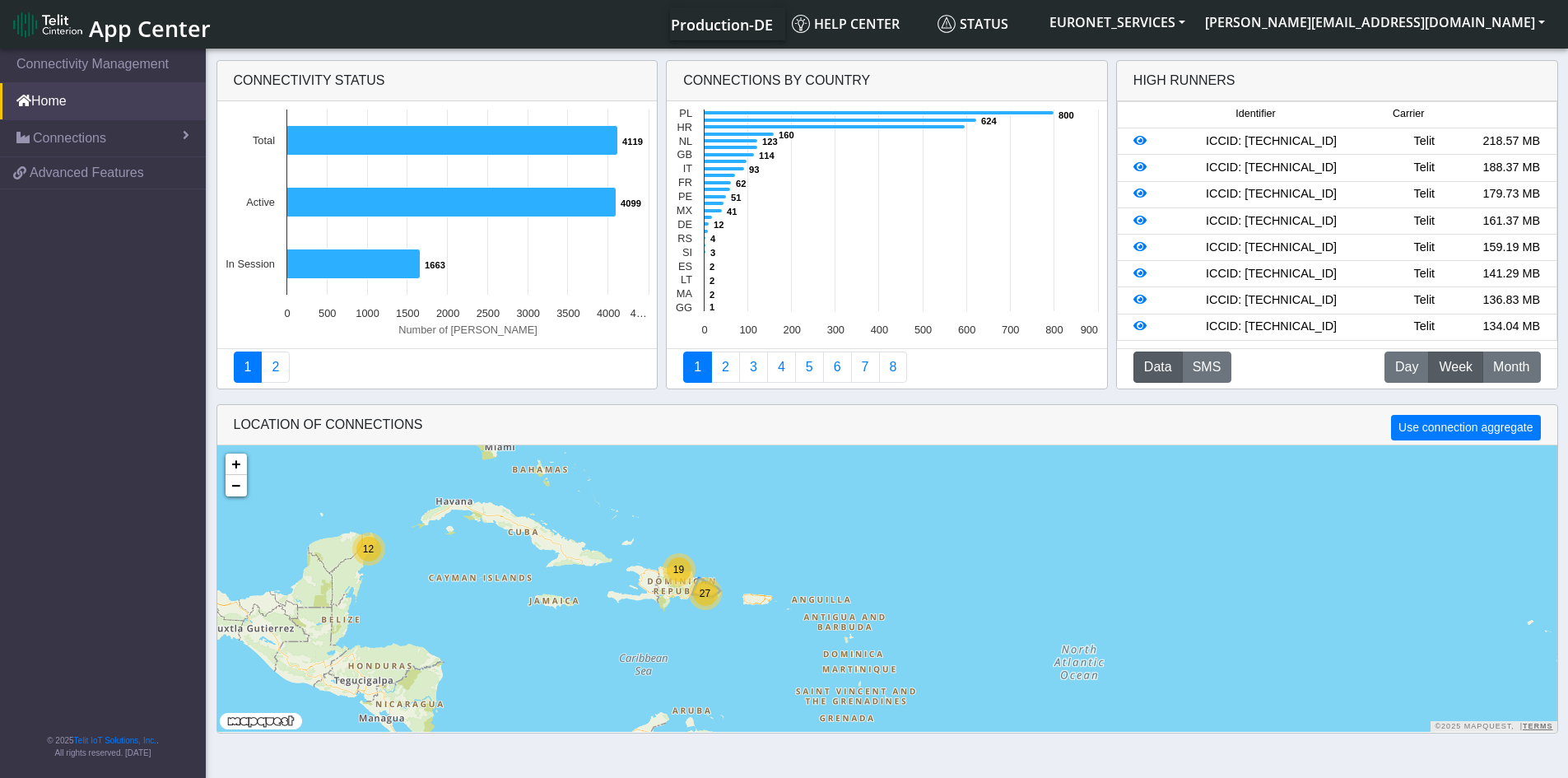
click at [703, 600] on div "27" at bounding box center [706, 593] width 25 height 25
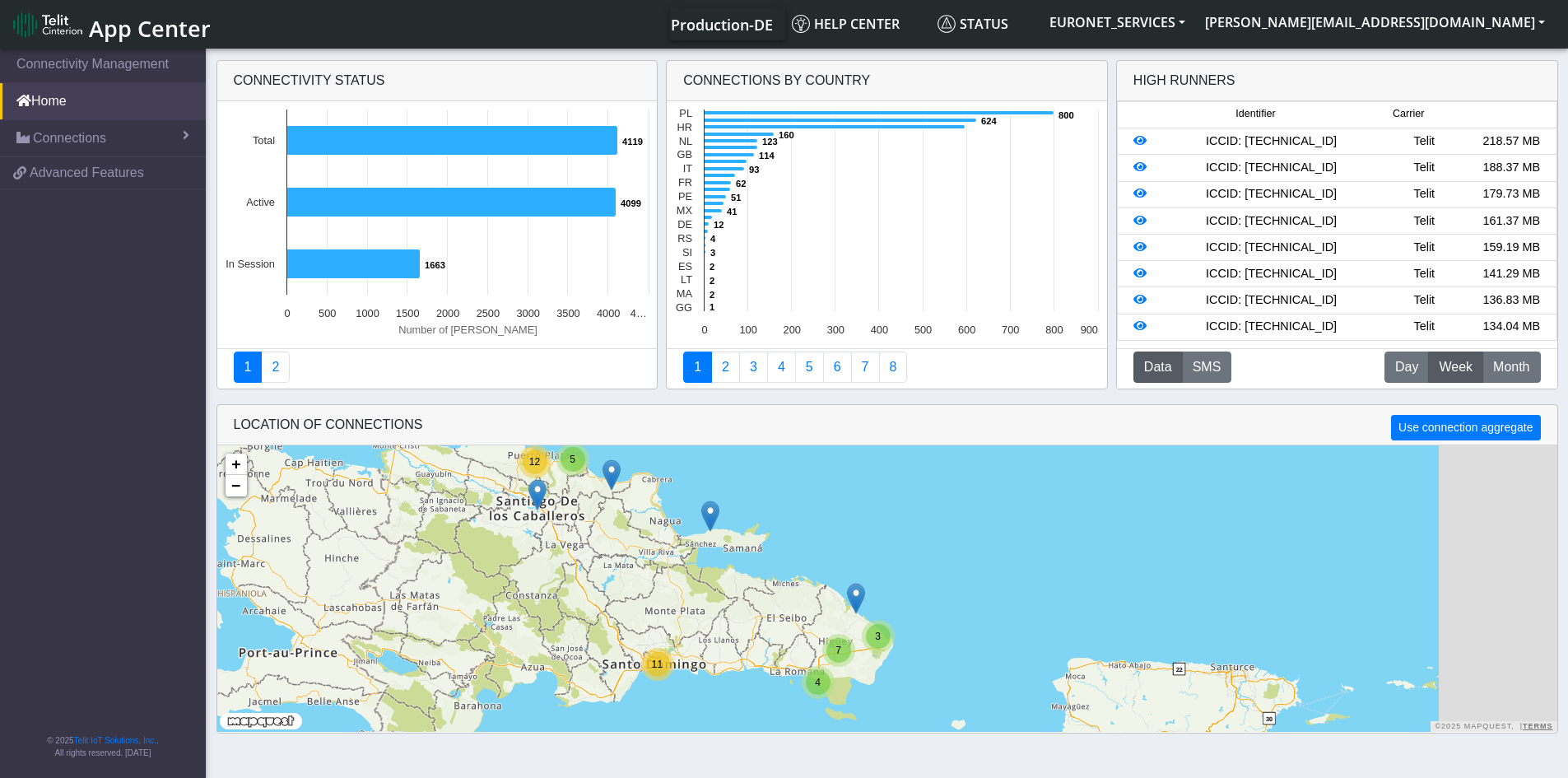
drag, startPoint x: 682, startPoint y: 593, endPoint x: 555, endPoint y: 615, distance: 128.9
click at [555, 615] on div "5 12 11 4 7 3 + − ©2025 MapQuest, | Terms" at bounding box center [887, 589] width 1340 height 287
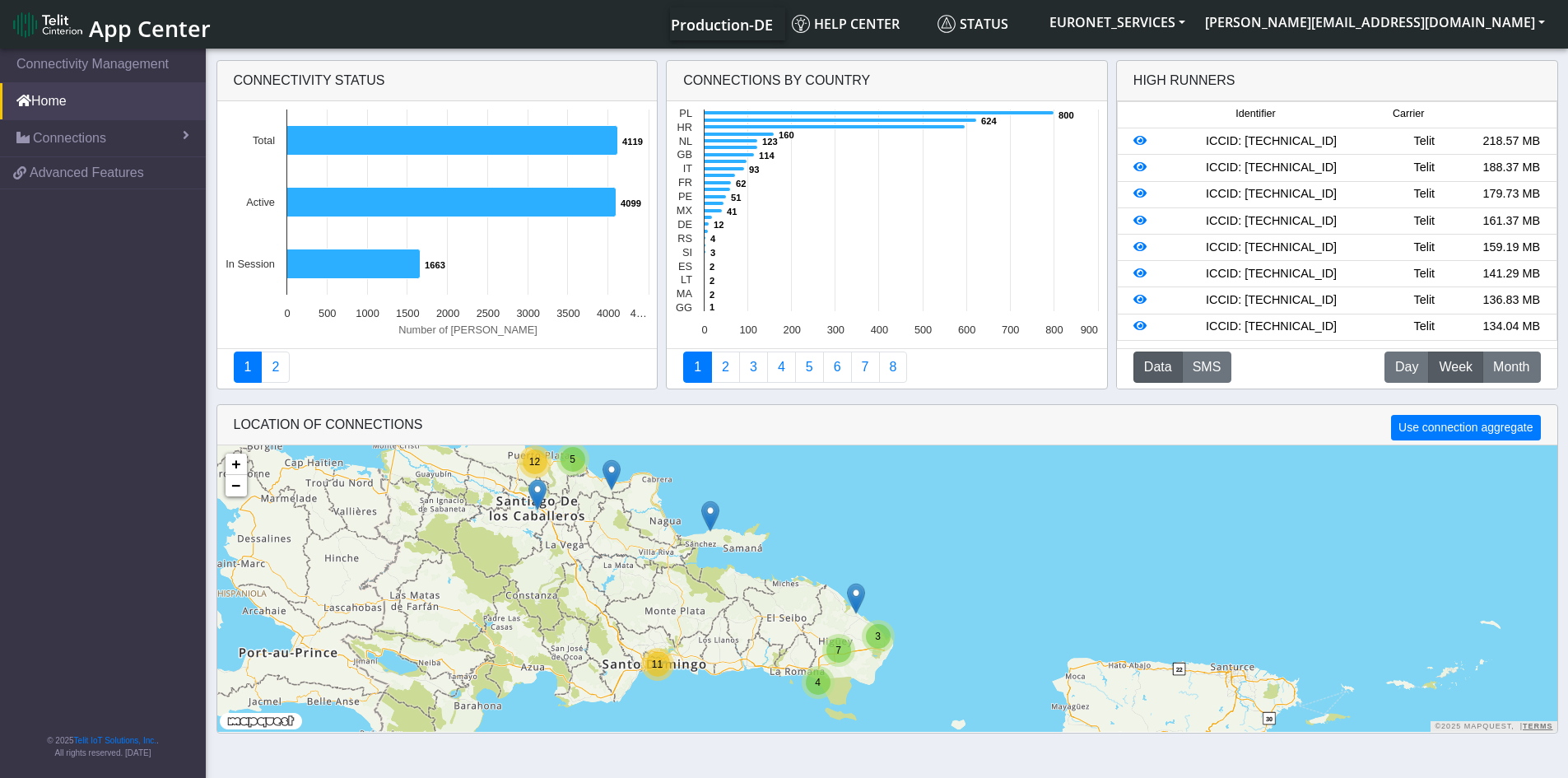
click at [656, 667] on span "11" at bounding box center [657, 664] width 11 height 11
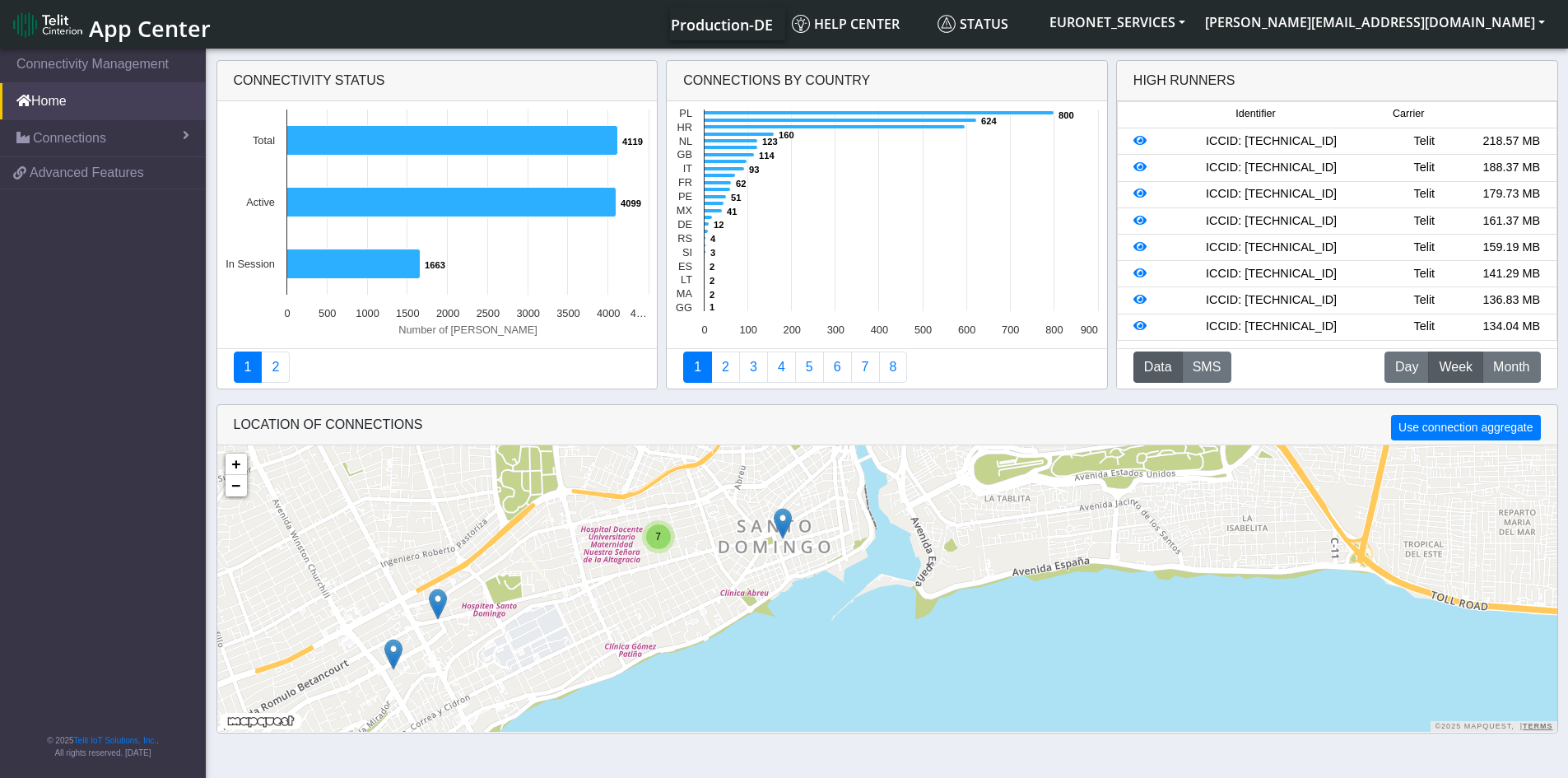
drag, startPoint x: 860, startPoint y: 636, endPoint x: 777, endPoint y: 589, distance: 95.4
click at [777, 589] on div "7 + − ©2025 MapQuest, | Terms" at bounding box center [887, 589] width 1340 height 287
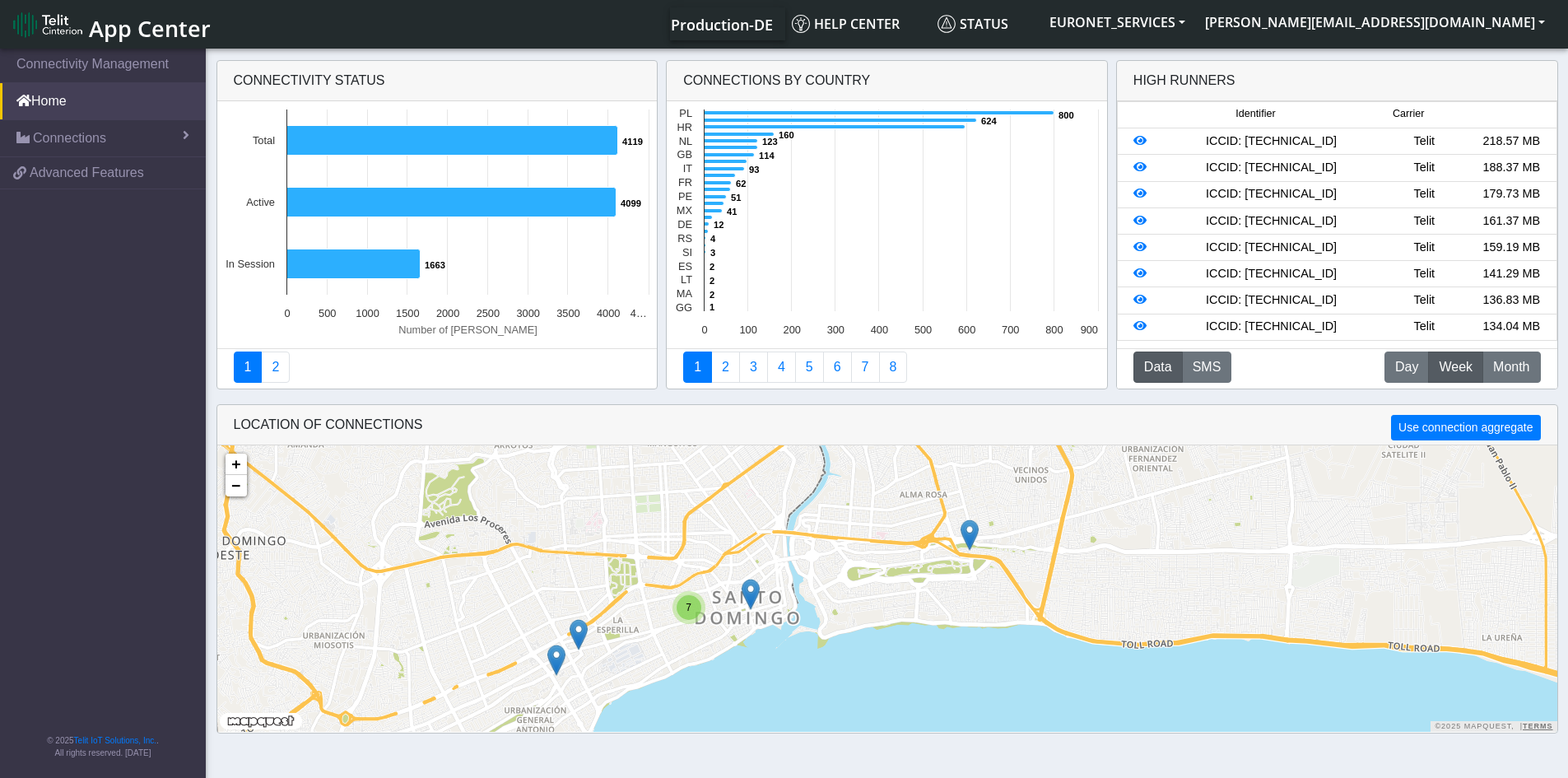
drag, startPoint x: 889, startPoint y: 517, endPoint x: 861, endPoint y: 562, distance: 53.0
click at [861, 562] on div "7 + − ©2025 MapQuest, | Terms" at bounding box center [887, 589] width 1340 height 287
click at [577, 629] on img at bounding box center [578, 635] width 18 height 32
click at [563, 618] on link "Click here" at bounding box center [551, 617] width 44 height 11
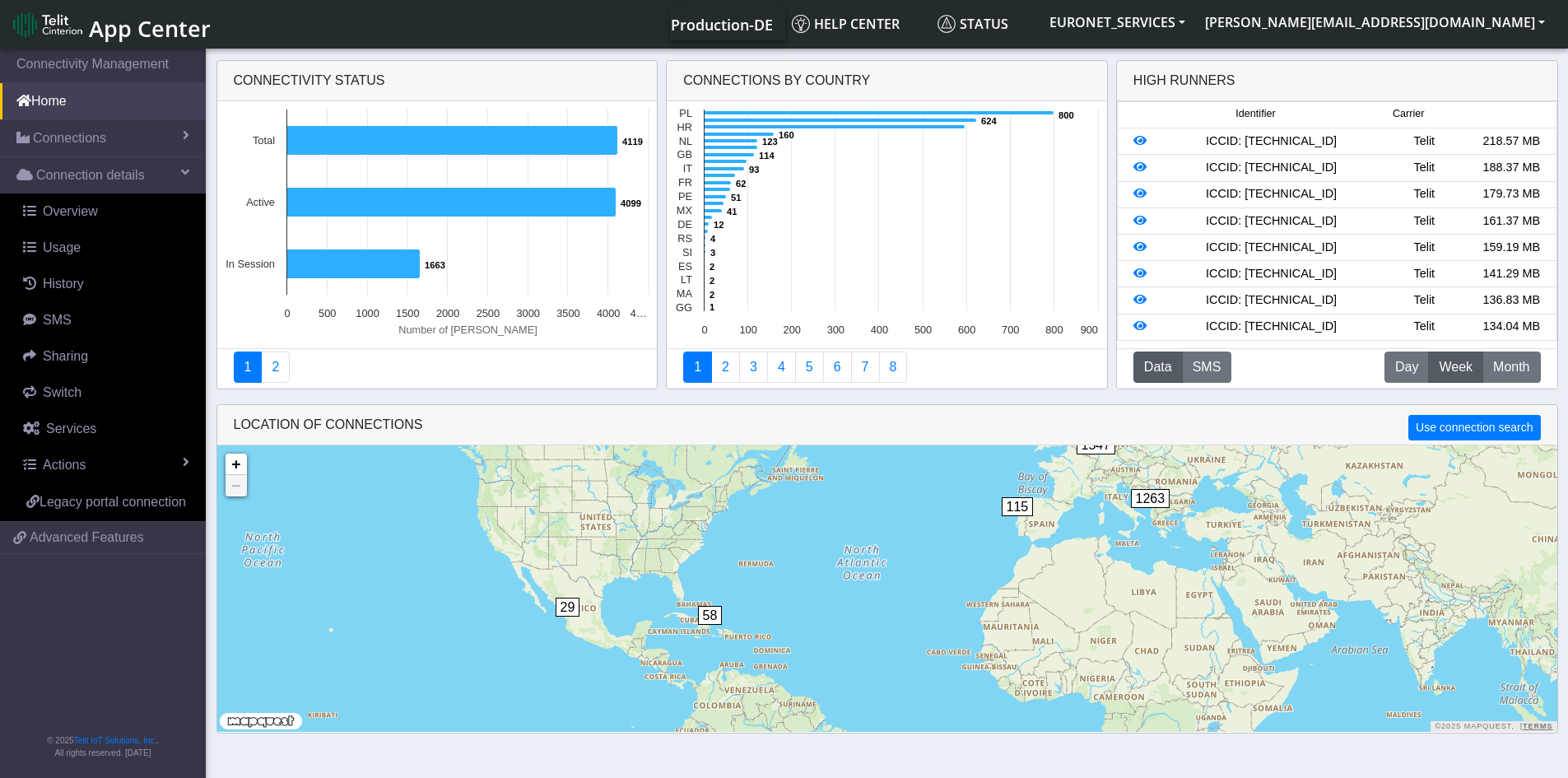
click at [689, 224] on text "DE" at bounding box center [685, 224] width 15 height 12
click at [713, 614] on span "58" at bounding box center [710, 615] width 25 height 19
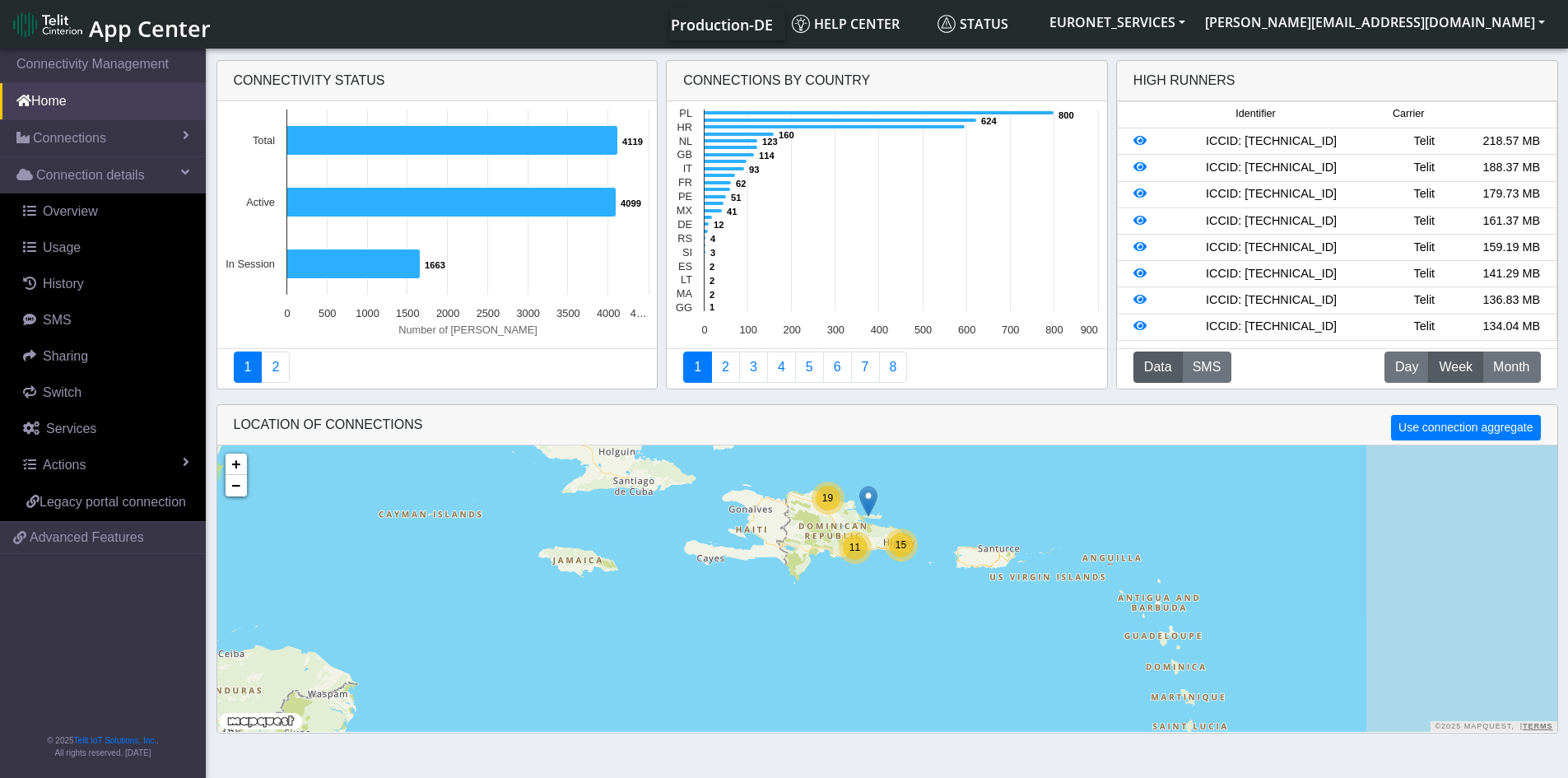
drag, startPoint x: 859, startPoint y: 621, endPoint x: 552, endPoint y: 531, distance: 319.9
click at [552, 531] on div "19 11 15 8 4 + − ©2025 MapQuest, | Terms" at bounding box center [887, 589] width 1340 height 287
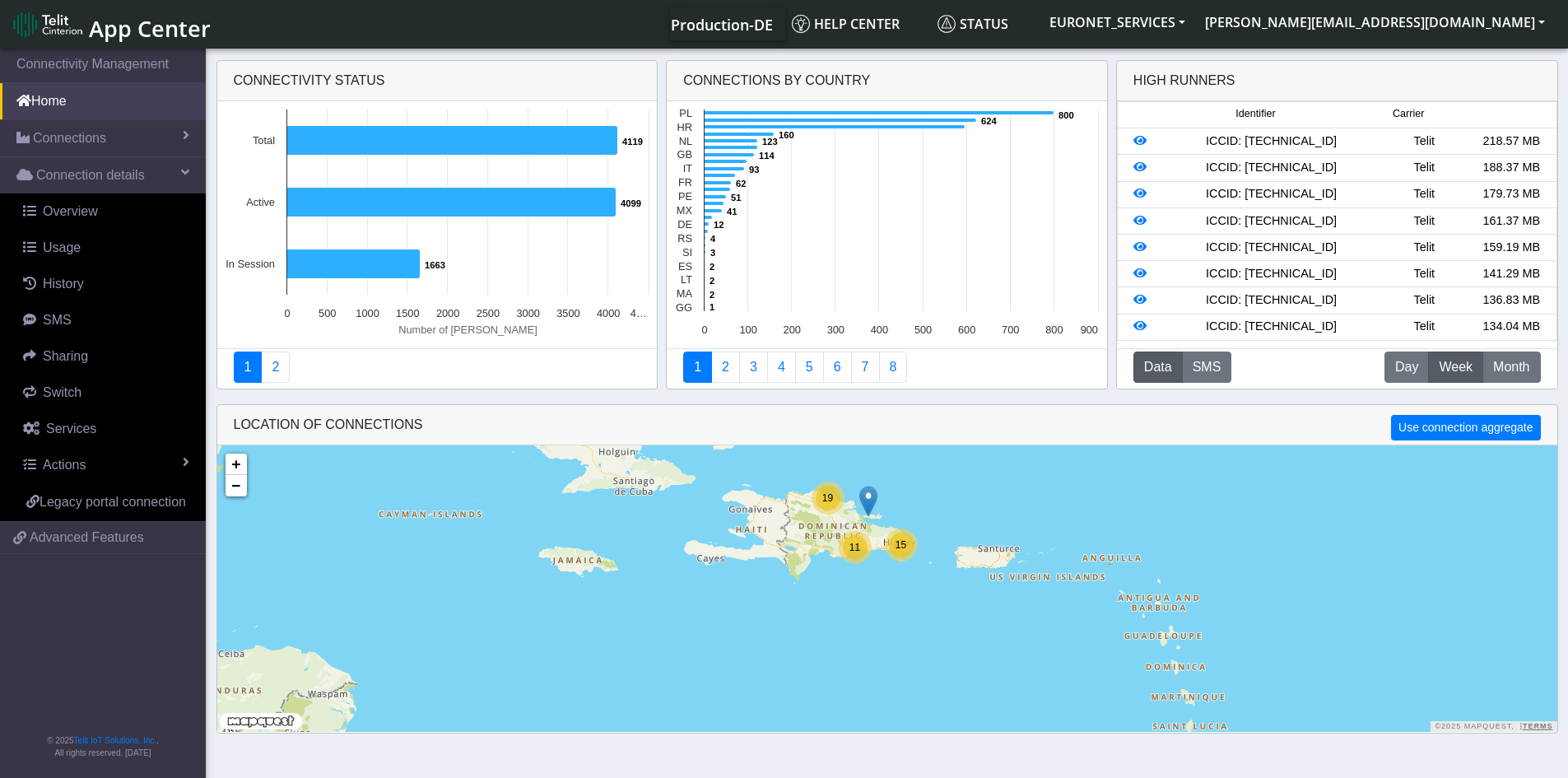
click at [860, 548] on div "11" at bounding box center [855, 548] width 25 height 25
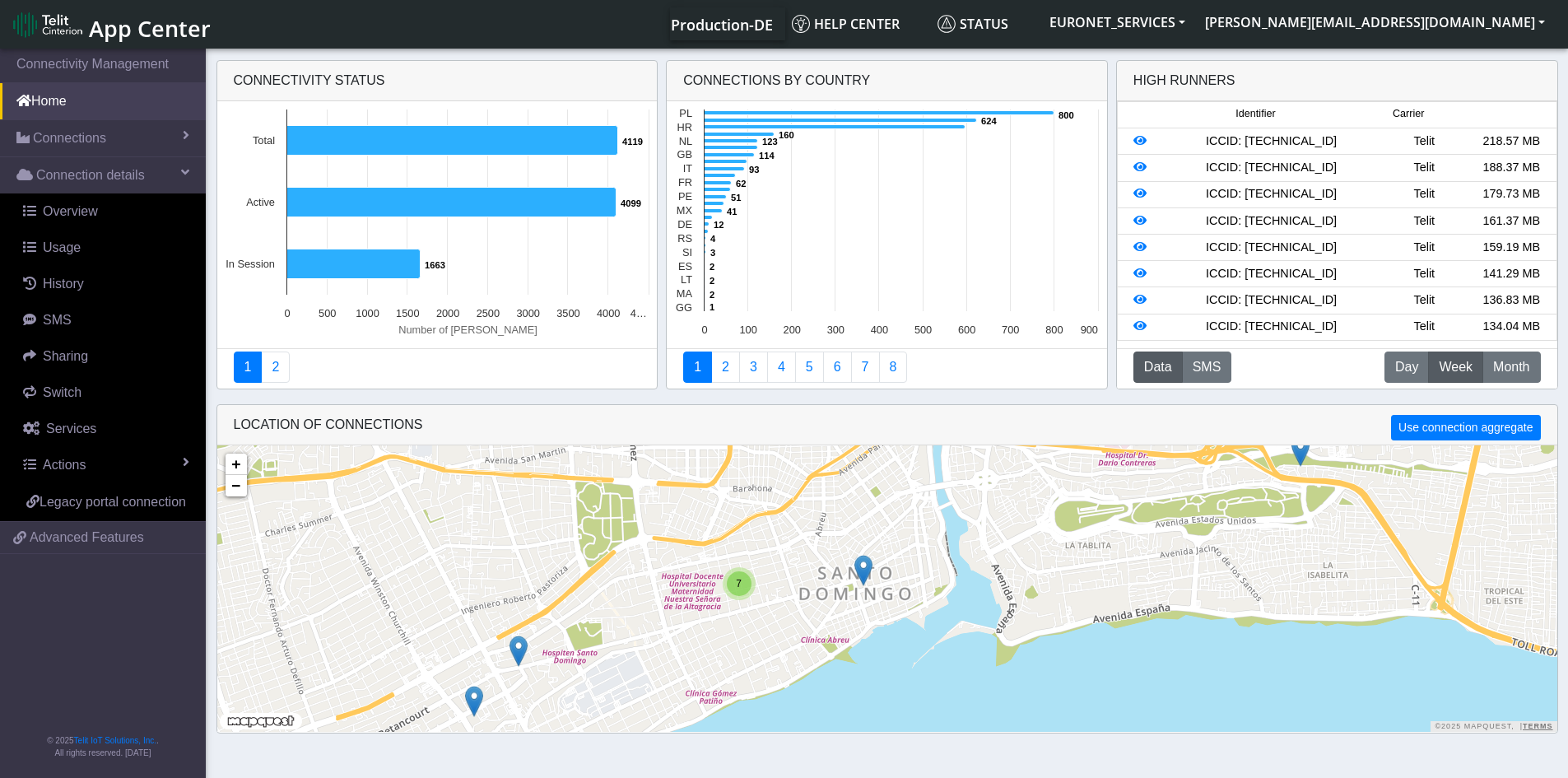
click at [863, 571] on img at bounding box center [863, 571] width 18 height 32
click at [844, 548] on link "Click here" at bounding box center [838, 553] width 44 height 11
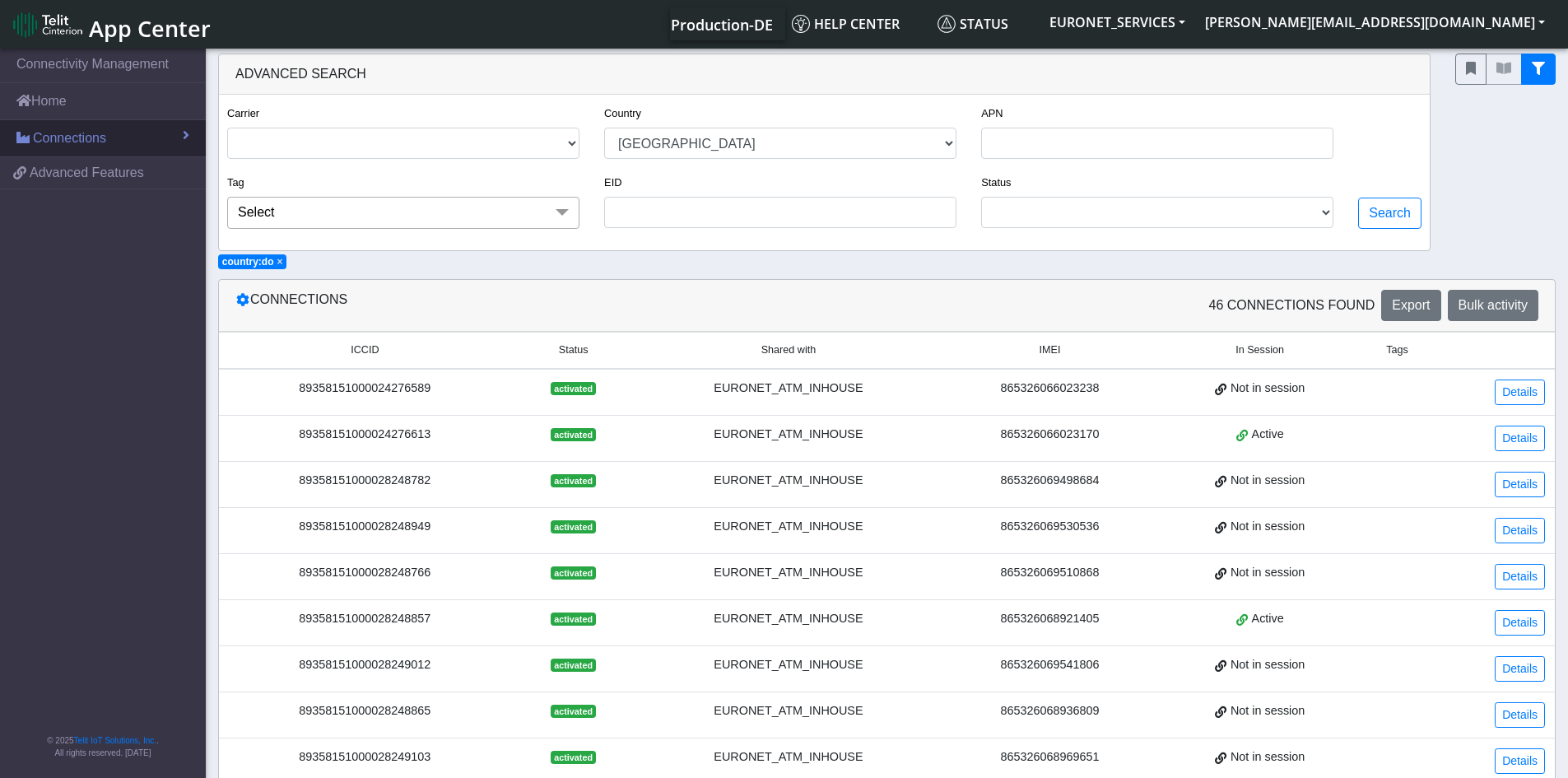
click at [95, 149] on link "Connections" at bounding box center [103, 138] width 206 height 36
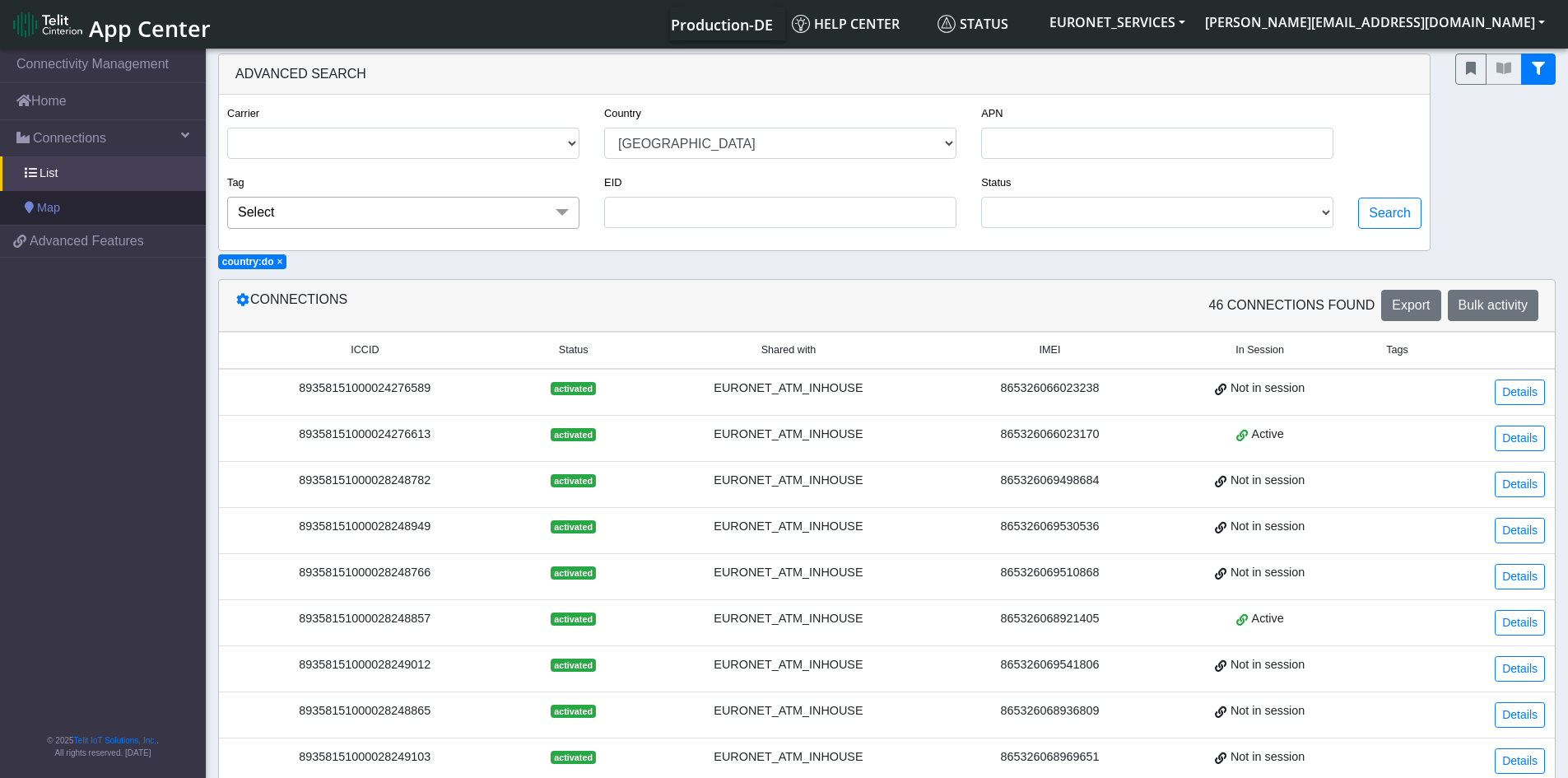
click at [50, 201] on span "Map" at bounding box center [48, 208] width 23 height 18
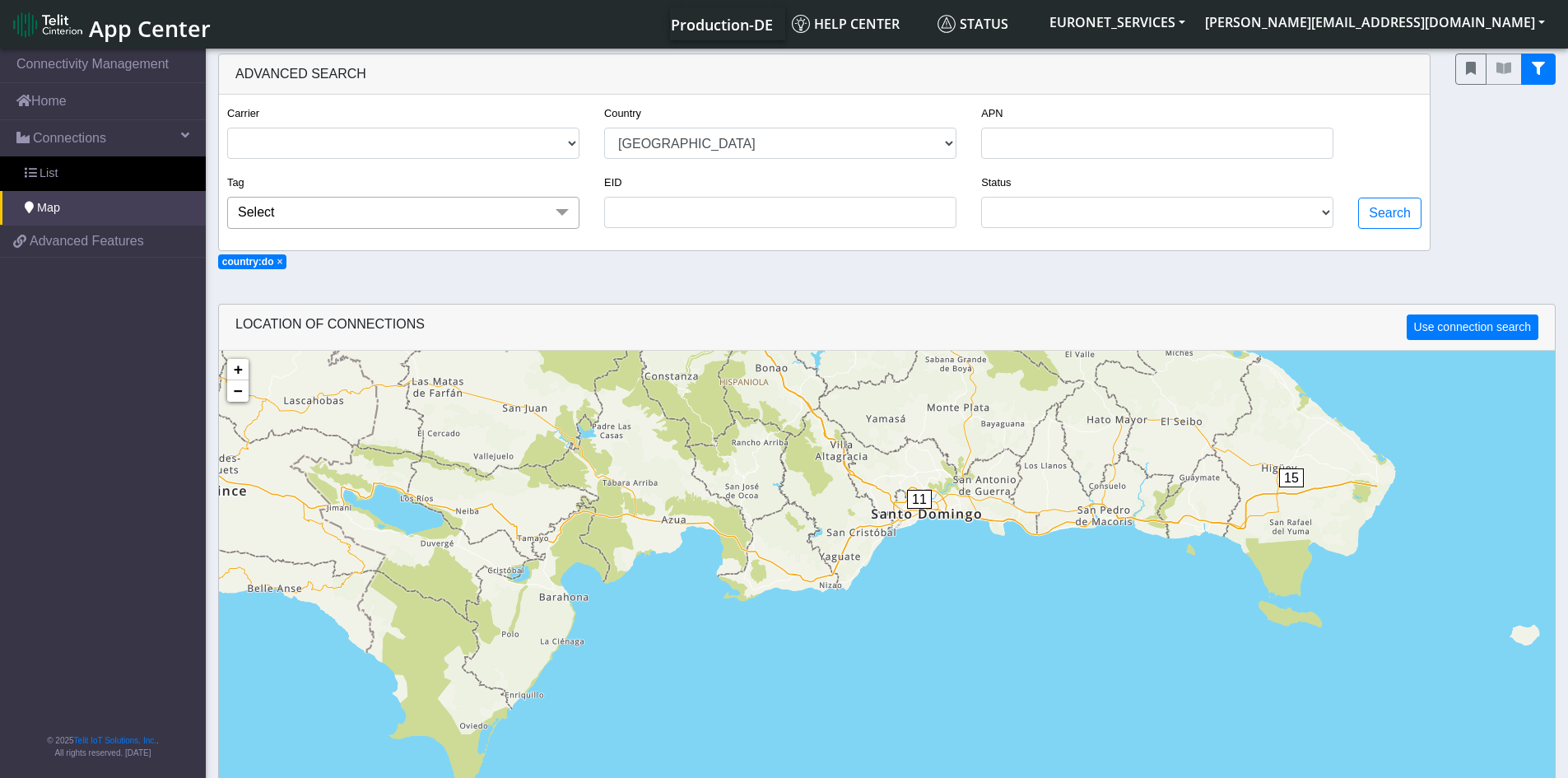
drag, startPoint x: 736, startPoint y: 711, endPoint x: 871, endPoint y: 277, distance: 454.5
click at [871, 277] on section "Connectivity Management Home Connections List Map 21d4f4b7bbcb060af6d28a0d3e3e0…" at bounding box center [784, 517] width 1568 height 942
click at [921, 499] on span "11" at bounding box center [919, 499] width 25 height 19
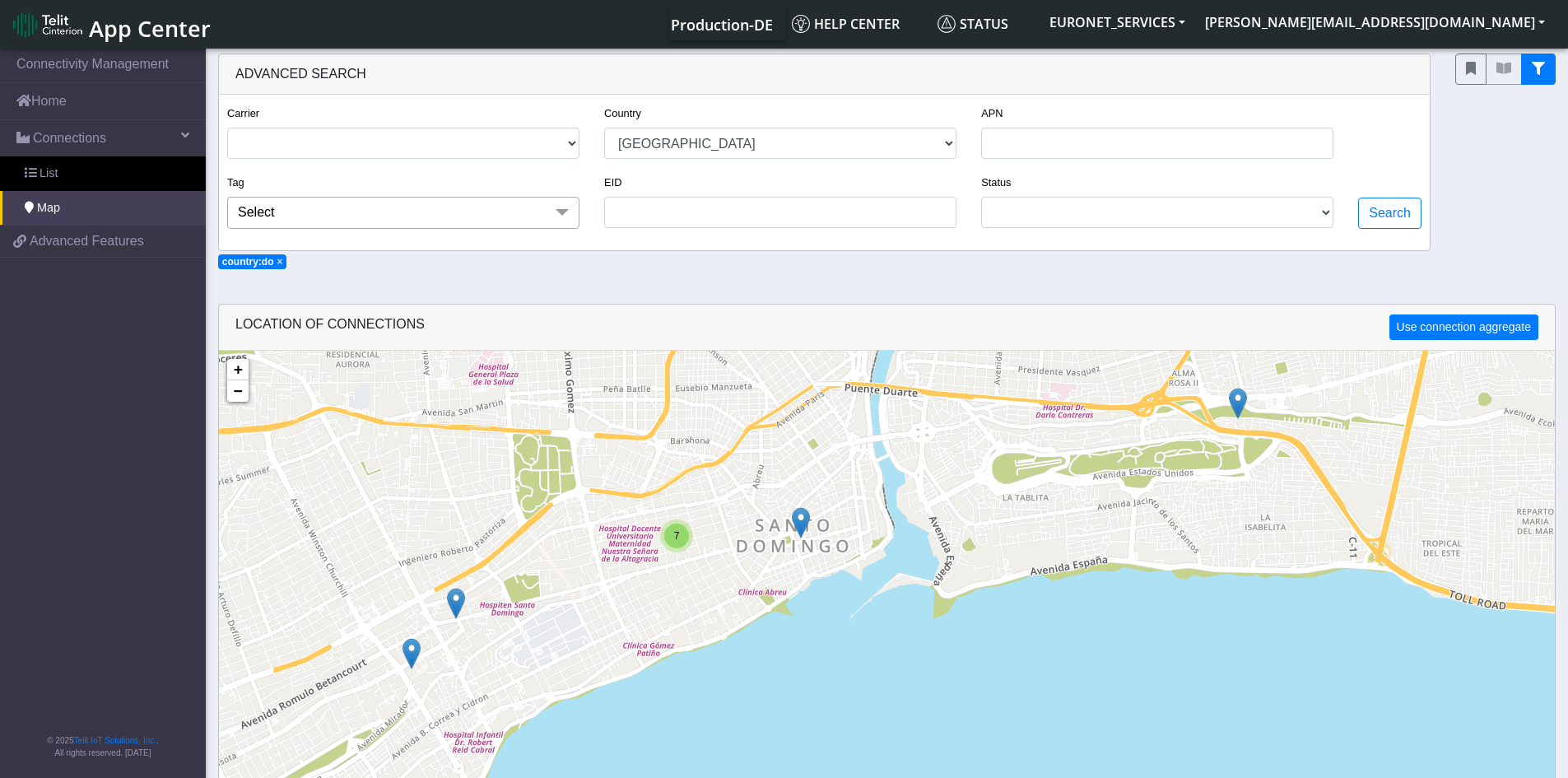
drag, startPoint x: 1032, startPoint y: 645, endPoint x: 1003, endPoint y: 451, distance: 196.2
click at [1005, 451] on div "7 + − ©2025 MapQuest, | Terms" at bounding box center [887, 739] width 1336 height 778
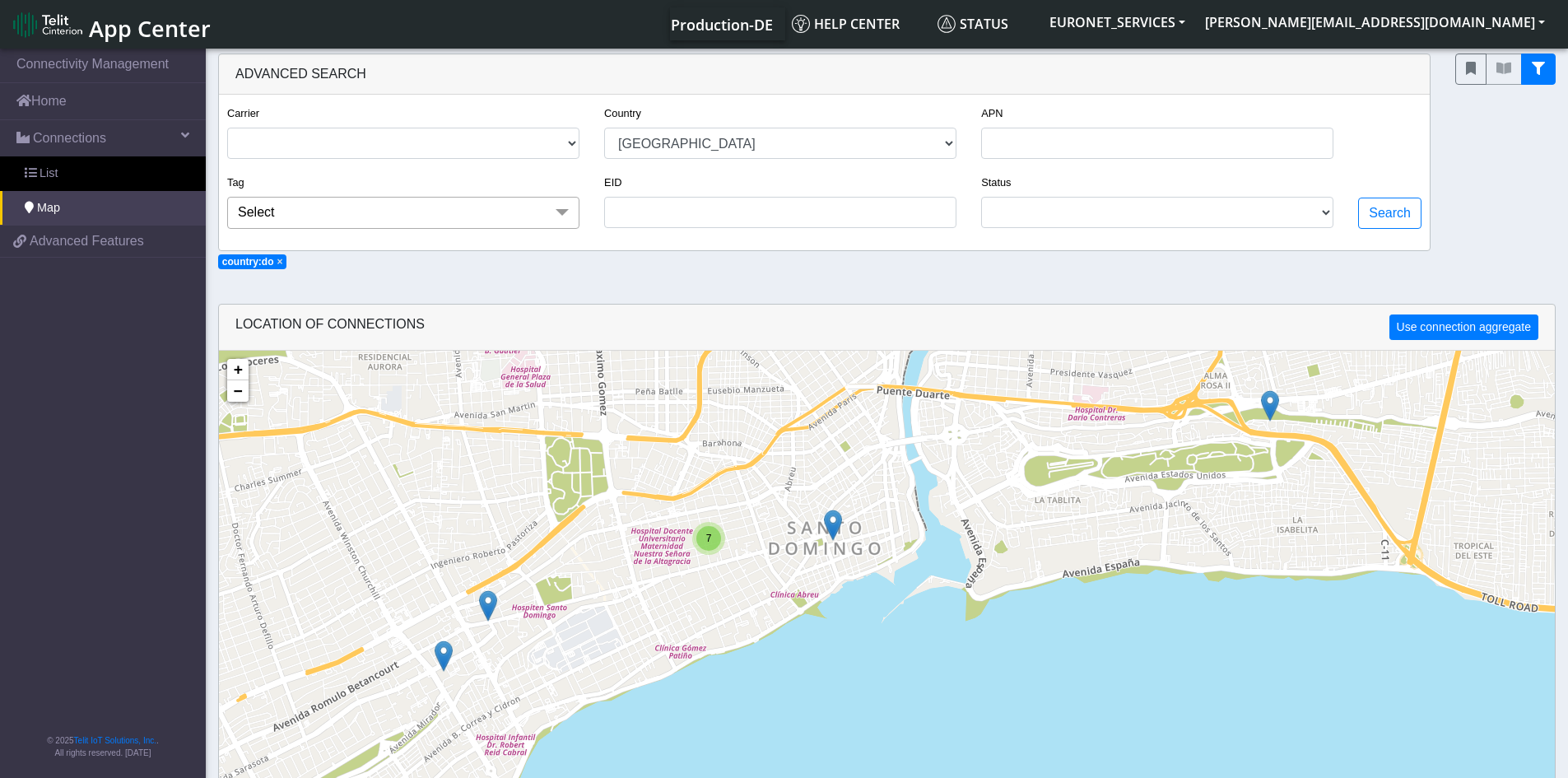
click at [715, 544] on div "7" at bounding box center [708, 538] width 25 height 25
click at [679, 514] on img at bounding box center [682, 521] width 18 height 32
click at [676, 505] on link "Click here" at bounding box center [657, 504] width 44 height 11
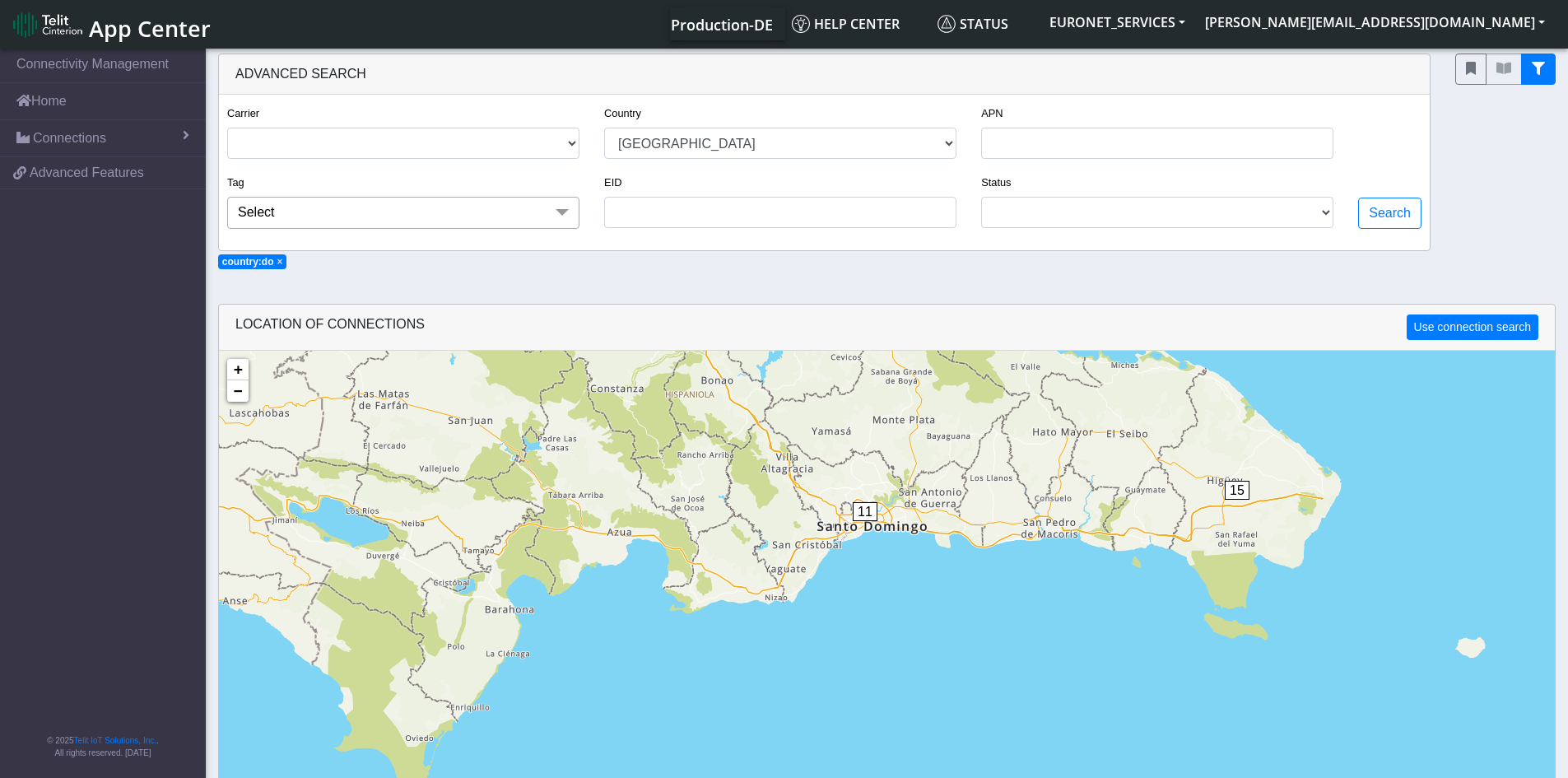
drag, startPoint x: 564, startPoint y: 733, endPoint x: 649, endPoint y: 316, distance: 425.6
click at [649, 316] on div "LOCATION OF CONNECTIONS Use connection search Loading... 1 18 1 11 15 + − ©2025…" at bounding box center [887, 639] width 1338 height 671
click at [861, 524] on div "11" at bounding box center [868, 527] width 33 height 49
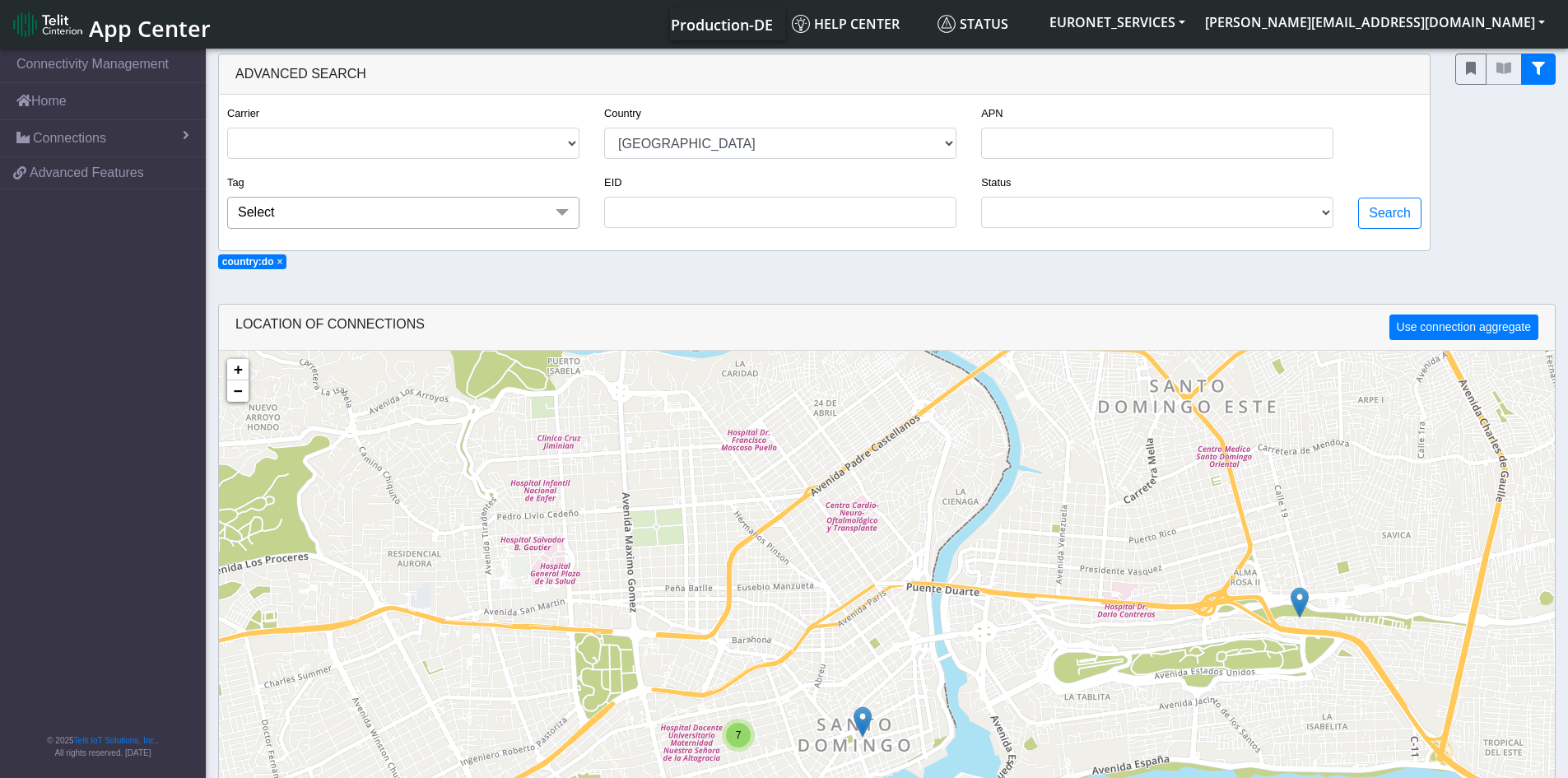
click at [863, 721] on img at bounding box center [862, 723] width 18 height 32
click at [863, 719] on img at bounding box center [862, 723] width 18 height 32
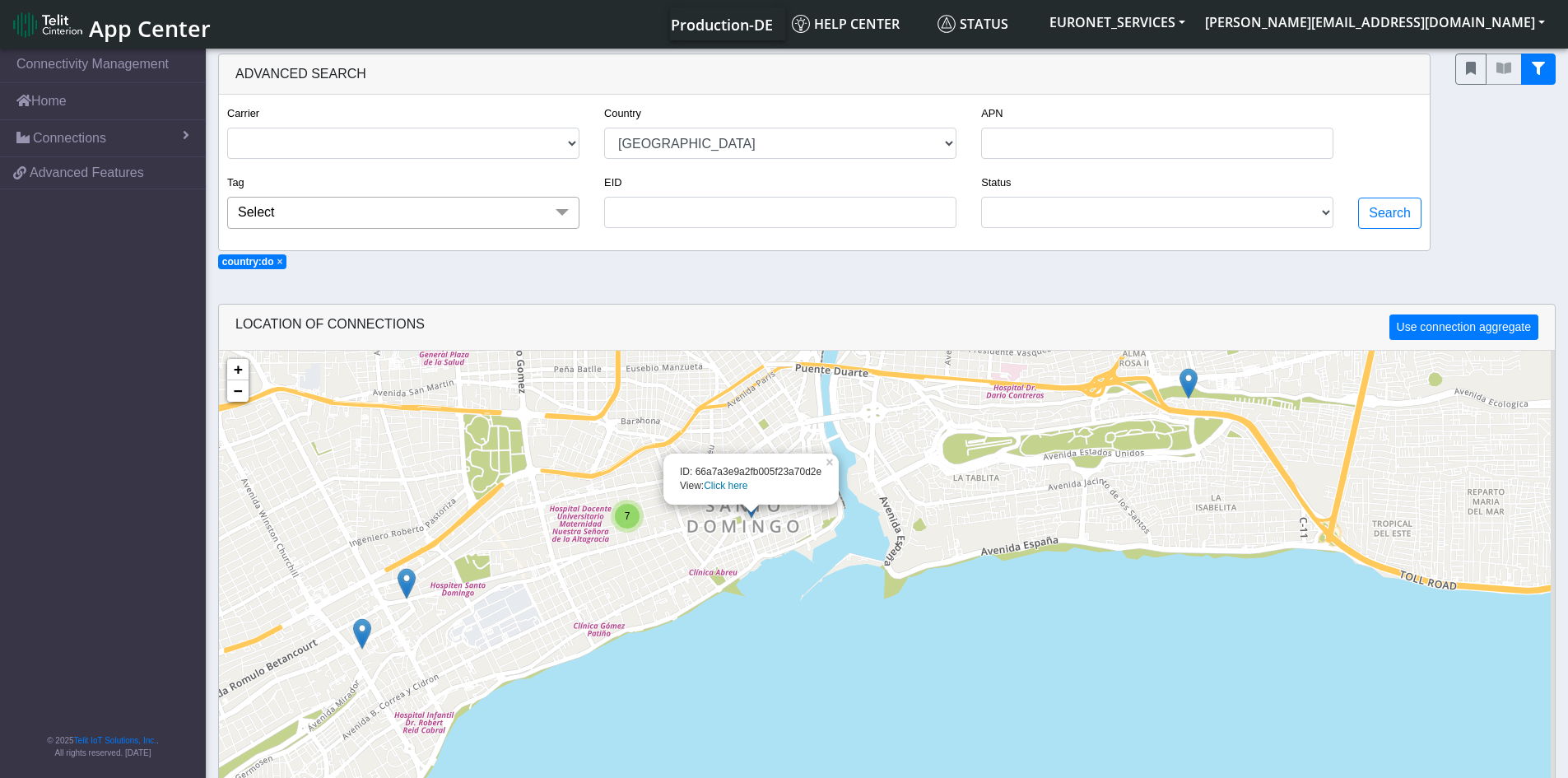
drag, startPoint x: 960, startPoint y: 727, endPoint x: 848, endPoint y: 507, distance: 246.9
click at [848, 507] on div "7 ID: 66a7a3e9a2fb005f23a70d2e View: Click here × + − ©2025 MapQuest, | Terms" at bounding box center [887, 739] width 1336 height 778
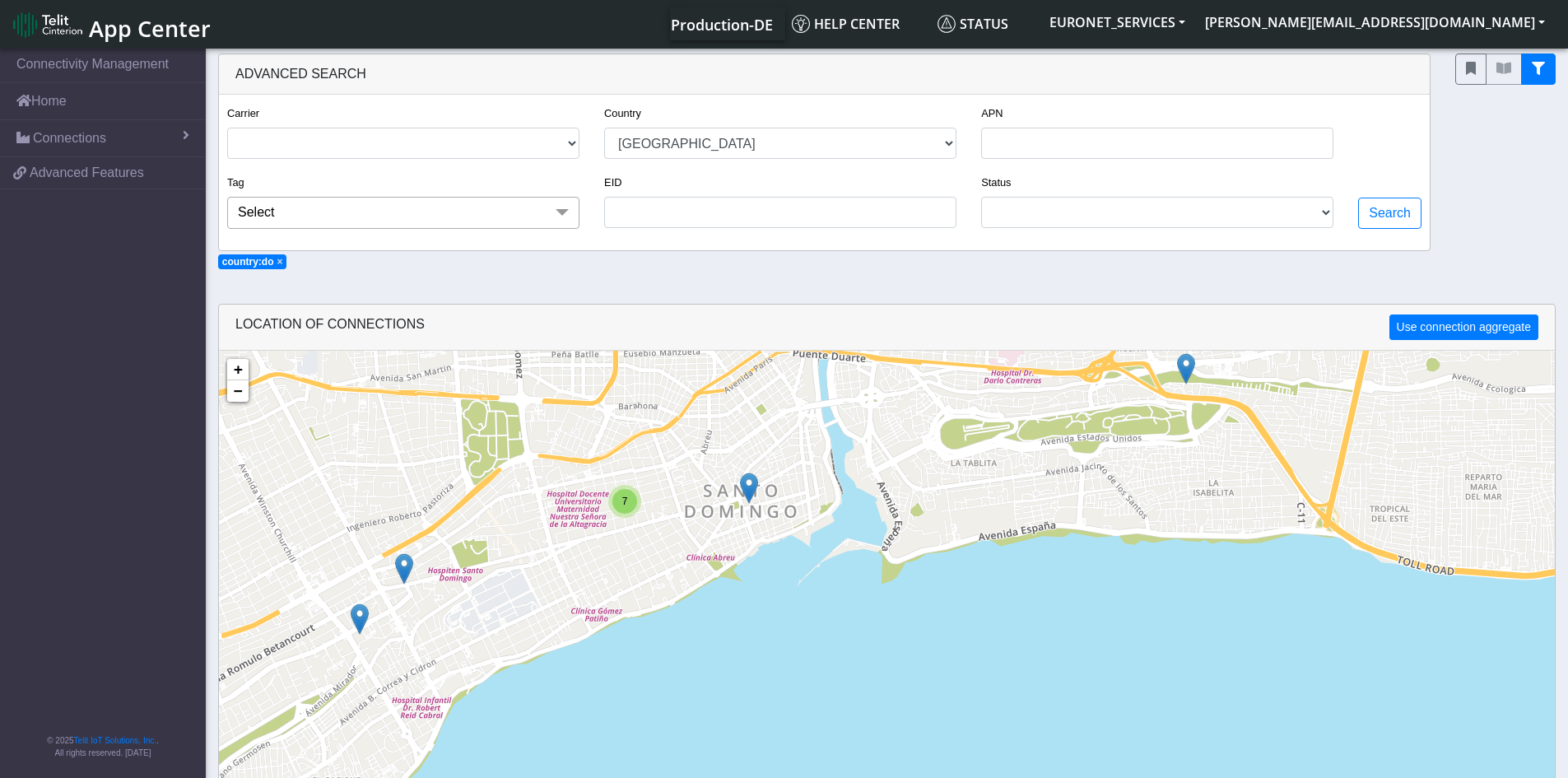
click at [616, 501] on div "7" at bounding box center [625, 501] width 25 height 25
click at [647, 513] on img at bounding box center [642, 520] width 18 height 32
click at [631, 500] on link "Click here" at bounding box center [617, 503] width 44 height 11
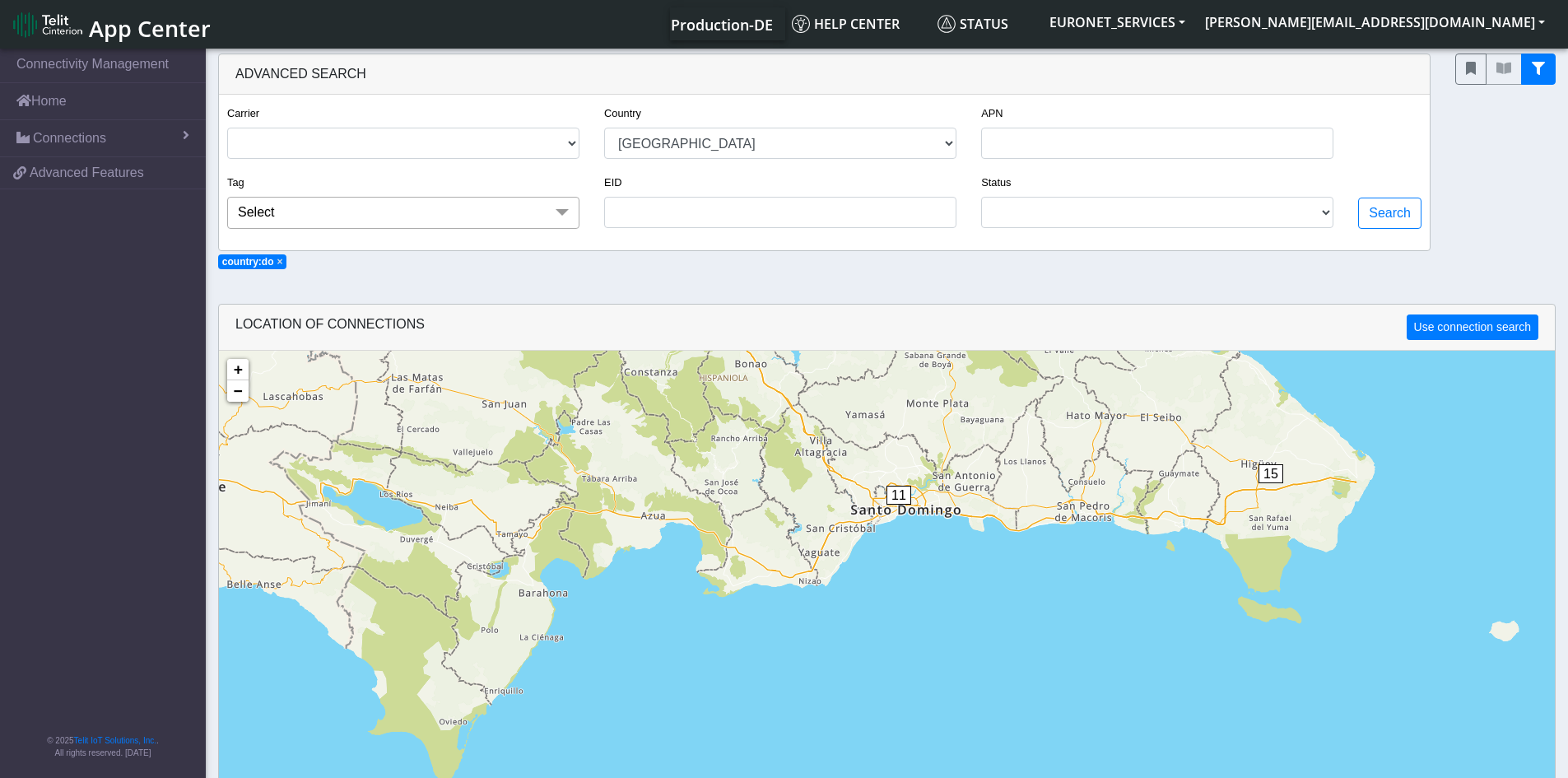
drag, startPoint x: 625, startPoint y: 612, endPoint x: 679, endPoint y: 283, distance: 333.4
click at [679, 283] on section "Connectivity Management Home Connections List Map 21d4f4b7bbcb060af6d28a0d3e3e0…" at bounding box center [784, 517] width 1568 height 942
click at [900, 493] on span "11" at bounding box center [899, 496] width 25 height 19
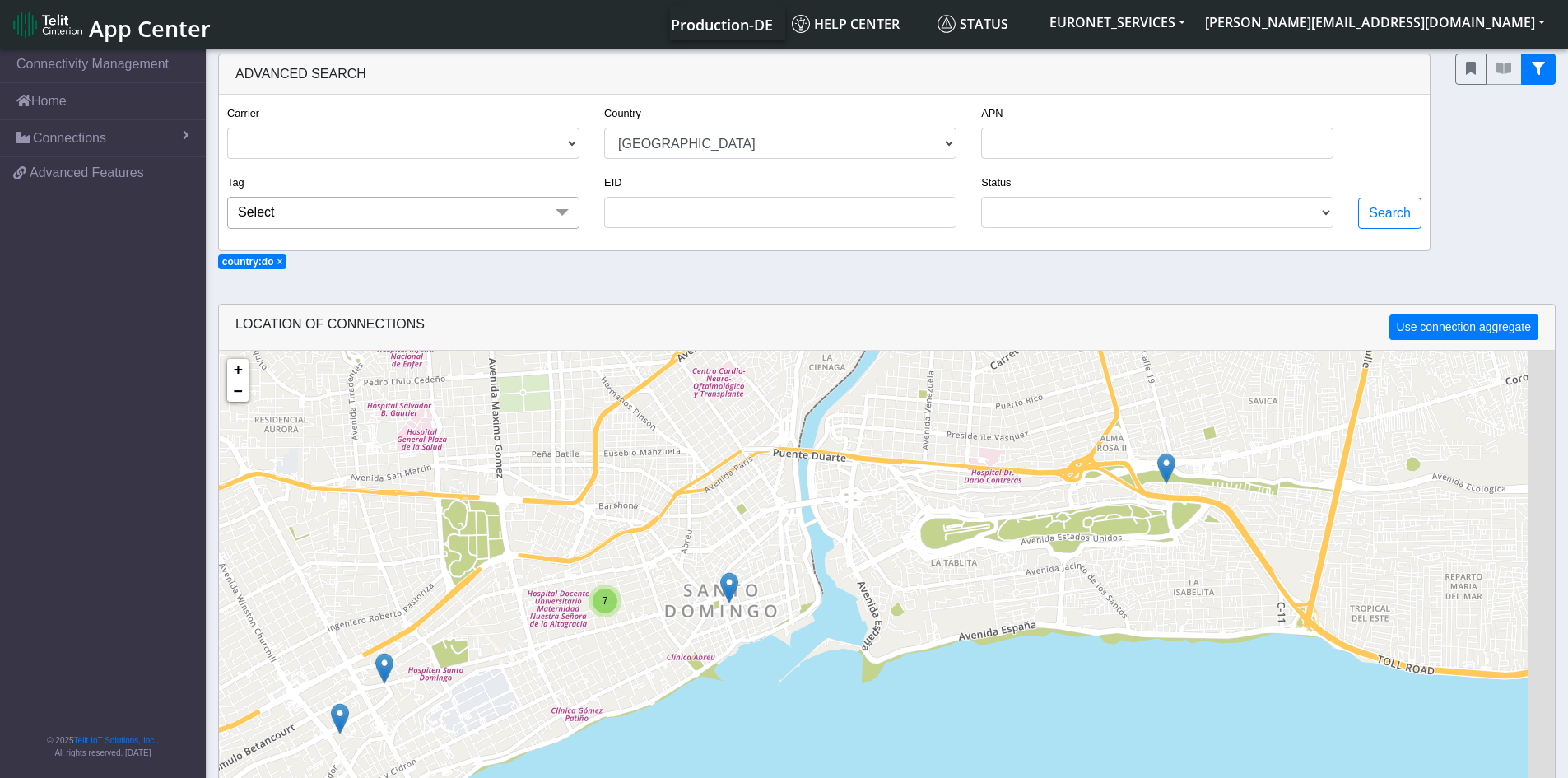
drag, startPoint x: 788, startPoint y: 714, endPoint x: 611, endPoint y: 534, distance: 252.4
click at [611, 534] on div "7 + − ©2025 MapQuest, | Terms" at bounding box center [887, 739] width 1336 height 778
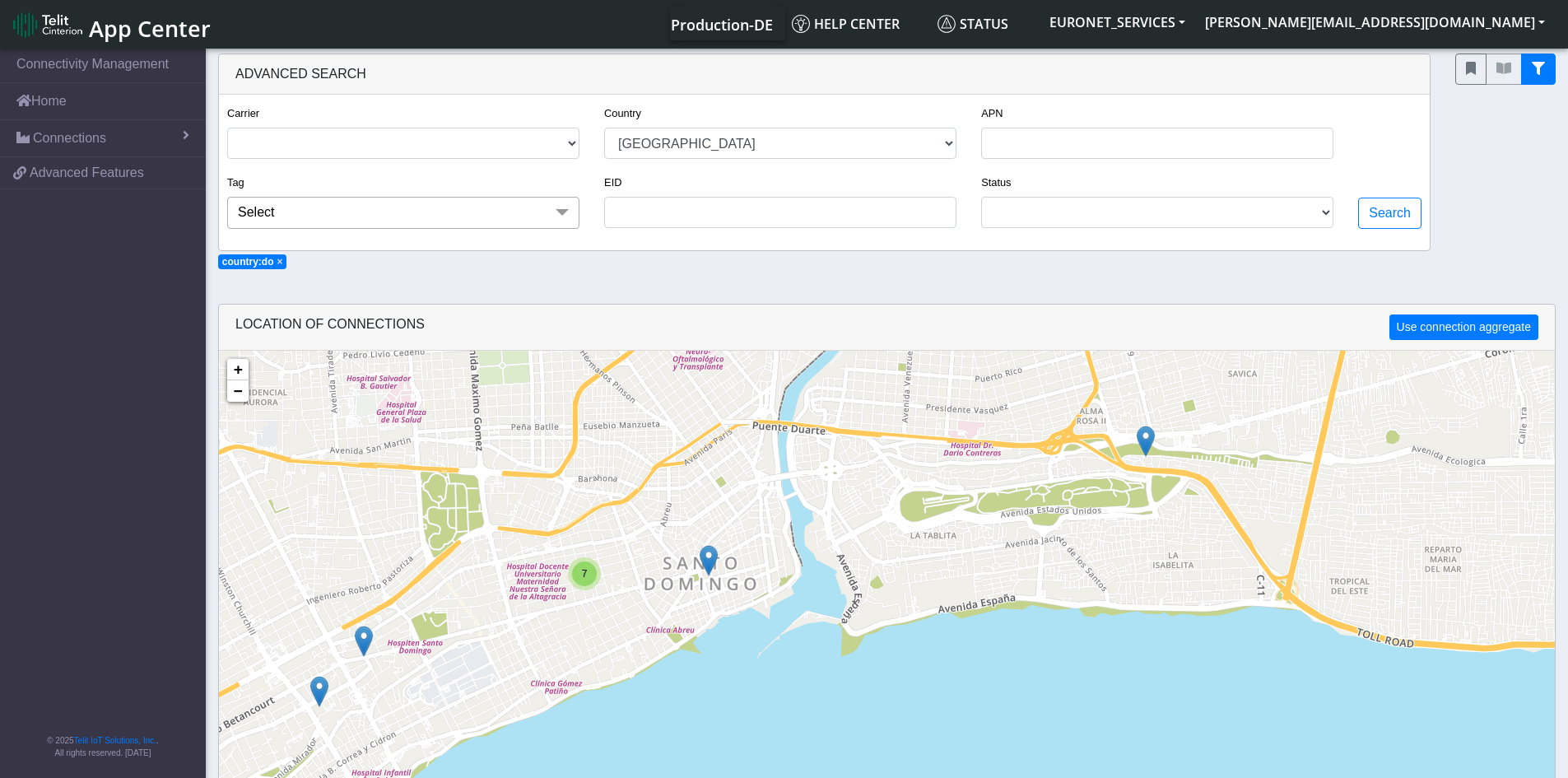
click at [584, 578] on span "7" at bounding box center [584, 573] width 6 height 11
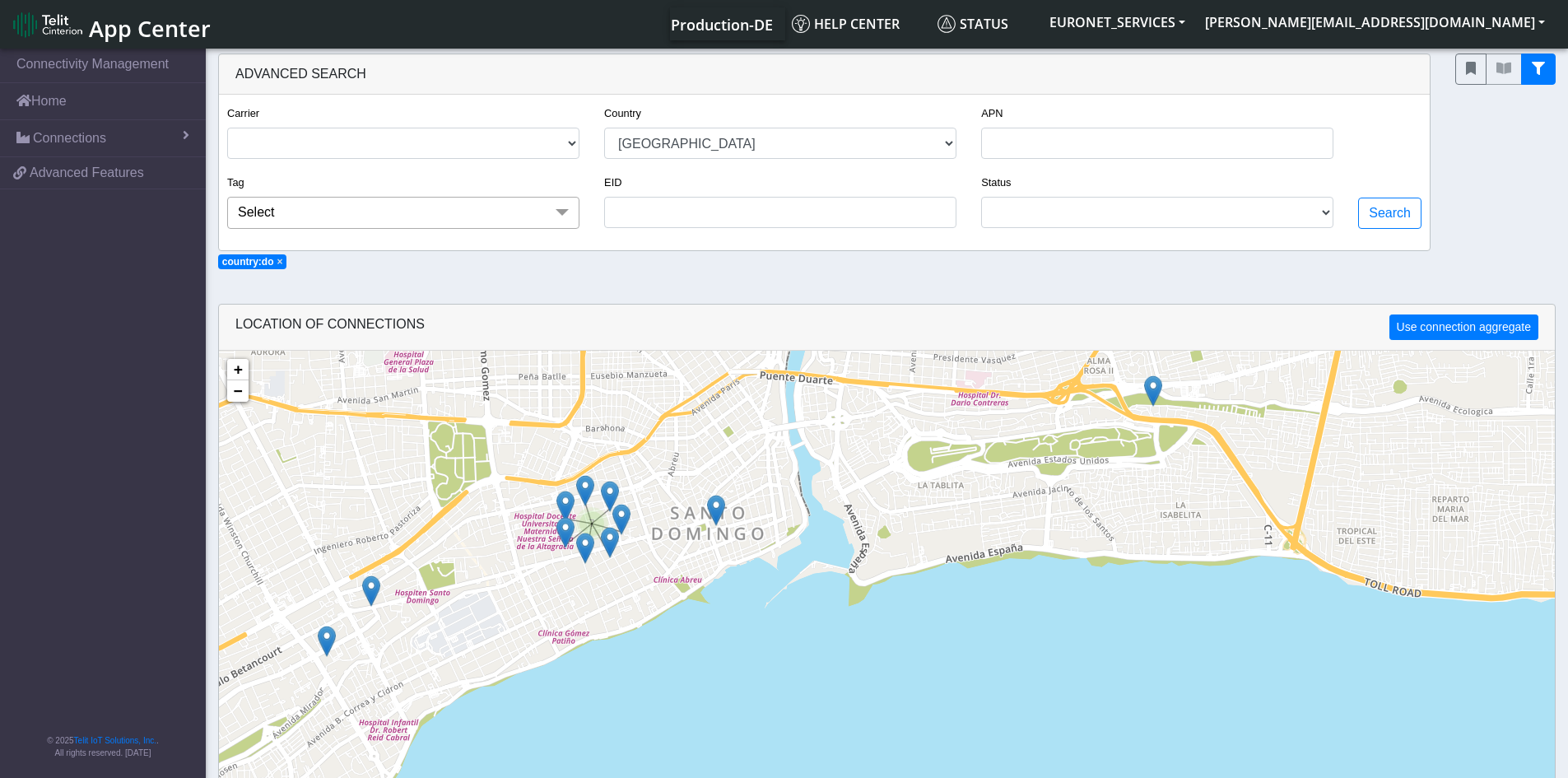
drag, startPoint x: 622, startPoint y: 648, endPoint x: 630, endPoint y: 578, distance: 70.5
click at [630, 578] on div "7 + − ©2025 MapQuest, | Terms" at bounding box center [887, 739] width 1336 height 778
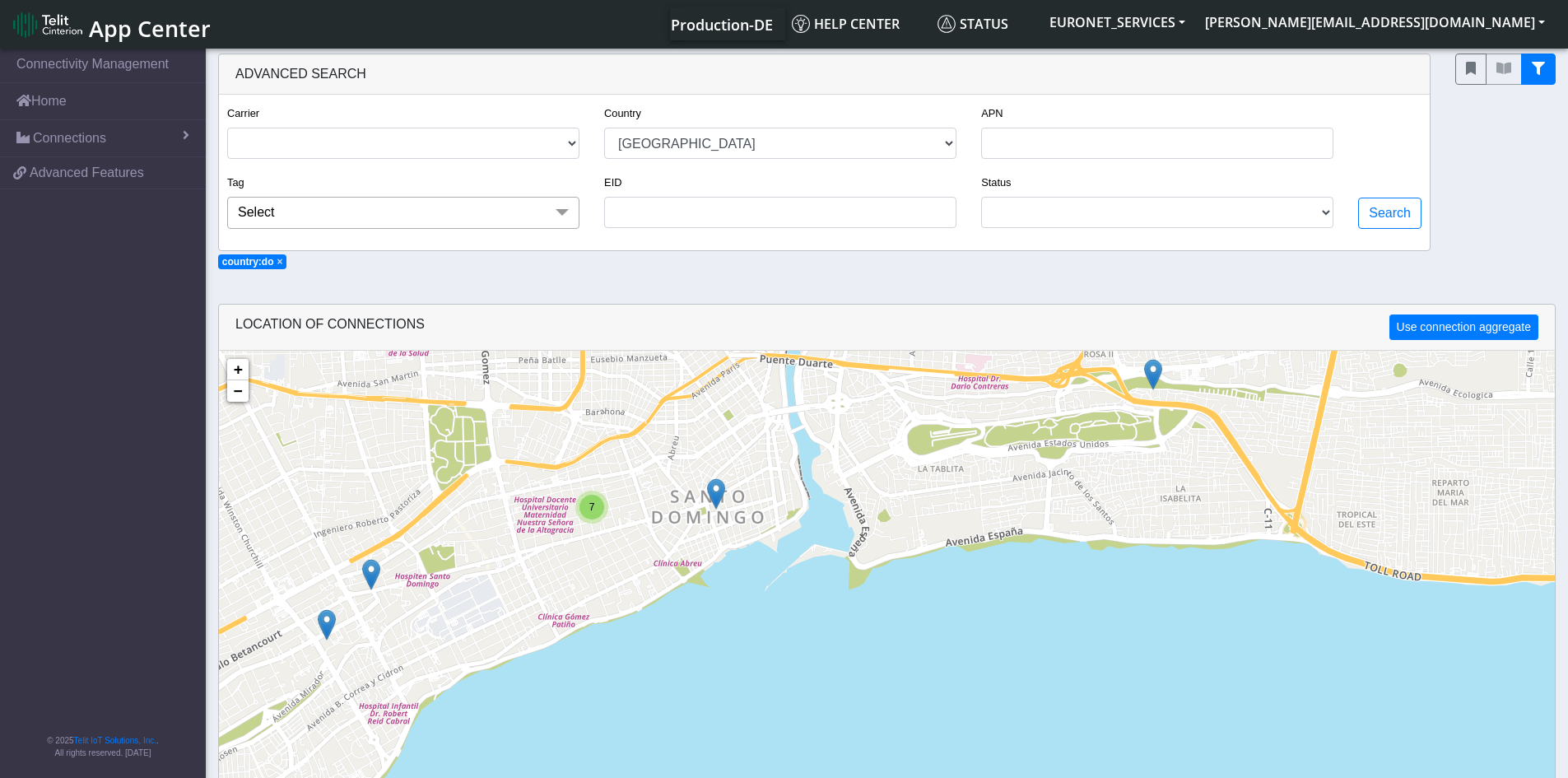
click at [584, 508] on div "7" at bounding box center [592, 507] width 25 height 25
click at [618, 506] on img at bounding box center [621, 503] width 18 height 32
click at [600, 484] on link "Click here" at bounding box center [595, 485] width 44 height 11
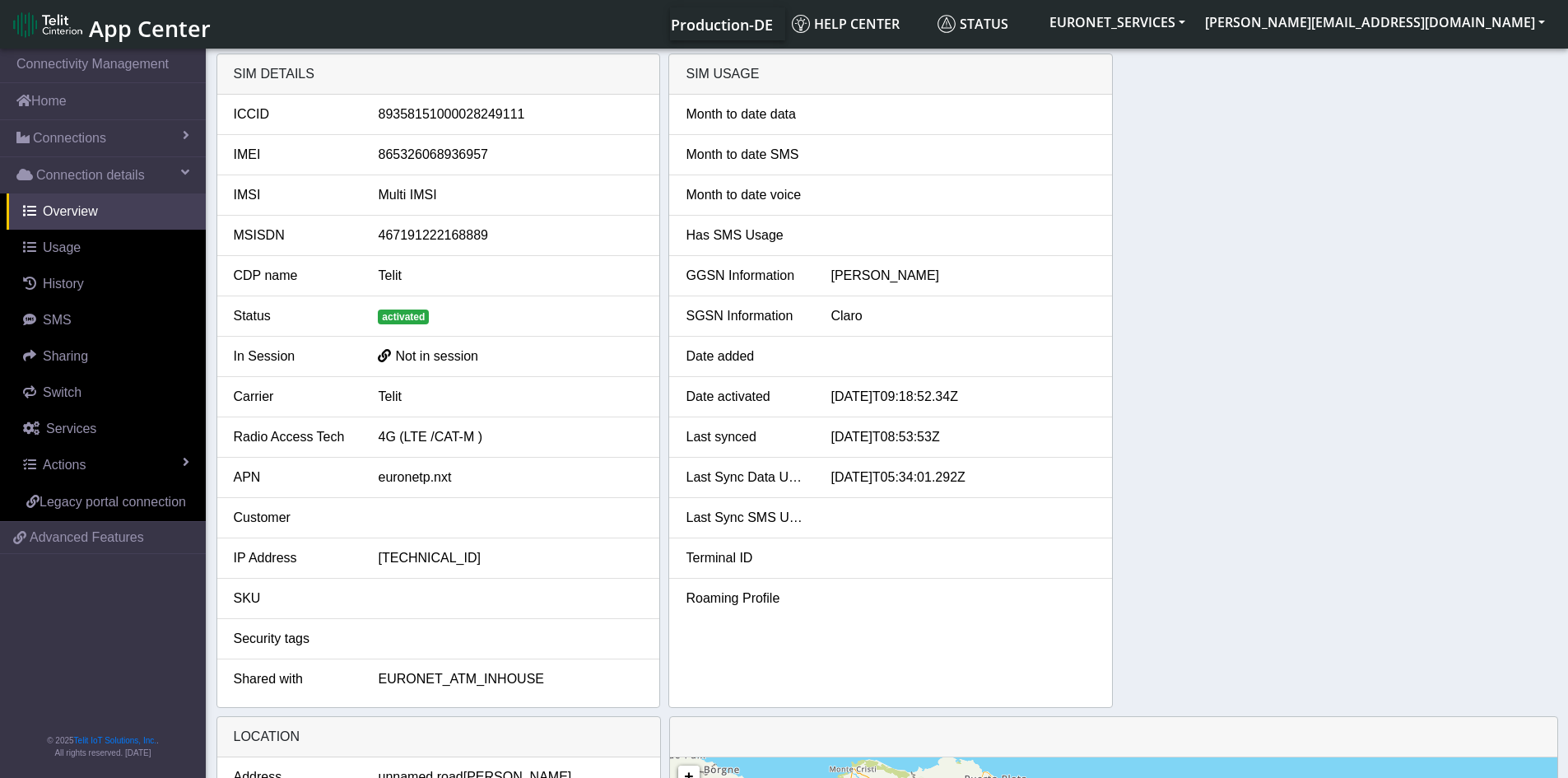
click at [1252, 274] on div "SIM details ICCID [TECHNICAL_ID] IMEI [TECHNICAL_ID] IMSI Multi IMSI MSISDN 467…" at bounding box center [887, 381] width 1342 height 655
click at [885, 691] on div "Month to date data Month to date SMS Month to date voice Has SMS Usage GGSN Inf…" at bounding box center [890, 401] width 443 height 613
click at [74, 221] on link "Overview" at bounding box center [105, 211] width 200 height 36
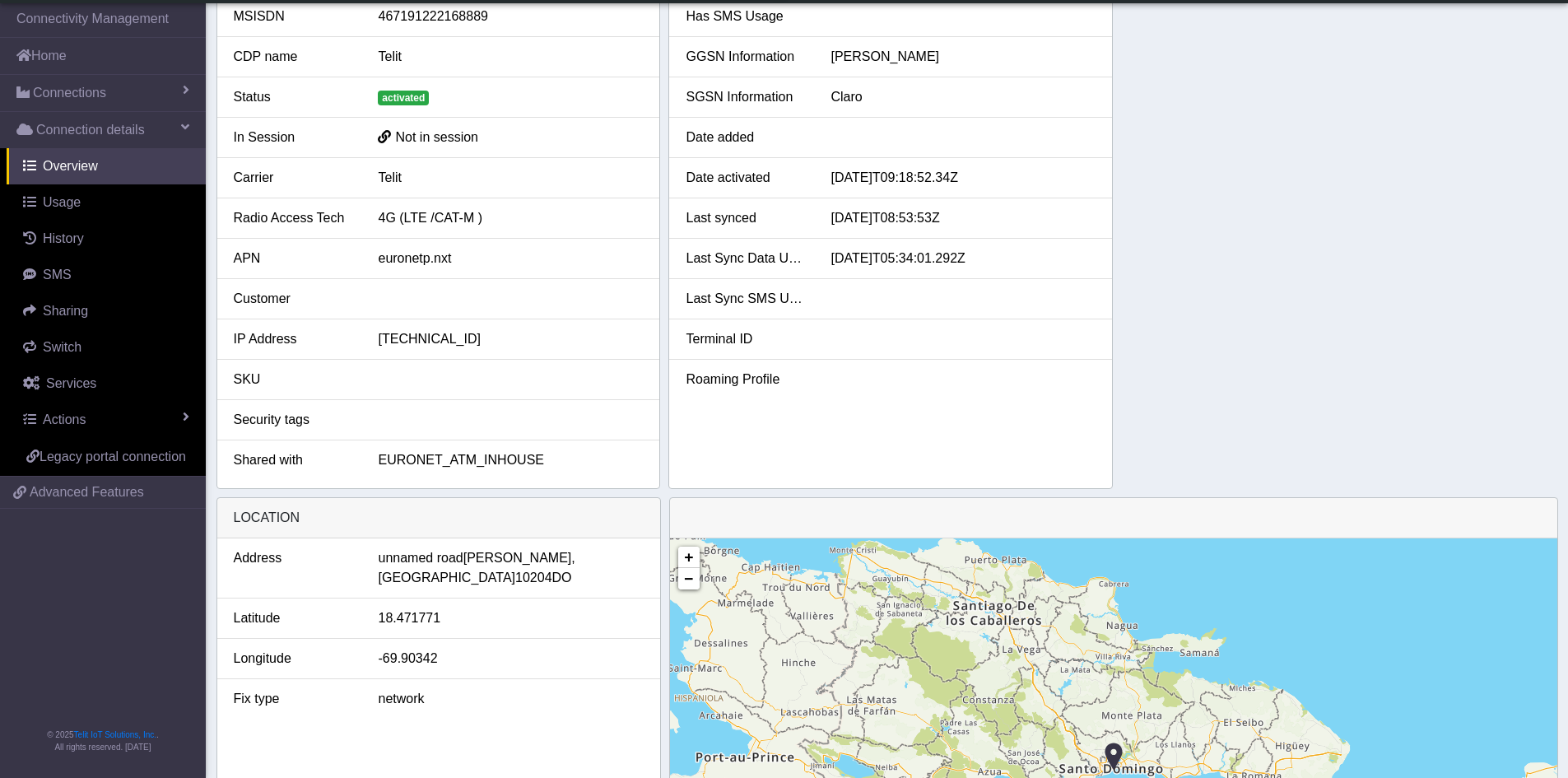
scroll to position [428, 0]
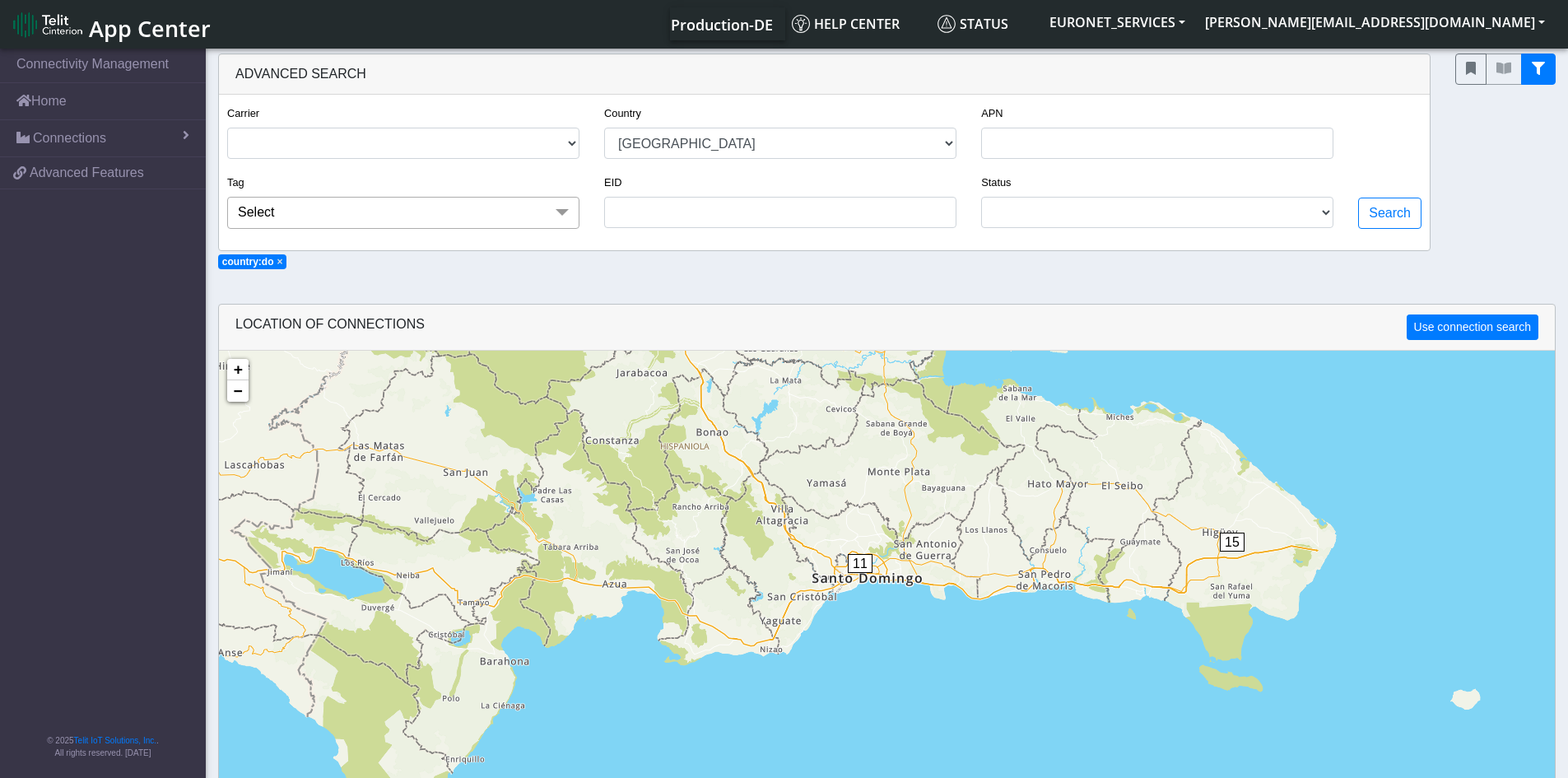
drag, startPoint x: 606, startPoint y: 652, endPoint x: 681, endPoint y: 287, distance: 372.6
click at [681, 287] on section "Connectivity Management Home Connections List Map 21d4f4b7bbcb060af6d28a0d3e3e0…" at bounding box center [784, 517] width 1568 height 942
click at [853, 558] on span "11" at bounding box center [860, 564] width 25 height 19
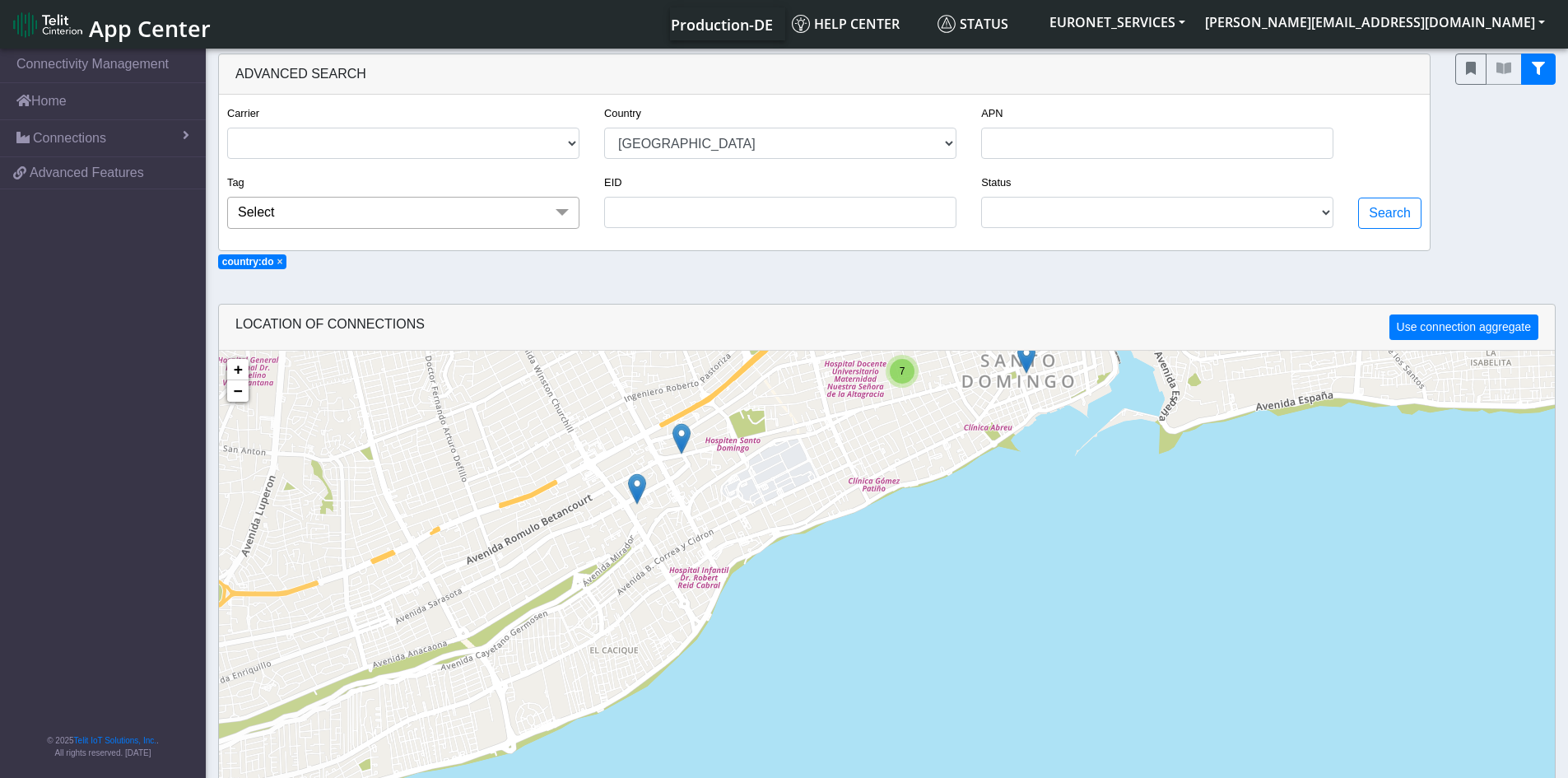
drag, startPoint x: 771, startPoint y: 667, endPoint x: 934, endPoint y: 302, distance: 399.7
click at [934, 302] on section "Connectivity Management Home Connections List Map 21d4f4b7bbcb060af6d28a0d3e3e0…" at bounding box center [784, 517] width 1568 height 942
click at [636, 500] on img at bounding box center [637, 490] width 18 height 32
click at [620, 472] on link "Click here" at bounding box center [611, 471] width 44 height 11
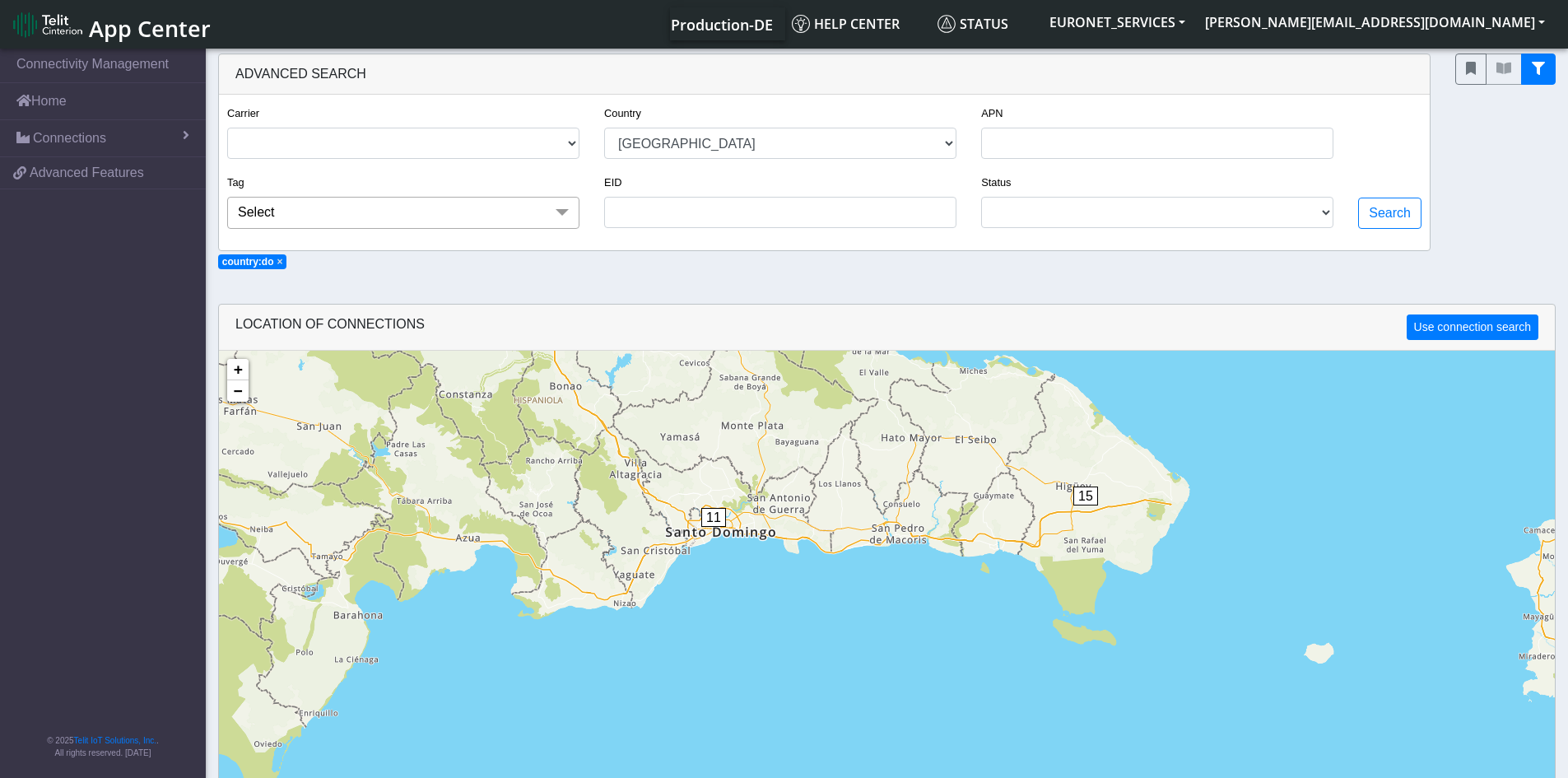
drag, startPoint x: 611, startPoint y: 672, endPoint x: 539, endPoint y: 269, distance: 409.4
click at [539, 269] on section "Connectivity Management Home Connections List Map 21d4f4b7bbcb060af6d28a0d3e3e0…" at bounding box center [784, 517] width 1568 height 942
click at [715, 517] on span "11" at bounding box center [714, 518] width 25 height 19
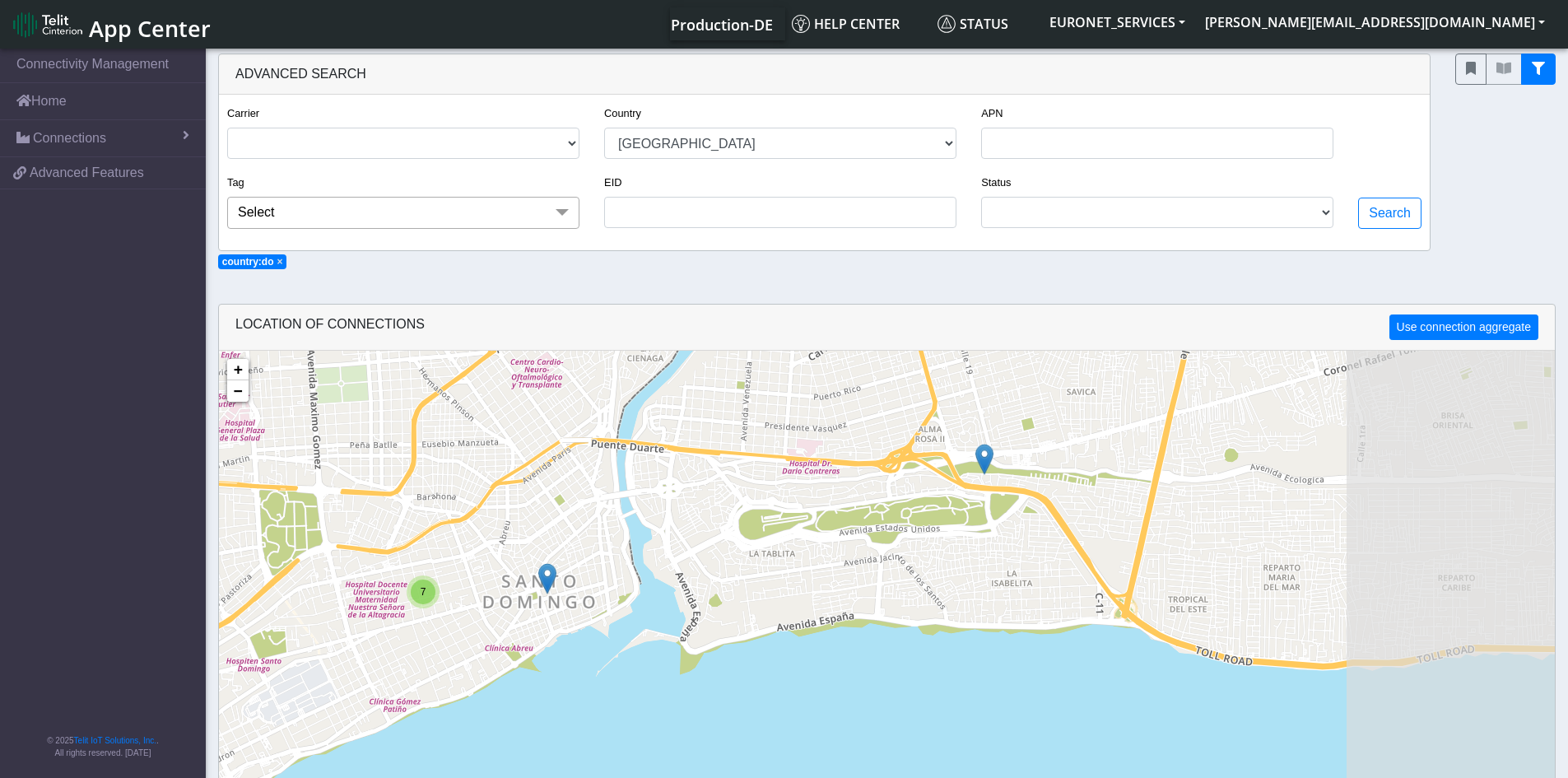
drag, startPoint x: 933, startPoint y: 654, endPoint x: 618, endPoint y: 511, distance: 345.9
click at [618, 511] on div "7 + − ©2025 MapQuest, | Terms" at bounding box center [887, 739] width 1336 height 778
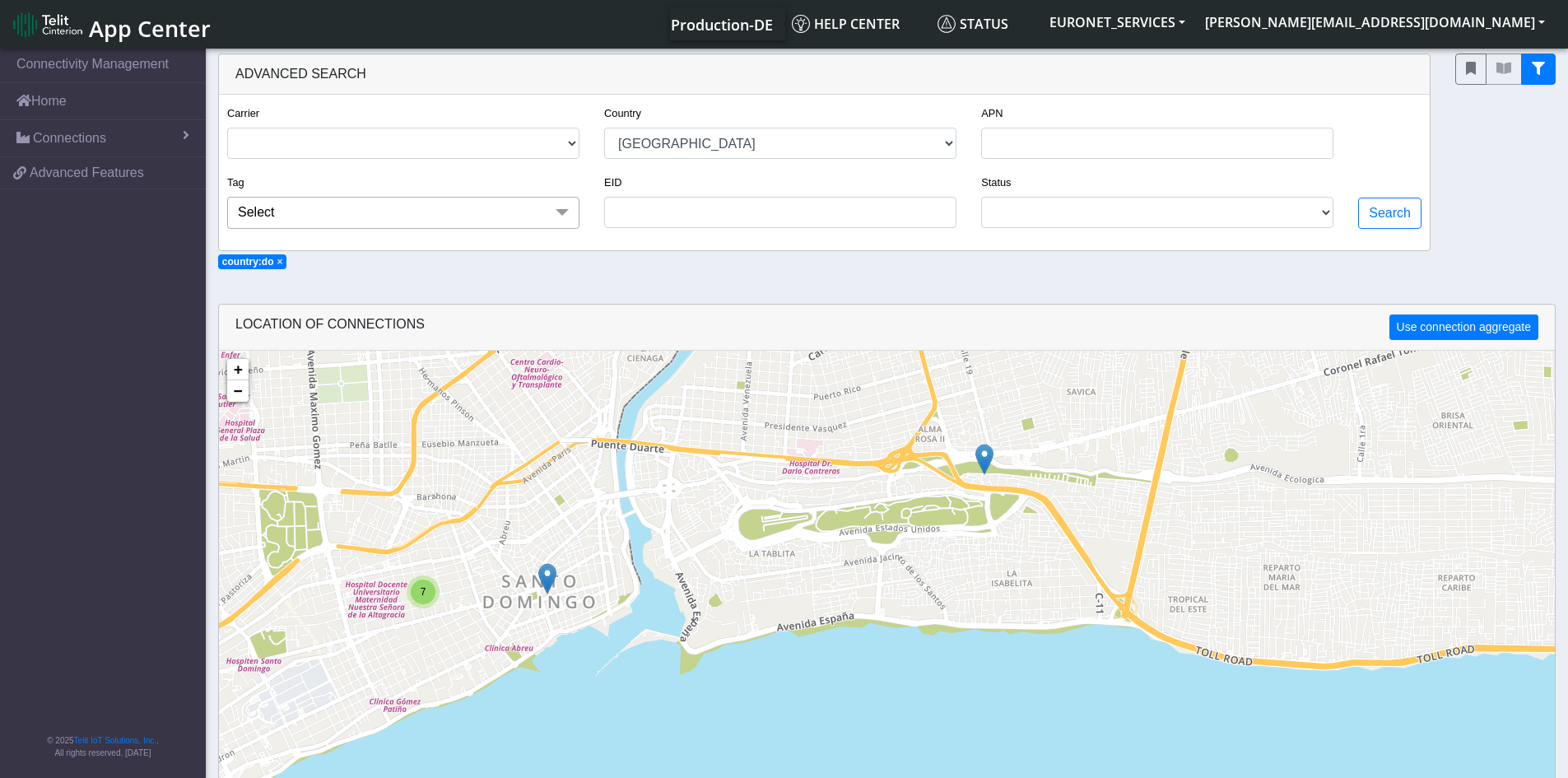
click at [984, 459] on img at bounding box center [984, 460] width 18 height 32
click at [954, 442] on link "Click here" at bounding box center [958, 441] width 44 height 11
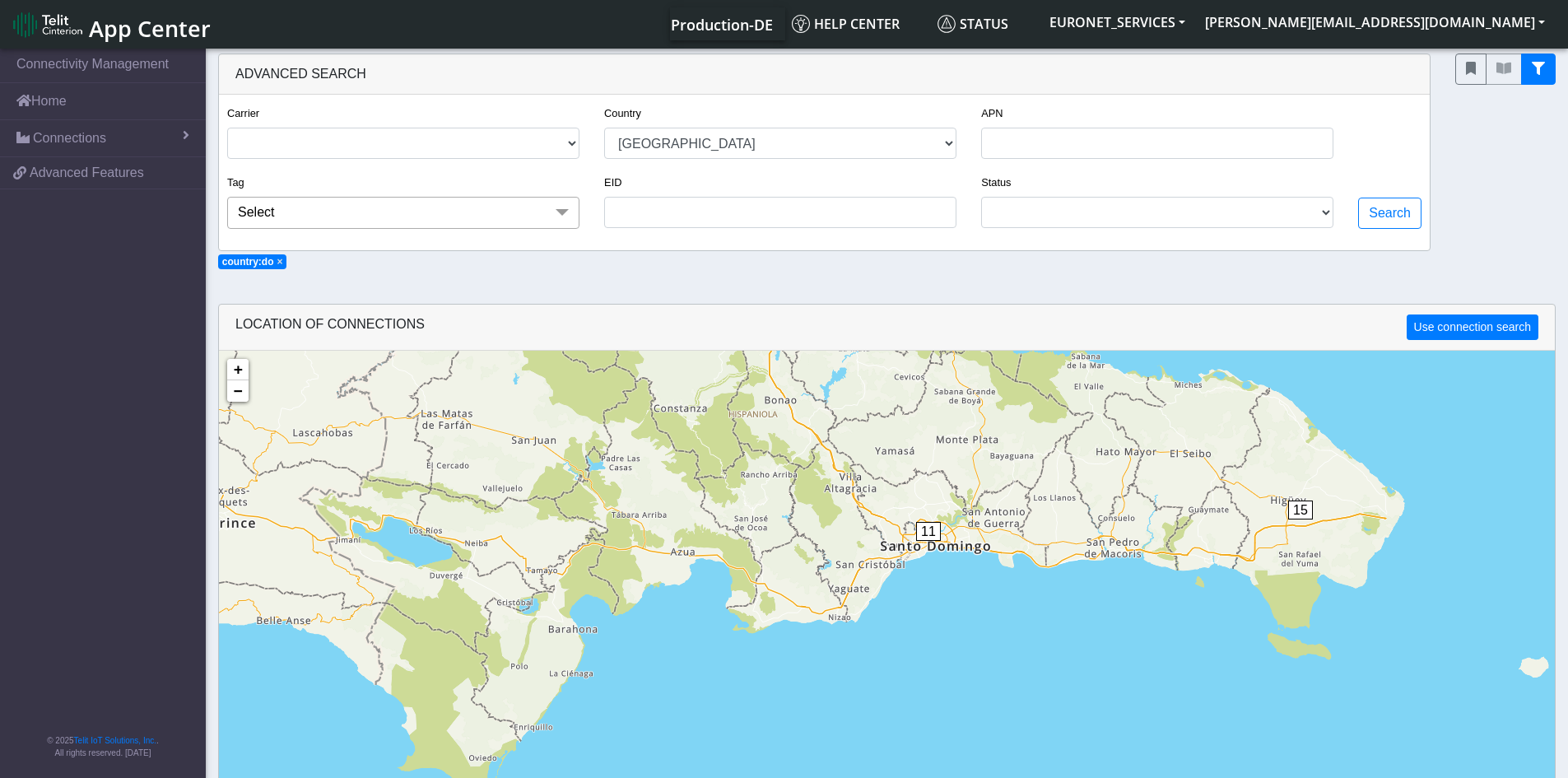
drag, startPoint x: 615, startPoint y: 716, endPoint x: 787, endPoint y: 232, distance: 513.7
click at [787, 232] on section "Connectivity Management Home Connections List Map 21d4f4b7bbcb060af6d28a0d3e3e0…" at bounding box center [784, 517] width 1568 height 942
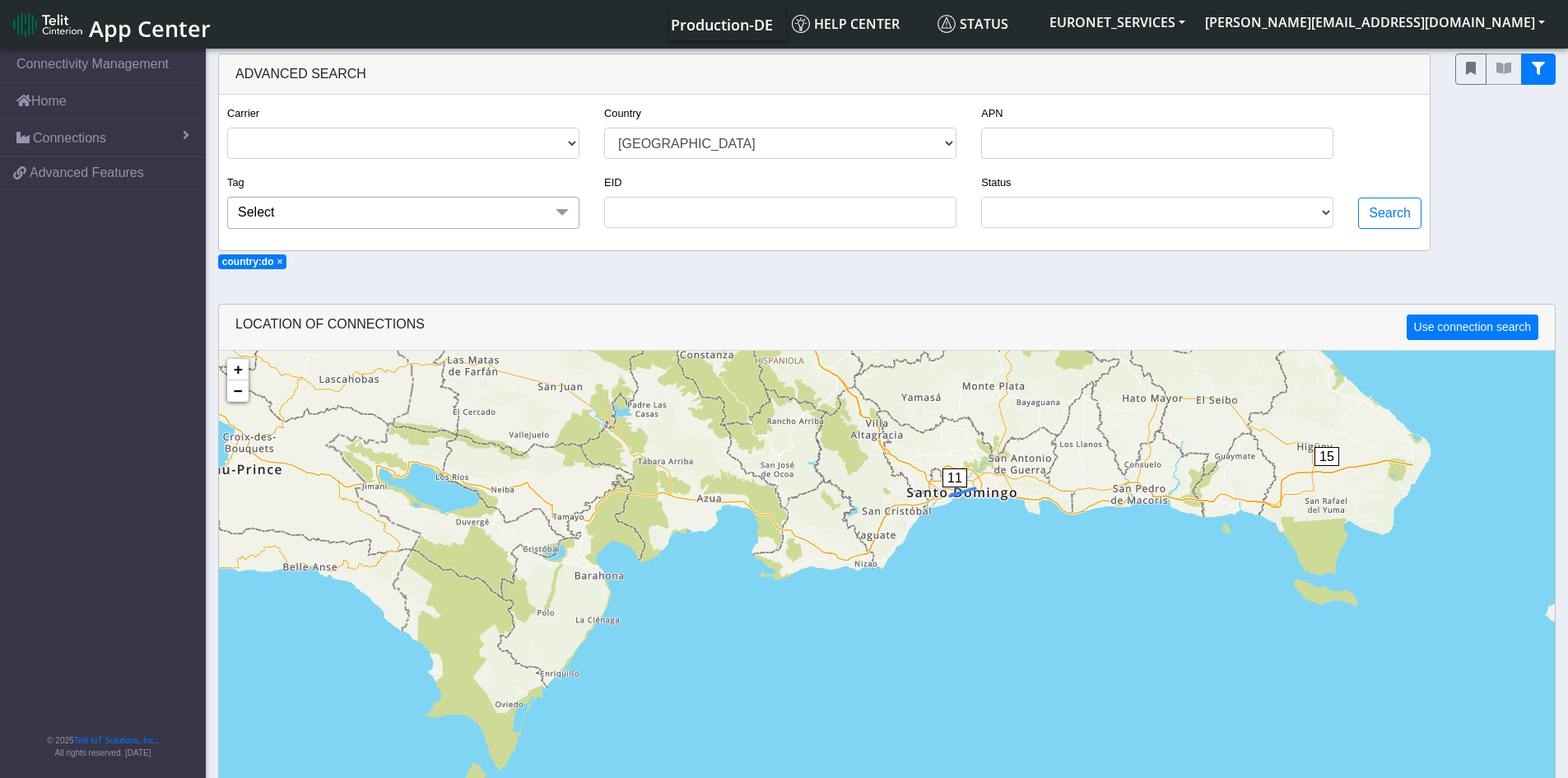
click at [954, 484] on span "11" at bounding box center [955, 478] width 25 height 19
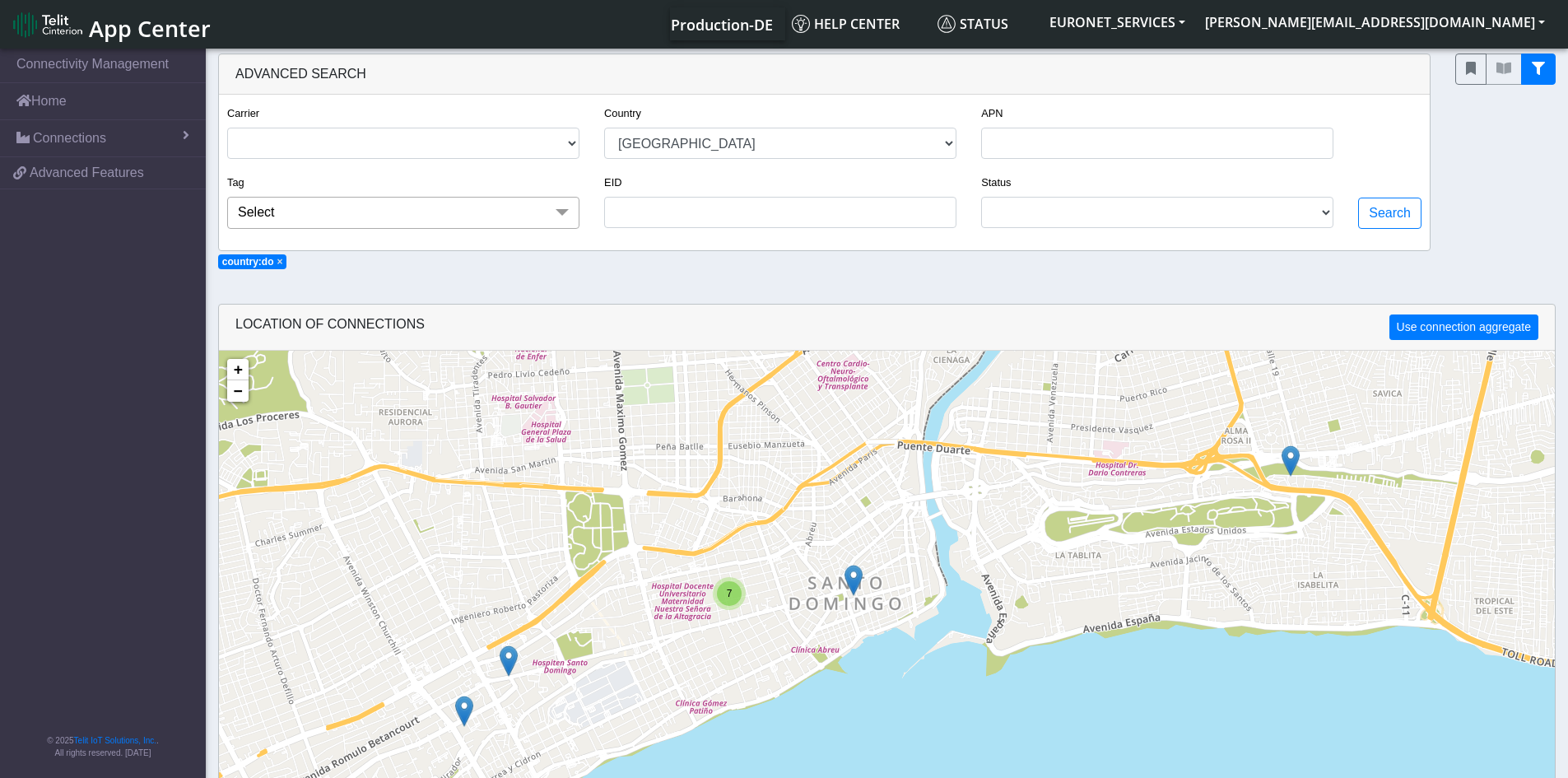
drag, startPoint x: 991, startPoint y: 638, endPoint x: 978, endPoint y: 423, distance: 215.4
click at [978, 423] on div "7 + − ©2025 MapQuest, | Terms" at bounding box center [887, 739] width 1336 height 778
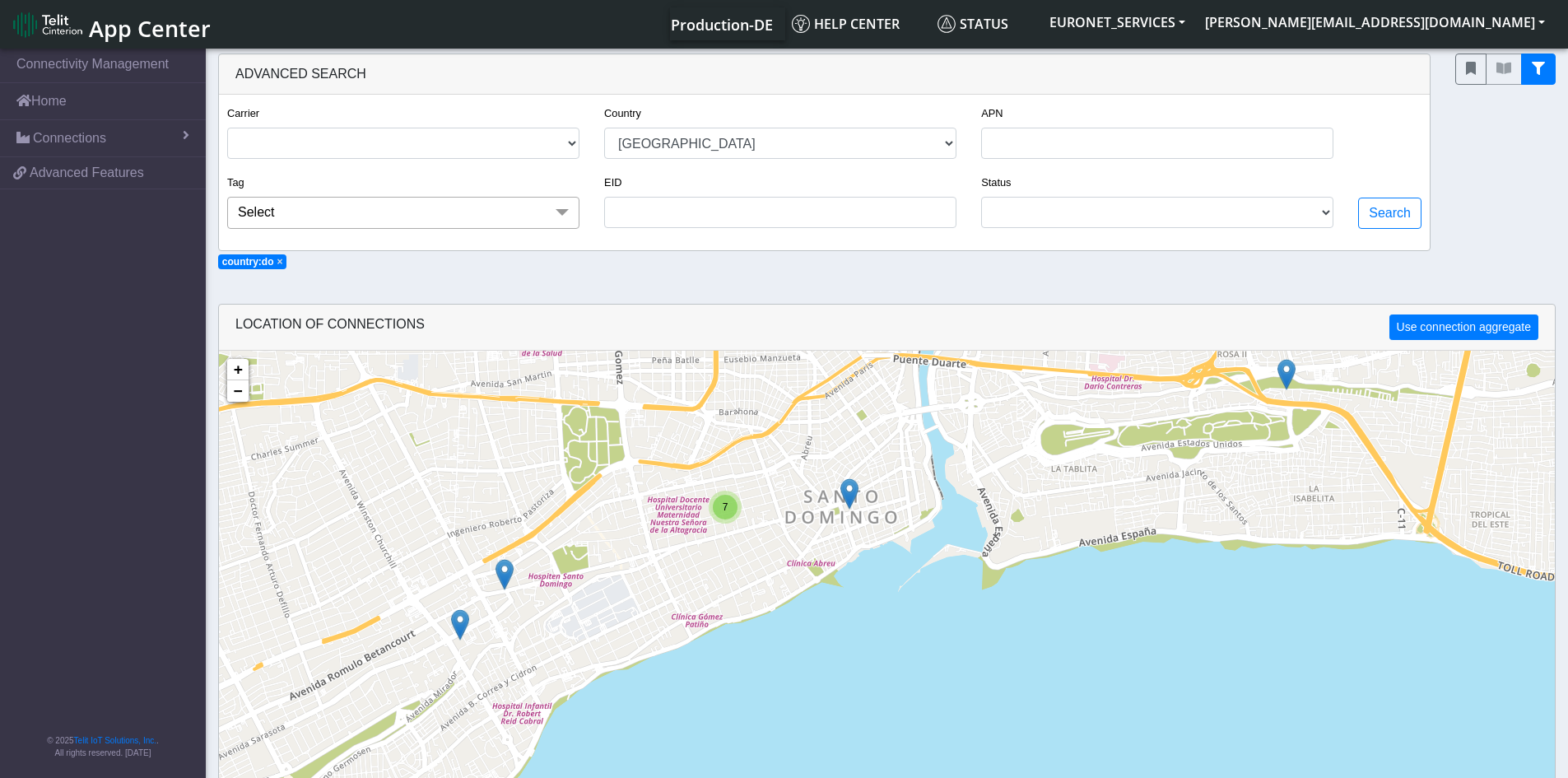
click at [730, 519] on div "7" at bounding box center [724, 506] width 33 height 33
click at [718, 534] on img at bounding box center [718, 532] width 18 height 32
click at [700, 513] on link "Click here" at bounding box center [692, 514] width 44 height 11
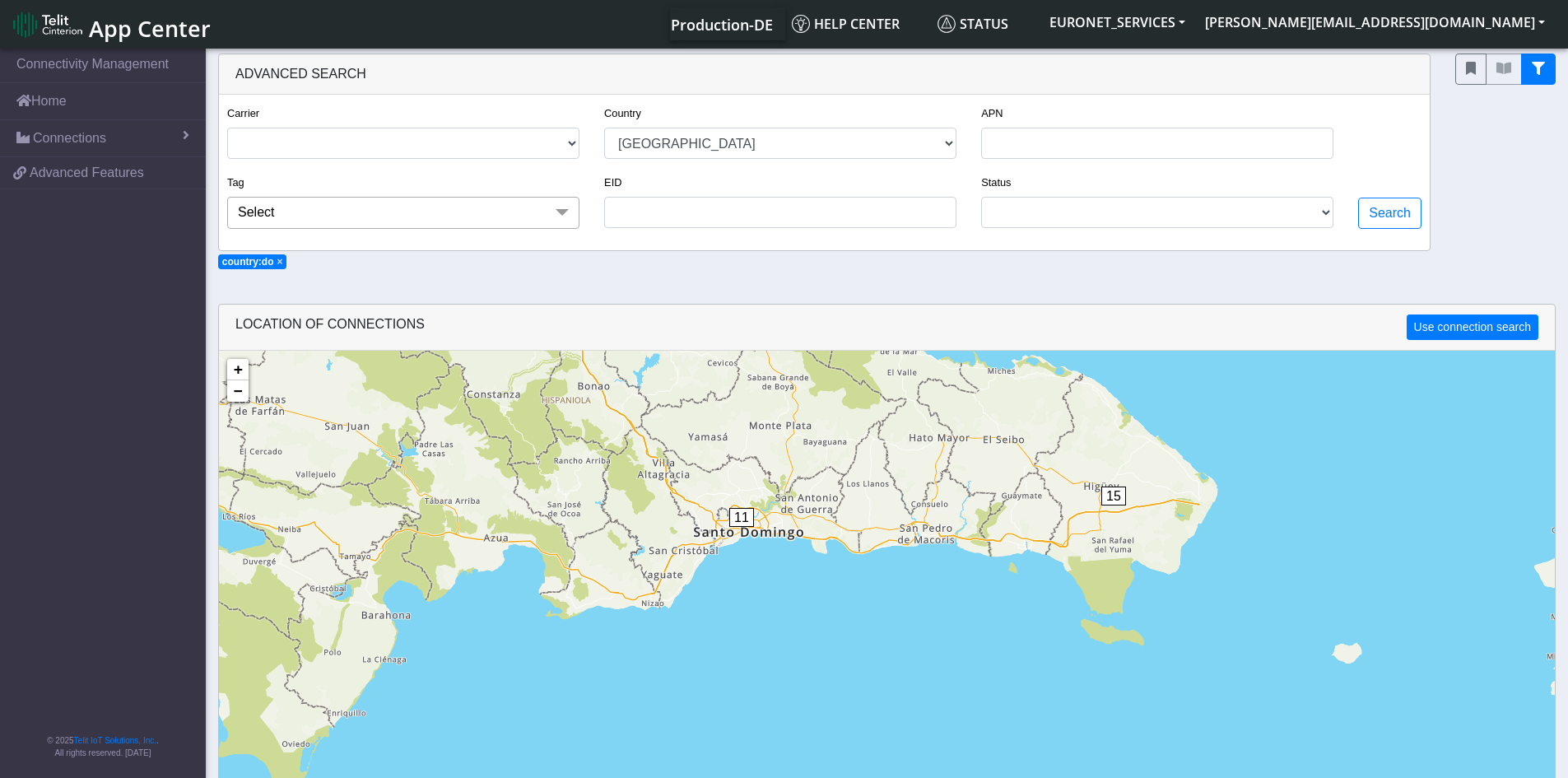
drag, startPoint x: 669, startPoint y: 629, endPoint x: 610, endPoint y: 295, distance: 339.2
click at [610, 295] on section "Connectivity Management Home Connections List Map 21d4f4b7bbcb060af6d28a0d3e3e0…" at bounding box center [784, 517] width 1568 height 942
click at [734, 514] on span "11" at bounding box center [742, 518] width 25 height 19
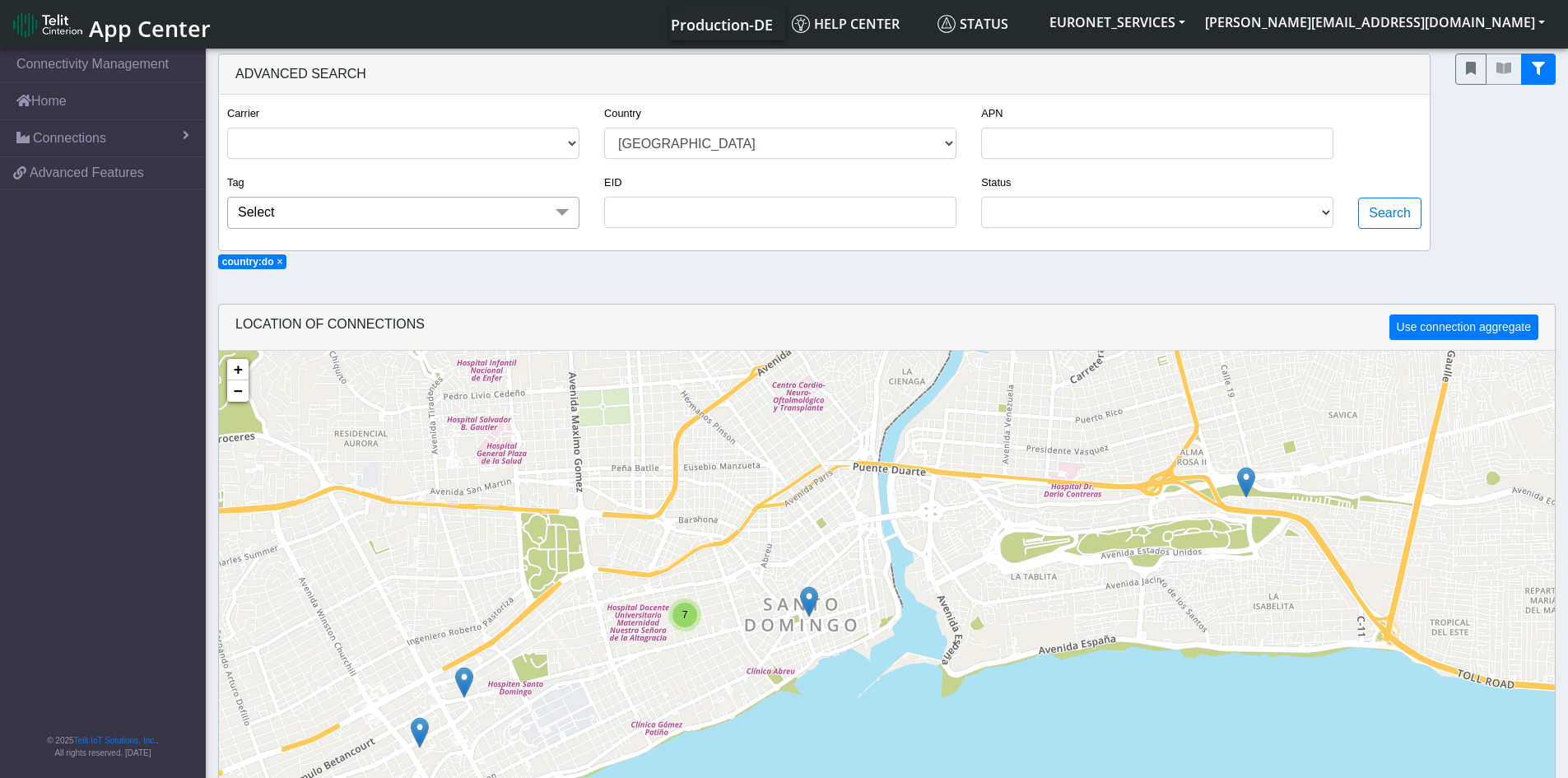
drag, startPoint x: 833, startPoint y: 653, endPoint x: 717, endPoint y: 396, distance: 282.0
click at [717, 396] on div "7 + − ©2025 MapQuest, | Terms" at bounding box center [887, 739] width 1336 height 778
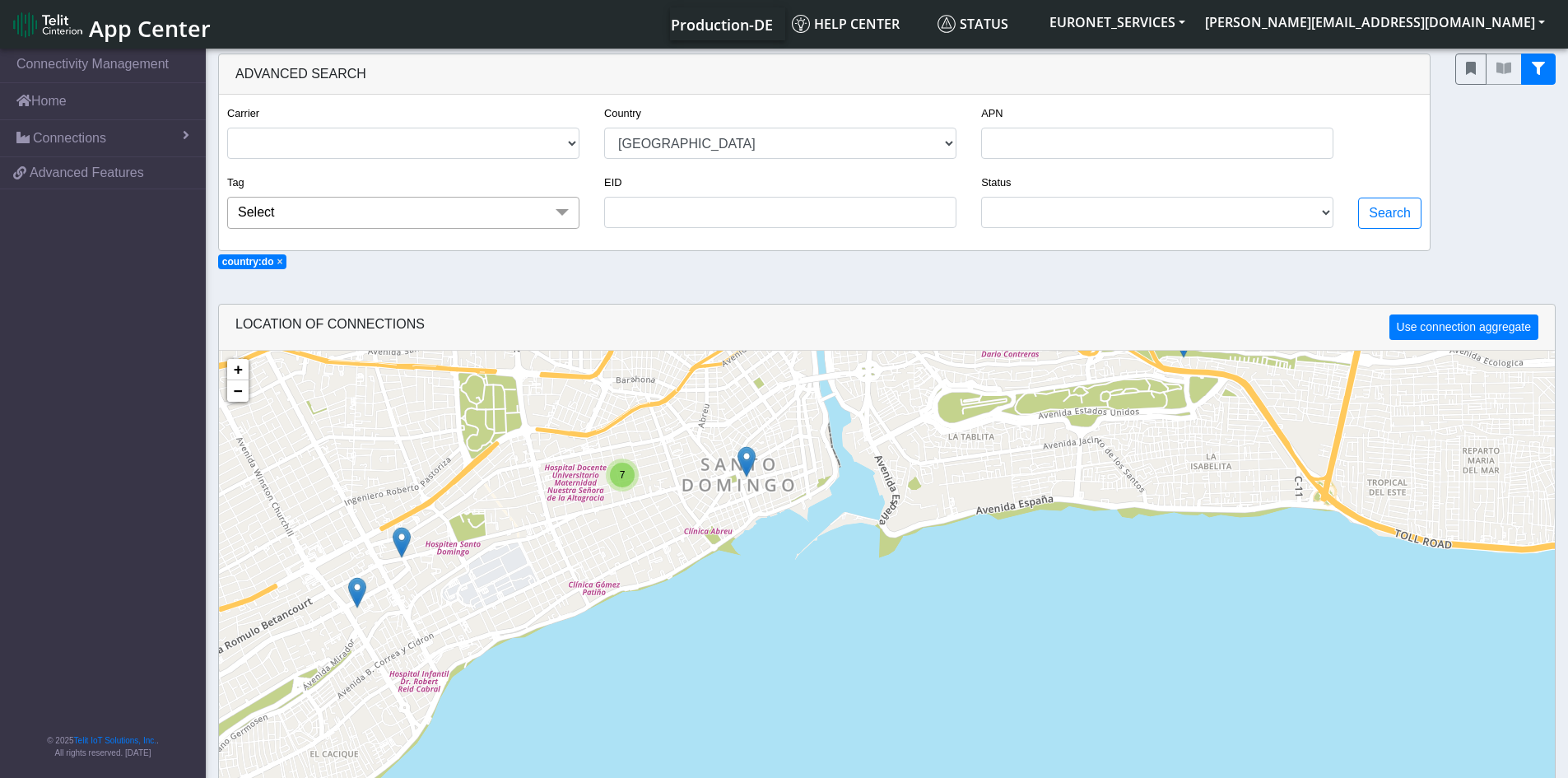
click at [622, 478] on span "7" at bounding box center [622, 475] width 6 height 11
click at [643, 440] on img at bounding box center [640, 448] width 18 height 32
click at [628, 426] on link "Click here" at bounding box center [613, 430] width 44 height 11
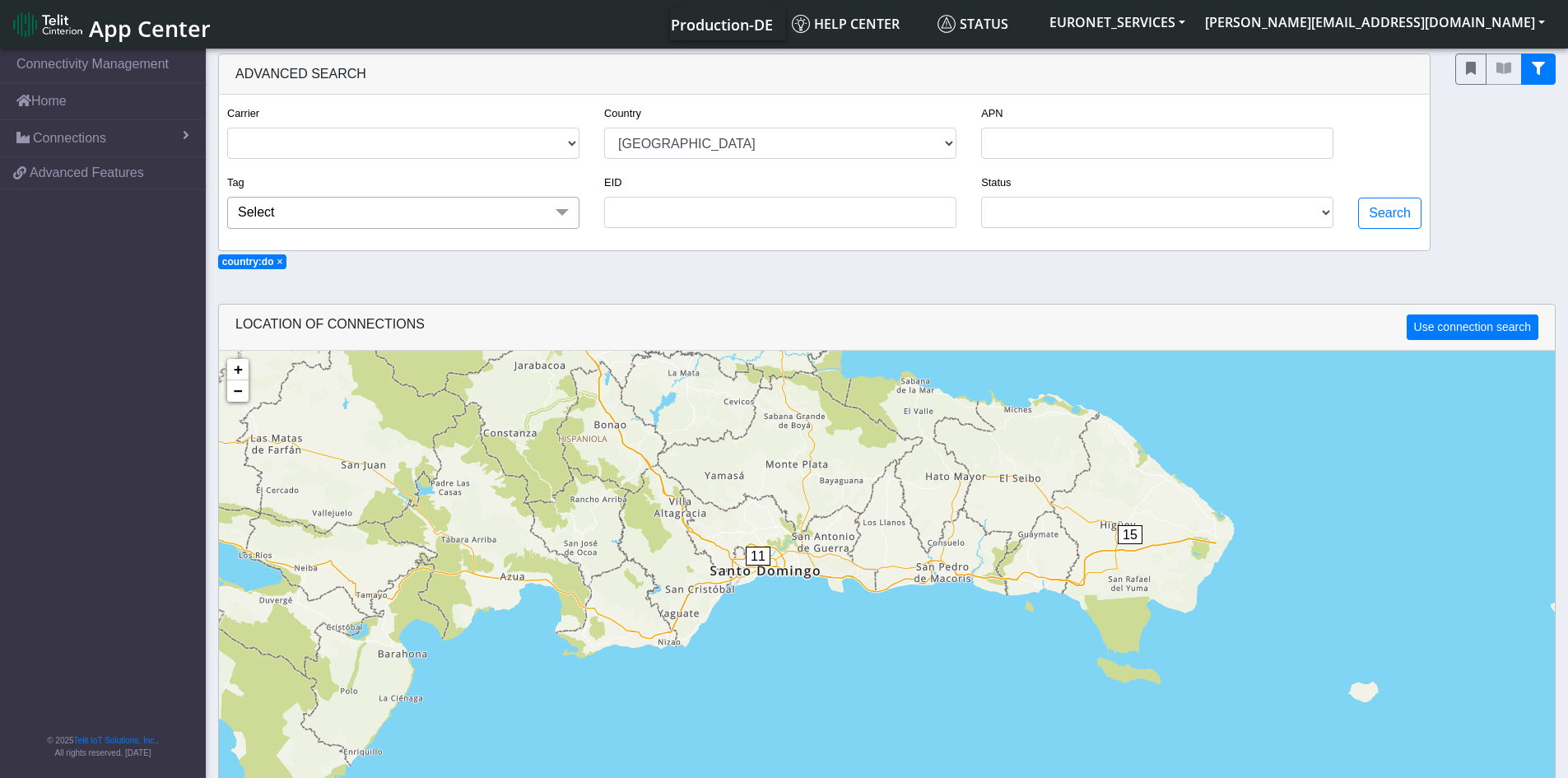
drag, startPoint x: 623, startPoint y: 709, endPoint x: 592, endPoint y: 354, distance: 356.4
click at [592, 354] on div "1 18 1 11 15 + − ©2025 MapQuest, | Terms" at bounding box center [887, 739] width 1336 height 778
click at [751, 551] on span "11" at bounding box center [758, 556] width 25 height 19
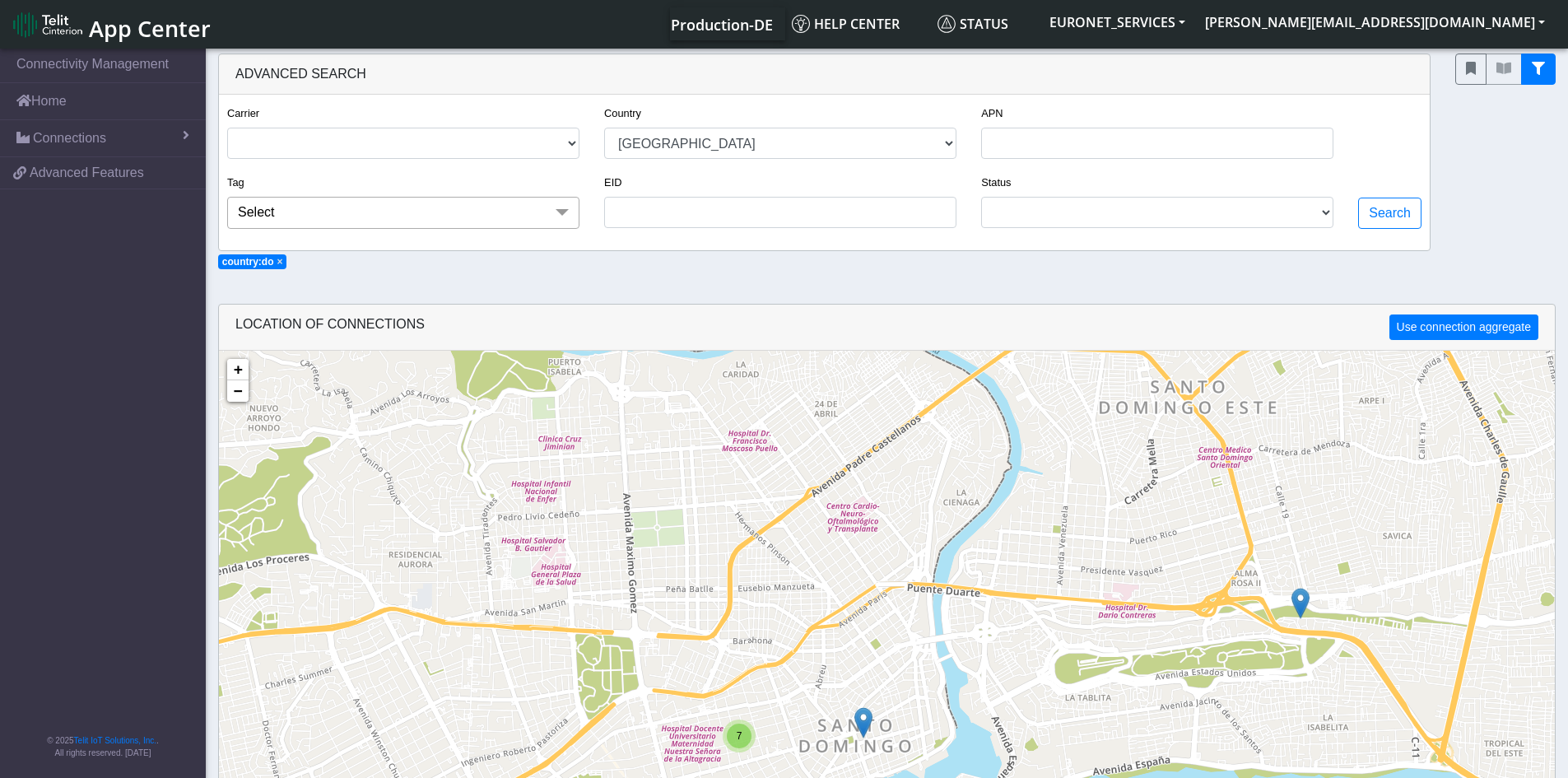
drag, startPoint x: 801, startPoint y: 688, endPoint x: 626, endPoint y: 490, distance: 264.3
click at [626, 490] on div "7 + − ©2025 MapQuest, | Terms" at bounding box center [887, 739] width 1336 height 778
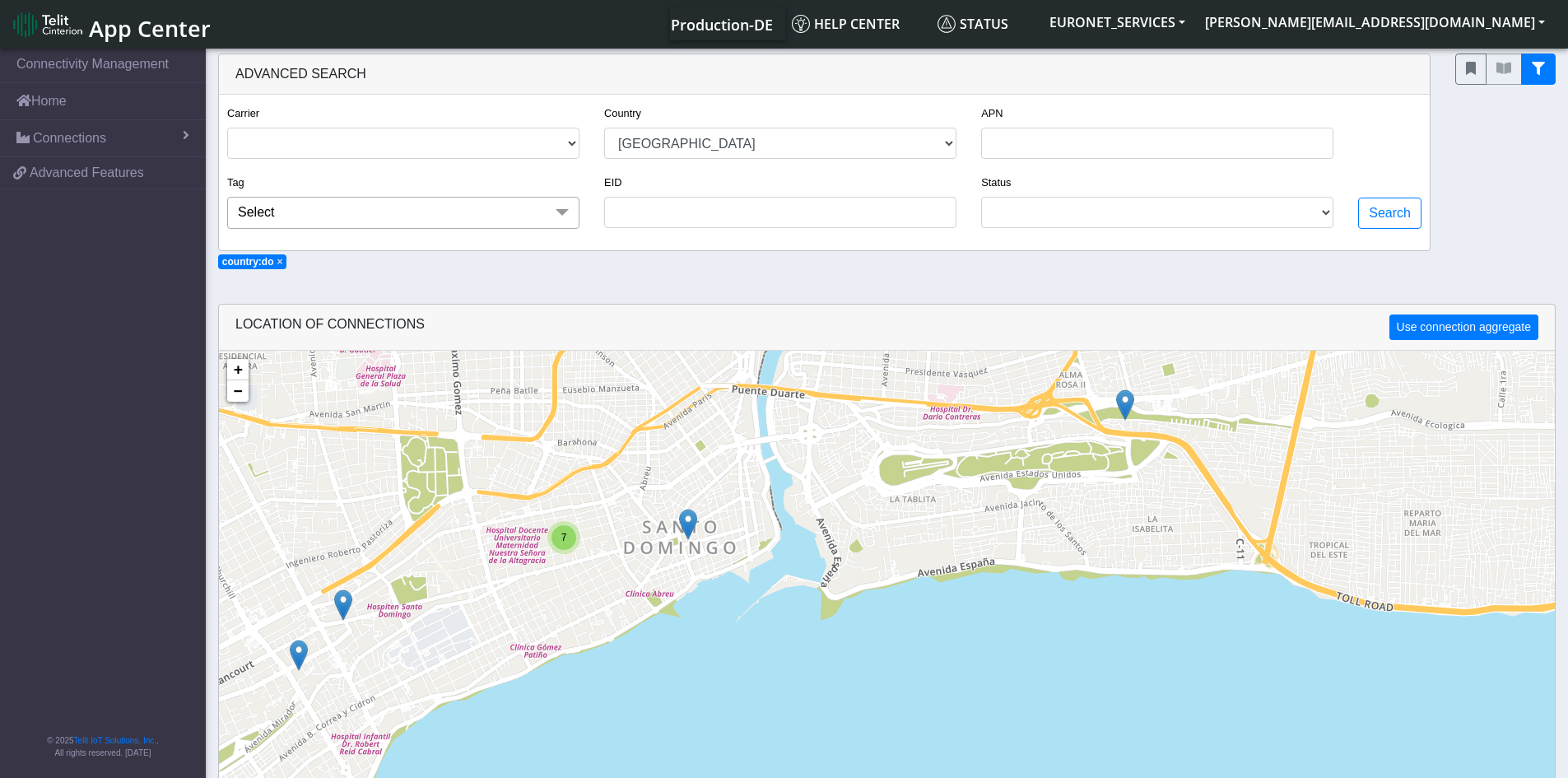
click at [564, 539] on span "7" at bounding box center [564, 537] width 6 height 11
click at [577, 551] on img at bounding box center [582, 556] width 18 height 32
click at [562, 536] on link "Click here" at bounding box center [556, 539] width 44 height 11
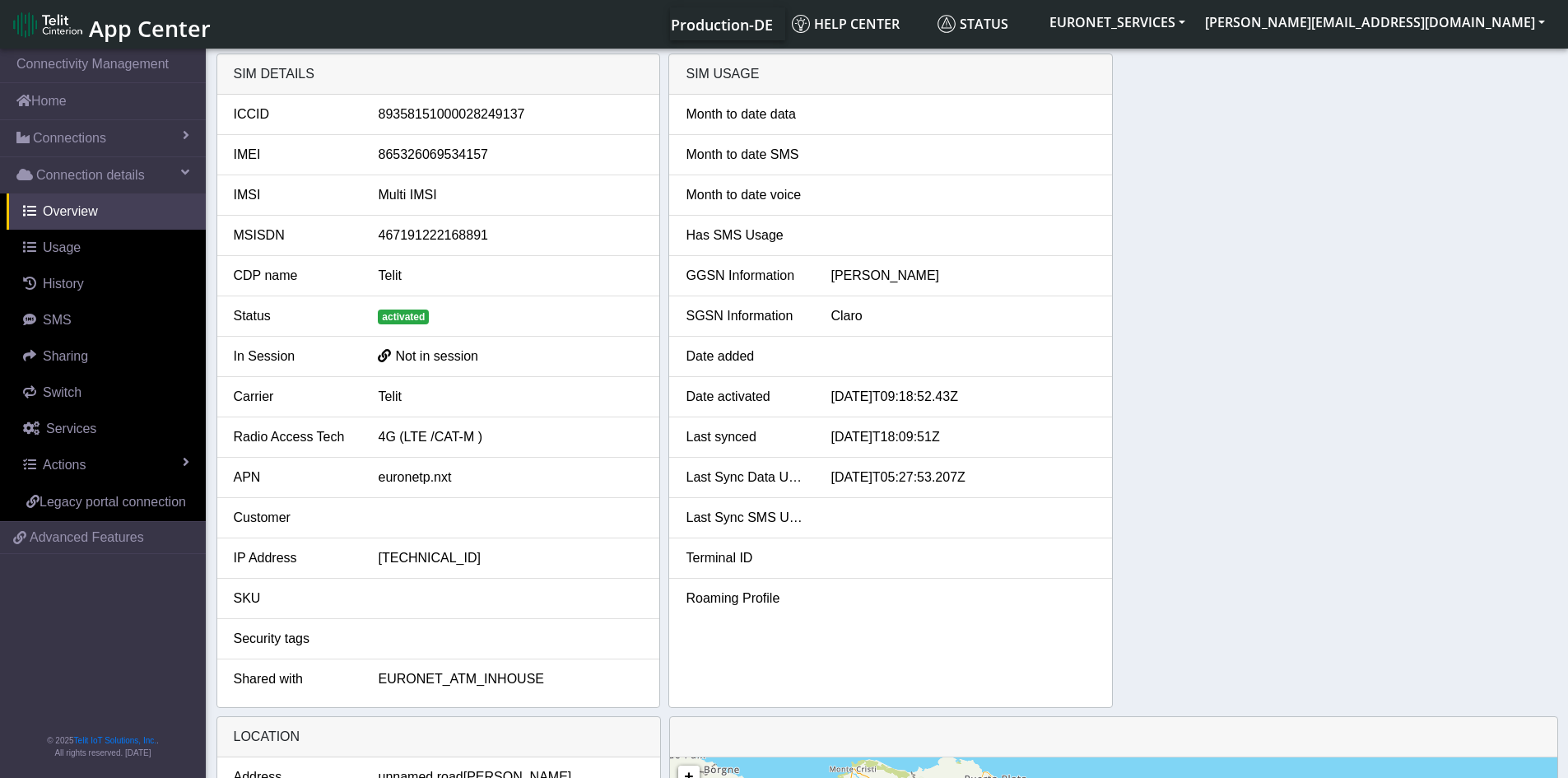
click at [561, 535] on li "Customer" at bounding box center [439, 519] width 443 height 40
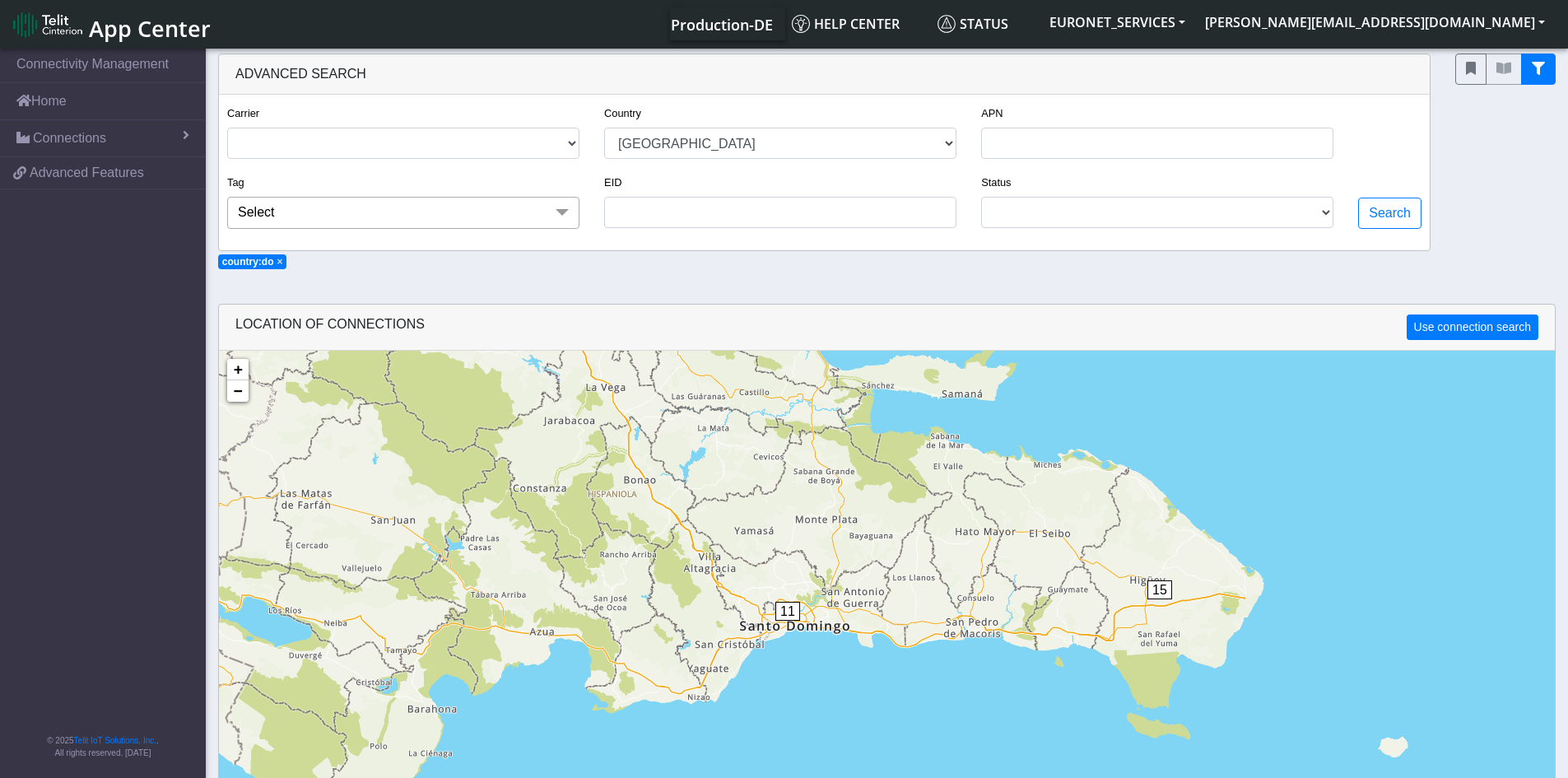
drag, startPoint x: 595, startPoint y: 670, endPoint x: 598, endPoint y: 357, distance: 313.0
click at [598, 357] on div "1 18 1 11 15 + − ©2025 MapQuest, | Terms" at bounding box center [887, 739] width 1336 height 778
click at [783, 614] on span "11" at bounding box center [788, 612] width 25 height 19
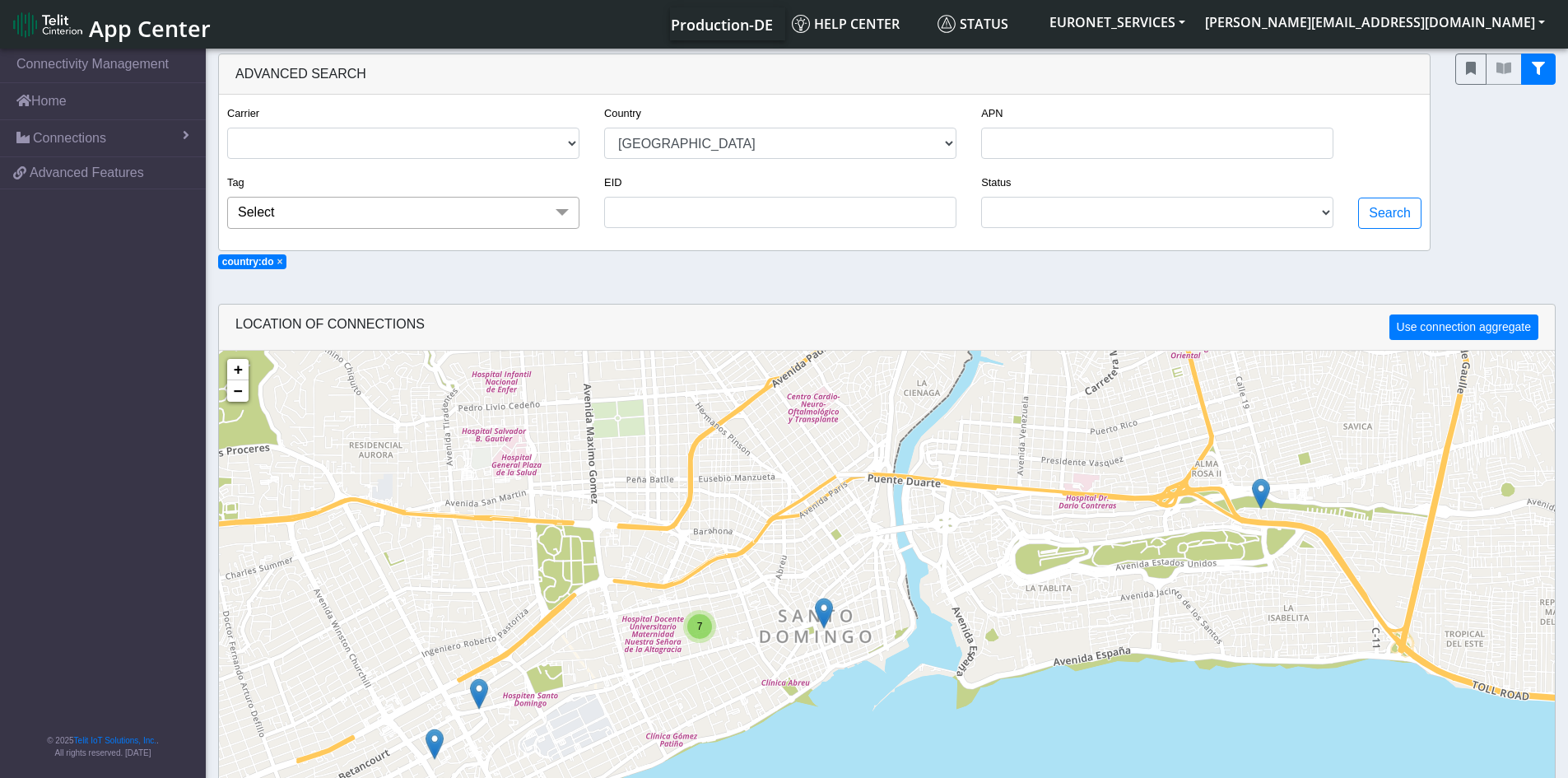
drag, startPoint x: 750, startPoint y: 716, endPoint x: 663, endPoint y: 501, distance: 231.9
click at [663, 501] on div "7 + − ©2025 MapQuest, | Terms" at bounding box center [887, 739] width 1336 height 778
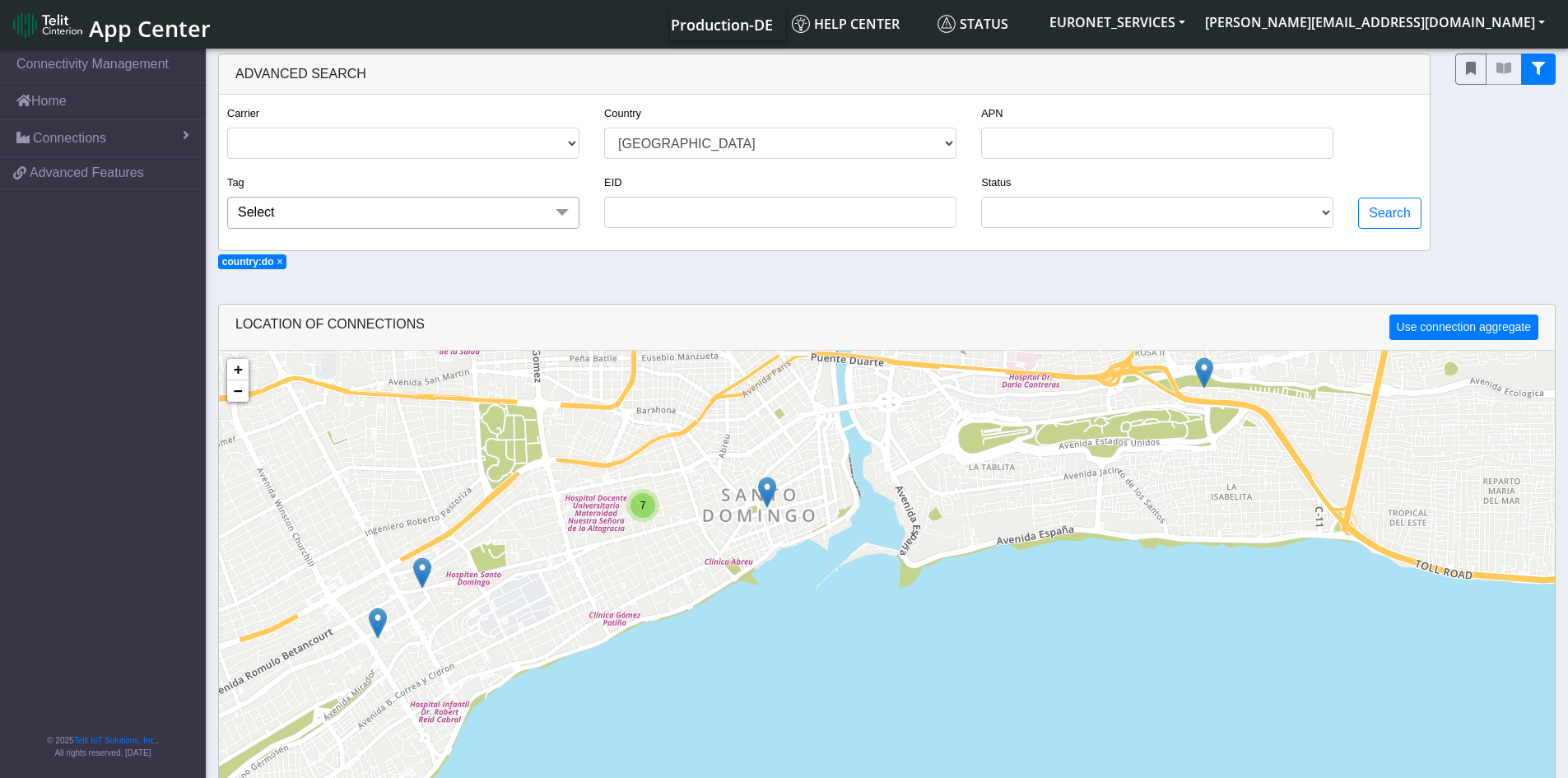
click at [635, 507] on div "7" at bounding box center [642, 505] width 25 height 25
click at [613, 511] on img at bounding box center [616, 515] width 18 height 32
click at [593, 499] on link "Click here" at bounding box center [590, 497] width 44 height 11
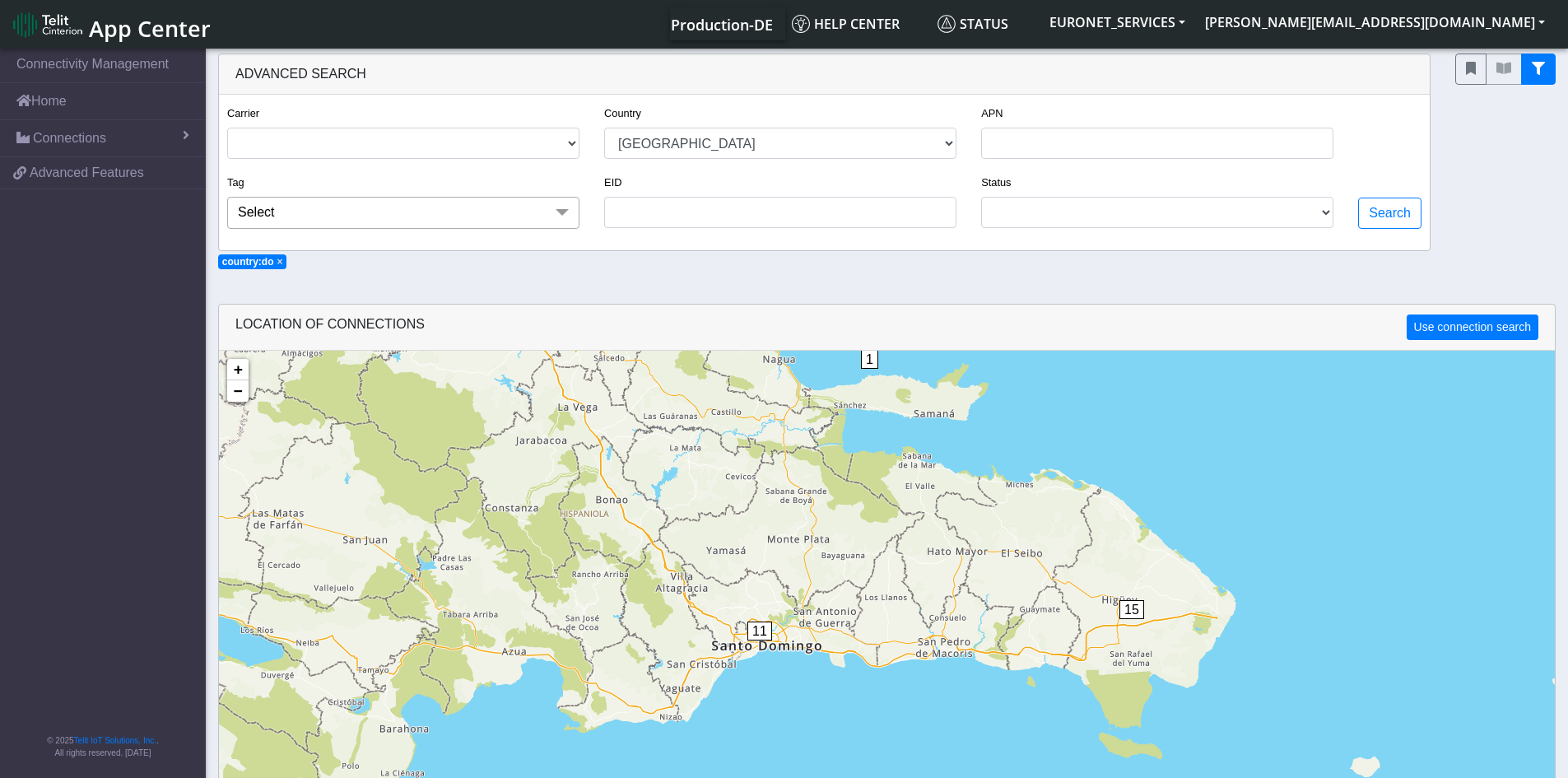
drag, startPoint x: 642, startPoint y: 736, endPoint x: 616, endPoint y: 434, distance: 303.1
click at [616, 434] on div "1 18 1 11 15 + − ©2025 MapQuest, | Terms" at bounding box center [887, 739] width 1336 height 778
click at [759, 626] on span "11" at bounding box center [759, 631] width 25 height 19
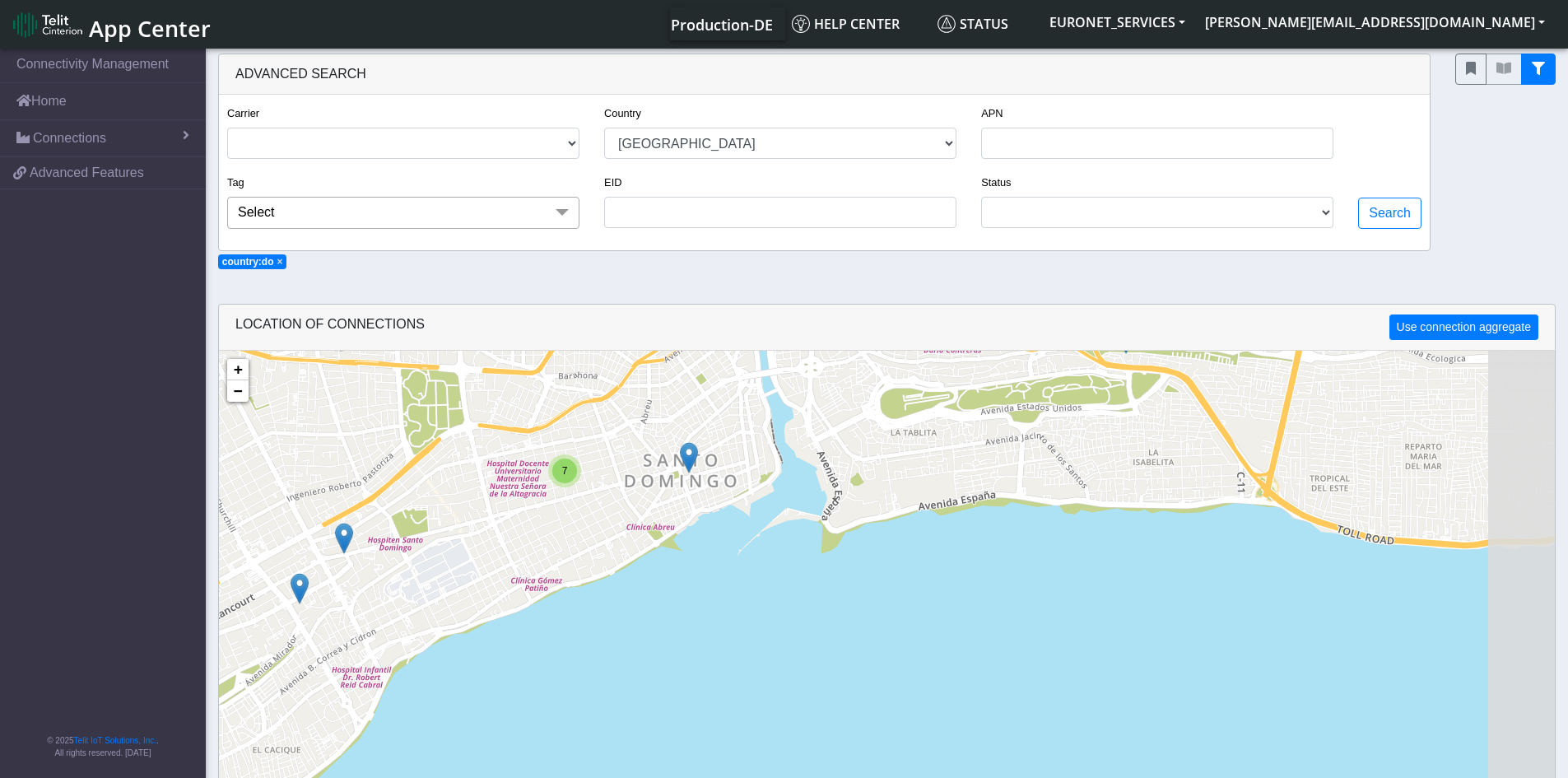
drag, startPoint x: 794, startPoint y: 725, endPoint x: 612, endPoint y: 461, distance: 320.7
click at [612, 461] on div "7 + − ©2025 MapQuest, | Terms" at bounding box center [887, 739] width 1336 height 778
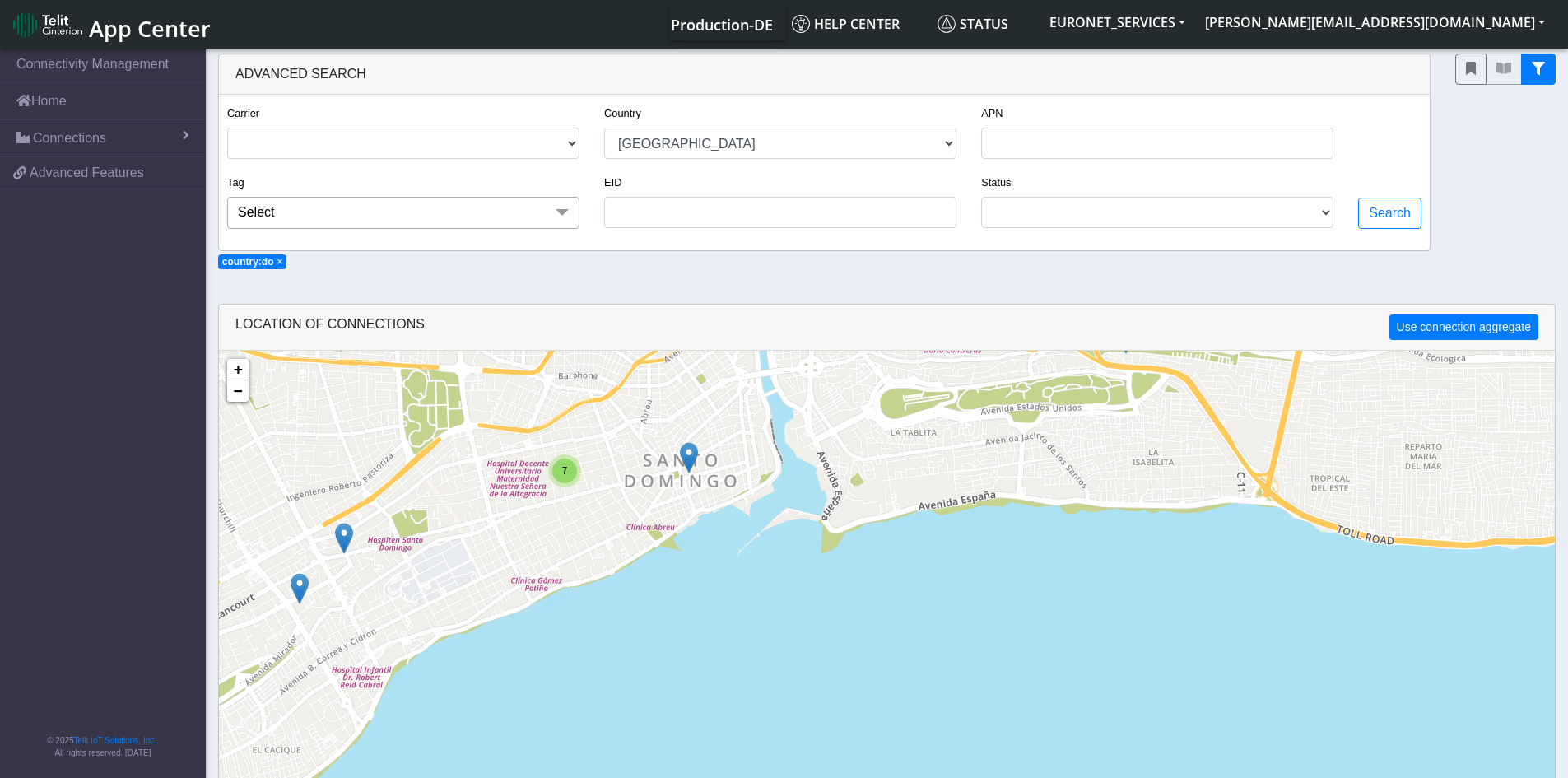
click at [568, 468] on div "7" at bounding box center [564, 471] width 25 height 25
click at [539, 476] on img at bounding box center [538, 480] width 18 height 32
click at [525, 462] on link "Click here" at bounding box center [512, 462] width 44 height 11
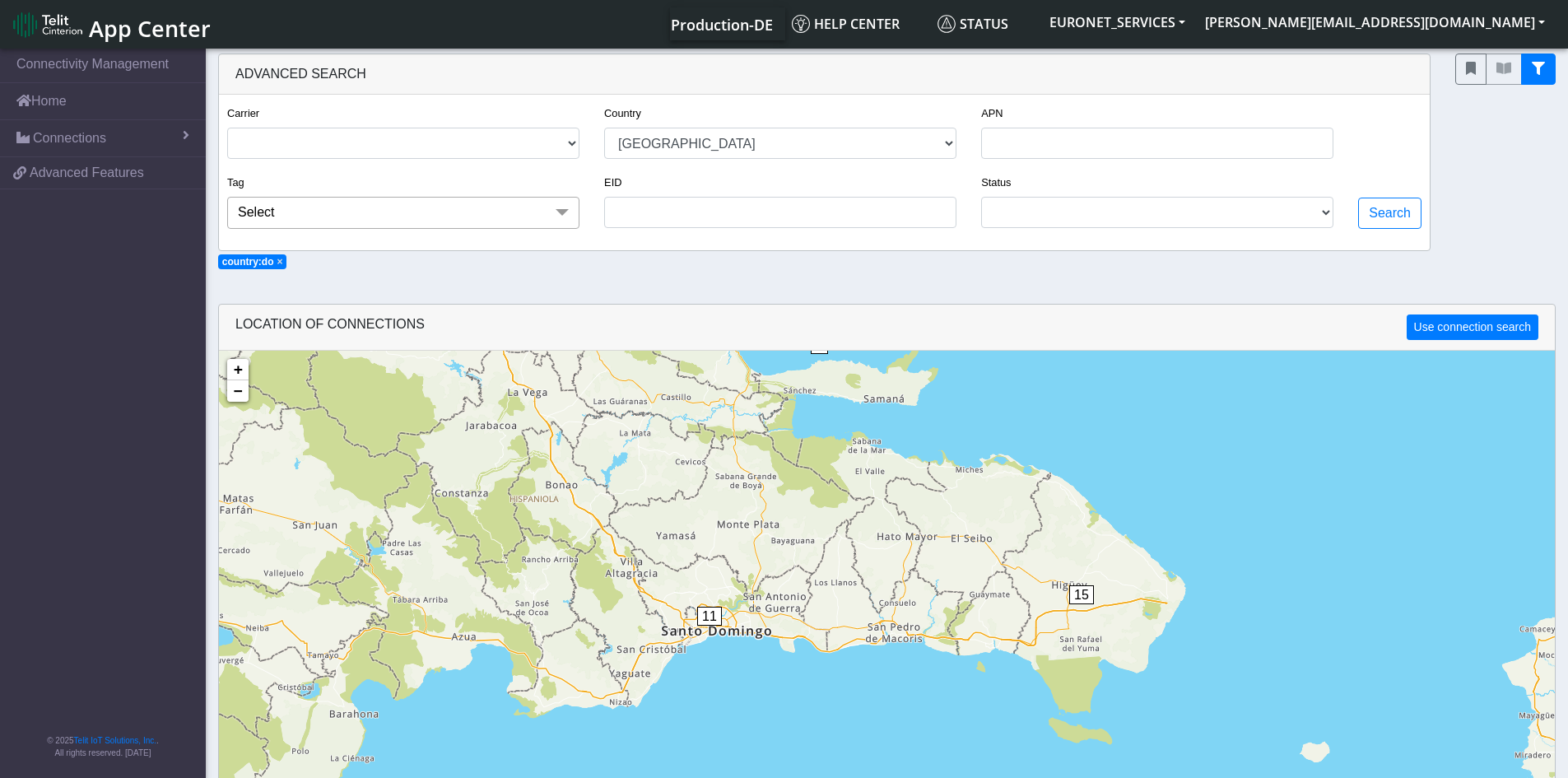
drag, startPoint x: 526, startPoint y: 672, endPoint x: 435, endPoint y: 316, distance: 367.4
click at [435, 316] on div "LOCATION OF CONNECTIONS Use connection search Loading... 1 18 1 11 15 + − ©2025…" at bounding box center [887, 639] width 1338 height 671
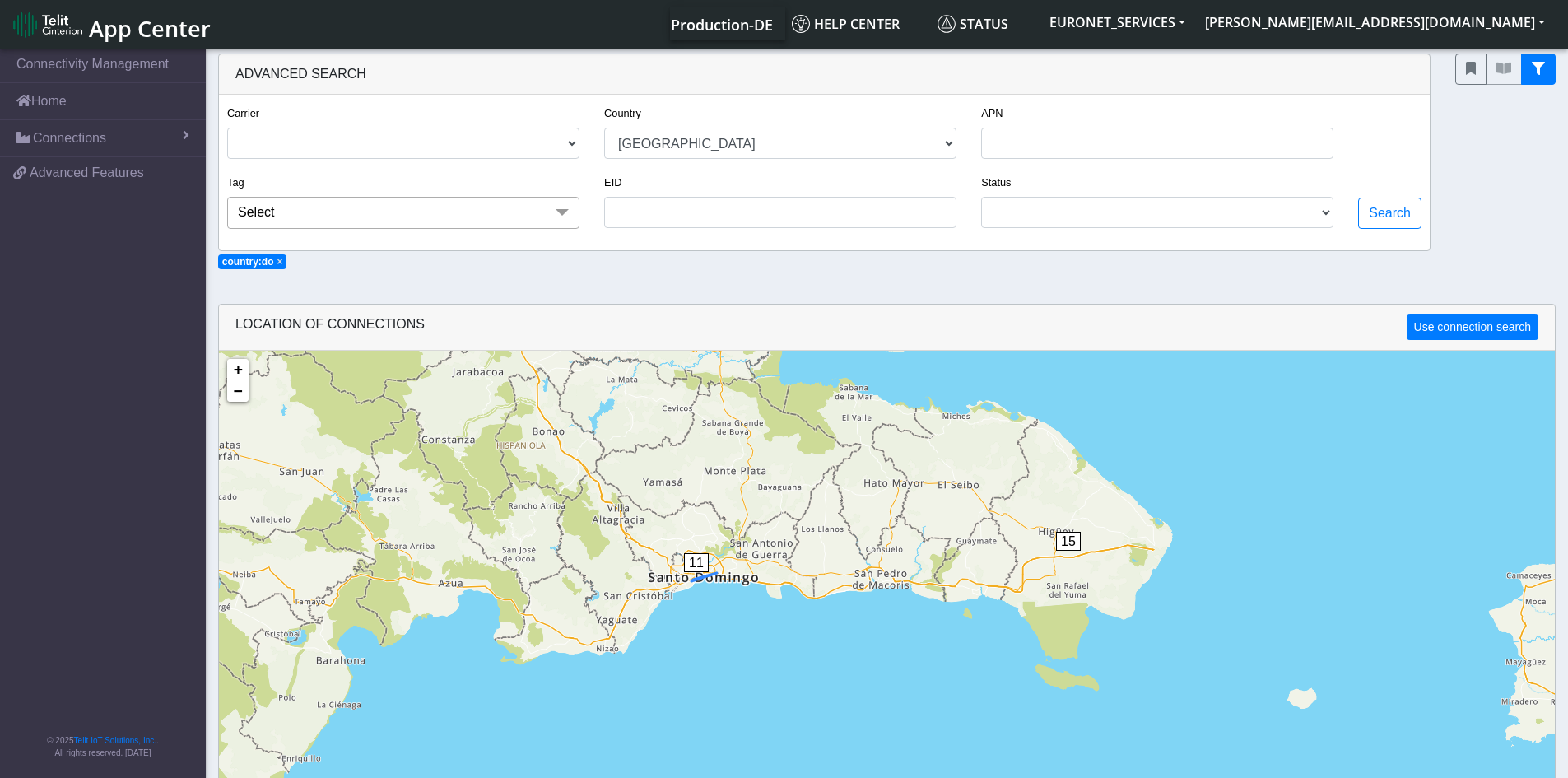
click at [694, 559] on span "11" at bounding box center [696, 563] width 25 height 19
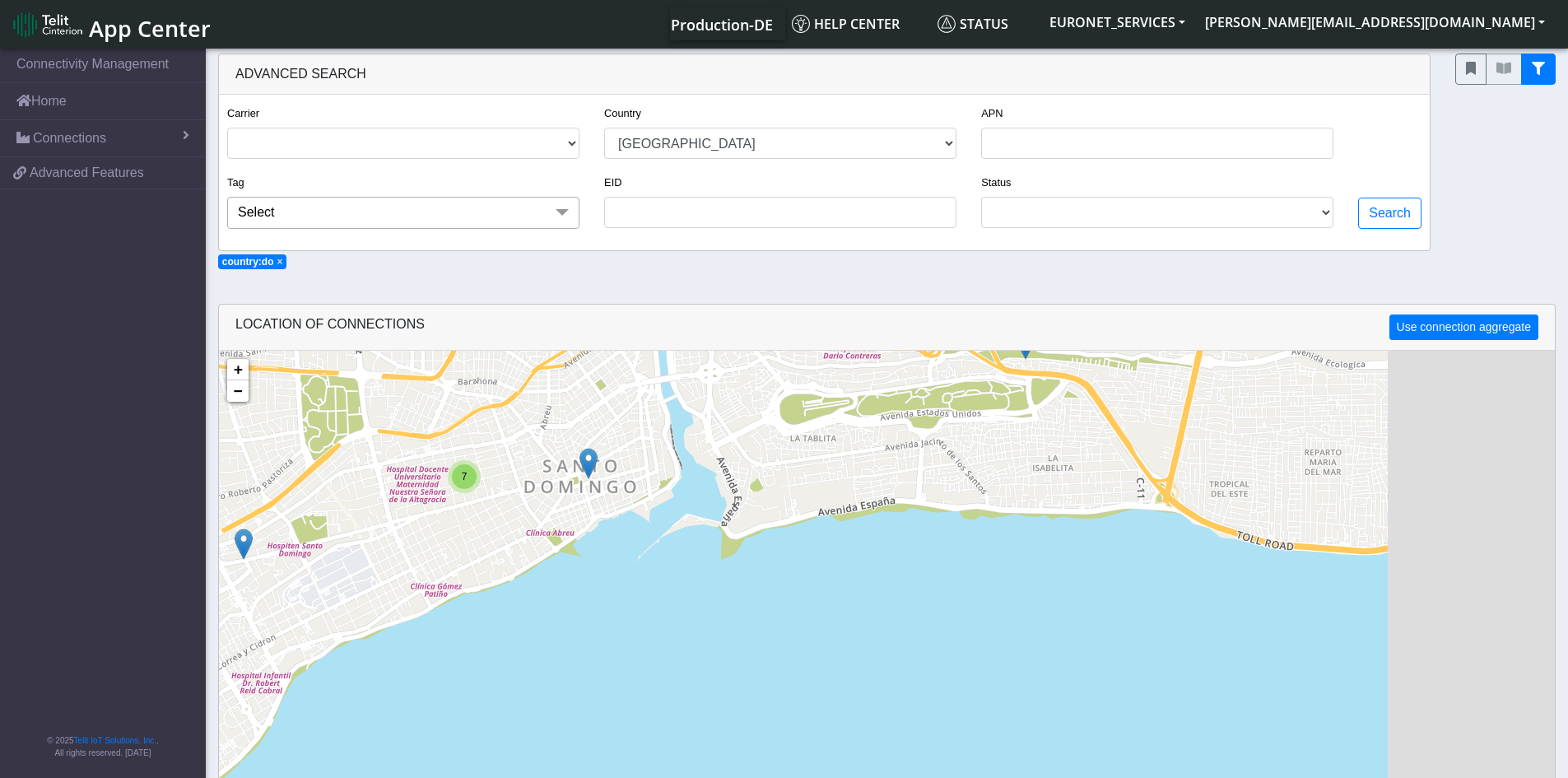
drag, startPoint x: 780, startPoint y: 694, endPoint x: 499, endPoint y: 433, distance: 383.5
click at [499, 433] on div "7 + − ©2025 MapQuest, | Terms" at bounding box center [887, 739] width 1336 height 778
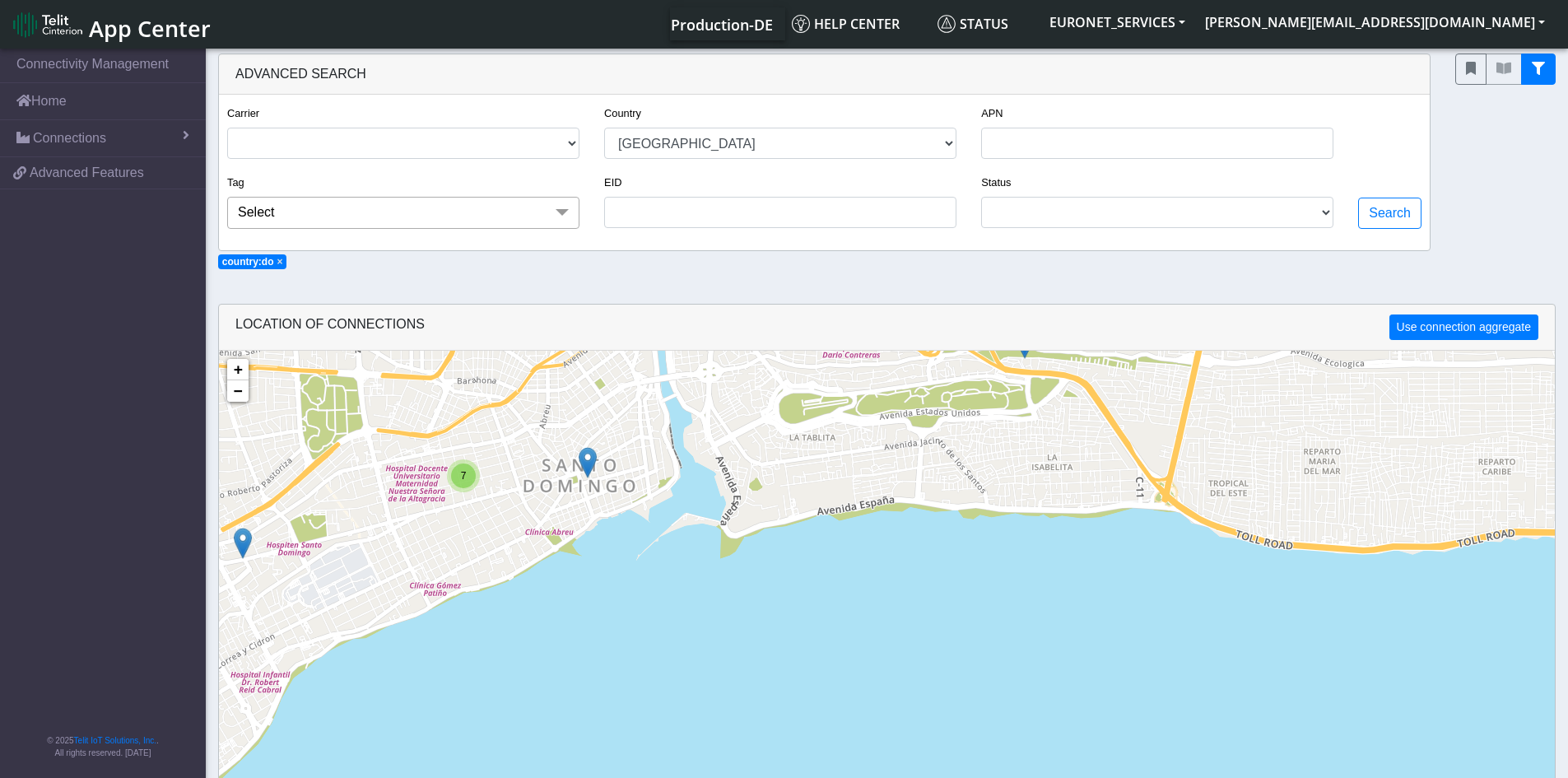
click at [588, 465] on img at bounding box center [587, 463] width 18 height 32
click at [629, 551] on div "7 ID: 66a7a3e9a2fb005f23a70d2e View: Click here × + − ©2025 MapQuest, | Terms" at bounding box center [887, 739] width 1336 height 778
click at [467, 474] on div "7" at bounding box center [463, 476] width 25 height 25
click at [434, 456] on img at bounding box center [437, 459] width 18 height 32
click at [417, 438] on link "Click here" at bounding box center [412, 440] width 44 height 11
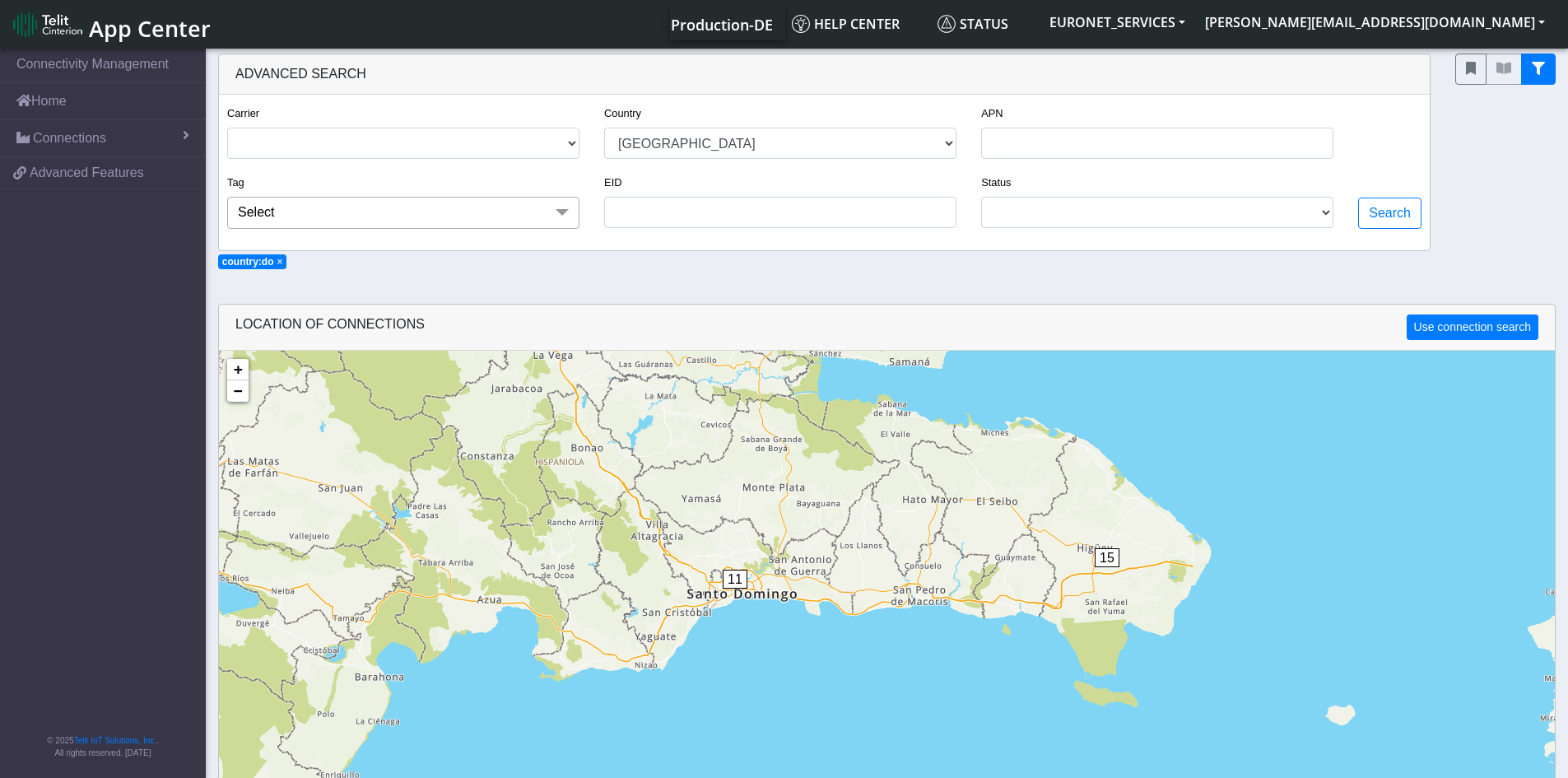
drag, startPoint x: 594, startPoint y: 703, endPoint x: 544, endPoint y: 357, distance: 349.6
click at [544, 357] on div "1 18 1 11 15 + − ©2025 MapQuest, | Terms" at bounding box center [887, 739] width 1336 height 778
click at [728, 580] on span "11" at bounding box center [735, 579] width 25 height 19
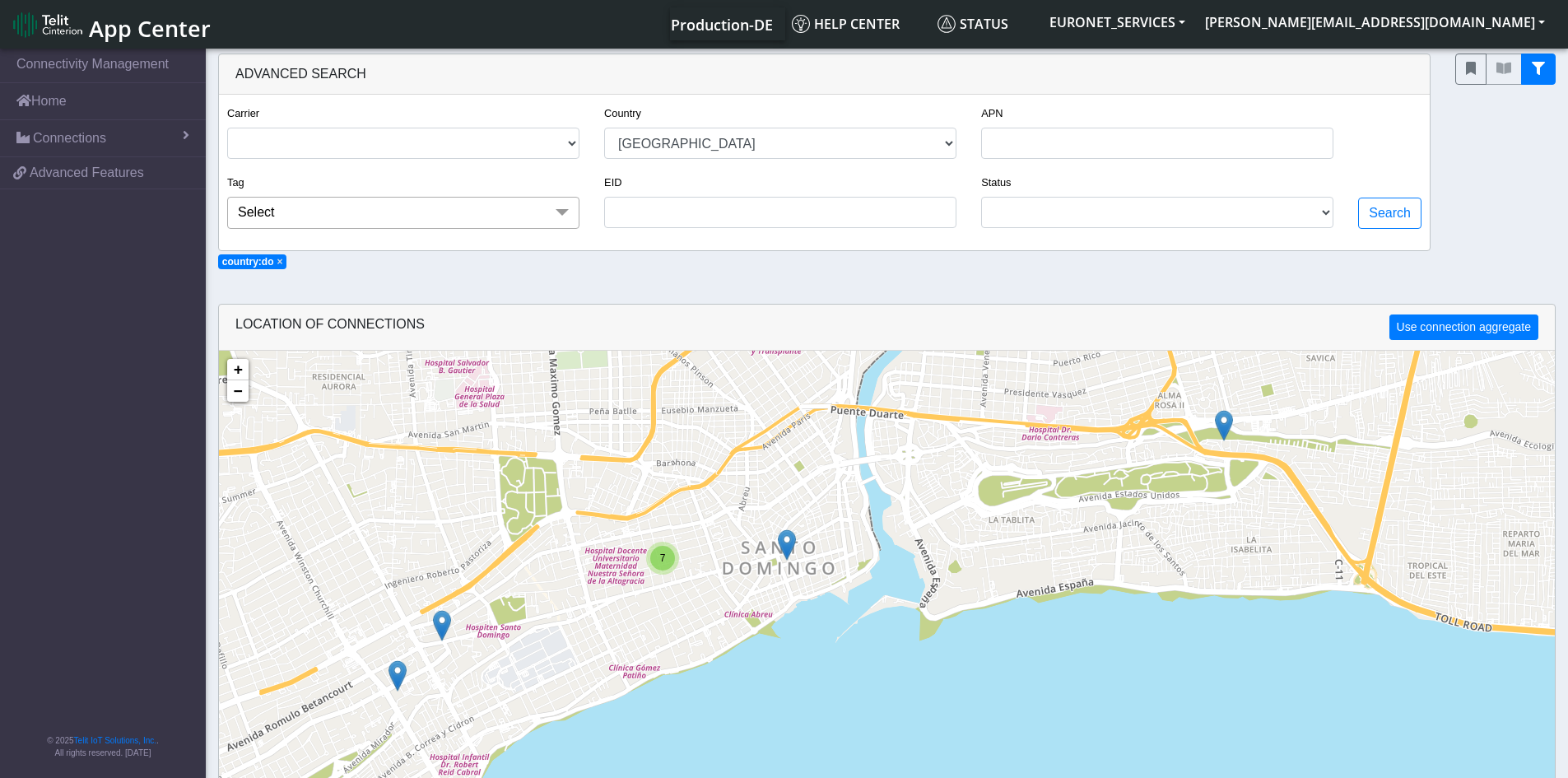
drag, startPoint x: 750, startPoint y: 712, endPoint x: 674, endPoint y: 535, distance: 192.6
click at [674, 535] on div "7 + − ©2025 MapQuest, | Terms" at bounding box center [887, 739] width 1336 height 778
click at [657, 557] on div "7" at bounding box center [663, 558] width 25 height 25
click at [681, 522] on img at bounding box center [680, 531] width 18 height 32
click at [668, 518] on link "Click here" at bounding box center [653, 513] width 44 height 11
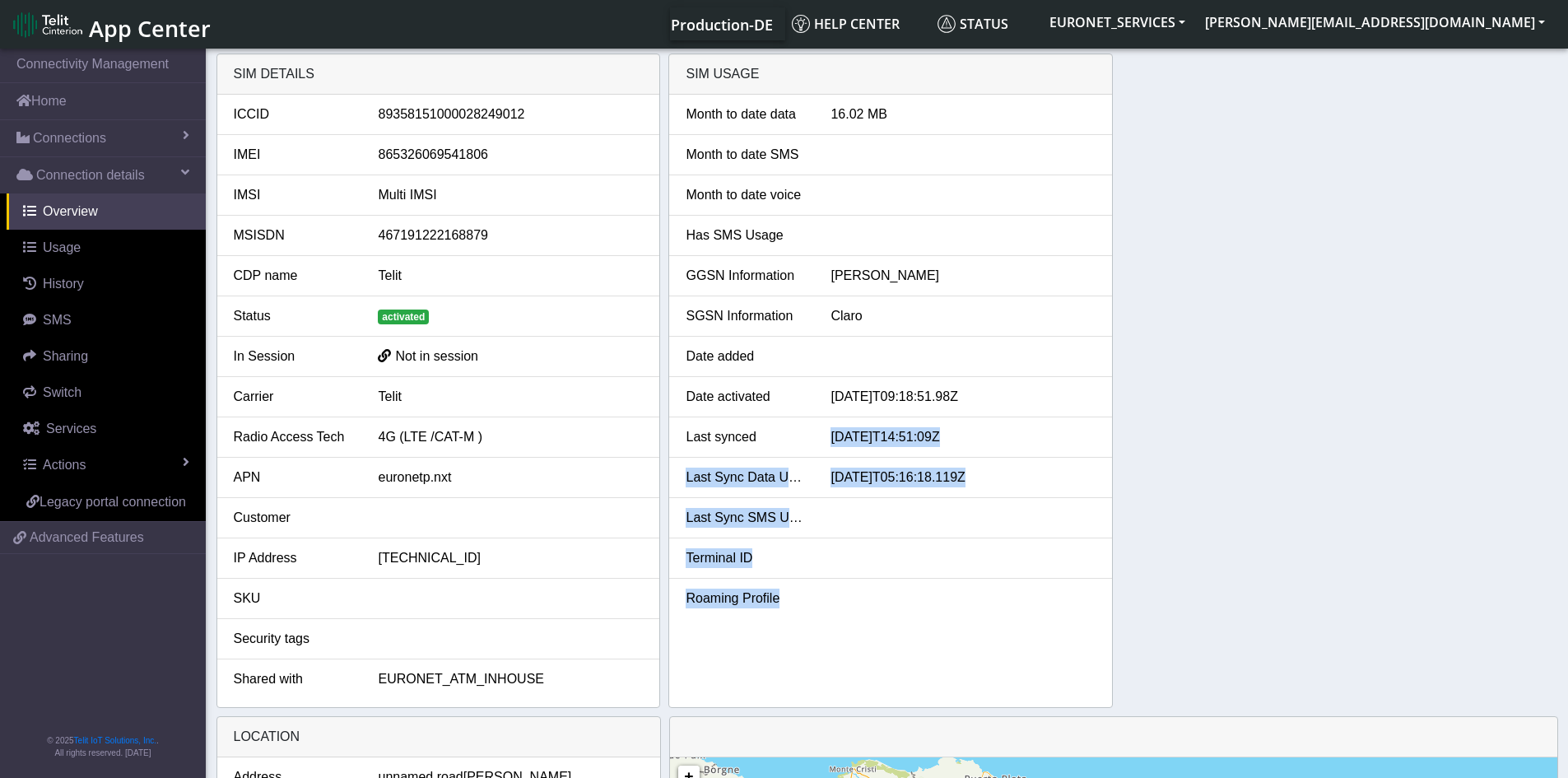
drag, startPoint x: 857, startPoint y: 619, endPoint x: 816, endPoint y: 427, distance: 196.3
click at [816, 427] on div "Month to date data 16.02 MB Month to date SMS Month to date voice Has SMS Usage…" at bounding box center [890, 401] width 443 height 613
click at [1141, 458] on div "SIM details ICCID [TECHNICAL_ID] IMEI [TECHNICAL_ID] IMSI Multi IMSI MSISDN 467…" at bounding box center [887, 381] width 1342 height 655
click at [69, 145] on span "Connections" at bounding box center [69, 138] width 73 height 19
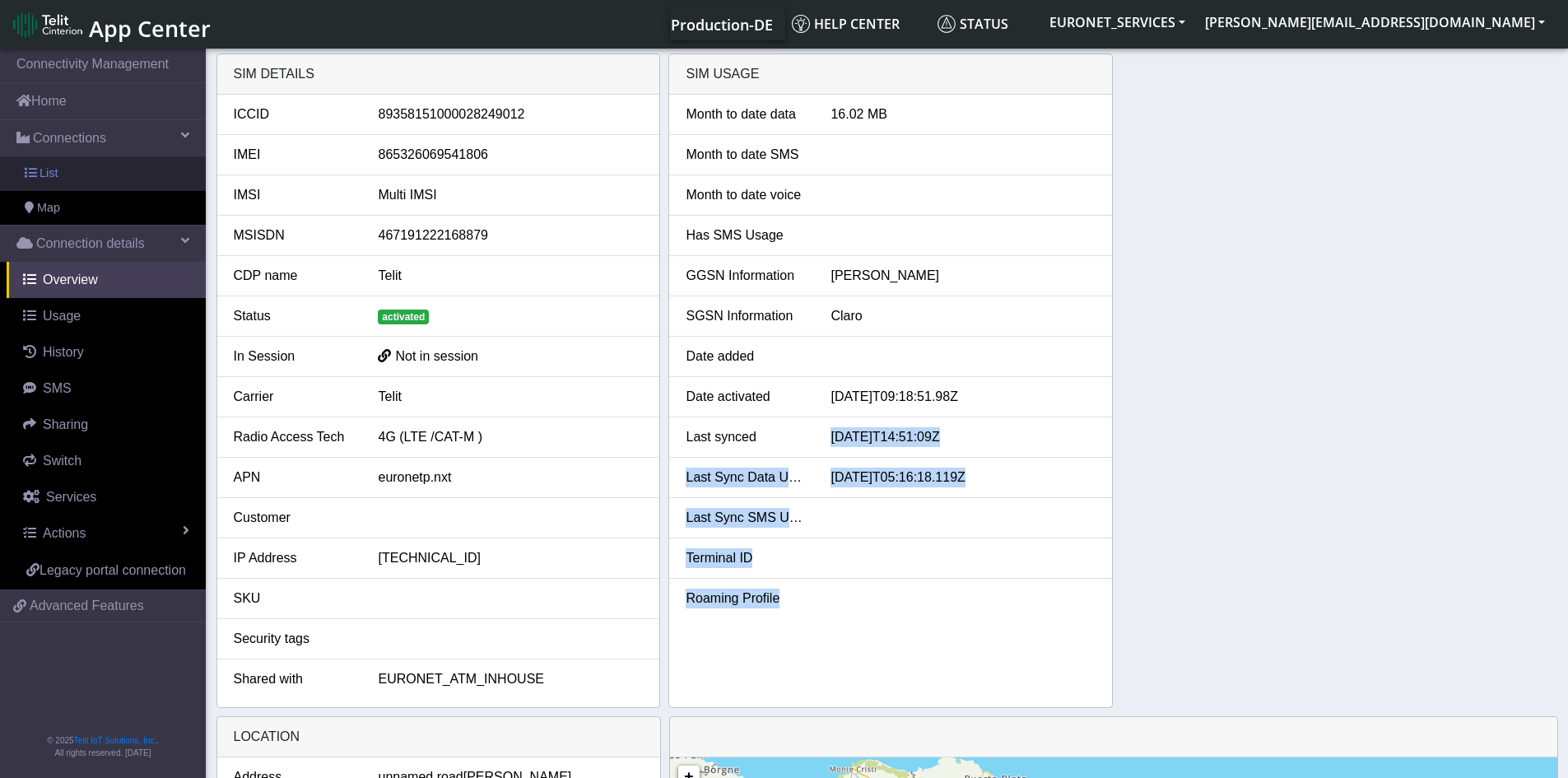
click at [55, 168] on span "List" at bounding box center [48, 173] width 18 height 18
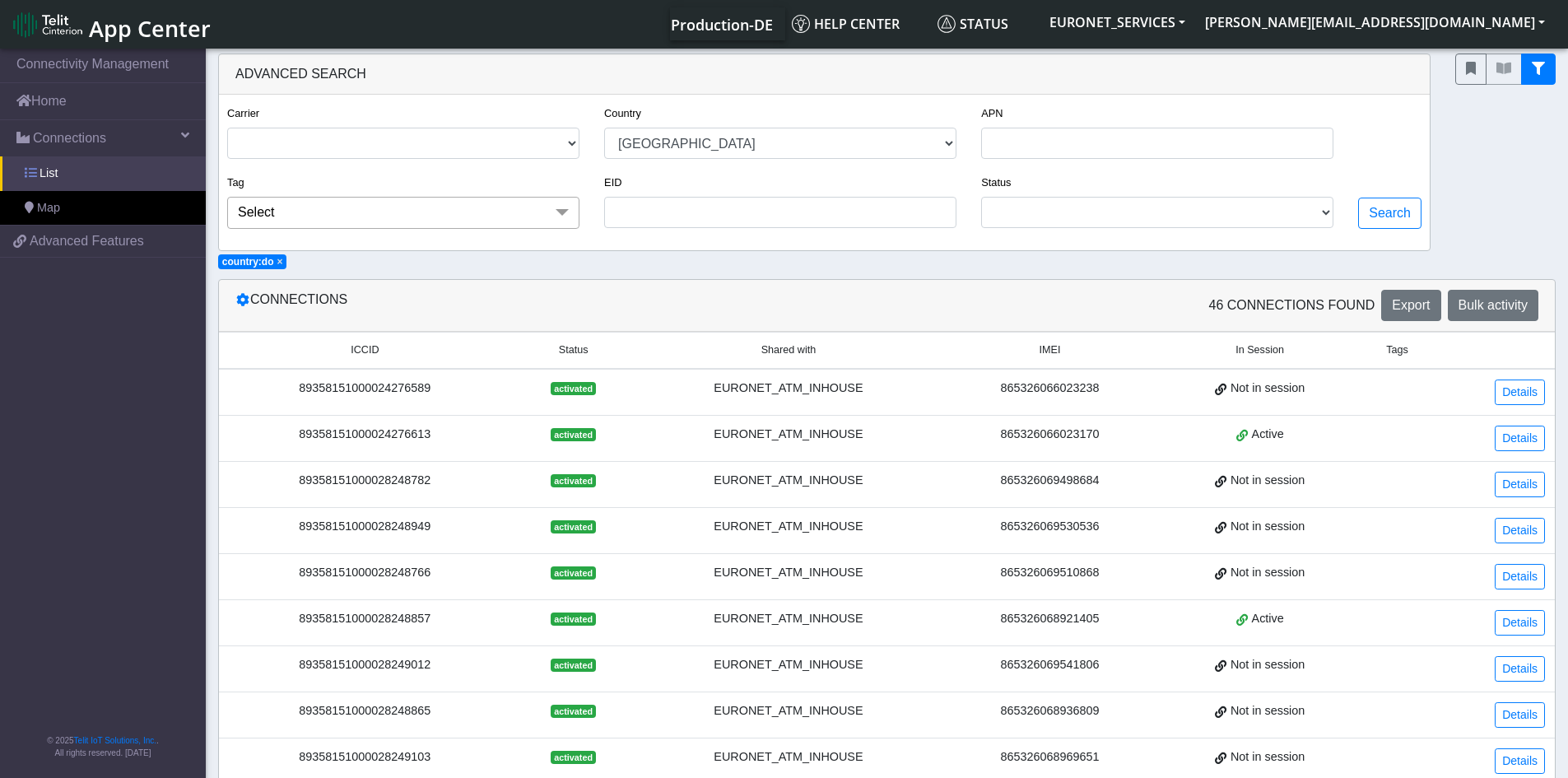
click at [55, 168] on span "List" at bounding box center [48, 173] width 18 height 18
click at [277, 265] on span "×" at bounding box center [279, 261] width 6 height 11
select select
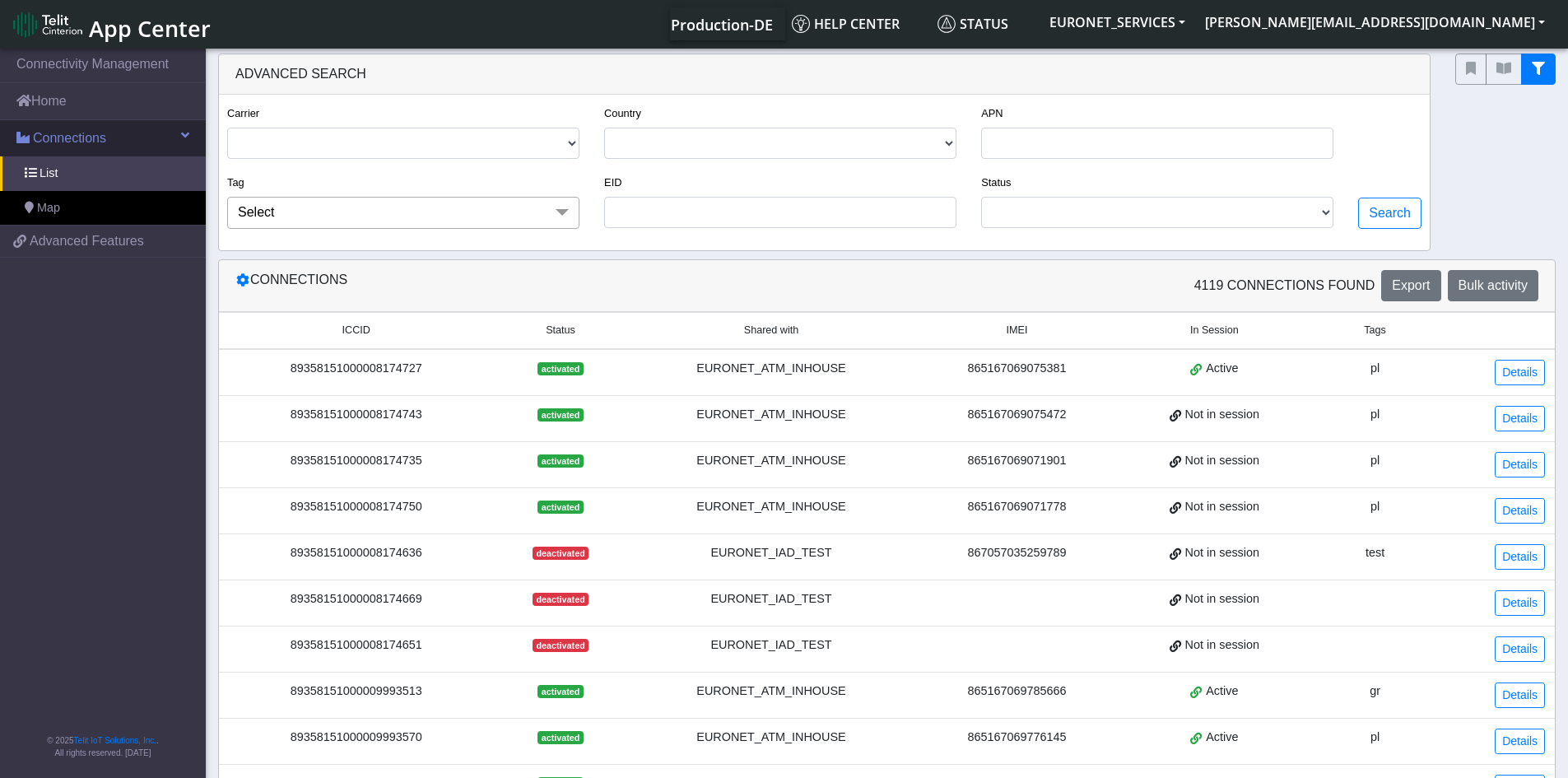
click at [88, 141] on span "Connections" at bounding box center [69, 138] width 73 height 19
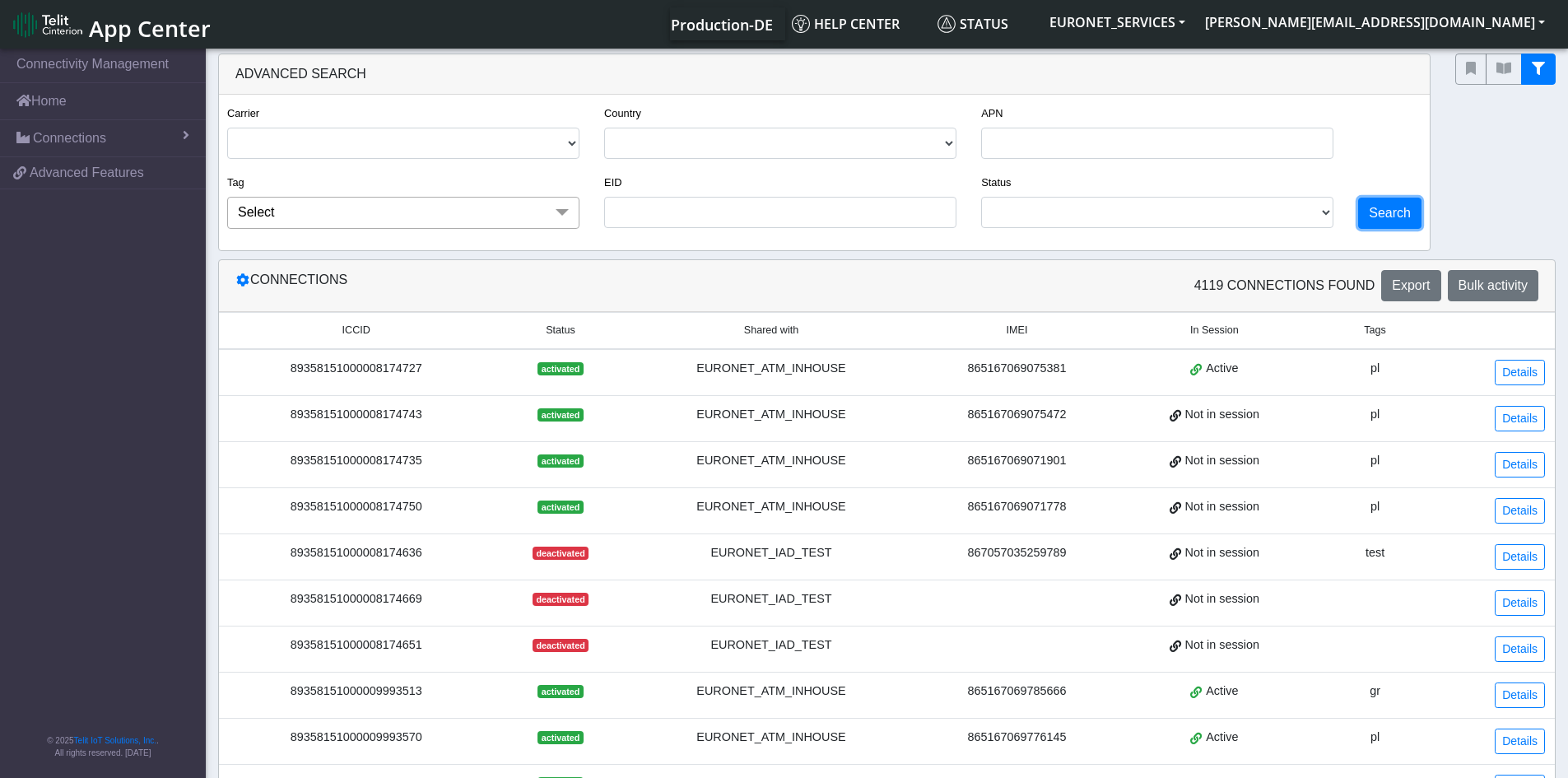
click at [1390, 211] on button "Search" at bounding box center [1390, 214] width 63 height 32
click at [299, 70] on div "Advanced Search" at bounding box center [824, 75] width 1211 height 40
click at [731, 199] on input "EID" at bounding box center [780, 213] width 352 height 32
paste input "89358151000028249160 89358151000028248808 89358151000028249202 8935815100002824…"
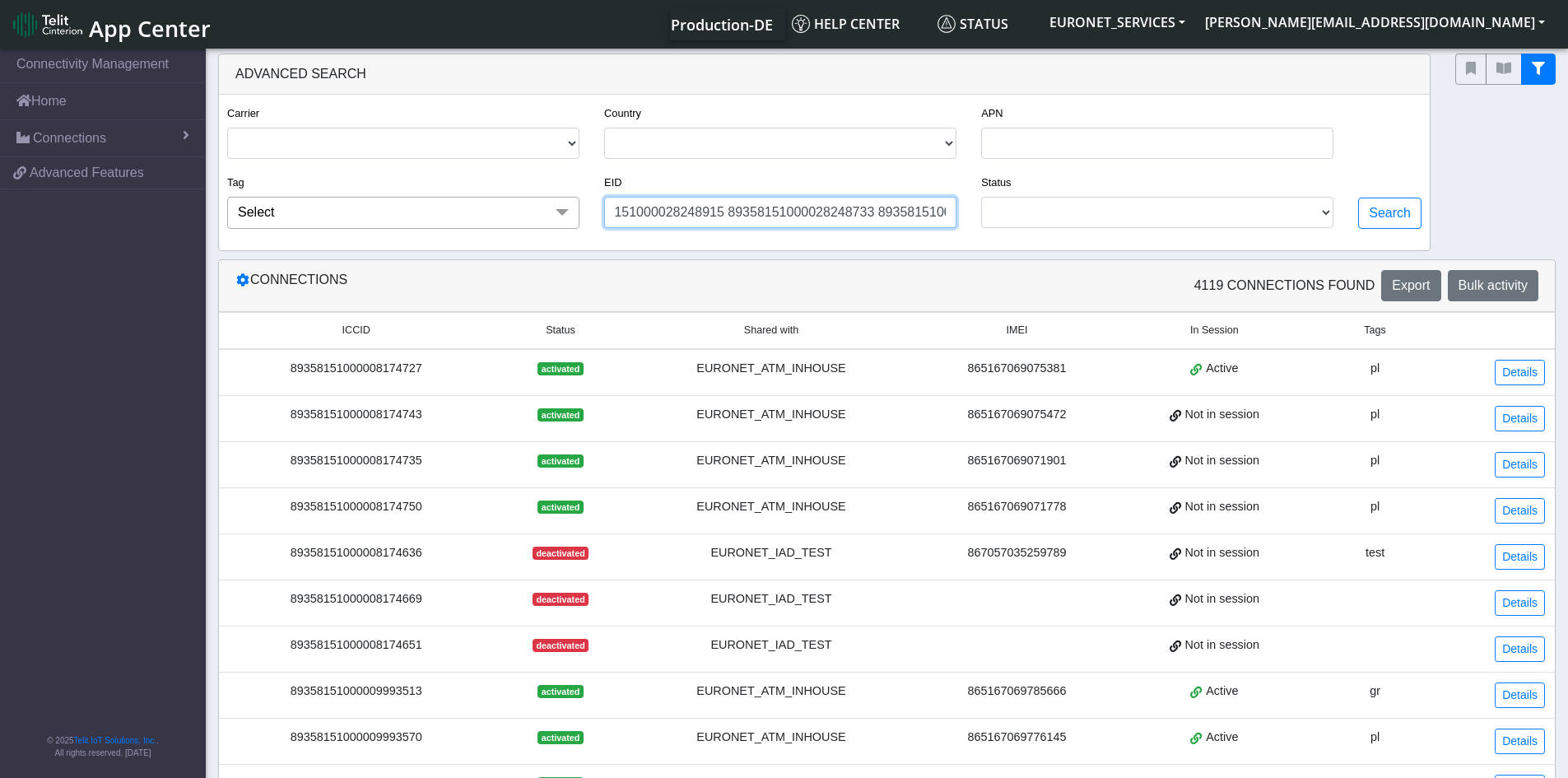
type input "89358151000028249160 89358151000028248808 89358151000028249202 8935815100002824…"
click at [54, 106] on link "Home" at bounding box center [103, 101] width 206 height 36
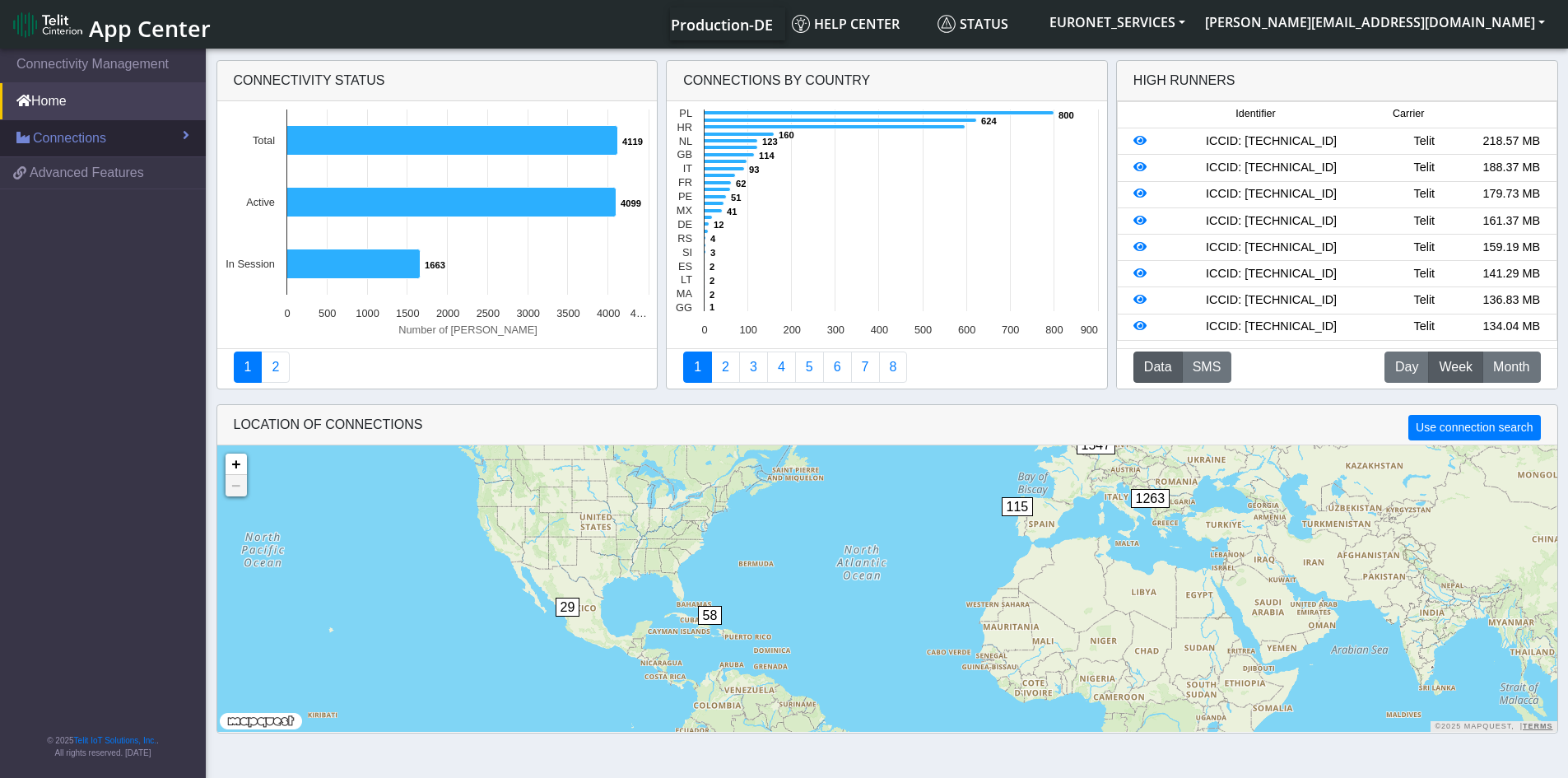
click at [51, 135] on span "Connections" at bounding box center [69, 138] width 73 height 19
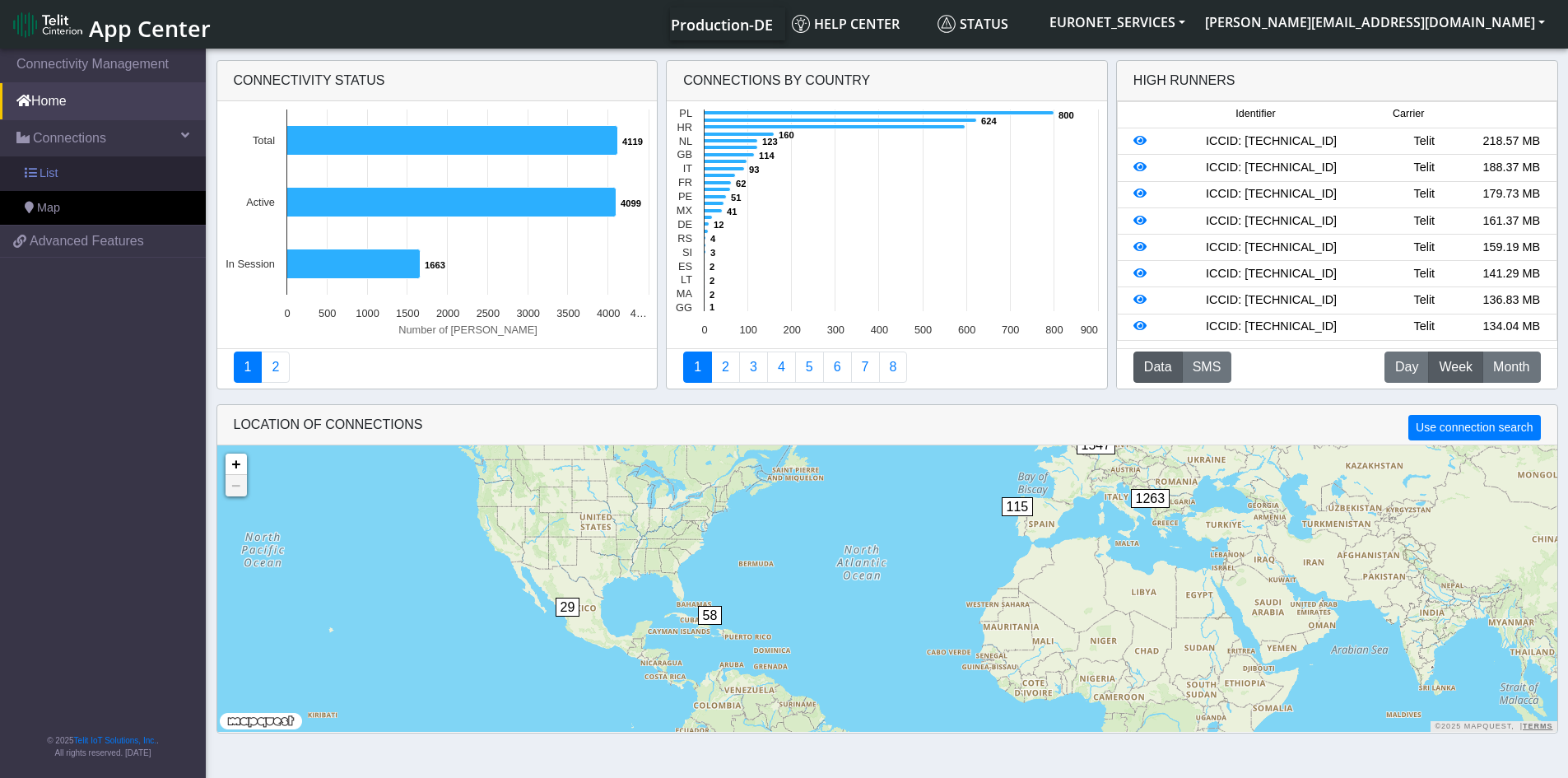
click at [35, 175] on span at bounding box center [30, 172] width 11 height 11
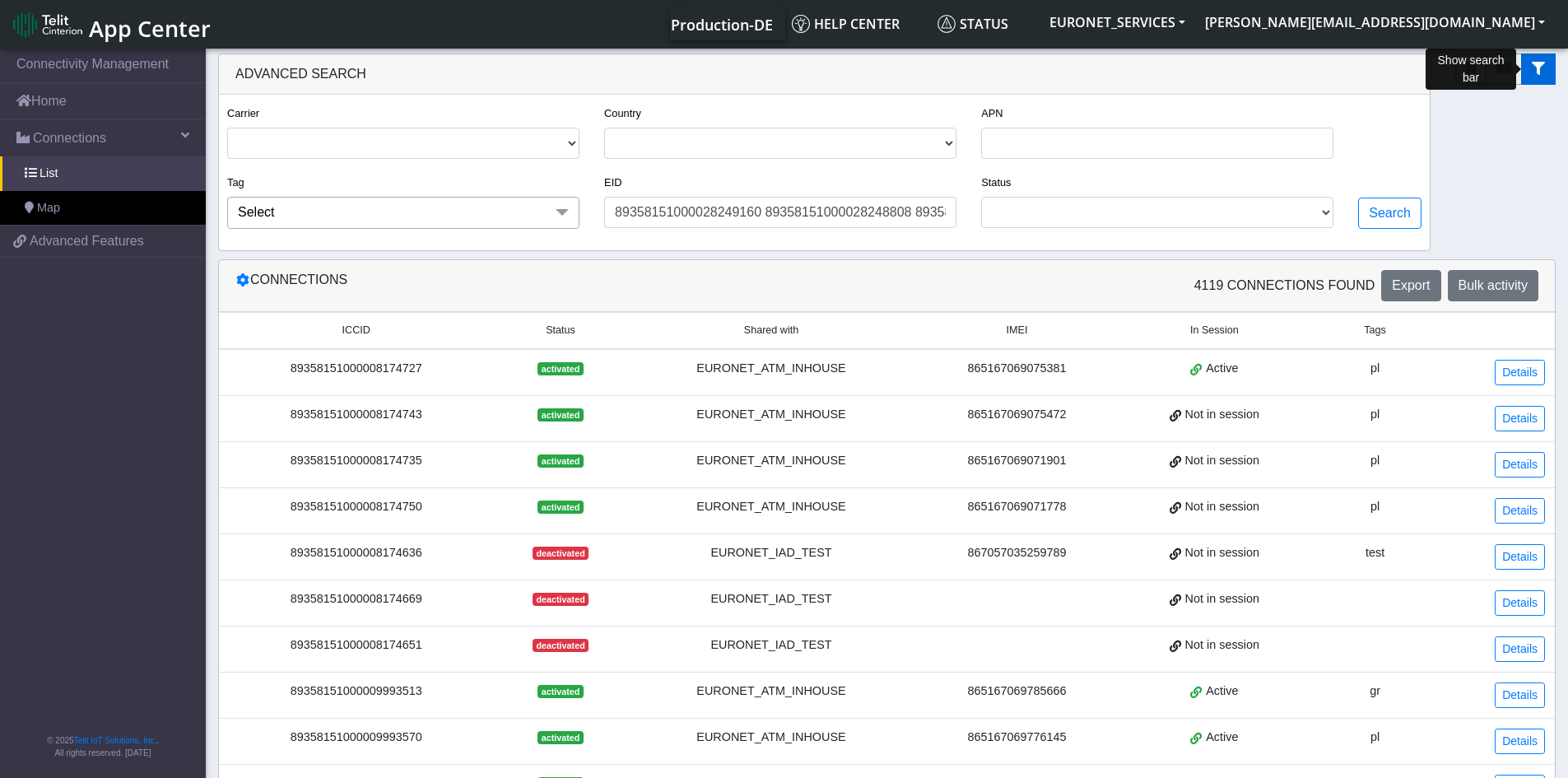
click at [1550, 64] on button "fitlers menu" at bounding box center [1538, 69] width 34 height 32
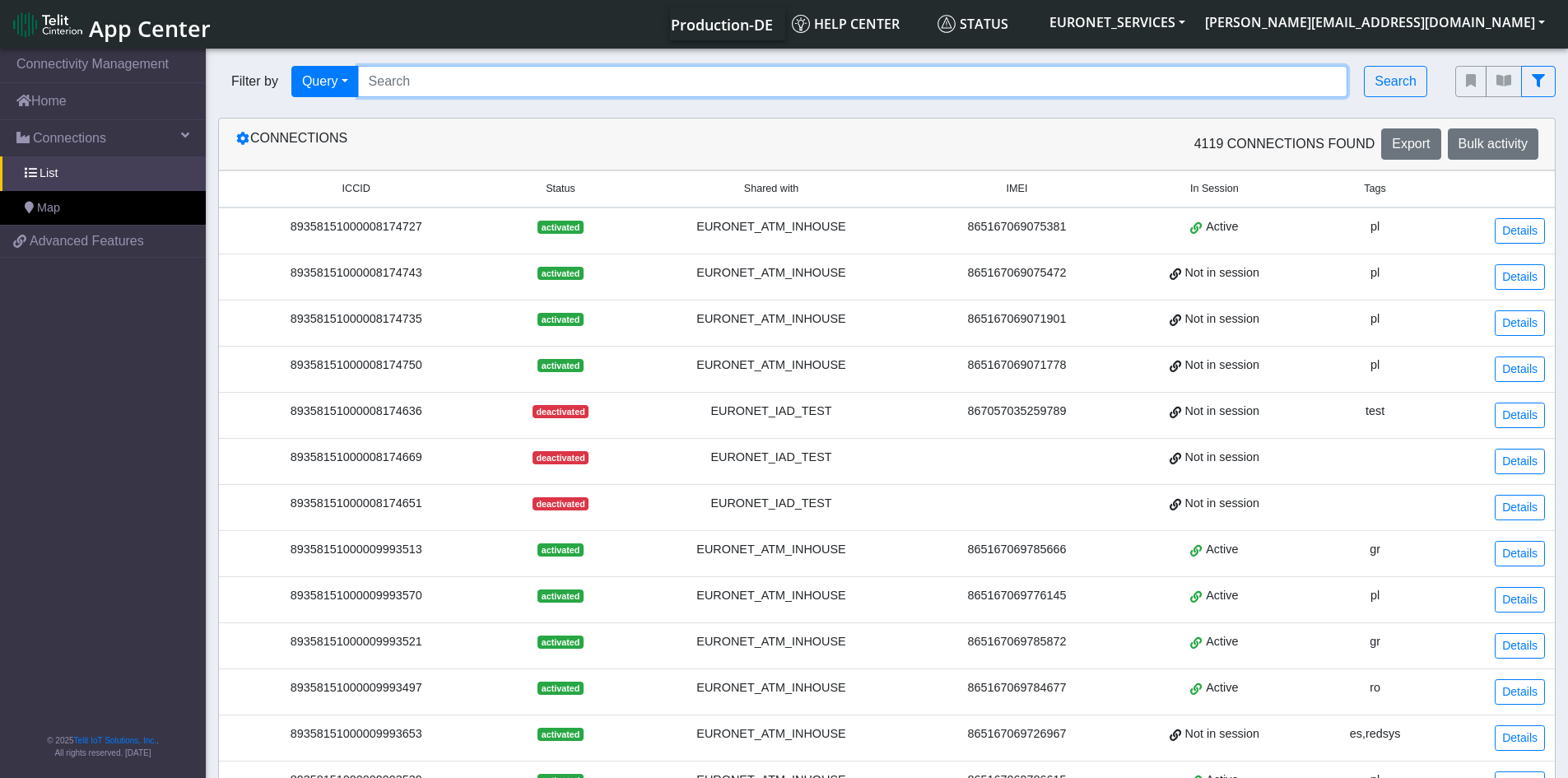
click at [636, 70] on input "Search..." at bounding box center [853, 82] width 991 height 32
paste input "89358151000028249160 89358151000028248808 89358151000028249202 8935815100002824…"
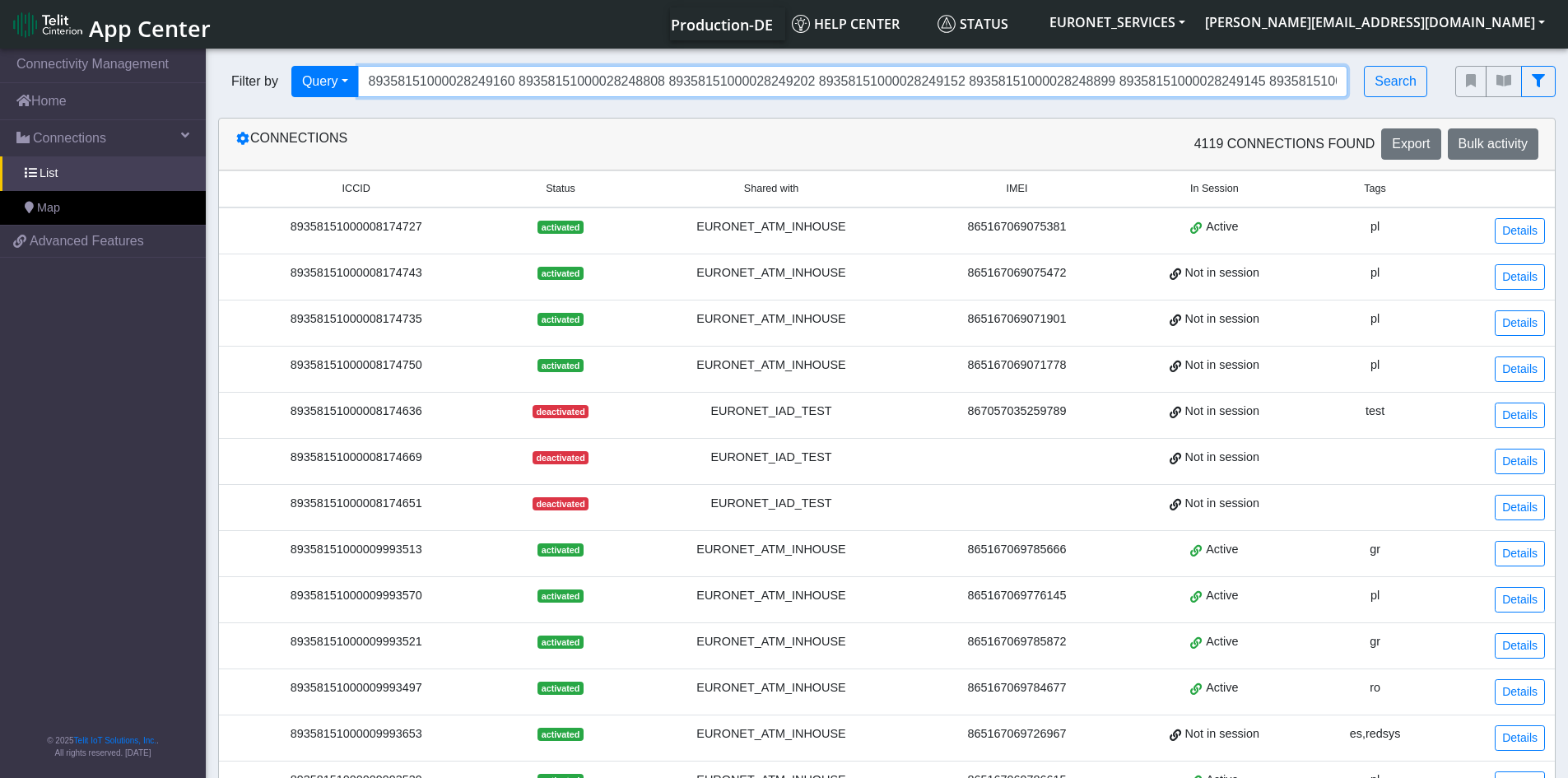
scroll to position [0, 1502]
type input "89358151000028249160 89358151000028248808 89358151000028249202 8935815100002824…"
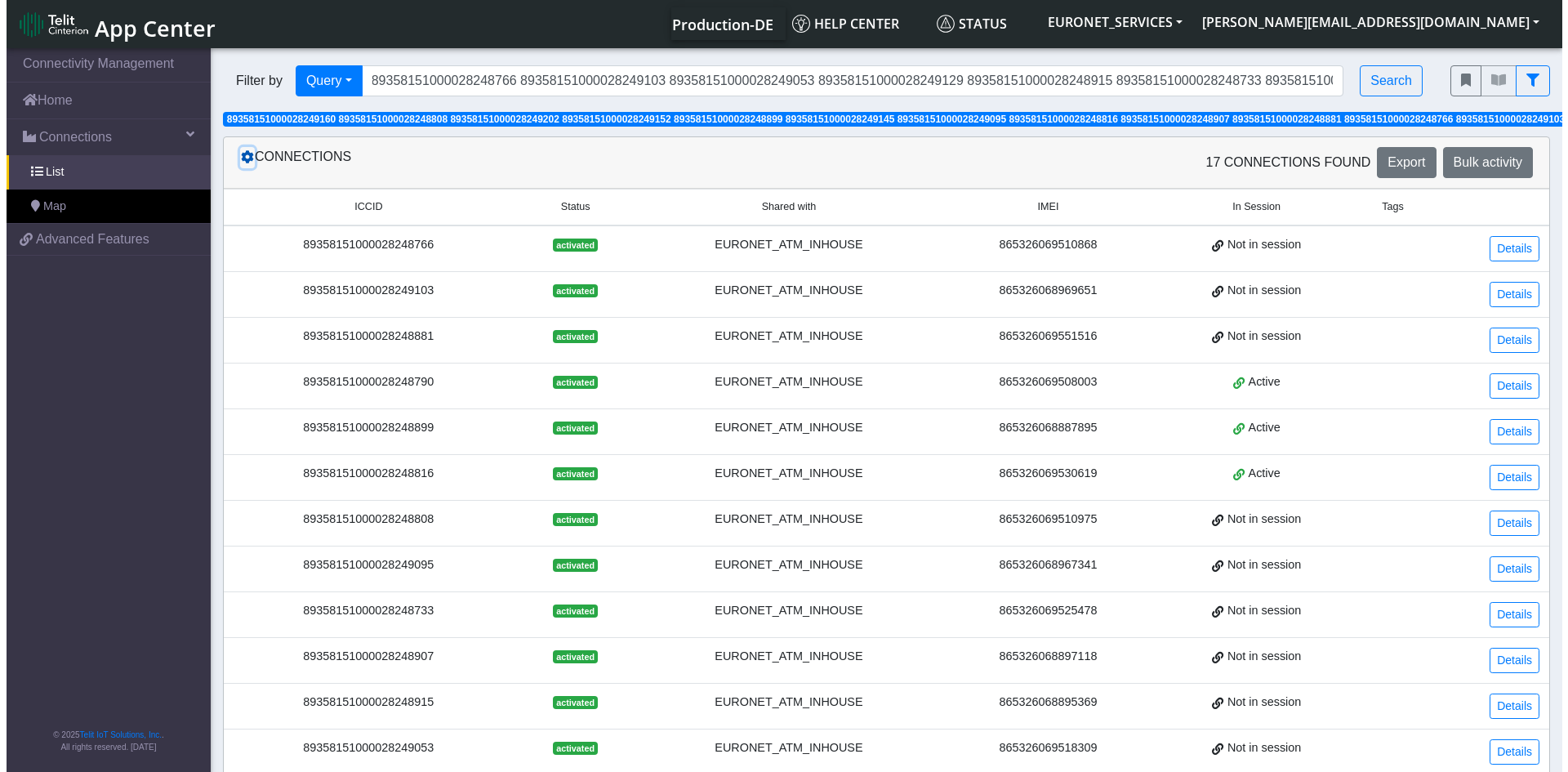
scroll to position [0, 0]
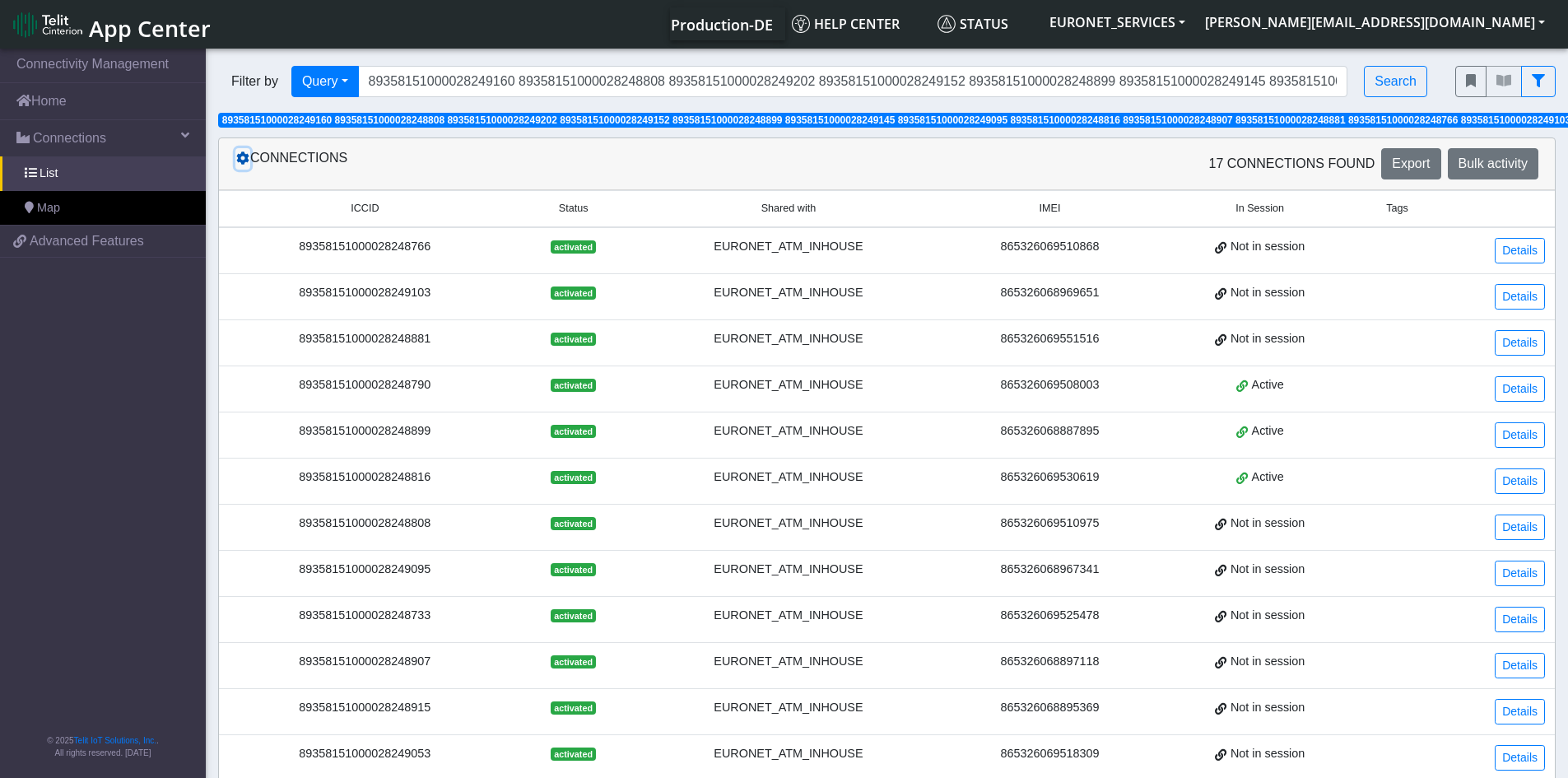
click at [243, 161] on icon at bounding box center [243, 157] width 13 height 13
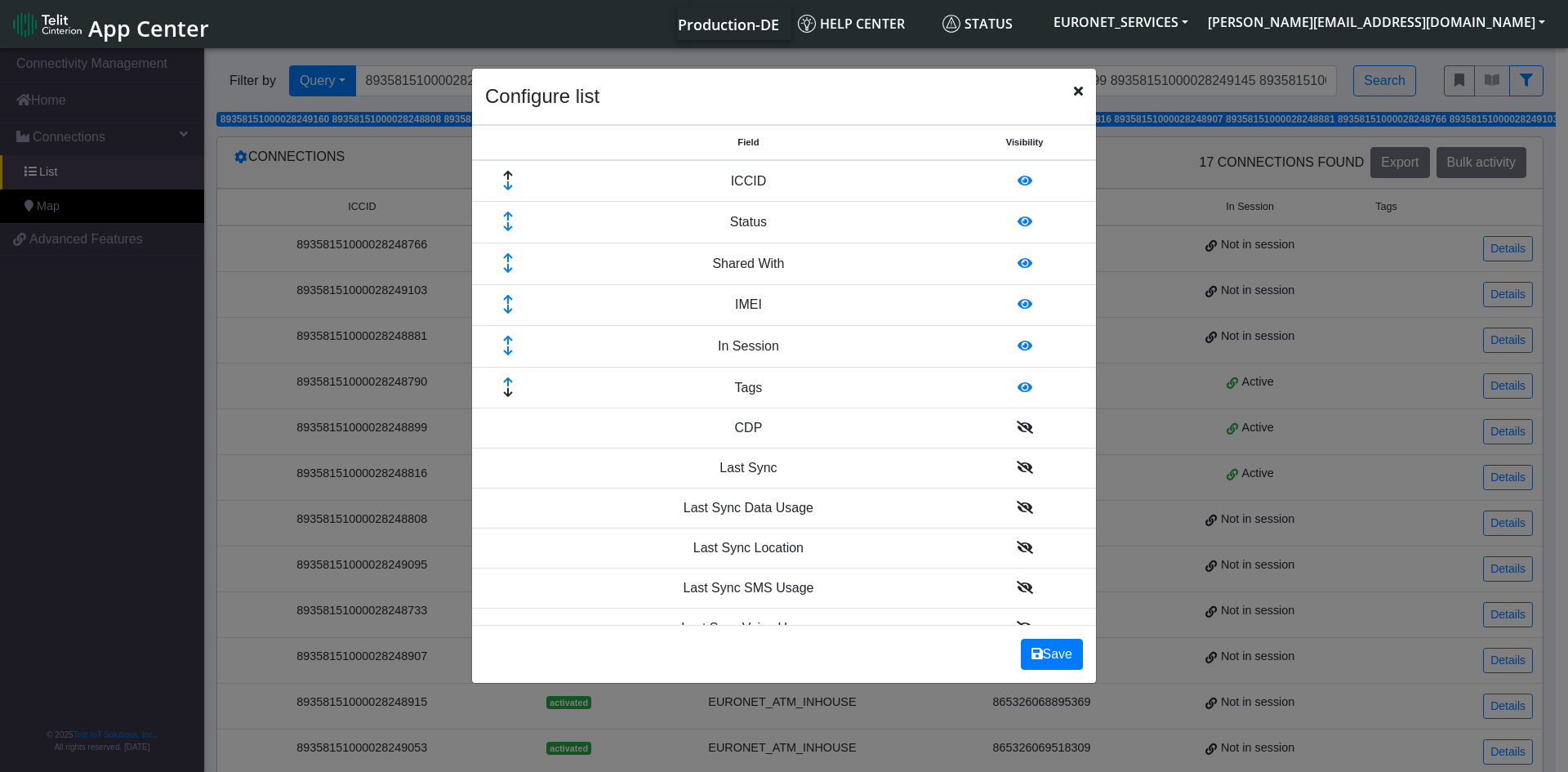
click at [1017, 468] on icon at bounding box center [1025, 467] width 17 height 13
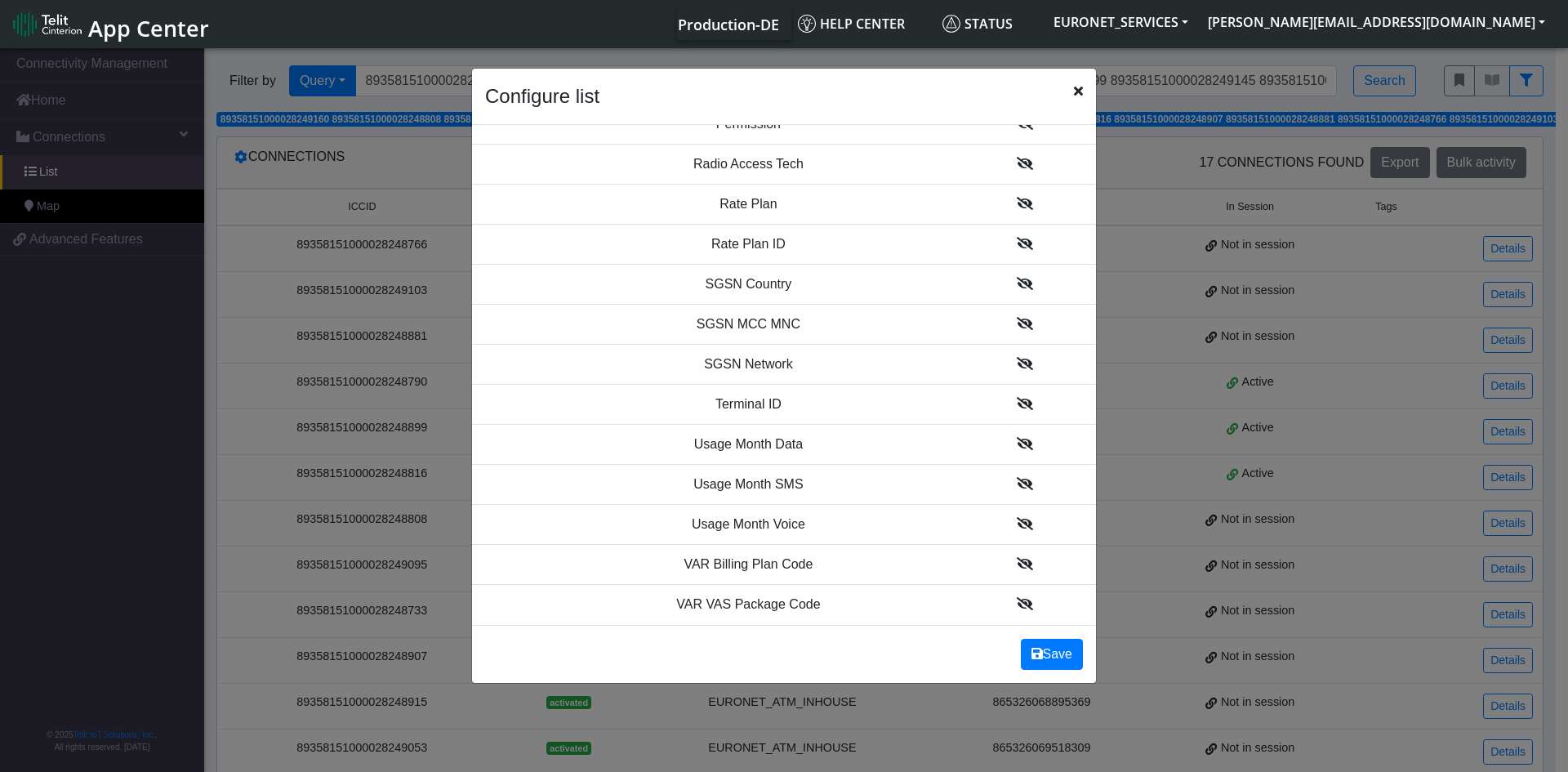
scroll to position [1879, 0]
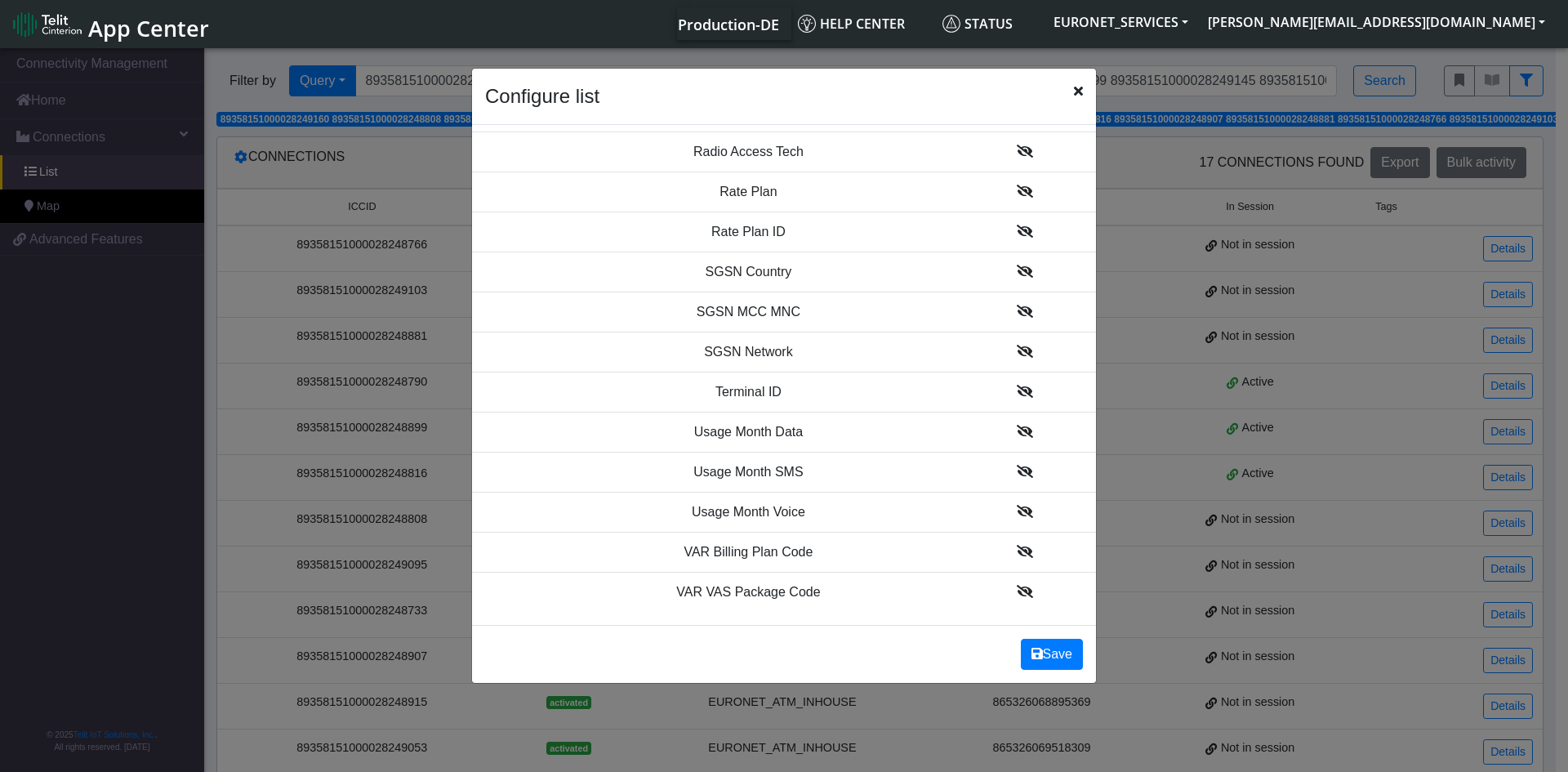
click at [1017, 429] on icon at bounding box center [1025, 431] width 17 height 13
click at [1017, 234] on icon at bounding box center [1025, 231] width 17 height 13
click at [1017, 232] on icon at bounding box center [1025, 231] width 17 height 13
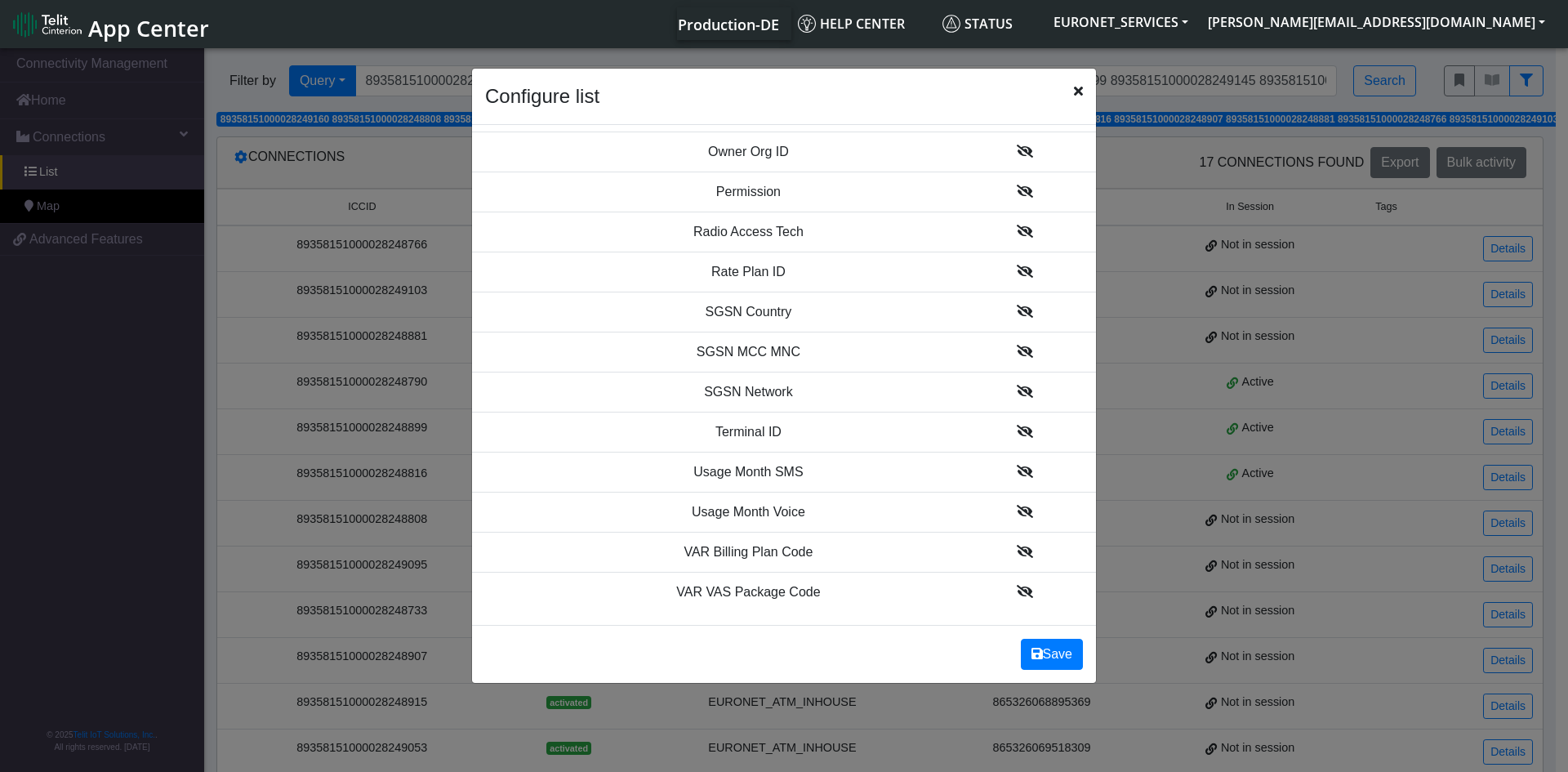
scroll to position [1883, 0]
drag, startPoint x: 1096, startPoint y: 571, endPoint x: 1096, endPoint y: 560, distance: 11.0
click at [1097, 531] on ngb-modal-window "Configure list Field Visibility ICCID Status Shared With IMEI In Session Tags L…" at bounding box center [784, 412] width 1568 height 733
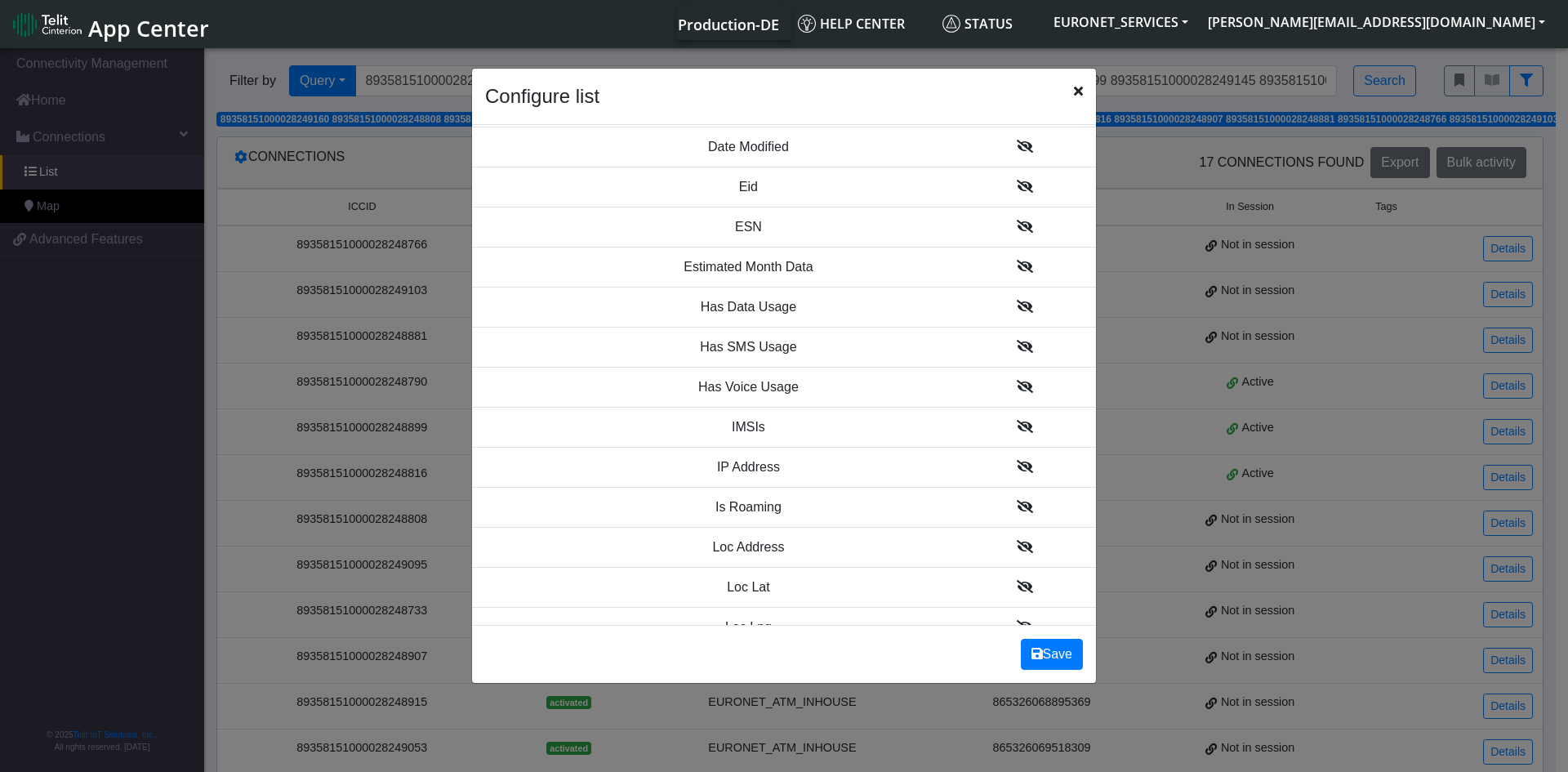
scroll to position [1279, 0]
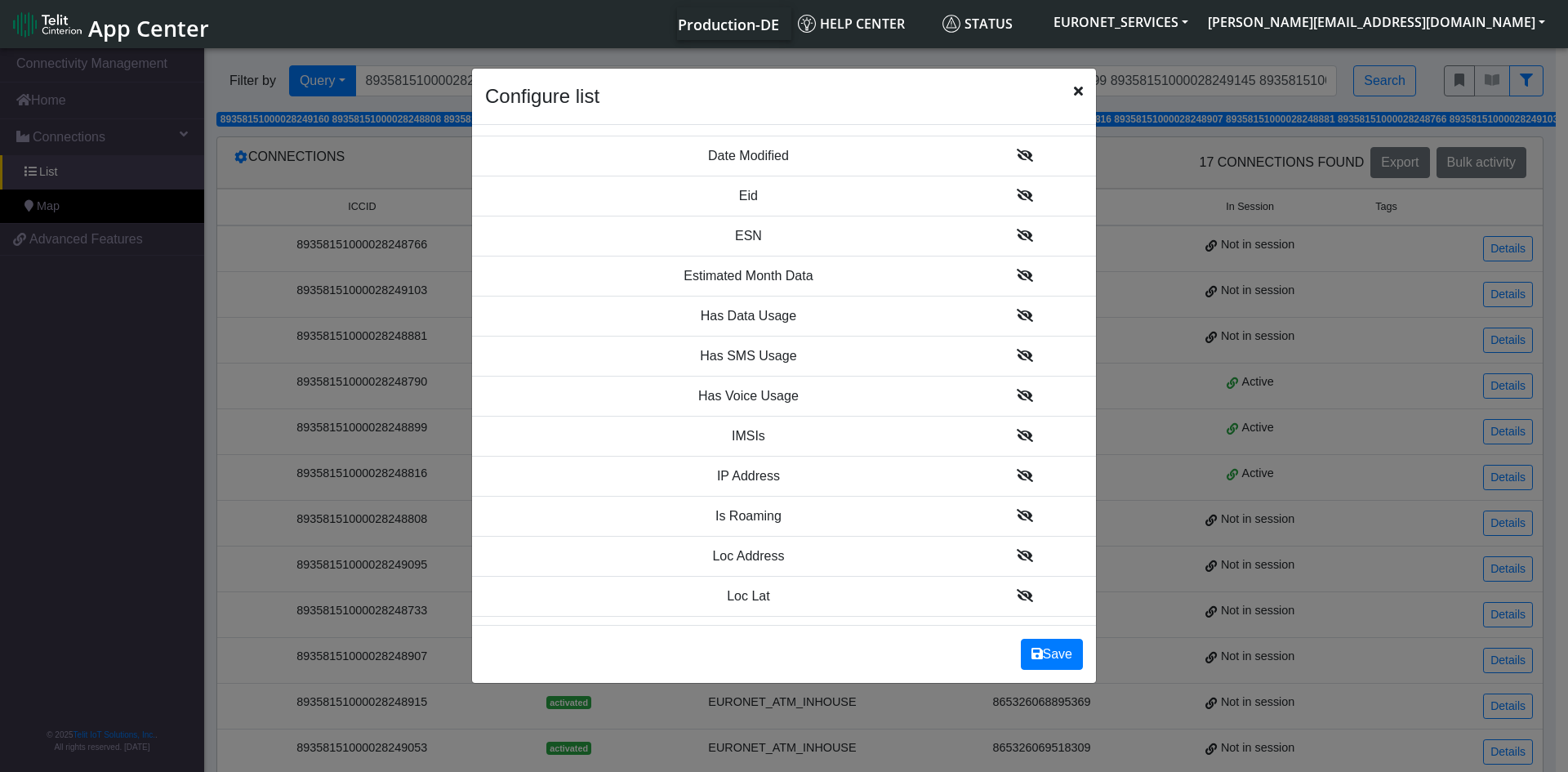
click at [1017, 559] on icon at bounding box center [1025, 555] width 17 height 13
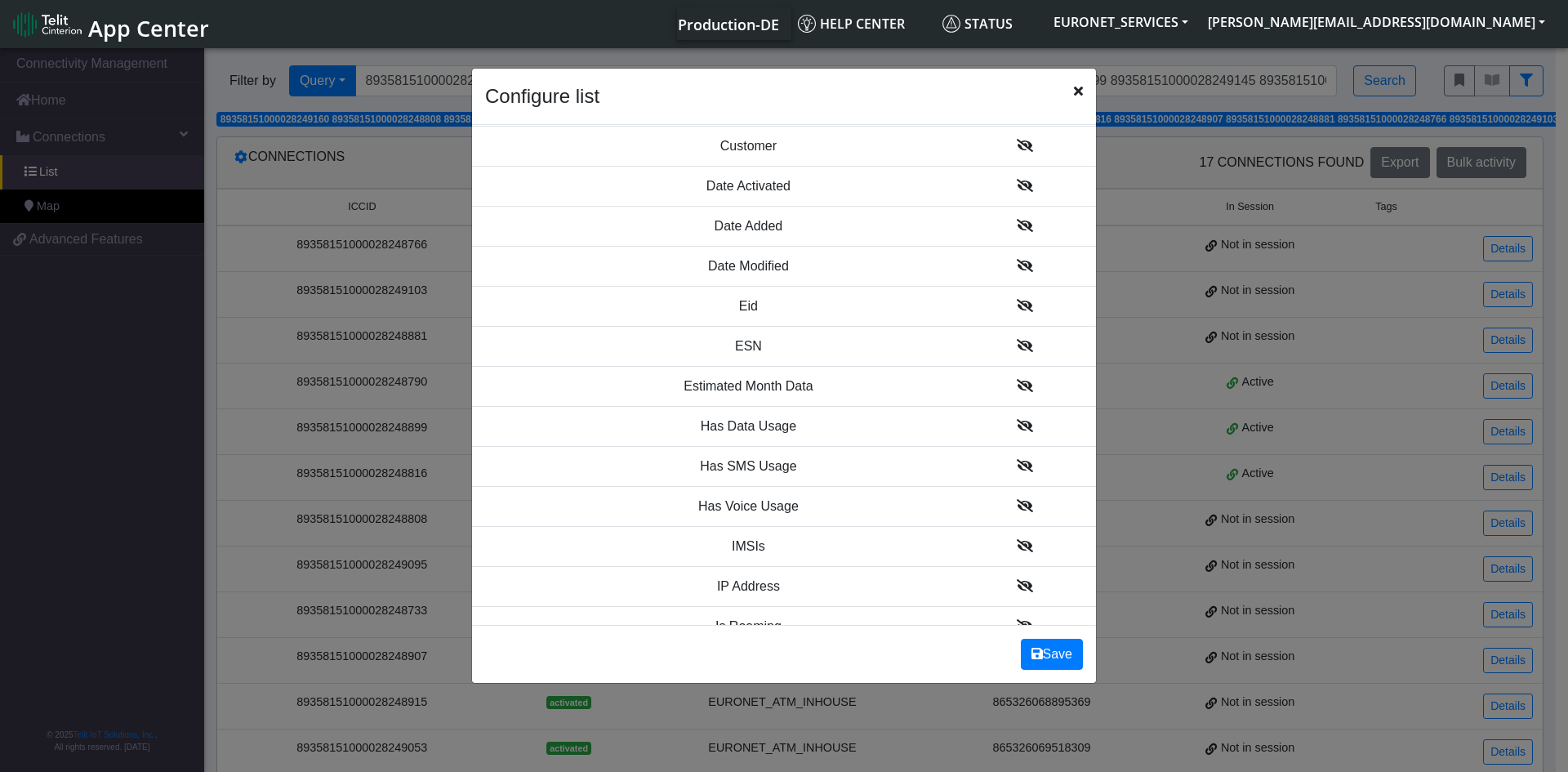
scroll to position [1200, 0]
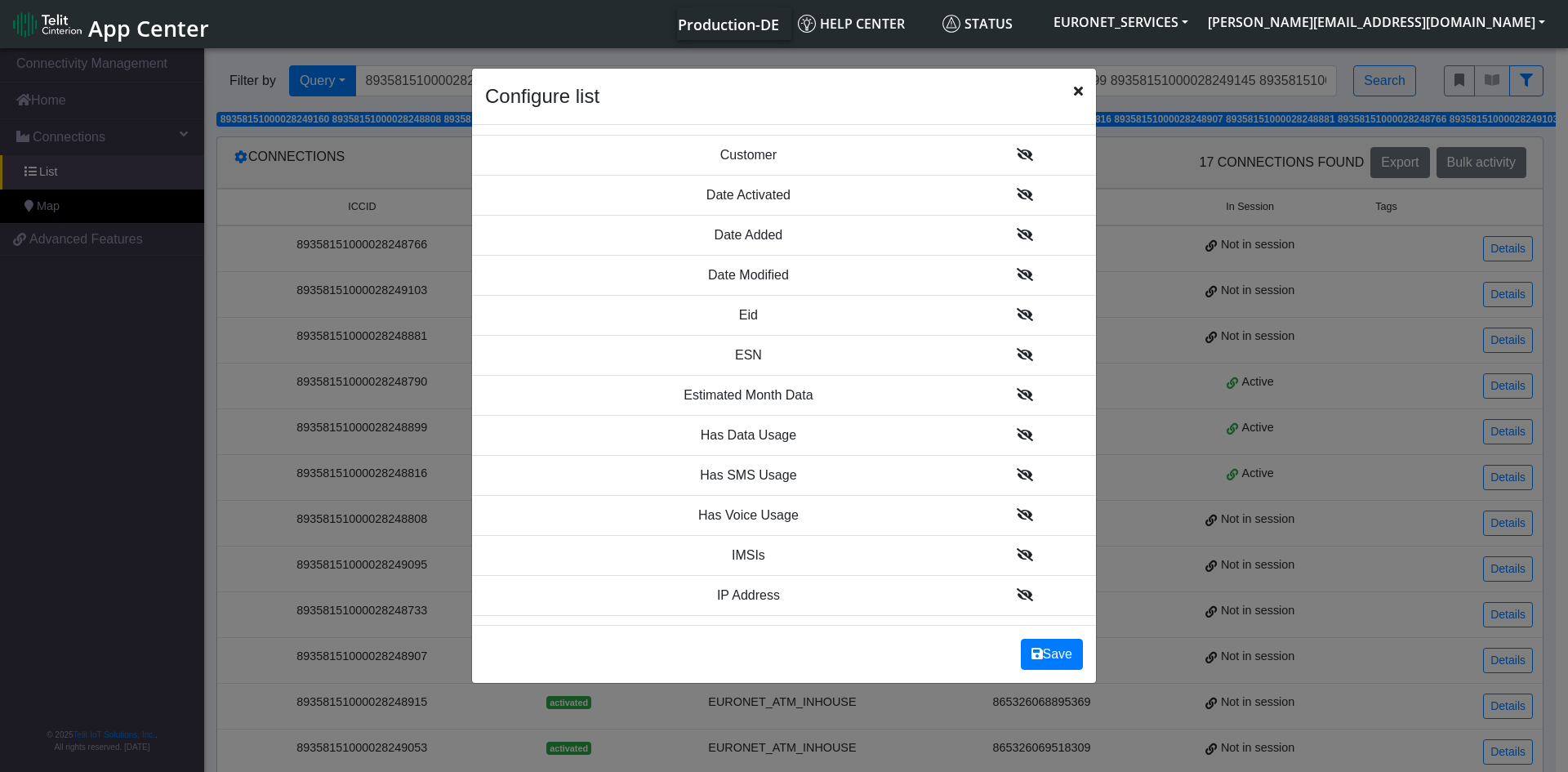
click at [1014, 386] on td at bounding box center [1025, 396] width 143 height 40
click at [1017, 395] on icon at bounding box center [1025, 394] width 17 height 13
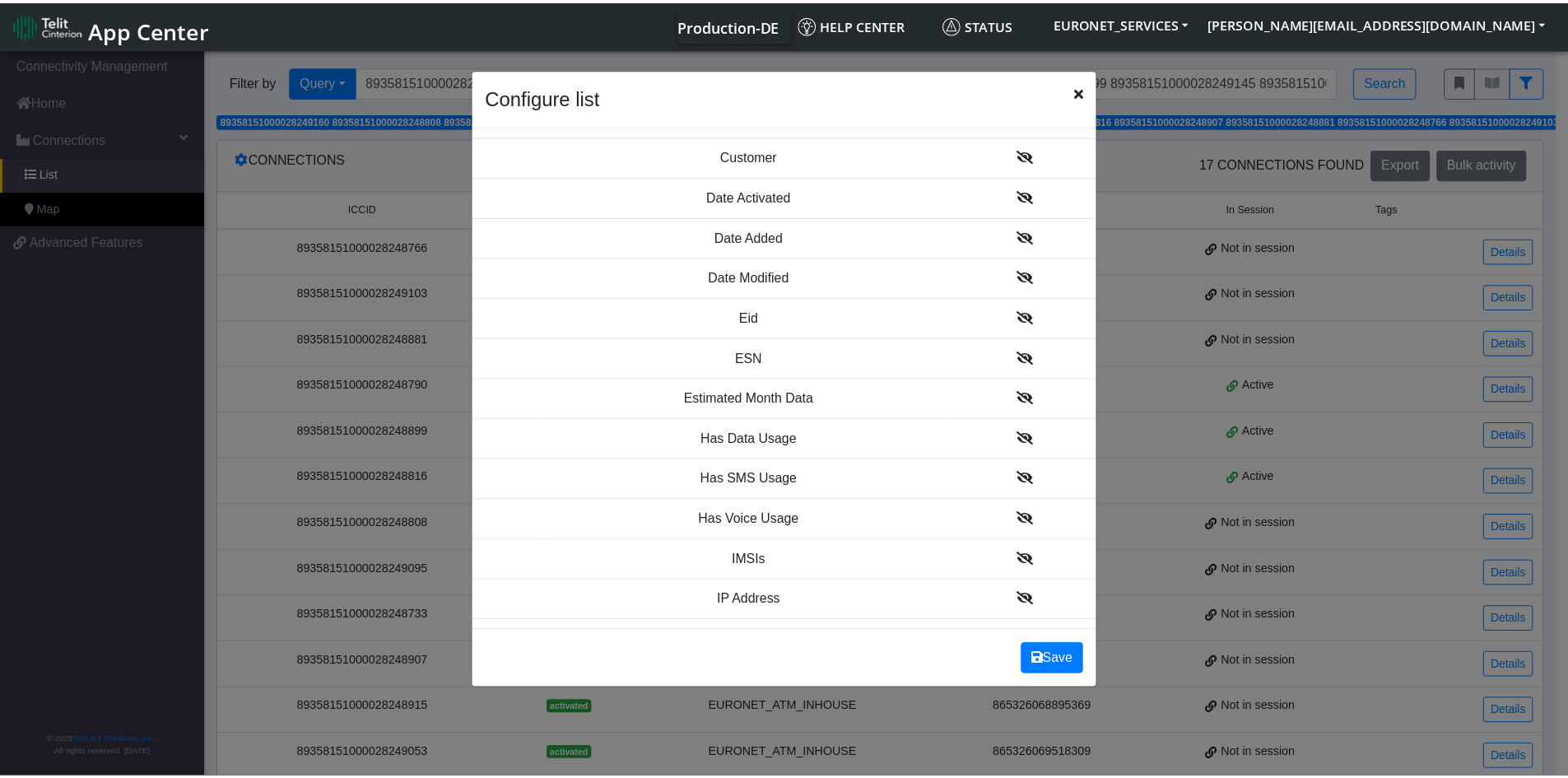
scroll to position [1251, 0]
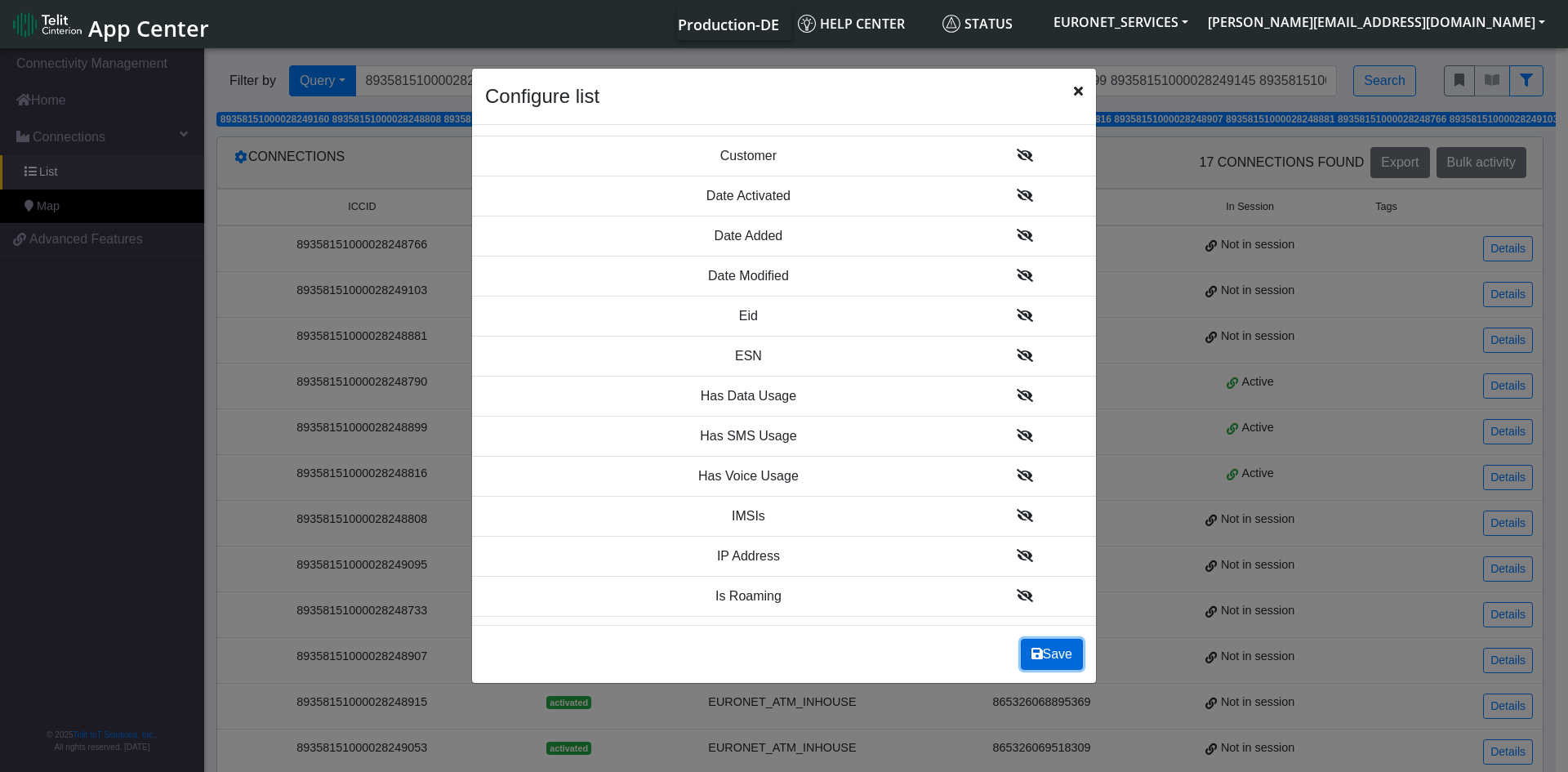
click at [1056, 652] on button "Save" at bounding box center [1052, 654] width 62 height 31
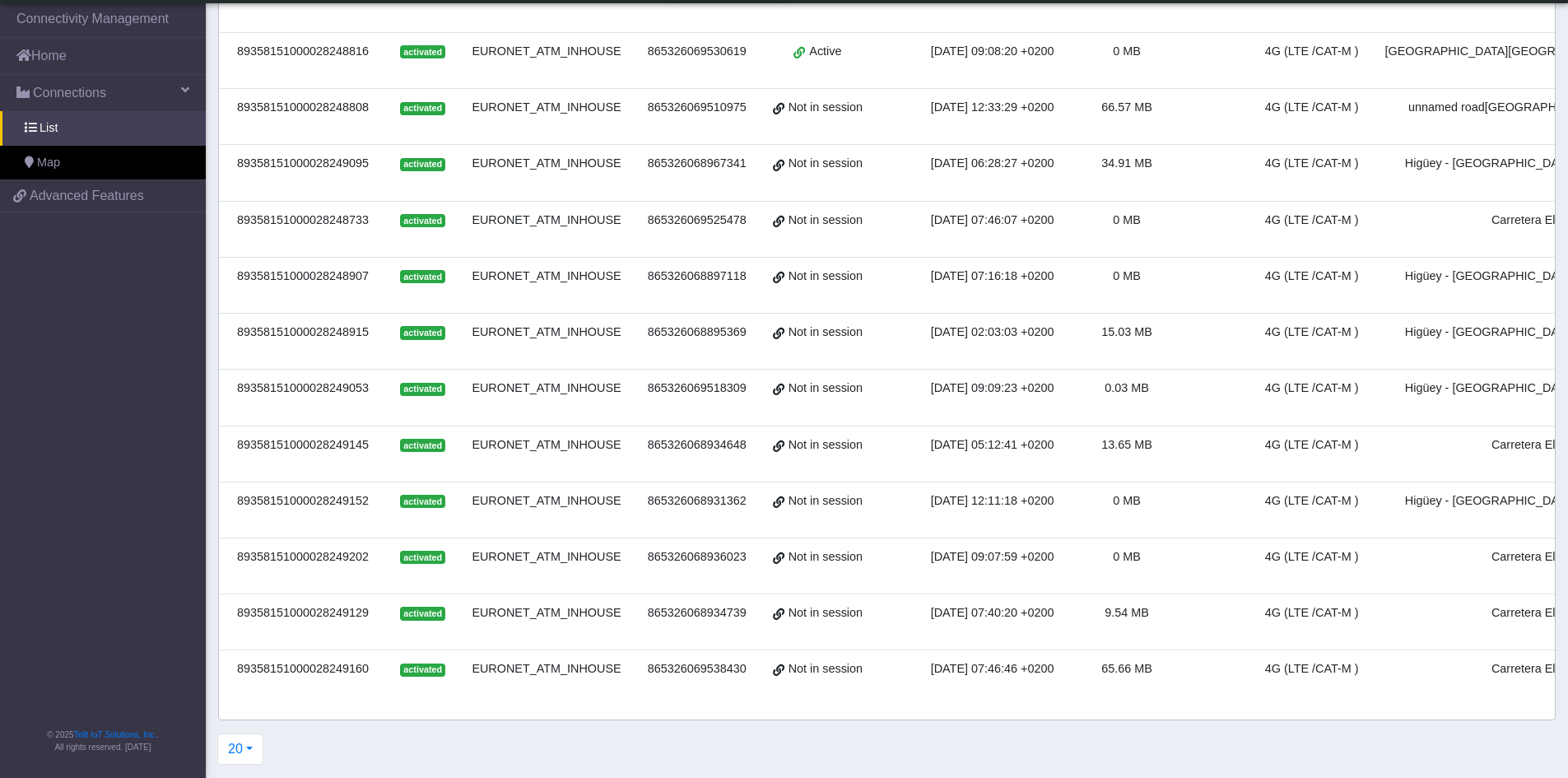
scroll to position [443, 0]
click at [246, 750] on button "20" at bounding box center [240, 749] width 46 height 32
click at [253, 612] on button "100" at bounding box center [283, 606] width 130 height 26
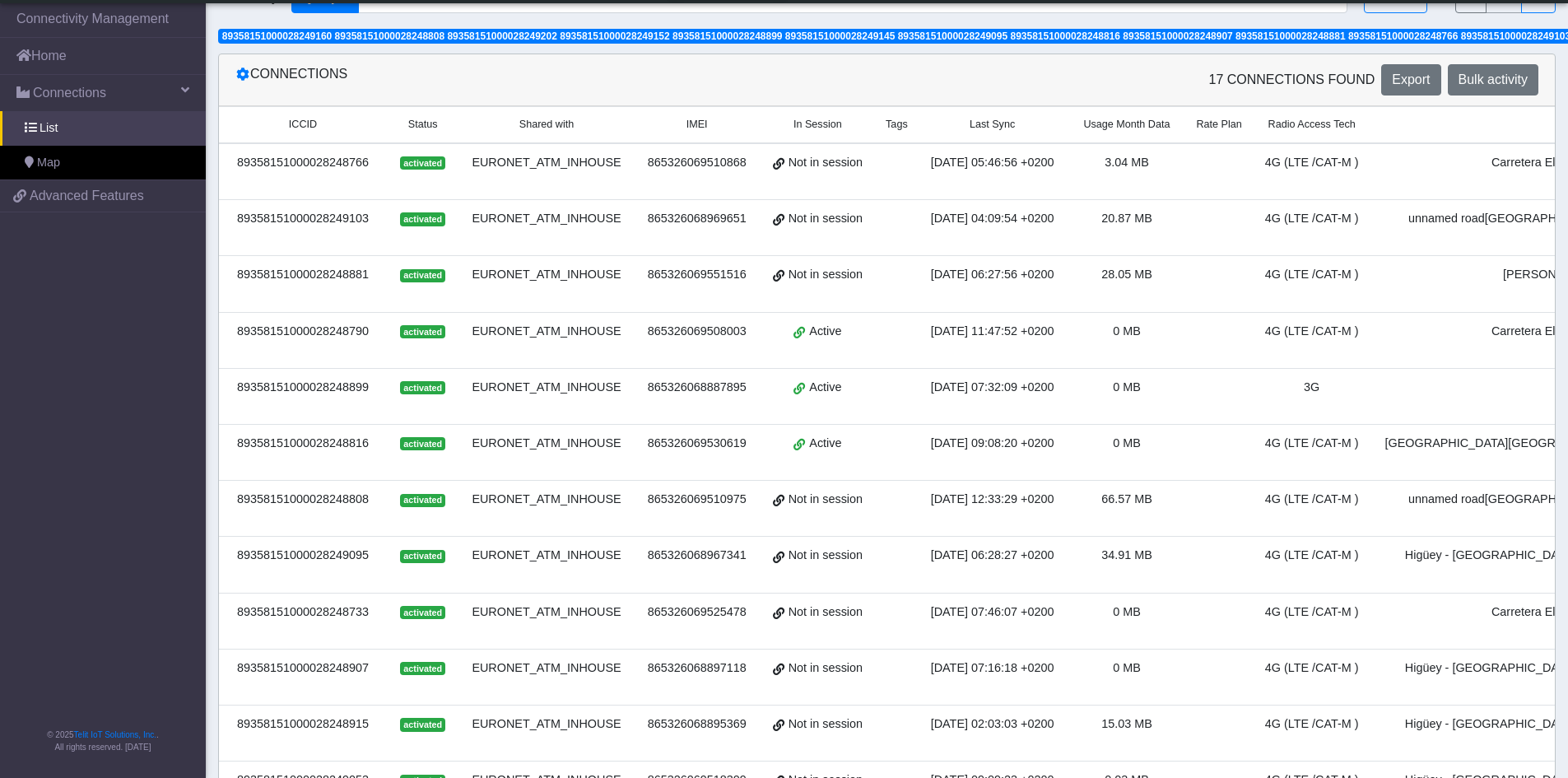
scroll to position [23, 0]
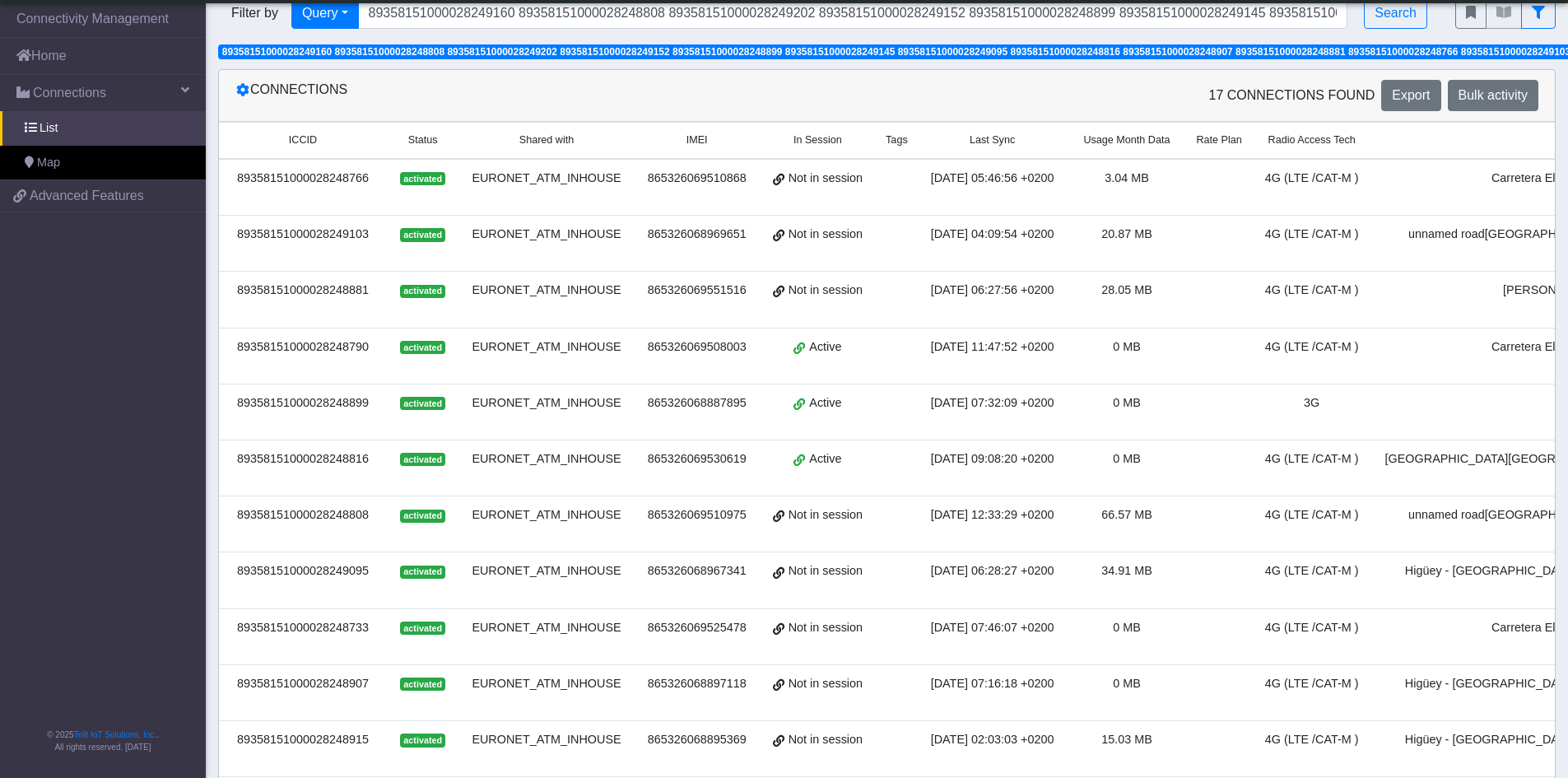
click at [1135, 103] on div "17 Connections found Export Bulk activity" at bounding box center [1220, 96] width 664 height 32
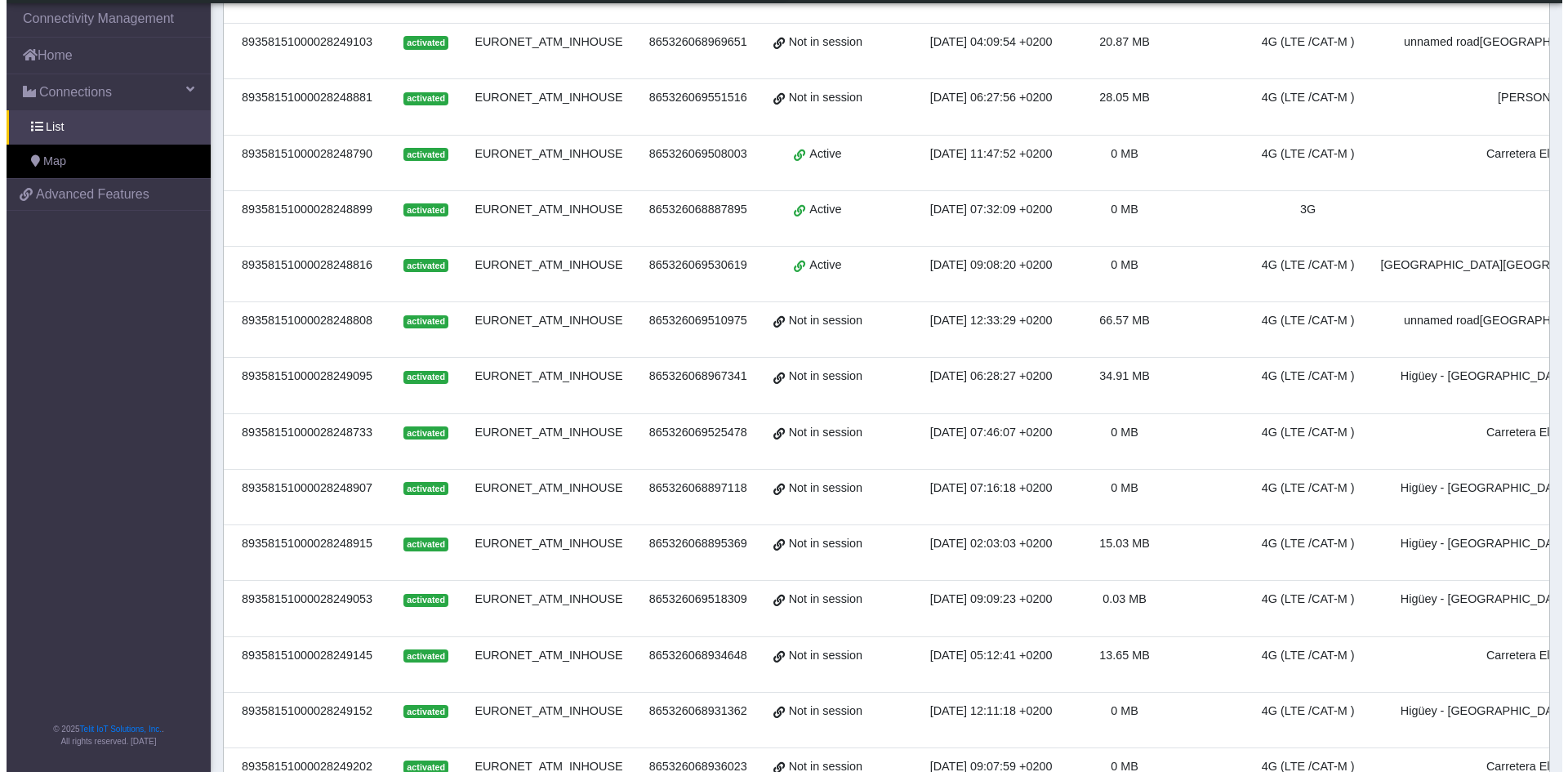
scroll to position [0, 0]
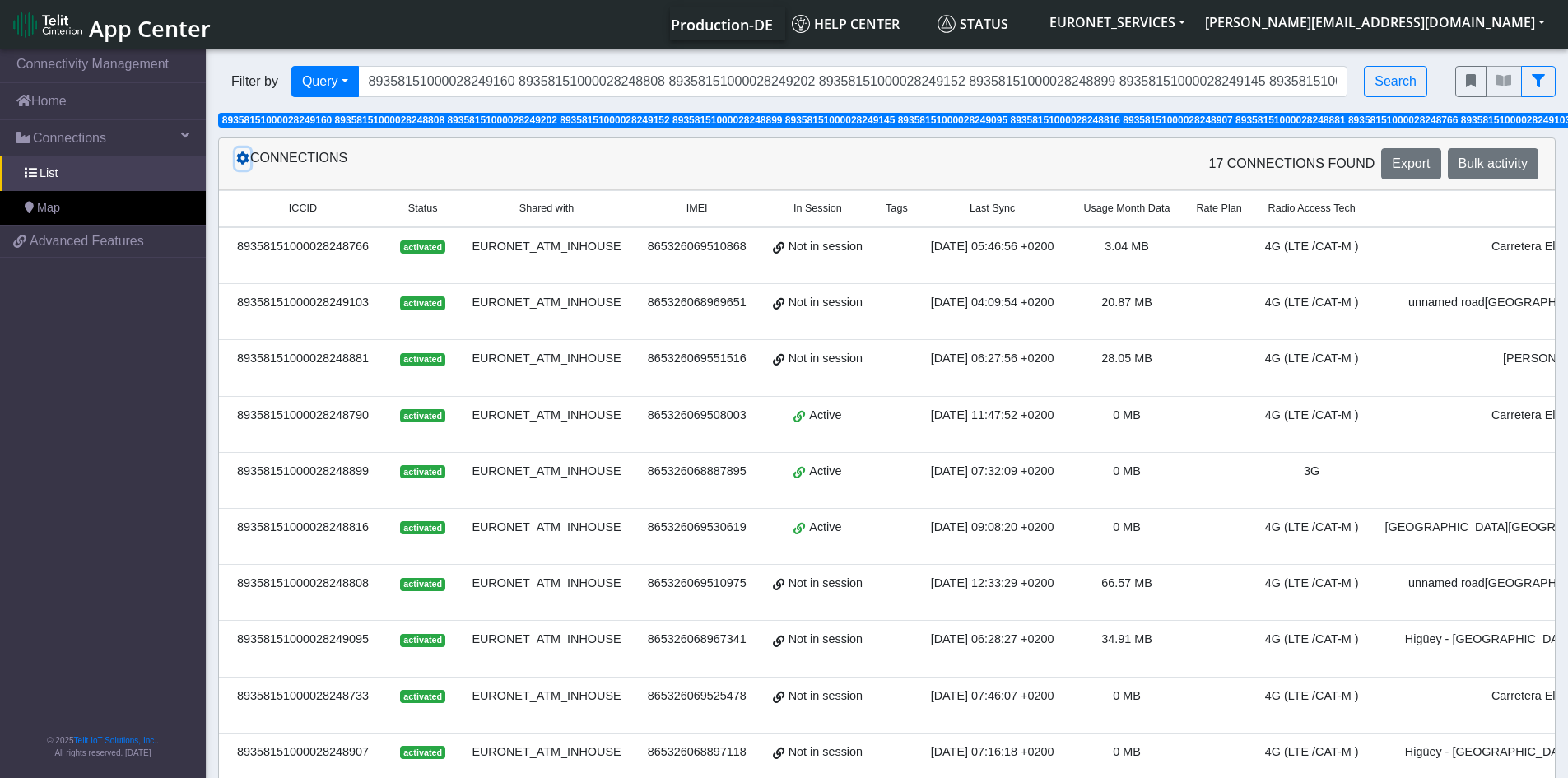
click at [244, 163] on icon at bounding box center [243, 157] width 13 height 13
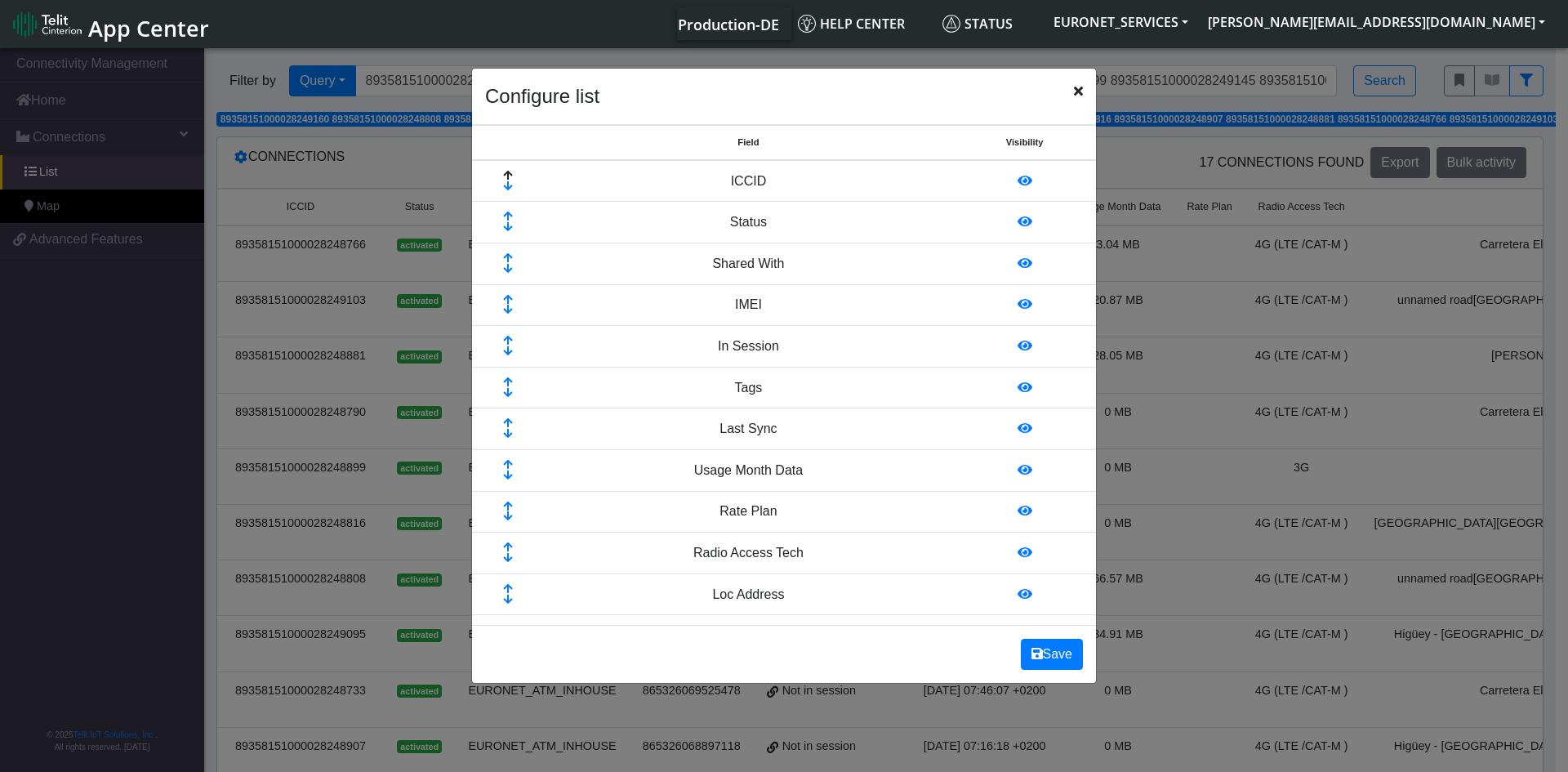
scroll to position [704, 0]
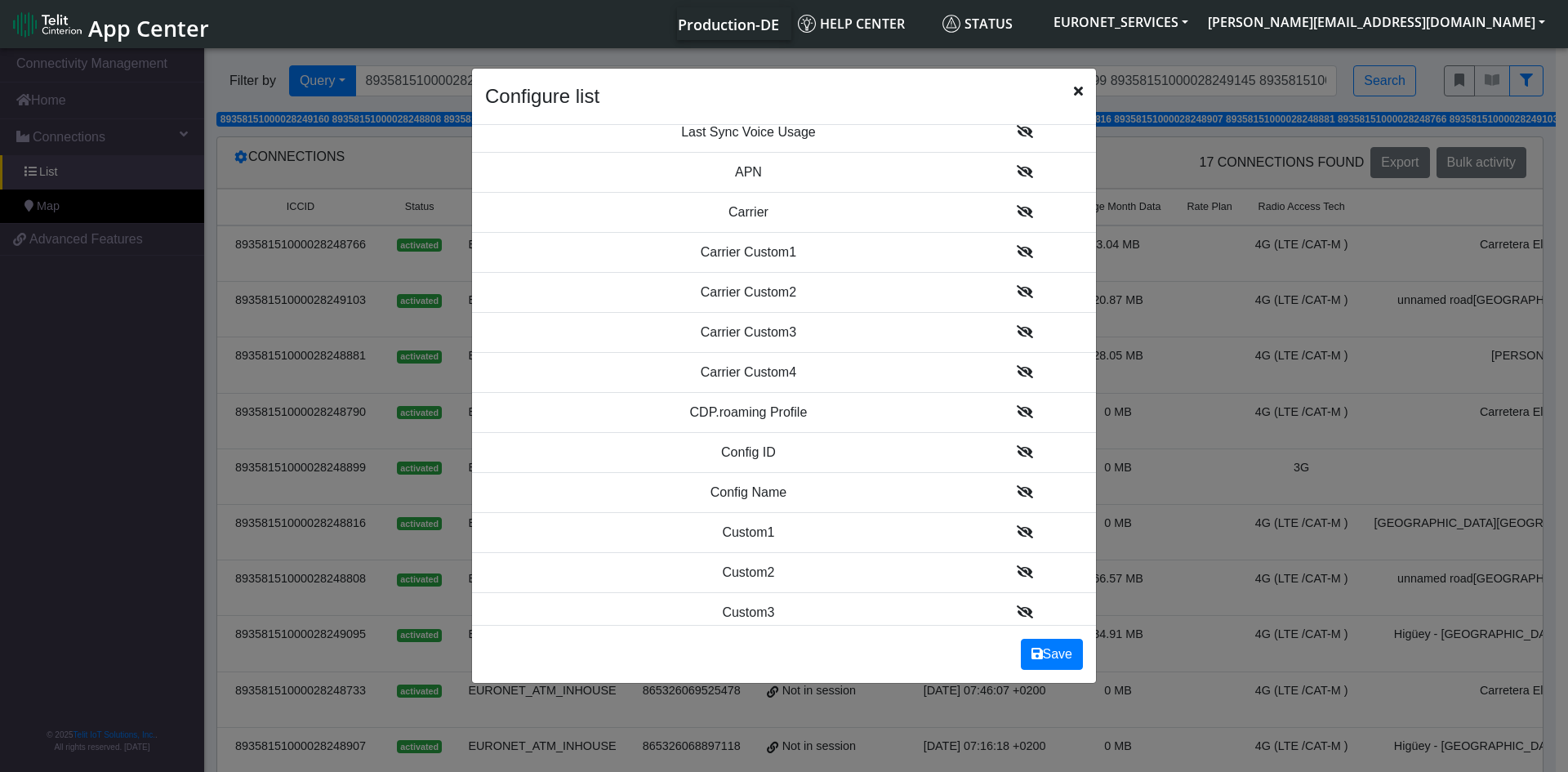
click at [1017, 208] on icon at bounding box center [1025, 211] width 17 height 13
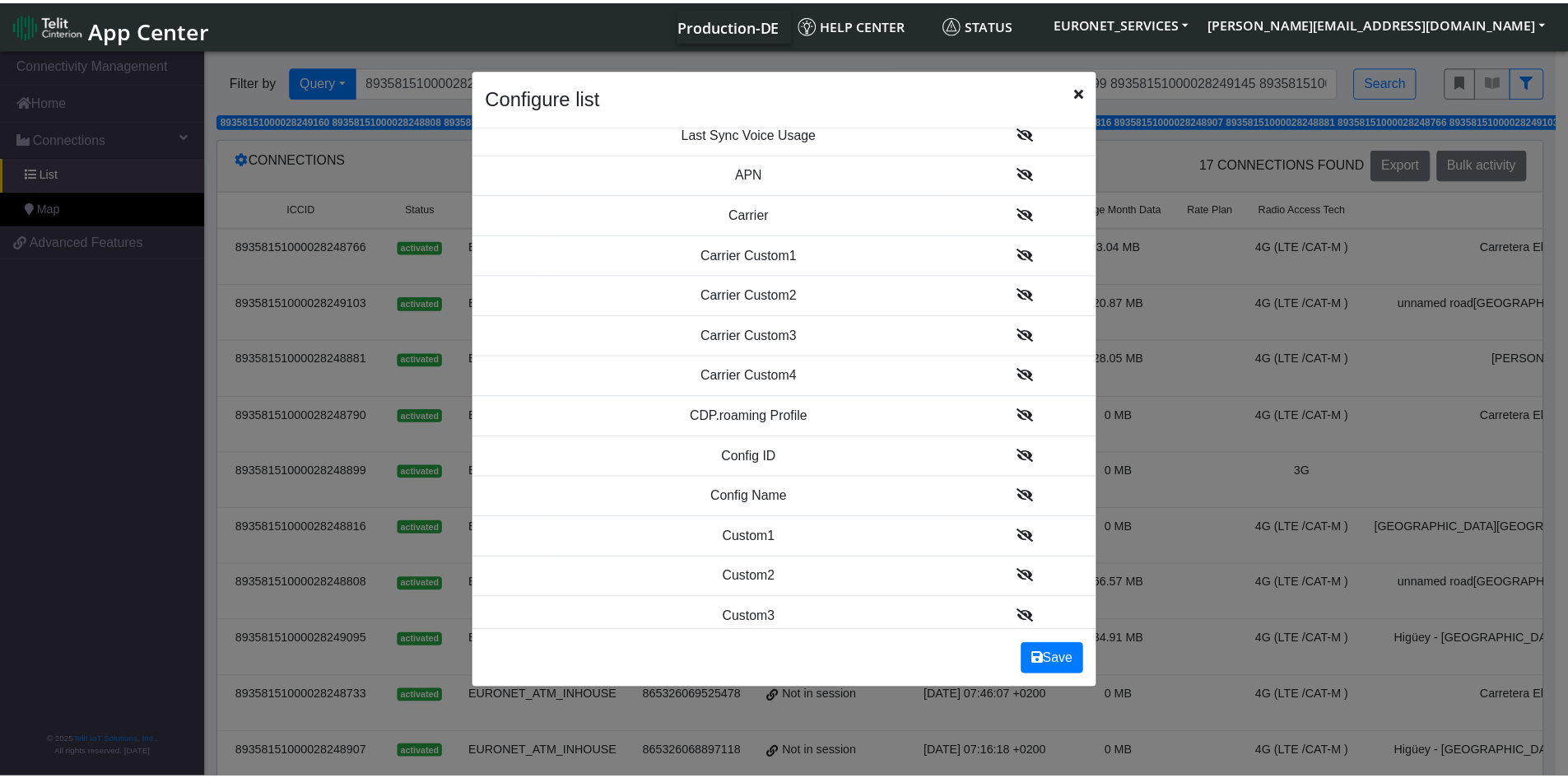
scroll to position [752, 0]
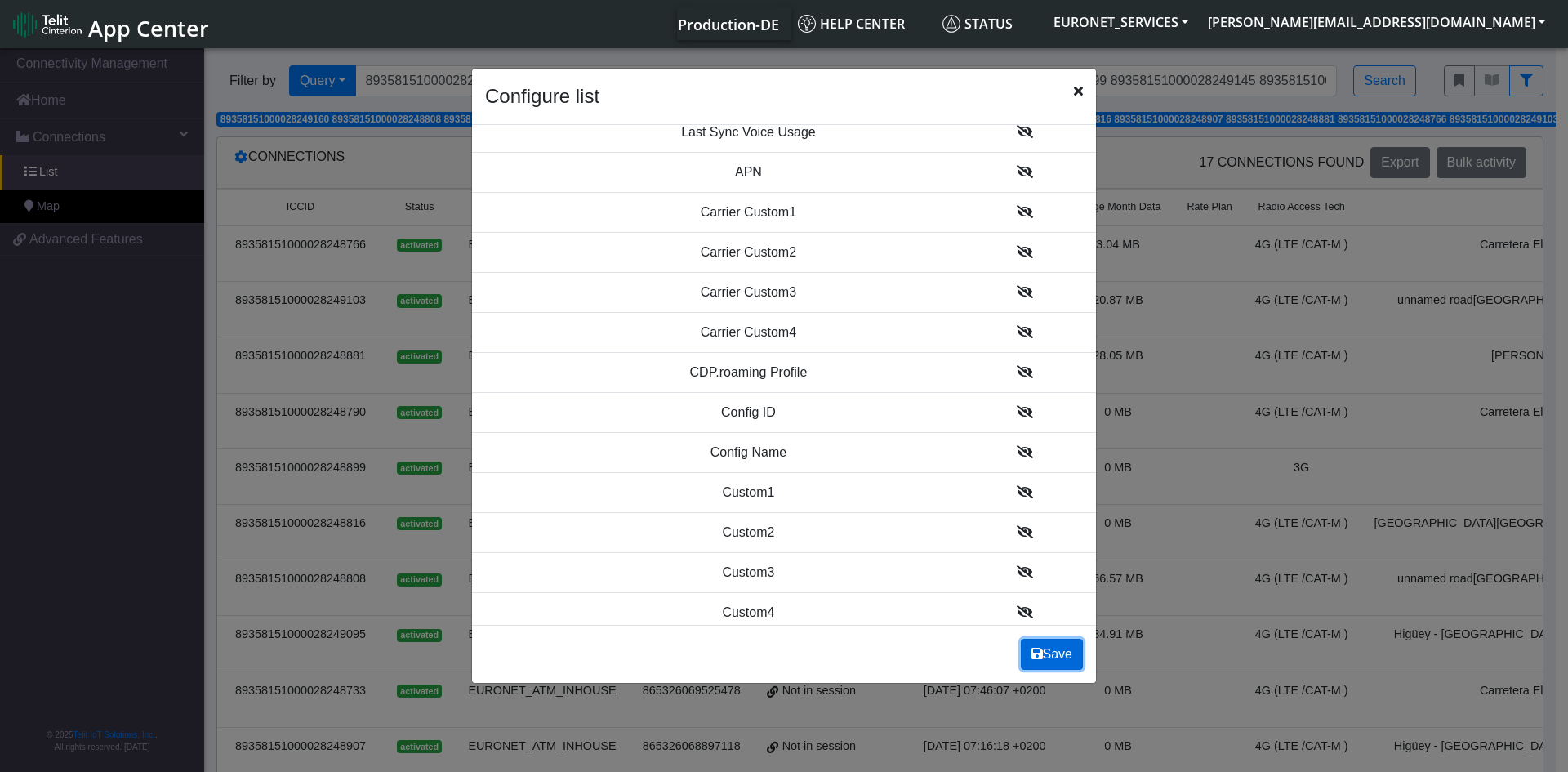
click at [1056, 653] on button "Save" at bounding box center [1052, 654] width 62 height 31
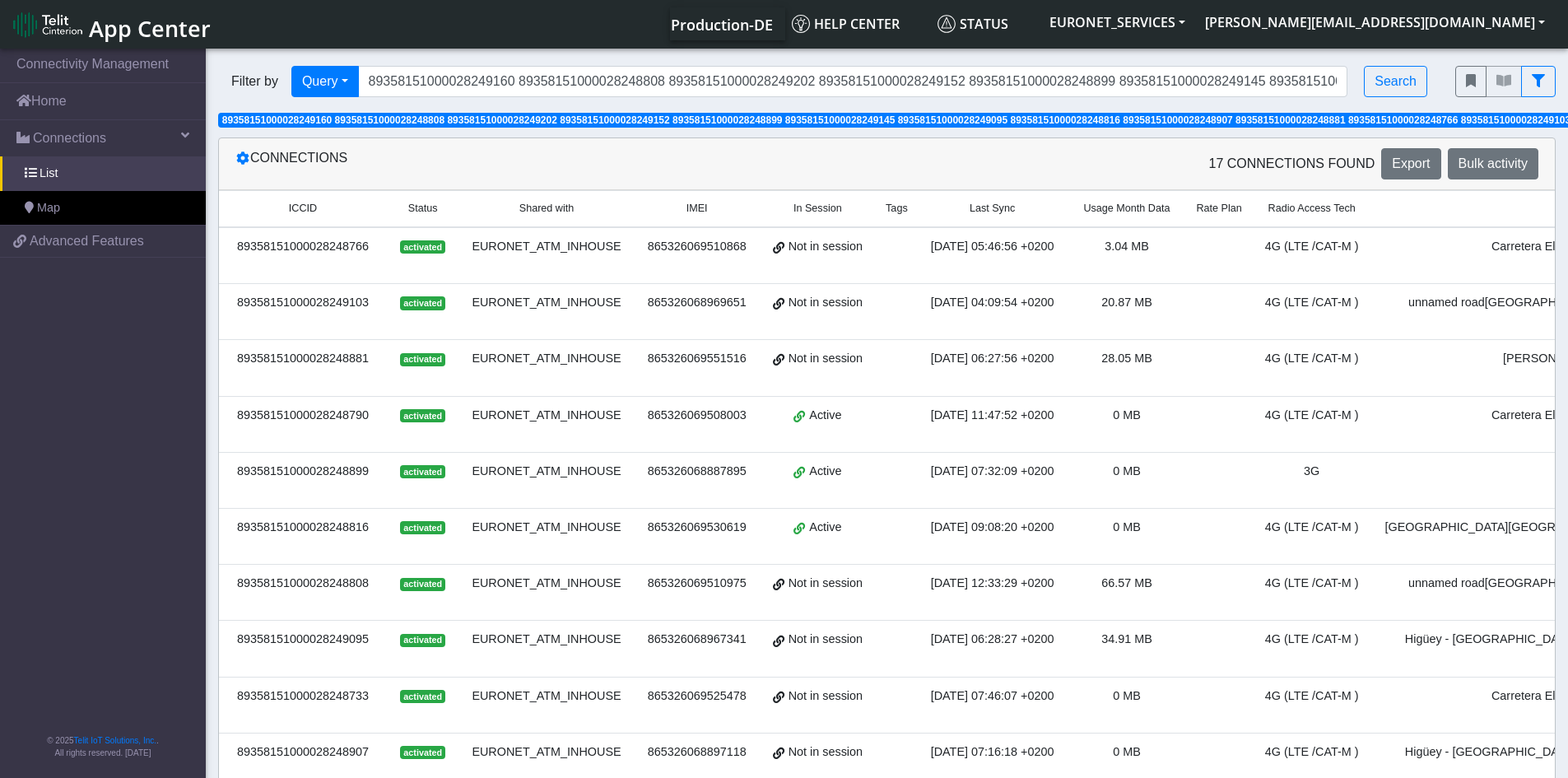
click at [928, 645] on div "[DATE] 06:28:27 +0200" at bounding box center [993, 639] width 130 height 18
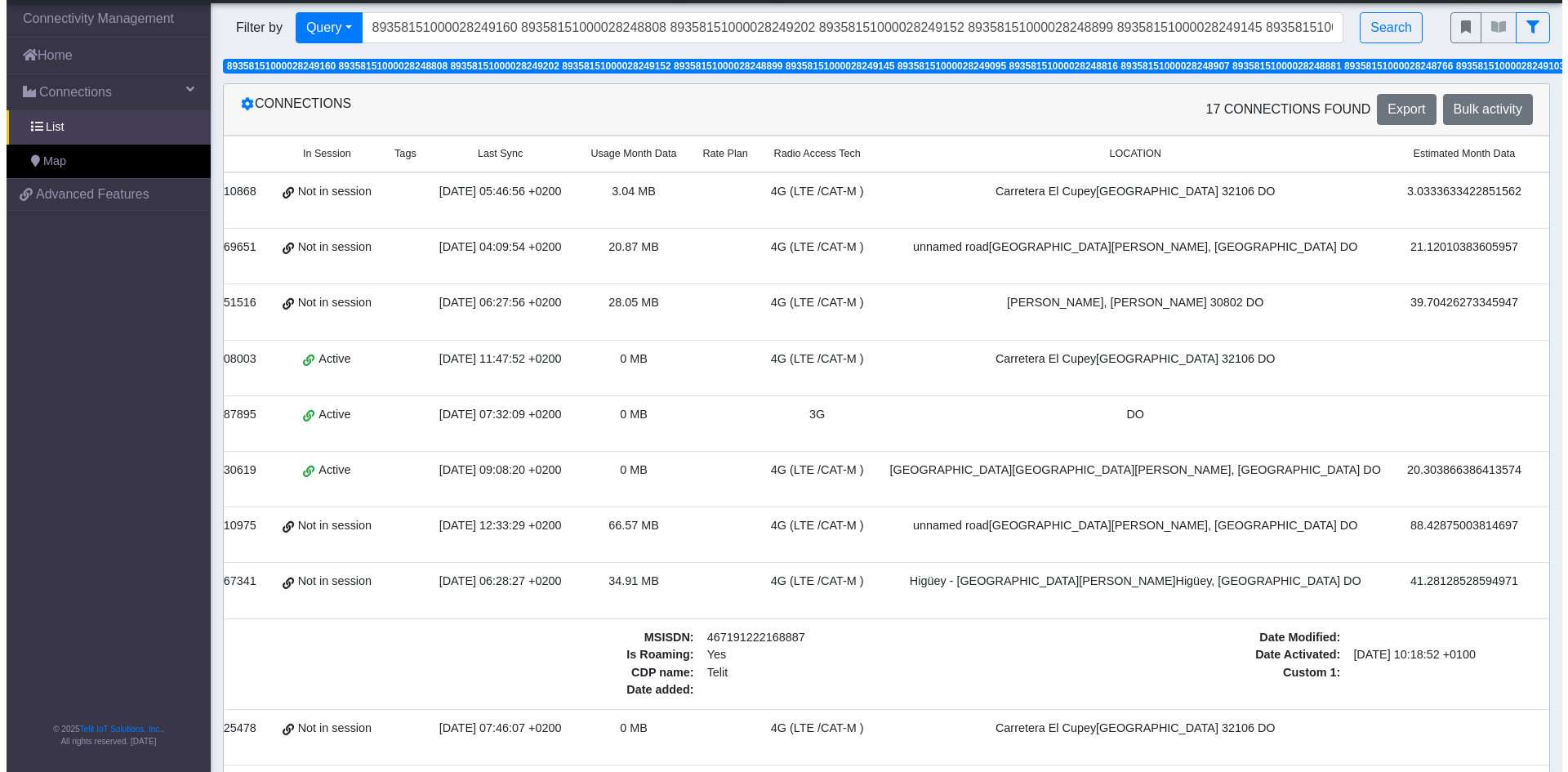
scroll to position [0, 0]
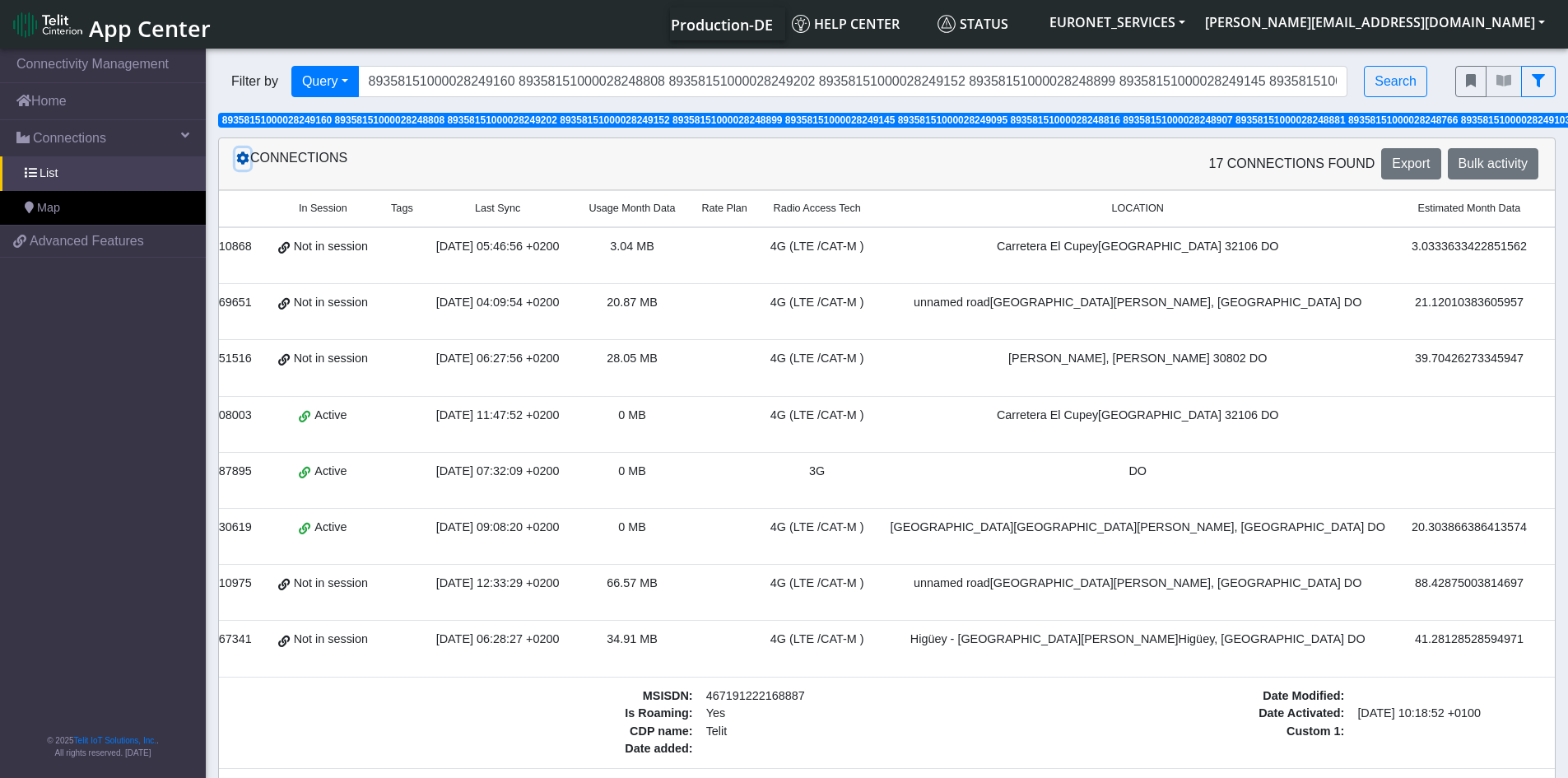
click at [242, 163] on icon at bounding box center [243, 157] width 13 height 13
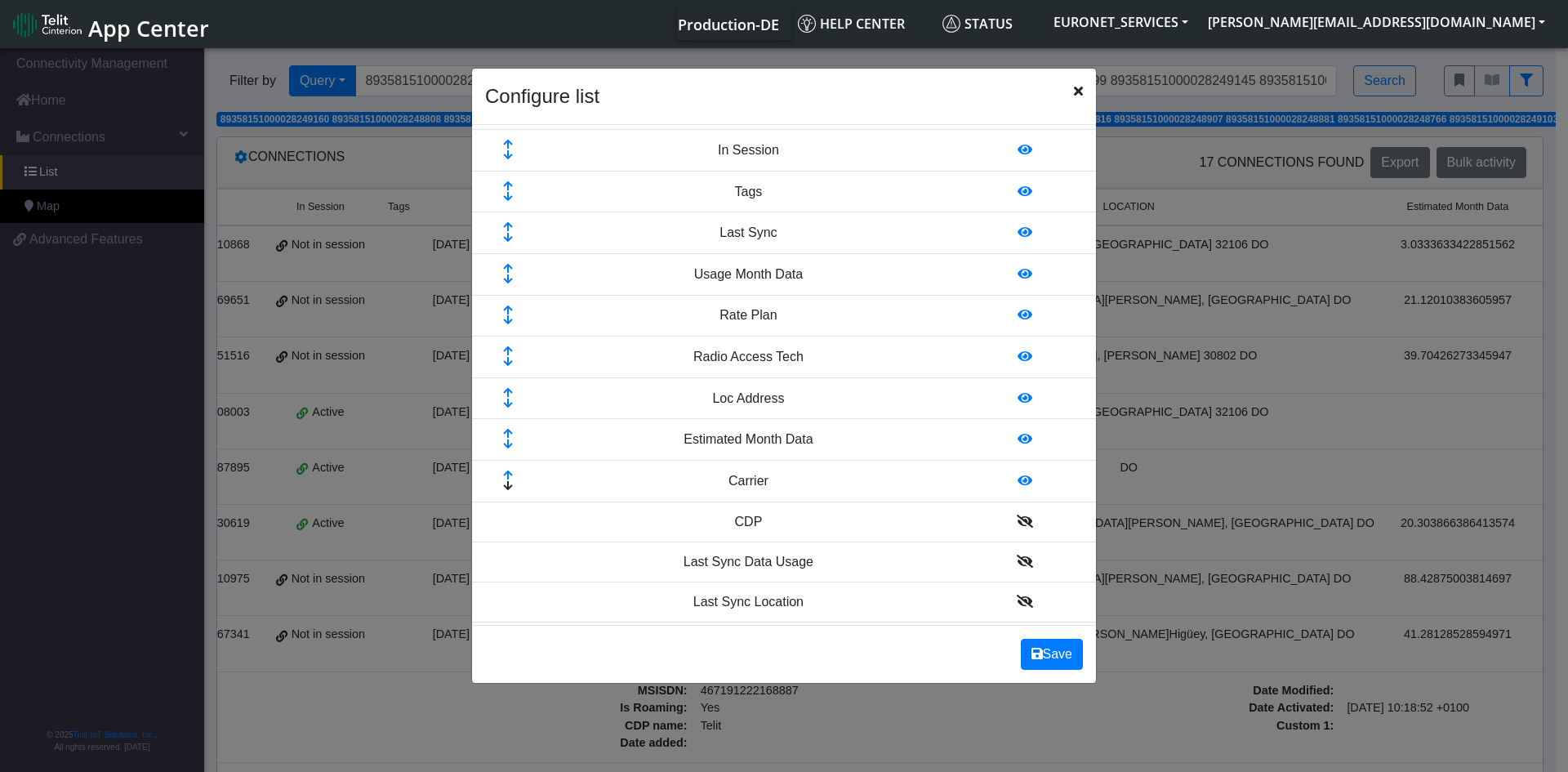
scroll to position [229, 0]
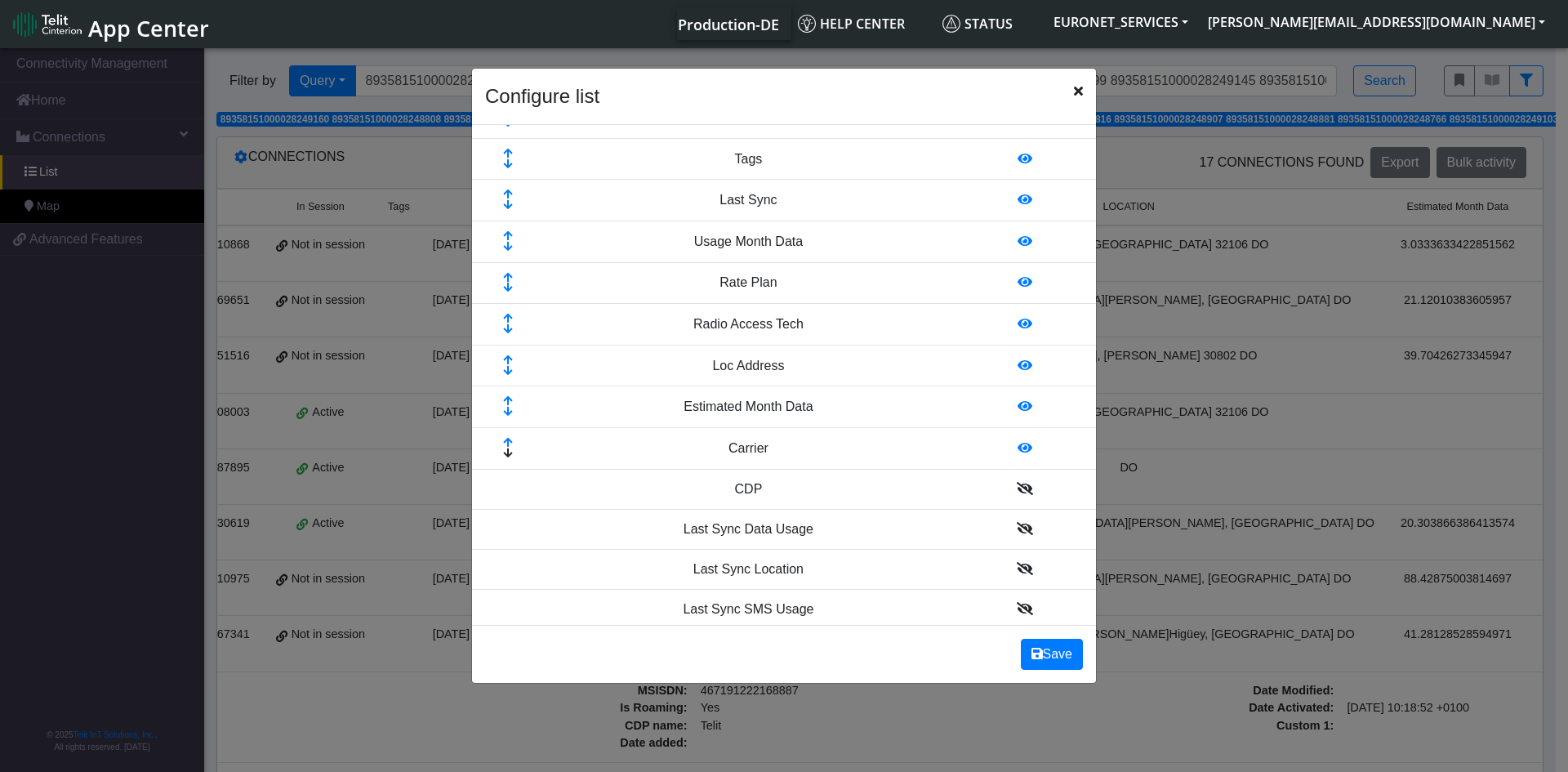
click at [1018, 444] on icon at bounding box center [1025, 447] width 15 height 13
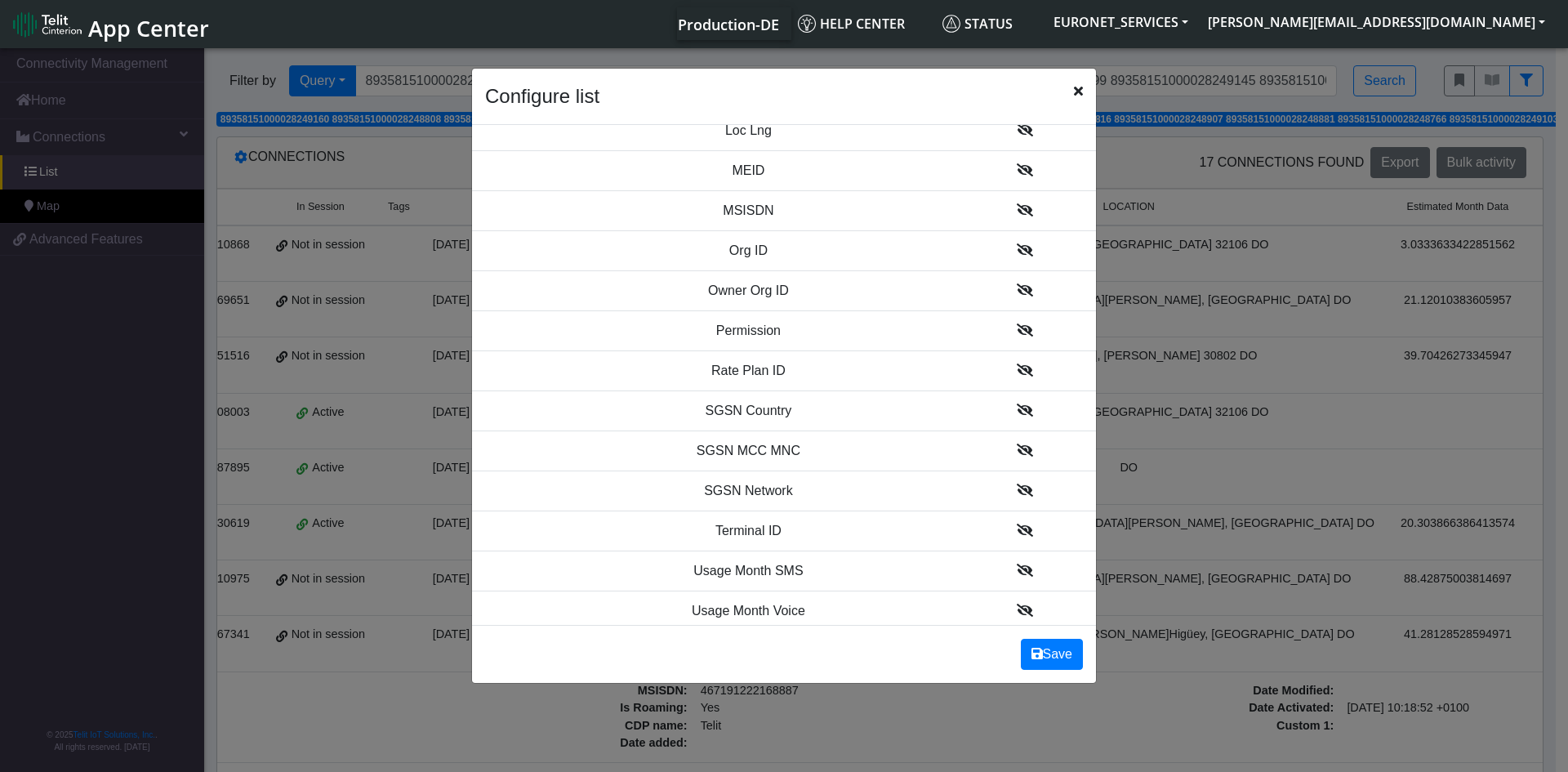
scroll to position [1799, 0]
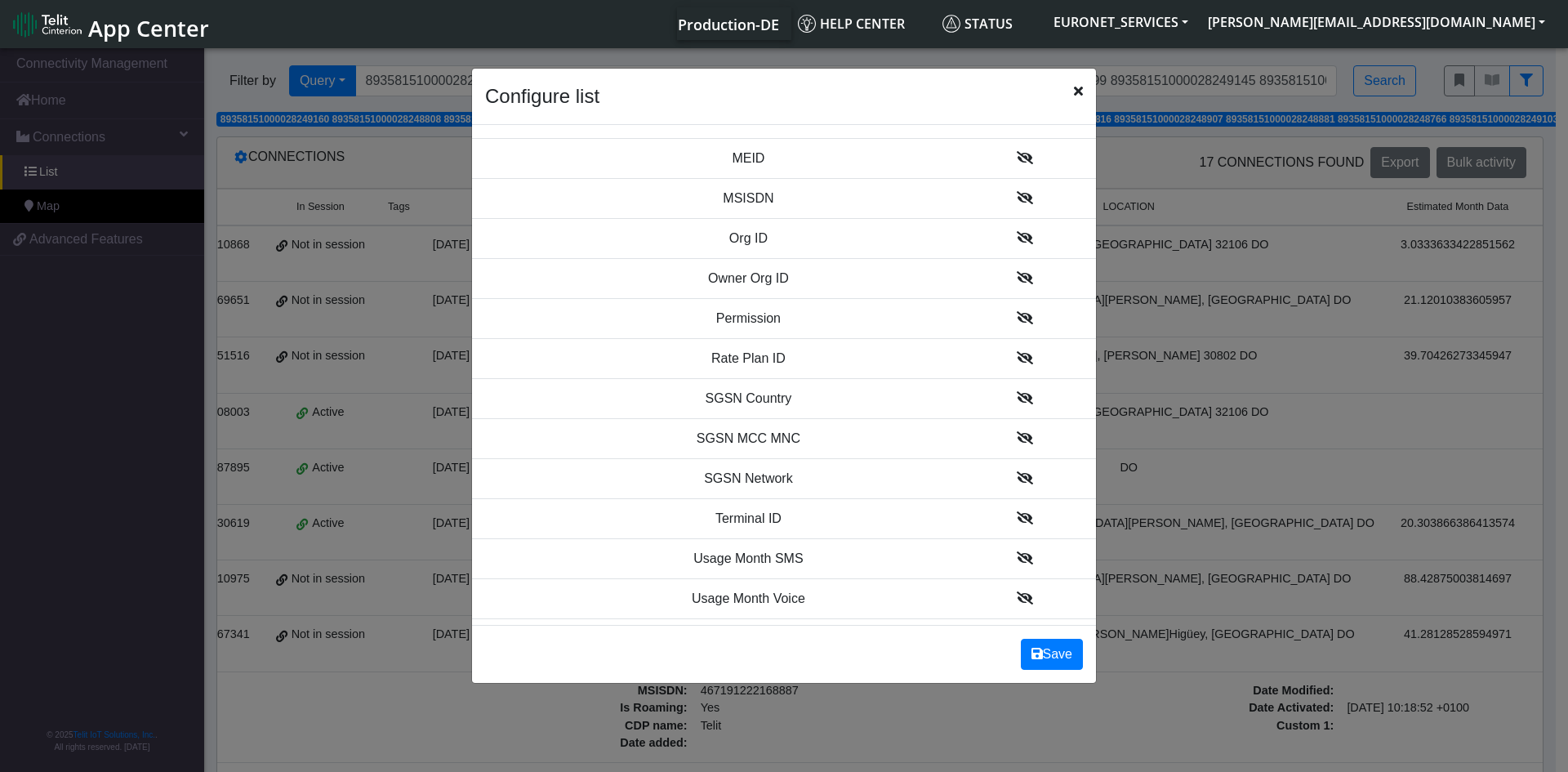
click at [1017, 440] on icon at bounding box center [1025, 438] width 17 height 13
click at [1017, 441] on icon at bounding box center [1025, 438] width 17 height 13
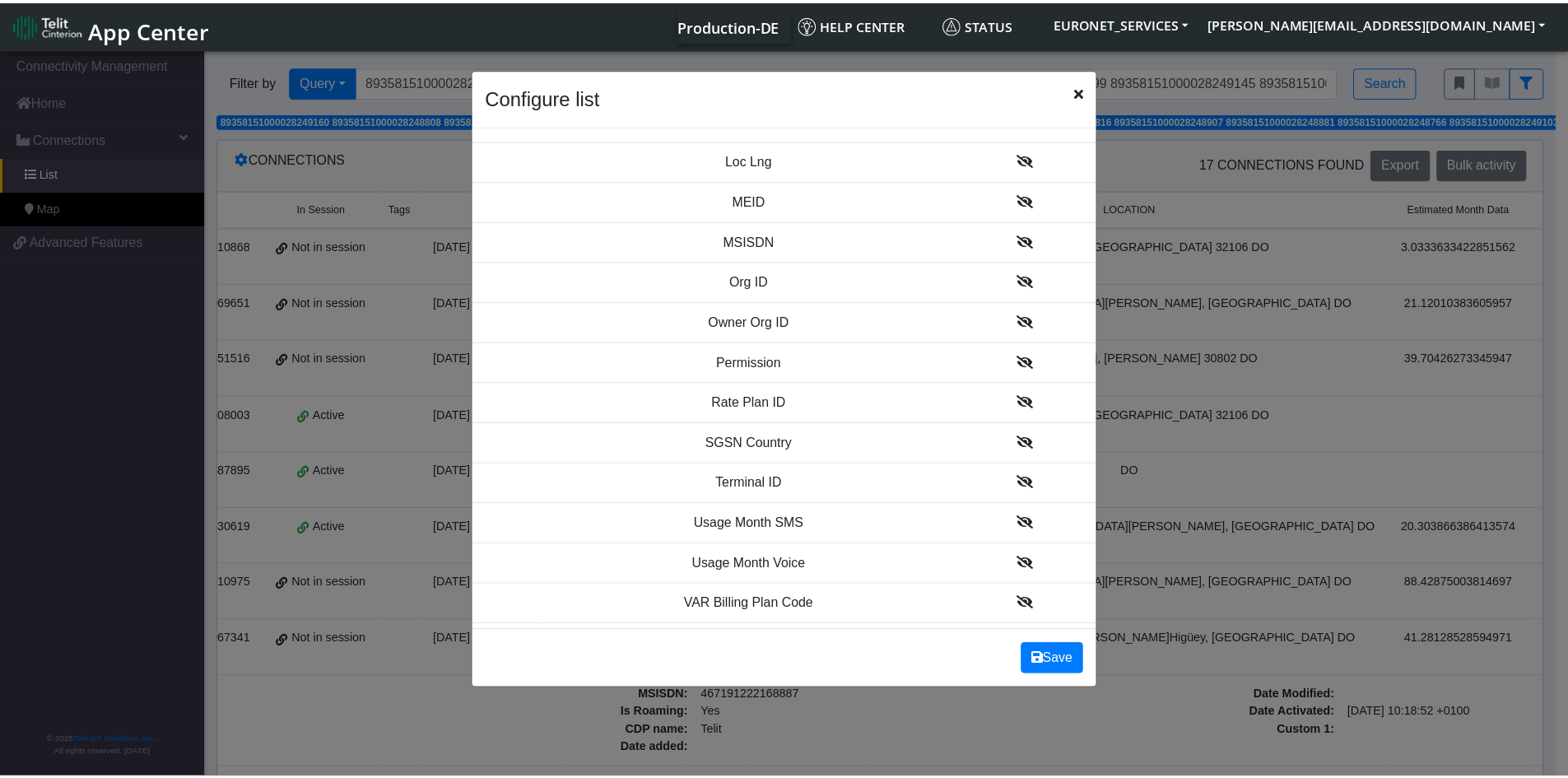
scroll to position [1897, 0]
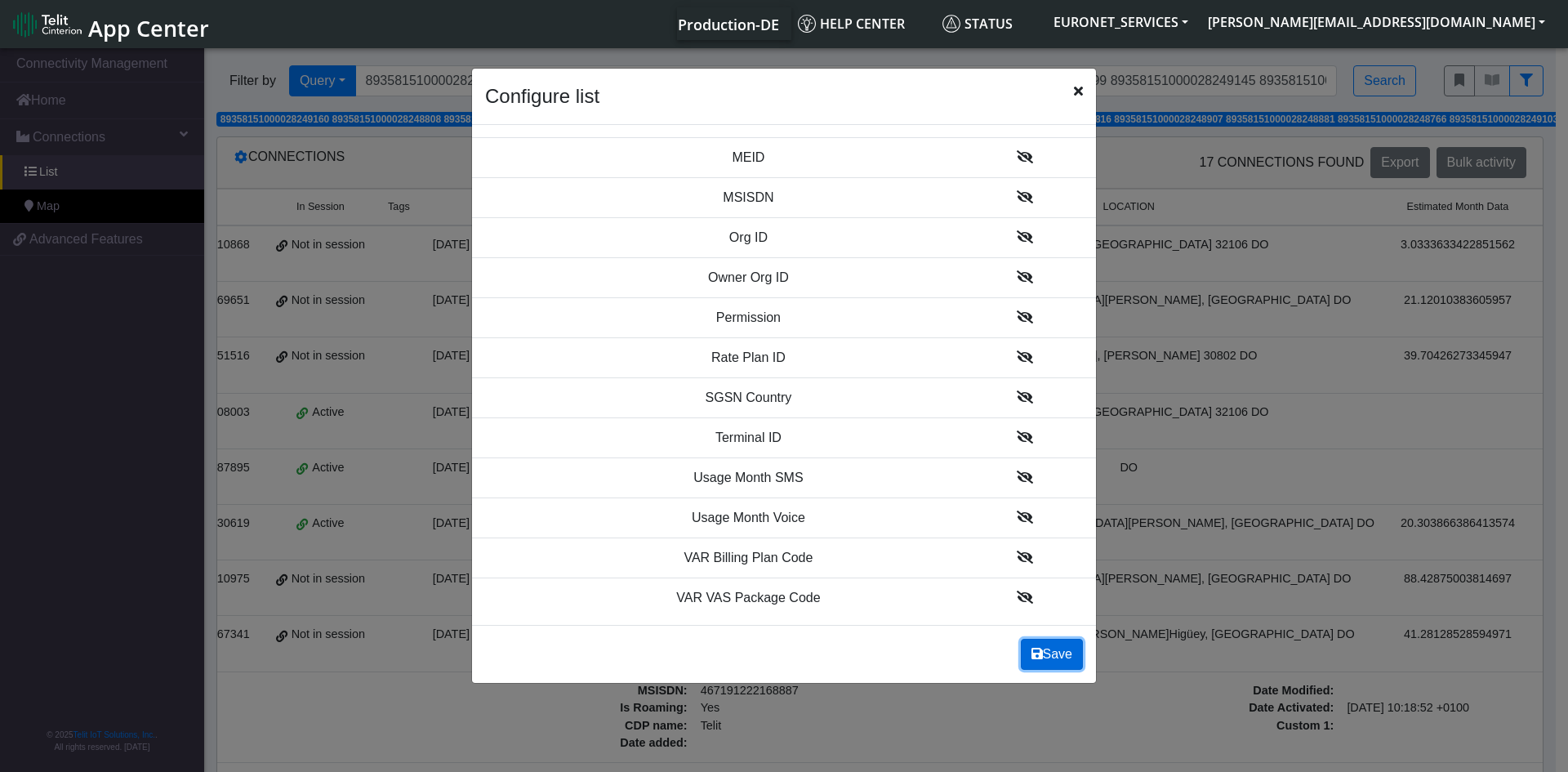
click at [1055, 664] on button "Save" at bounding box center [1052, 654] width 62 height 31
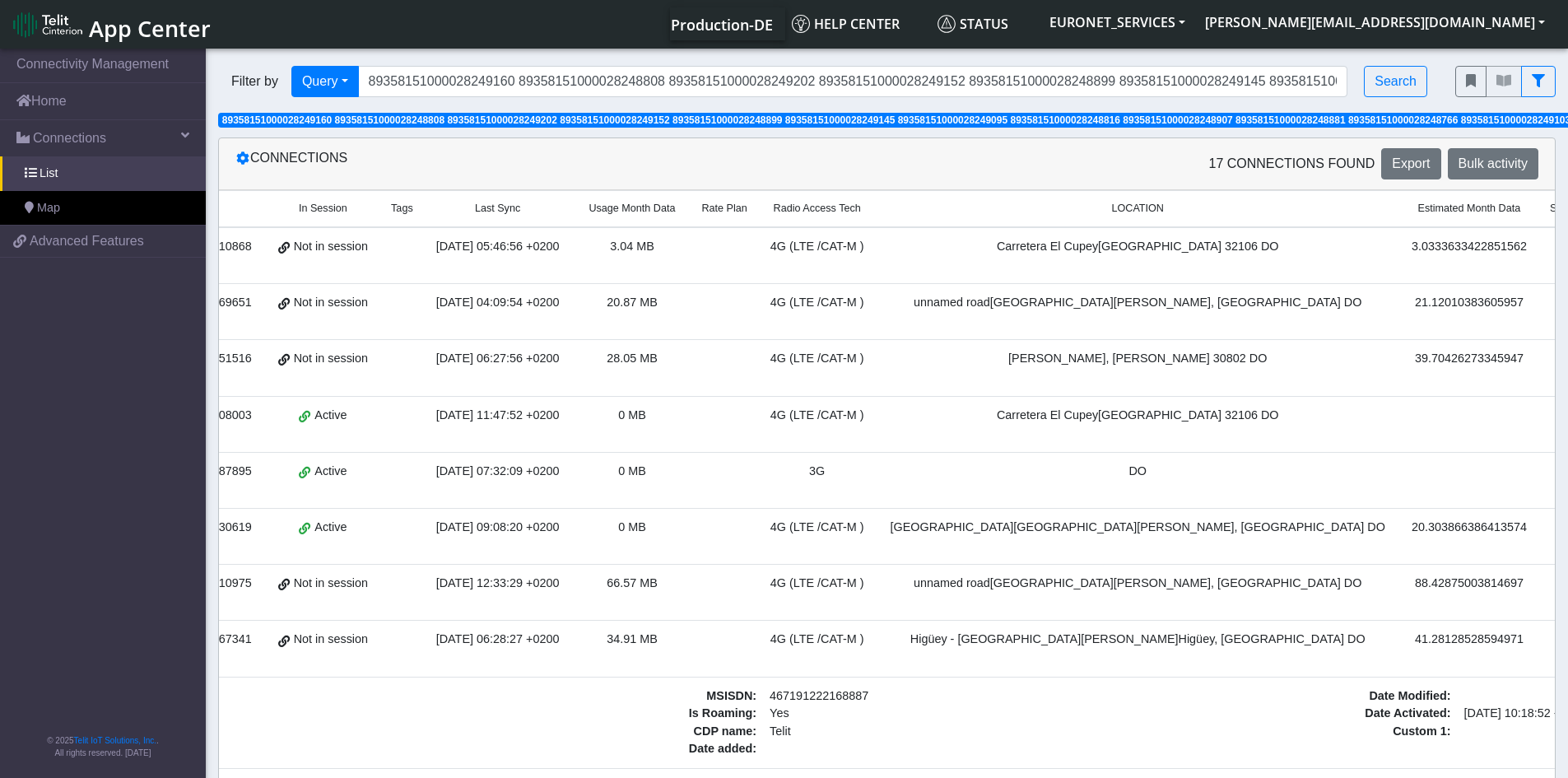
click at [1057, 614] on td "unnamed road [GEOGRAPHIC_DATA][PERSON_NAME], [GEOGRAPHIC_DATA] DO" at bounding box center [1137, 593] width 521 height 56
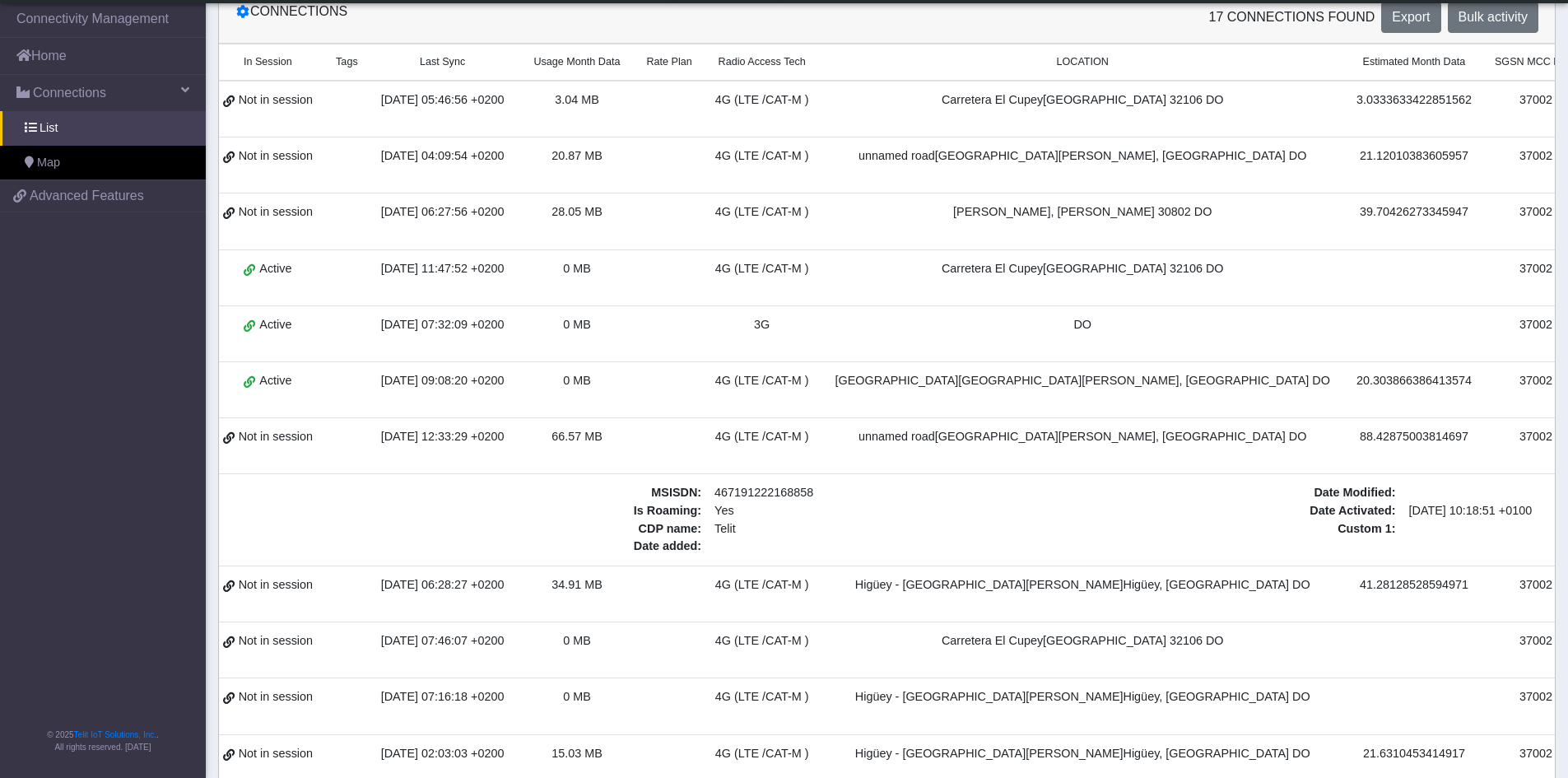
scroll to position [0, 0]
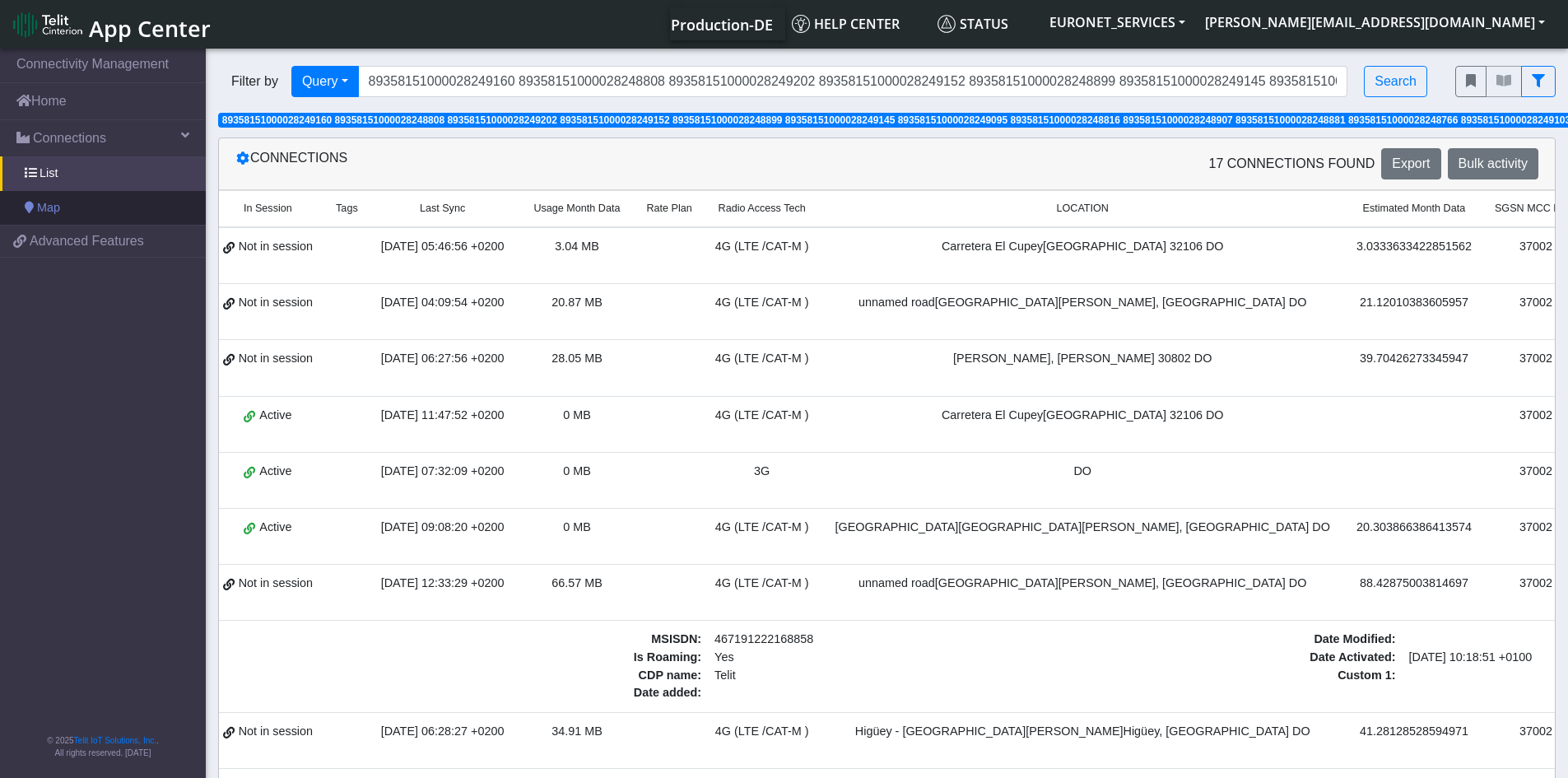
click at [46, 213] on span "Map" at bounding box center [48, 208] width 23 height 18
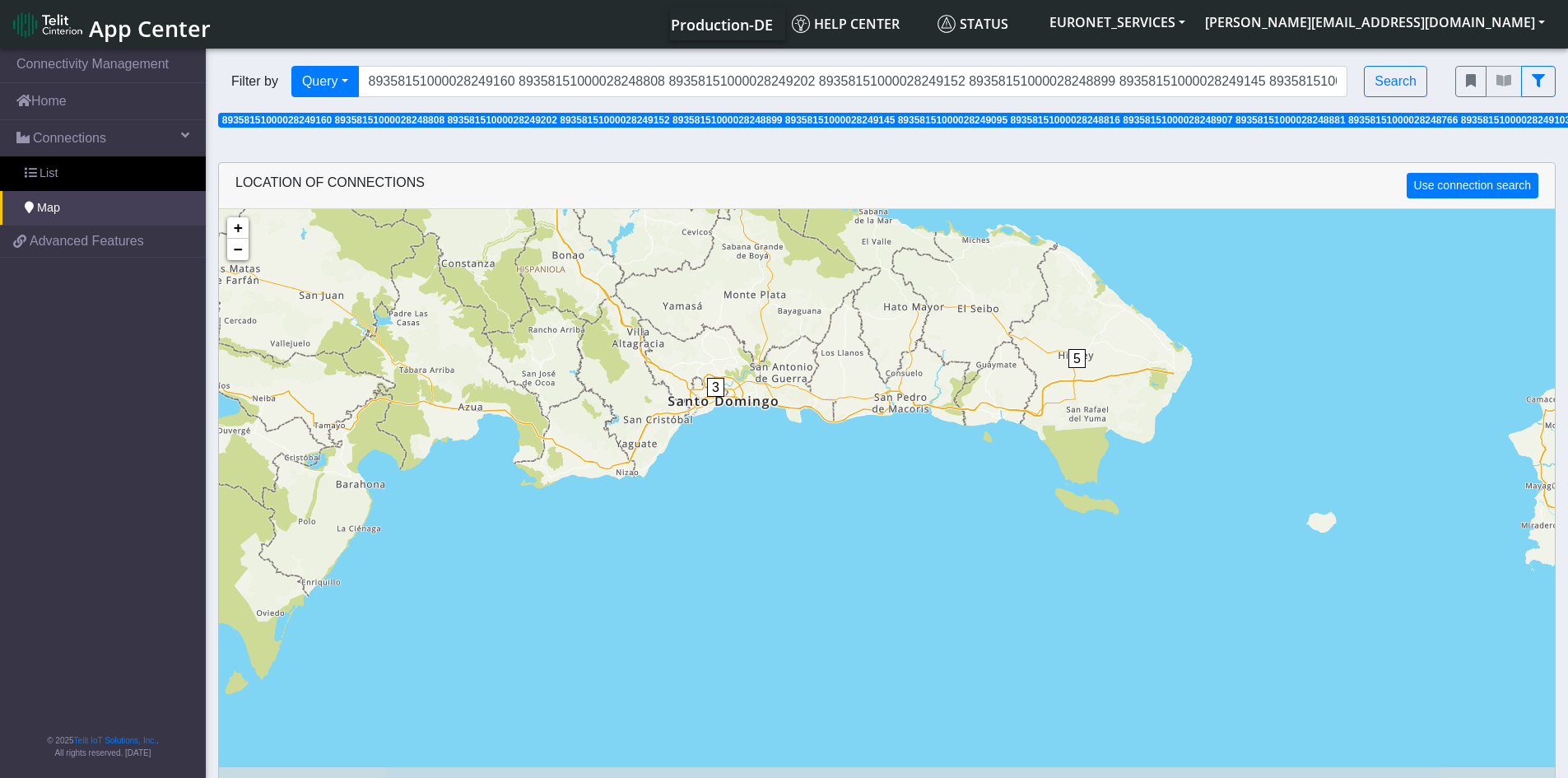
drag, startPoint x: 701, startPoint y: 627, endPoint x: 588, endPoint y: 218, distance: 424.3
click at [588, 218] on div "1 8 5 3 + − ©2025 MapQuest, | Terms" at bounding box center [887, 598] width 1336 height 778
